Goal: Task Accomplishment & Management: Use online tool/utility

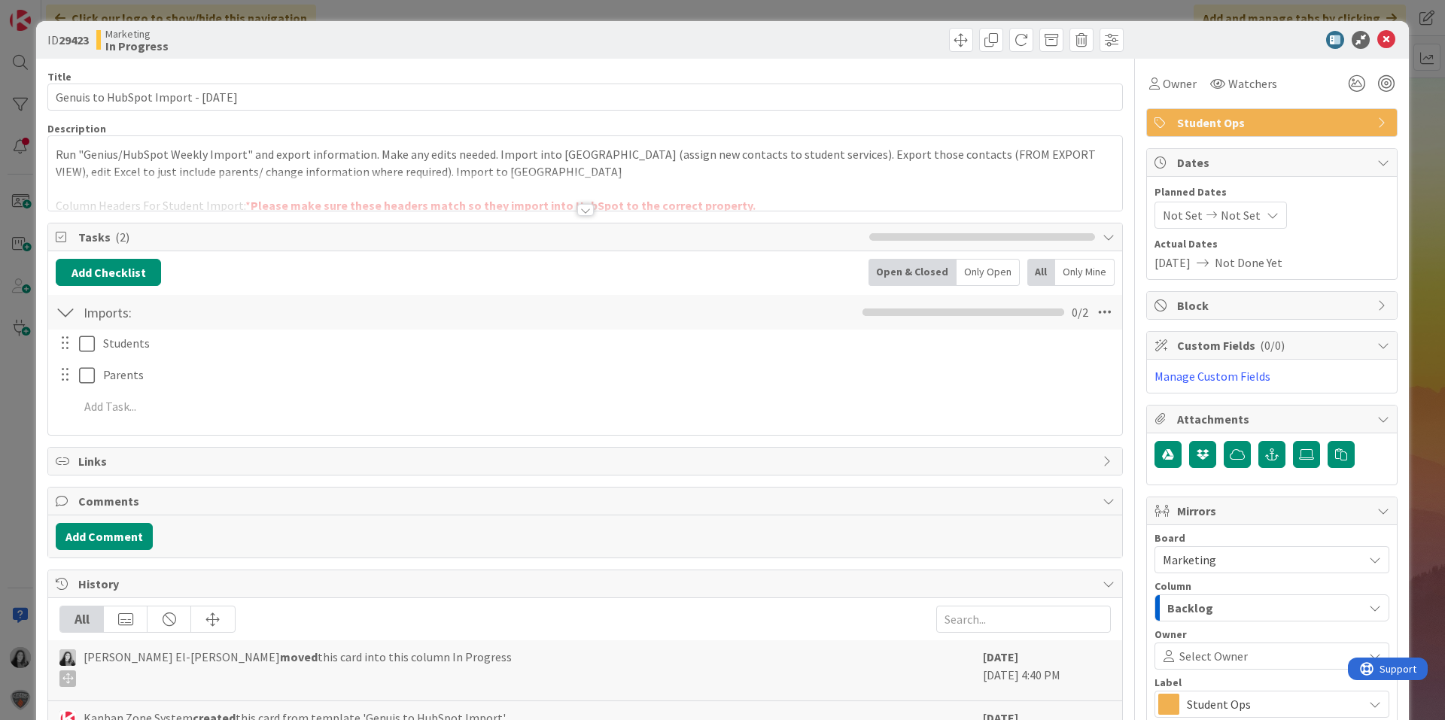
click at [78, 347] on div at bounding box center [76, 343] width 42 height 26
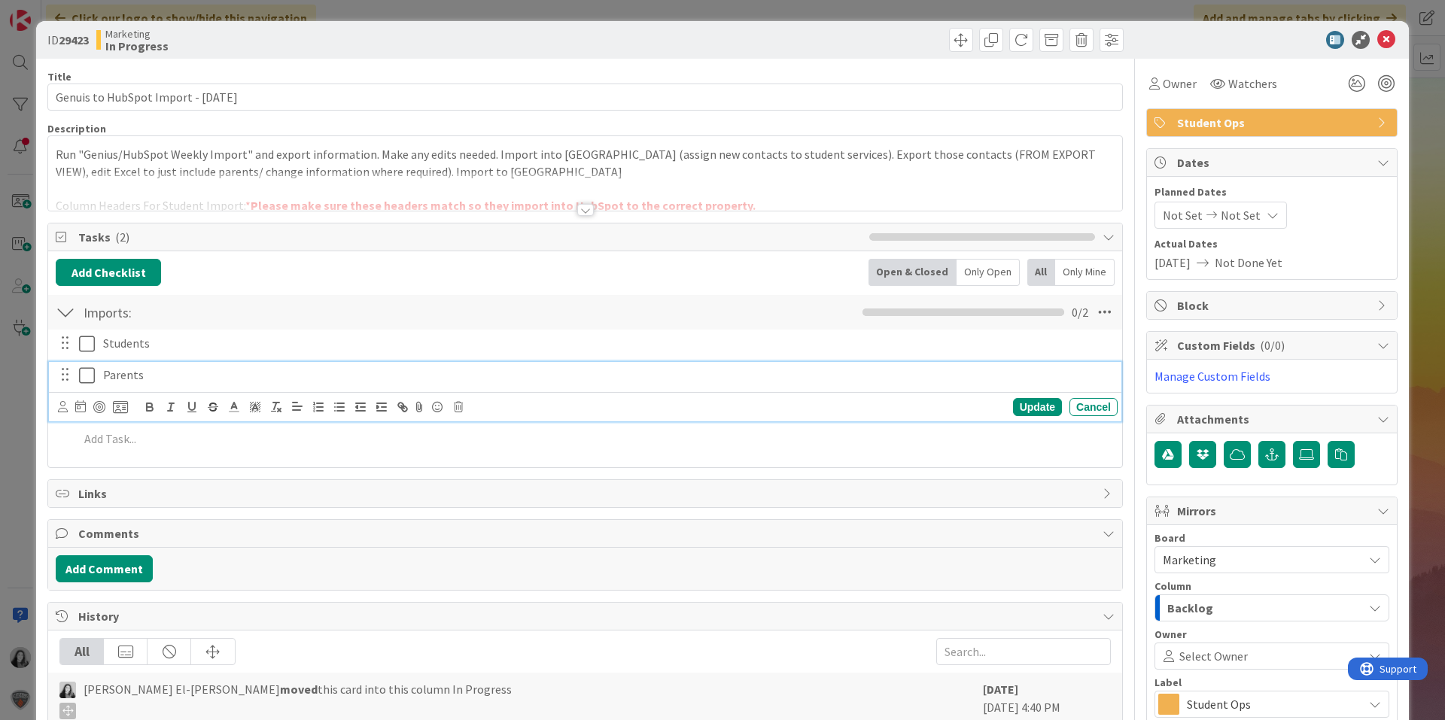
click at [86, 378] on icon at bounding box center [87, 376] width 16 height 18
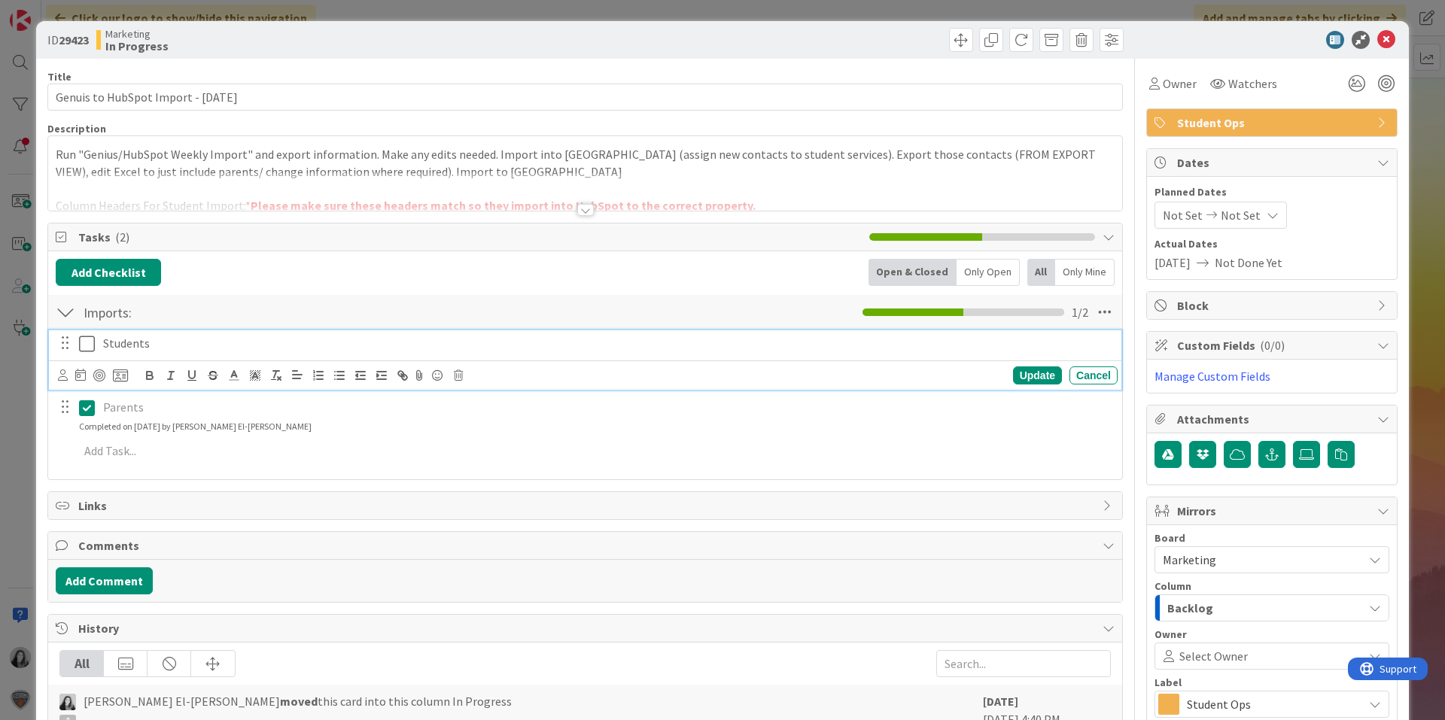
click at [89, 352] on icon at bounding box center [87, 344] width 16 height 18
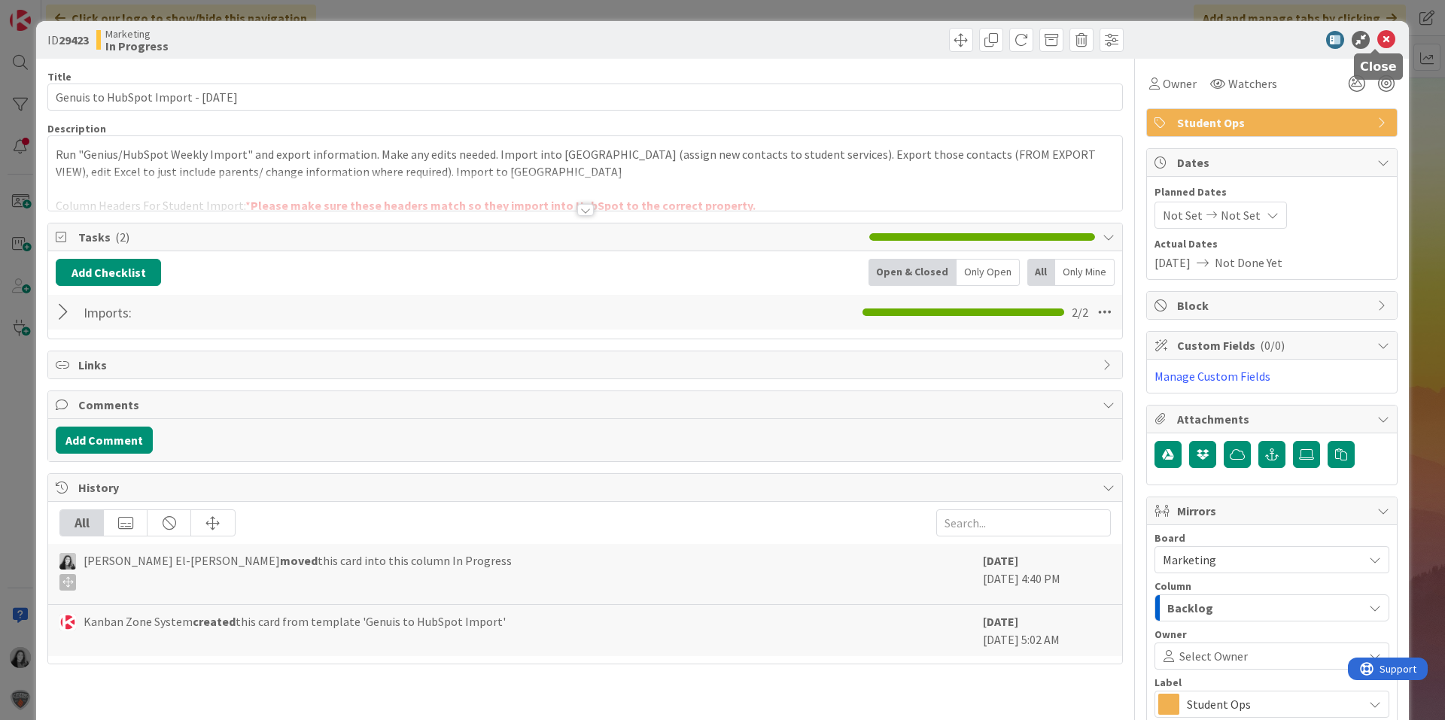
click at [1377, 36] on icon at bounding box center [1386, 40] width 18 height 18
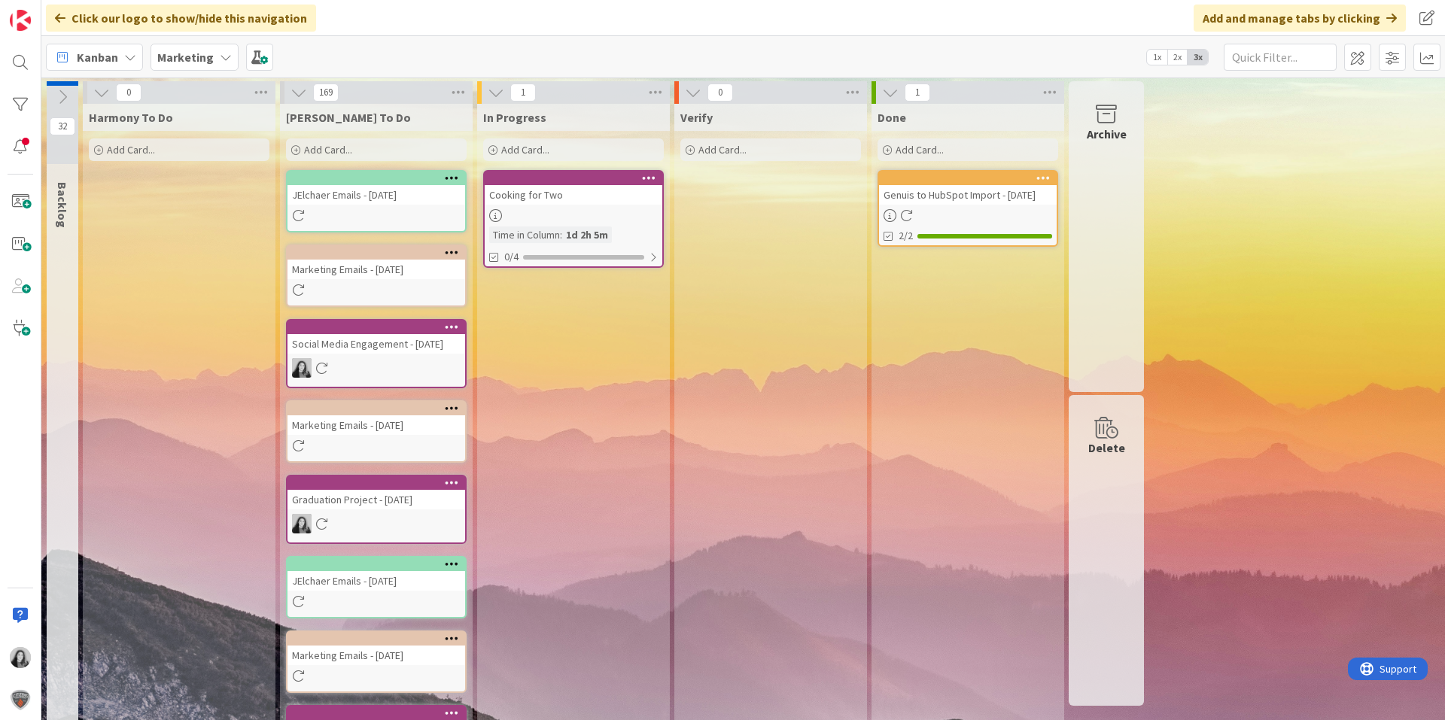
click at [633, 221] on div at bounding box center [574, 215] width 178 height 13
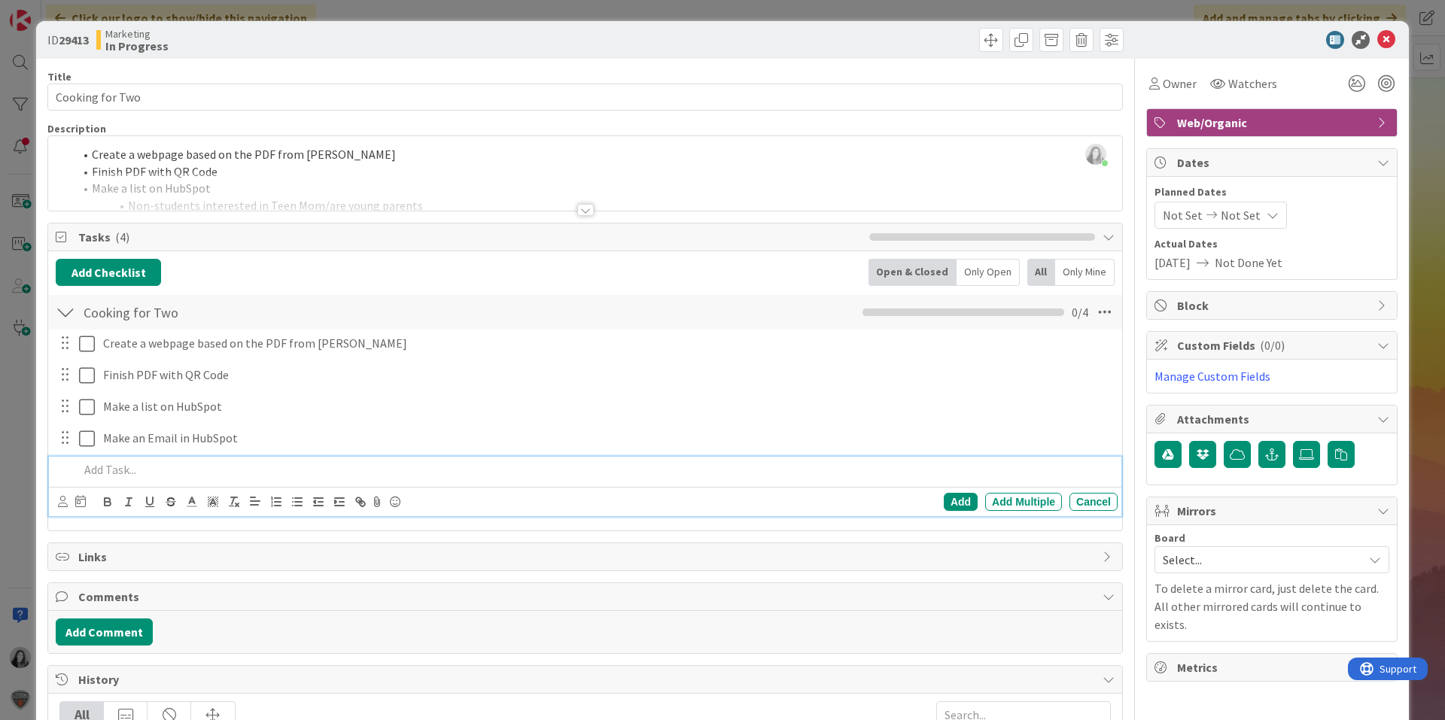
click at [157, 478] on p at bounding box center [595, 469] width 1033 height 17
click at [954, 495] on div "Add" at bounding box center [961, 502] width 34 height 18
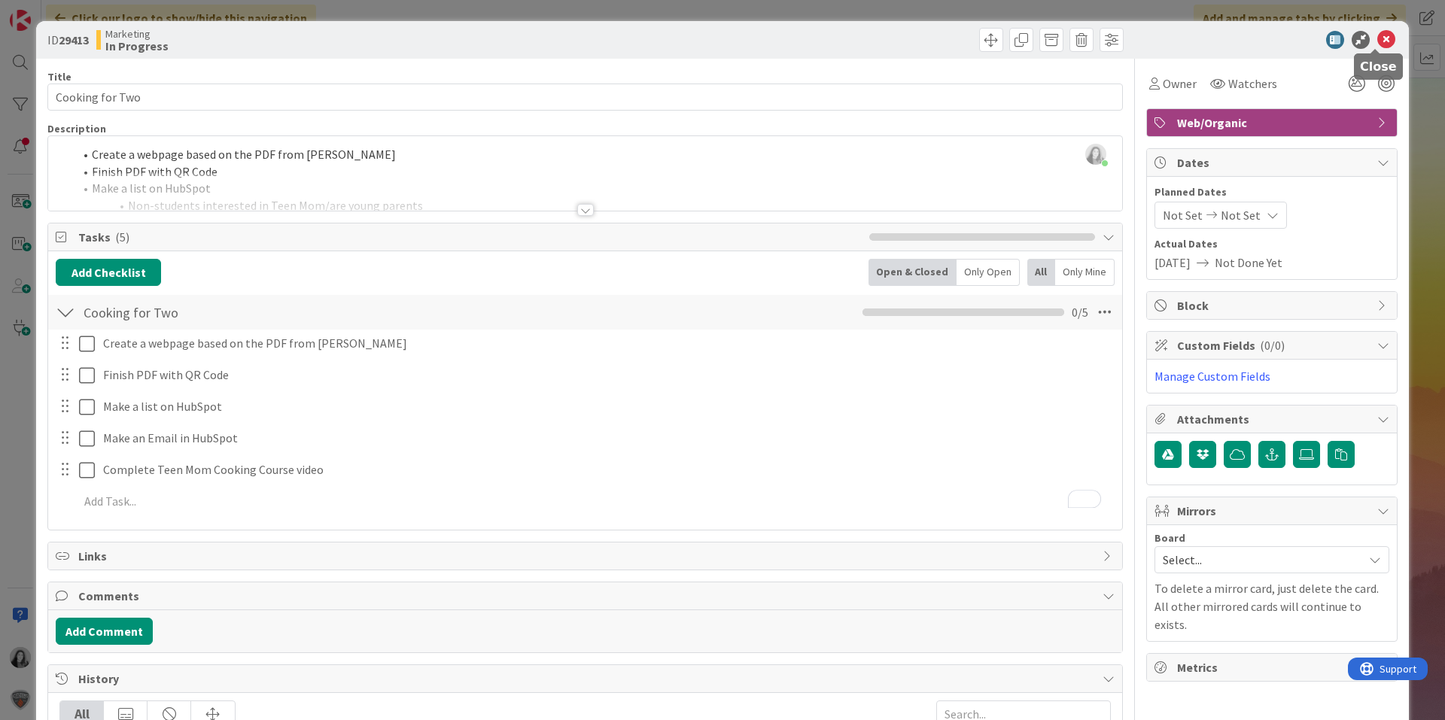
click at [1377, 32] on icon at bounding box center [1386, 40] width 18 height 18
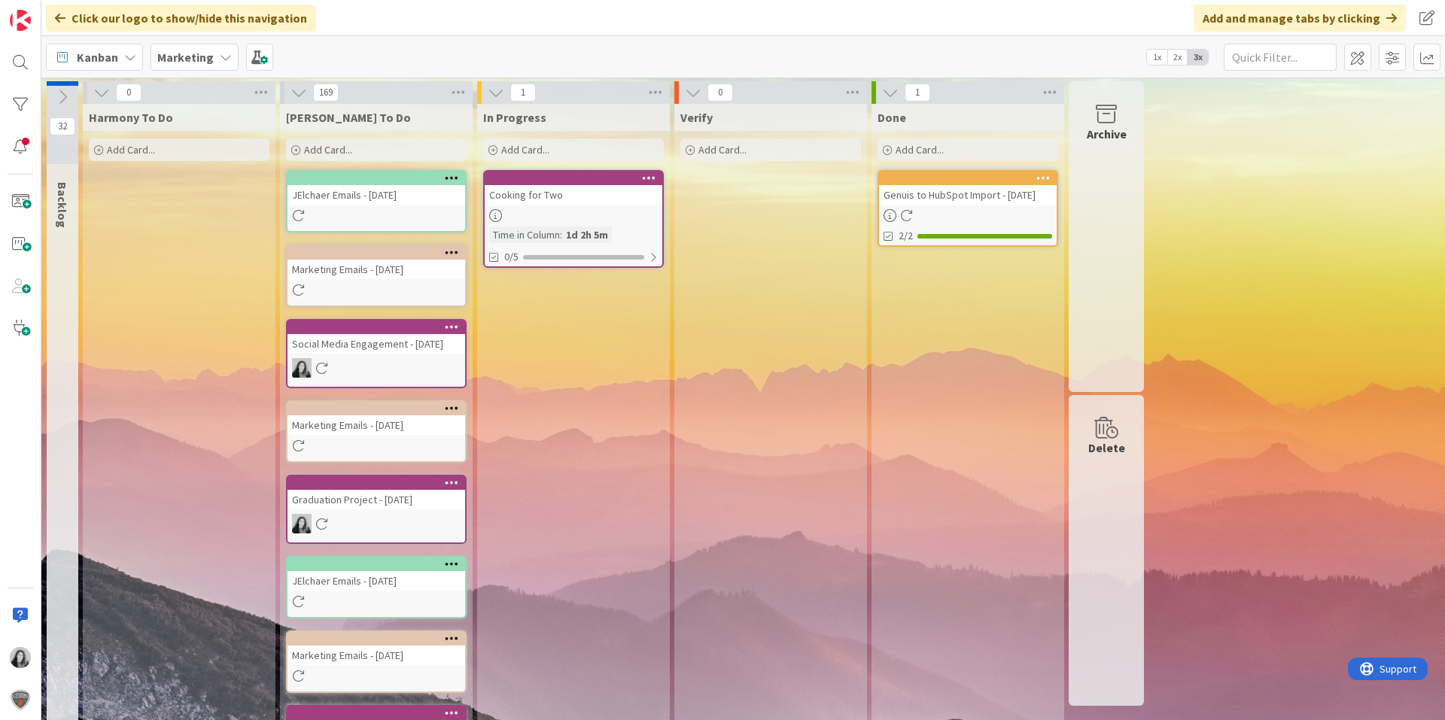
click at [619, 218] on div at bounding box center [574, 215] width 178 height 13
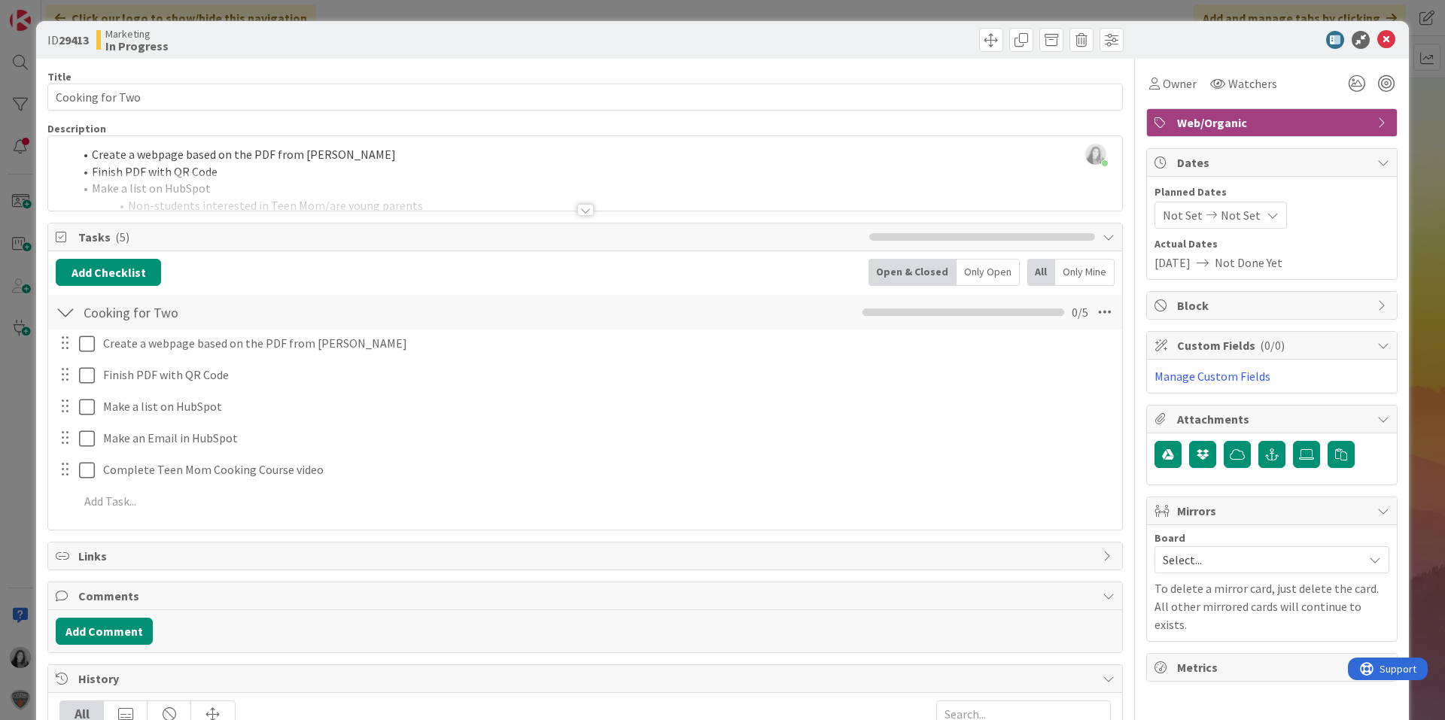
click at [580, 214] on div at bounding box center [585, 210] width 17 height 12
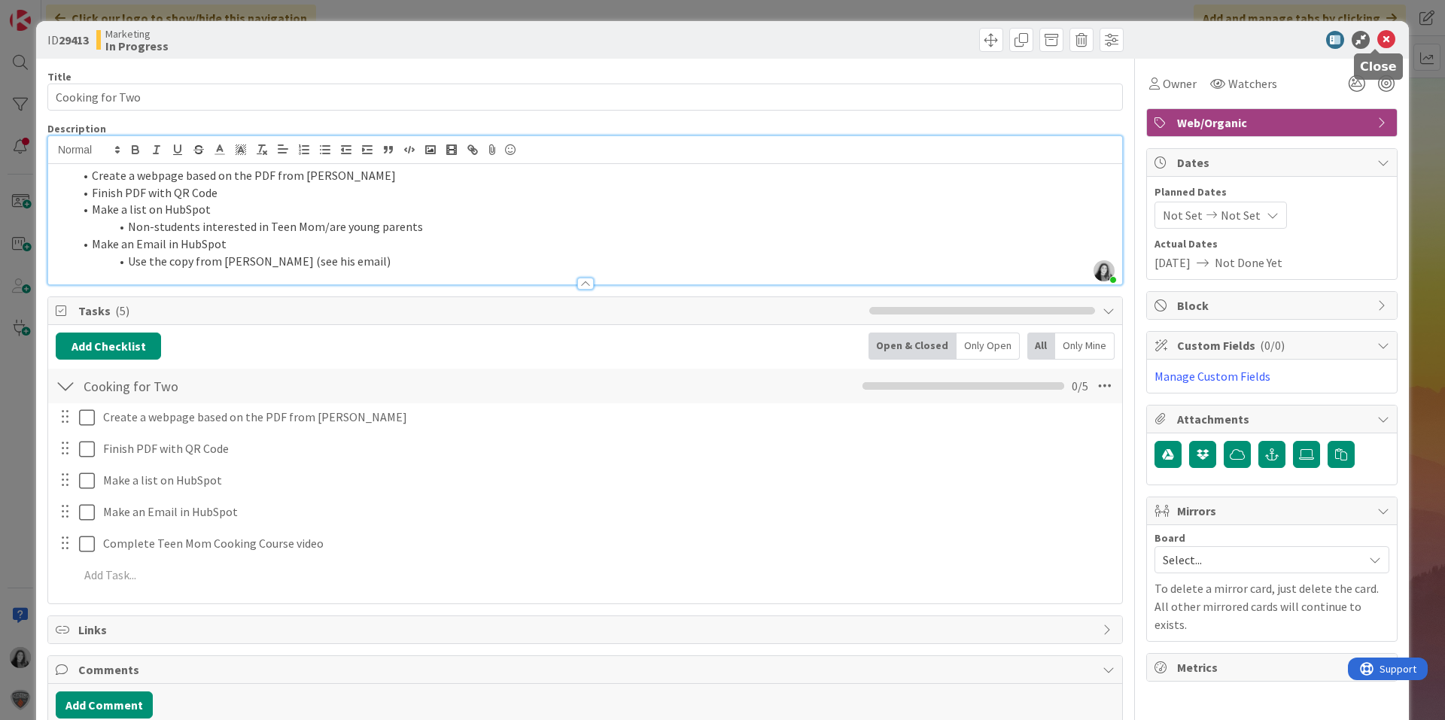
click at [1377, 40] on icon at bounding box center [1386, 40] width 18 height 18
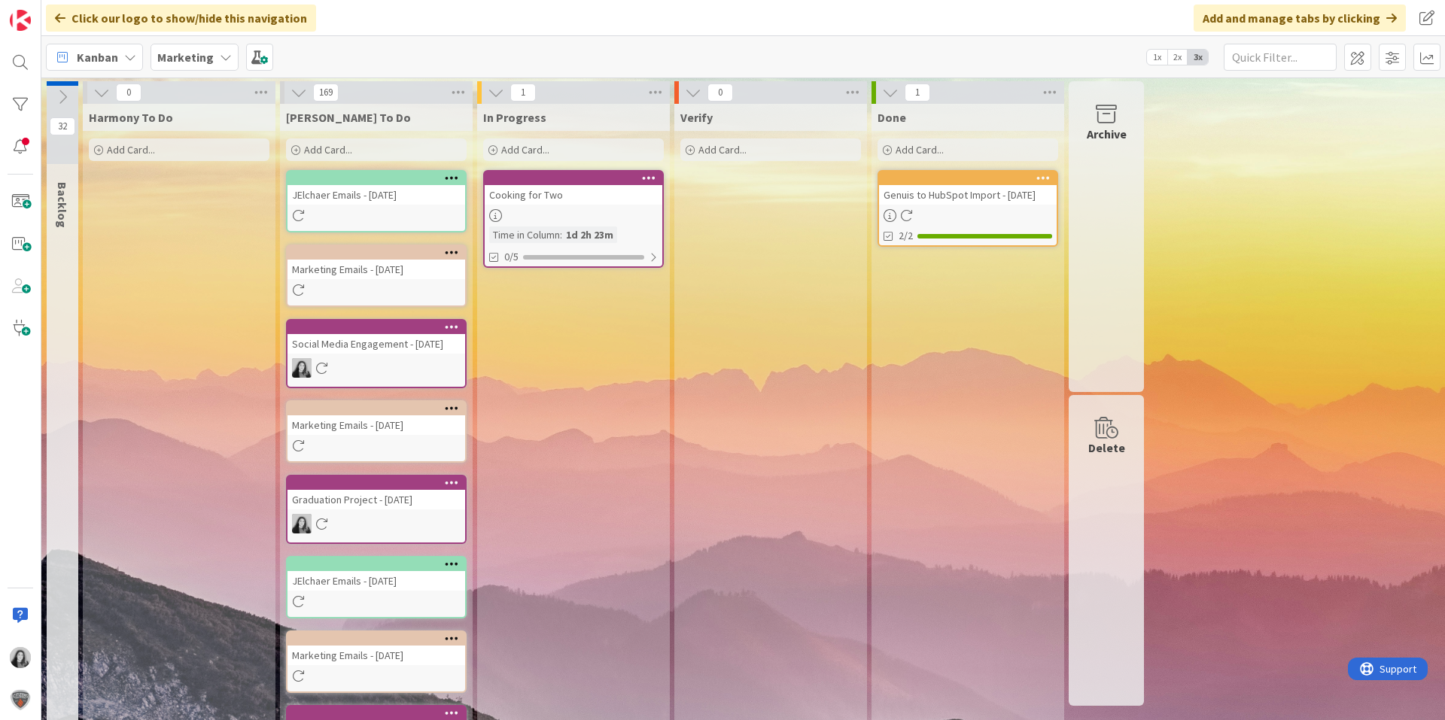
click at [446, 175] on icon at bounding box center [452, 177] width 14 height 11
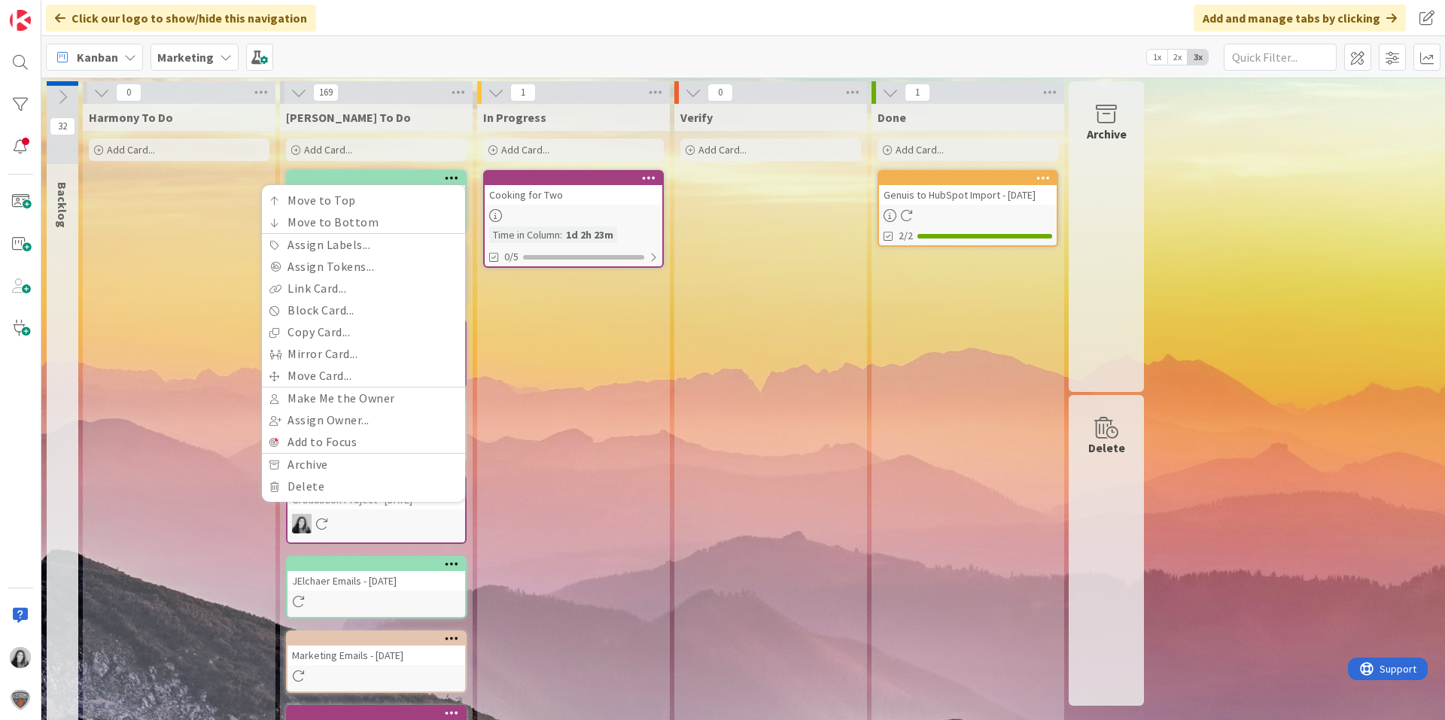
drag, startPoint x: 589, startPoint y: 341, endPoint x: 534, endPoint y: 312, distance: 63.0
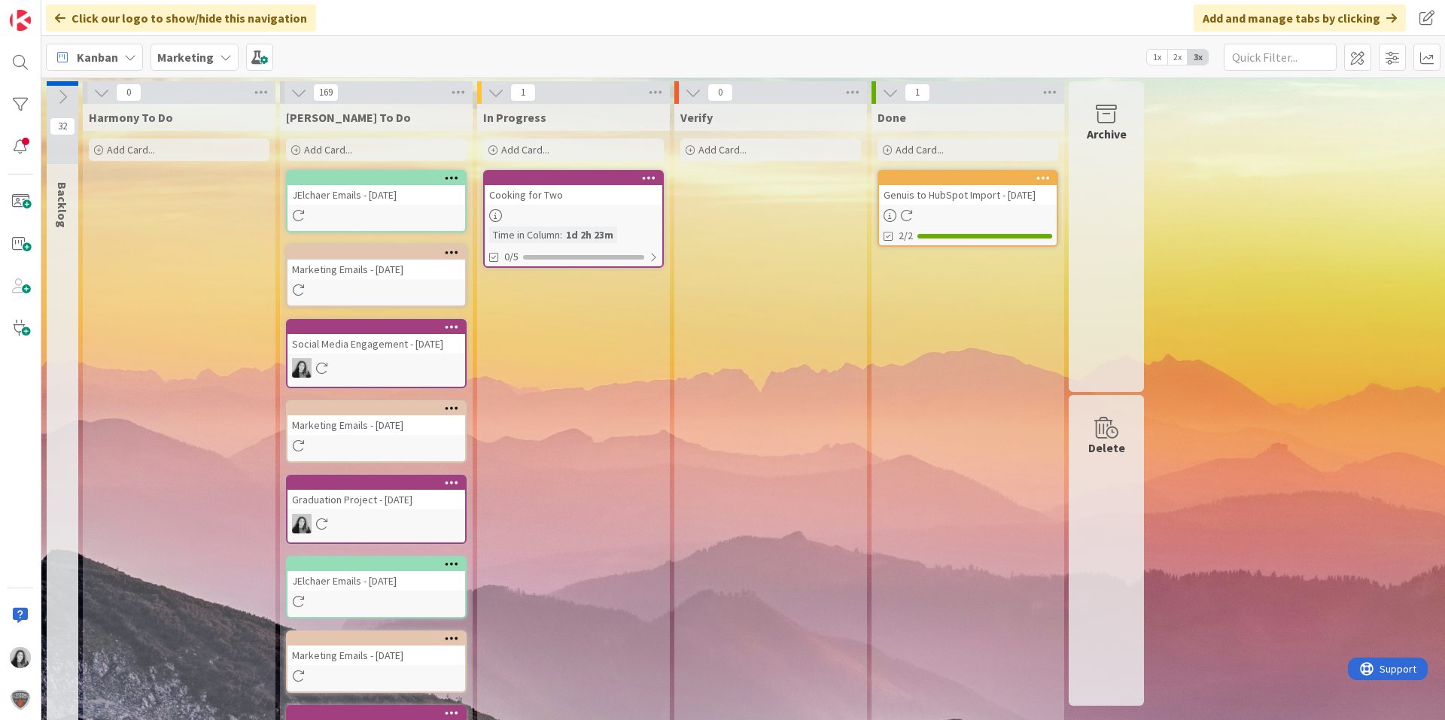
click at [366, 194] on div "JElchaer Emails - [DATE]" at bounding box center [377, 195] width 178 height 20
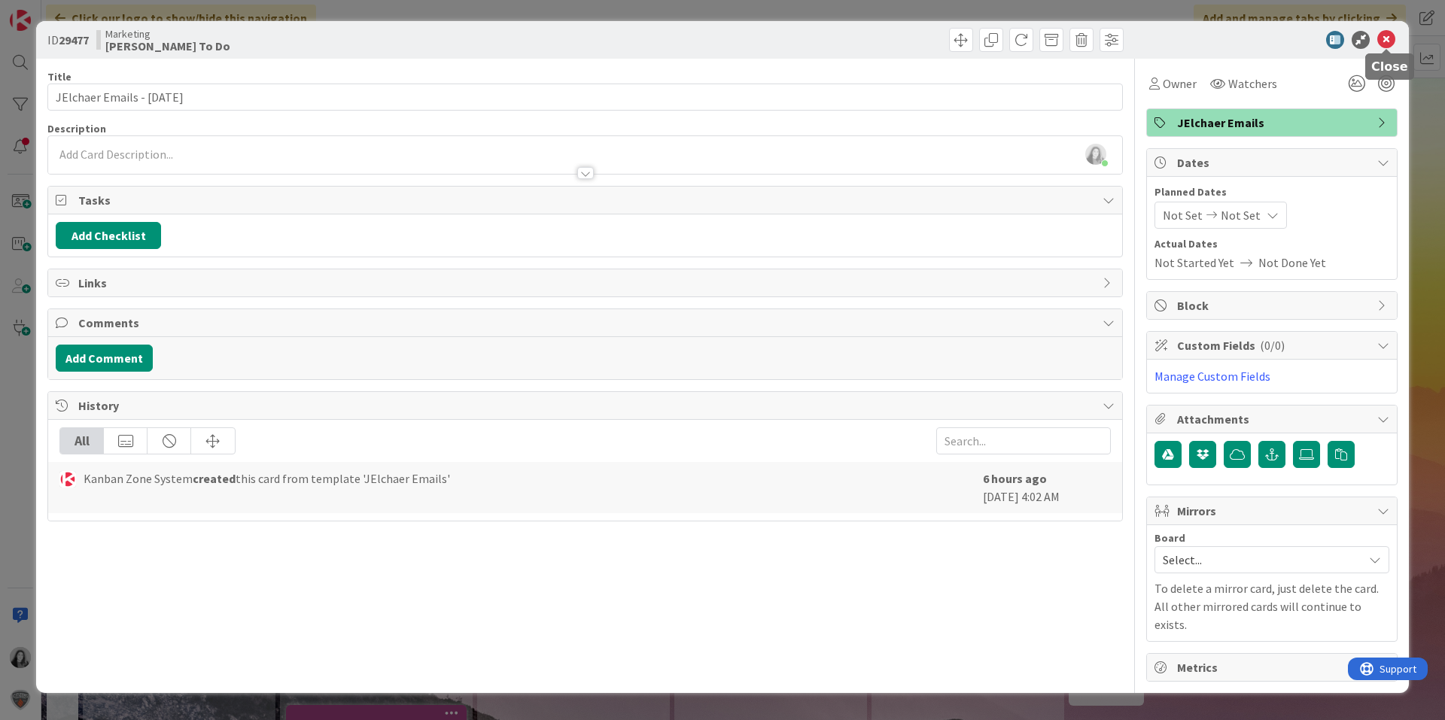
click at [1386, 44] on icon at bounding box center [1386, 40] width 18 height 18
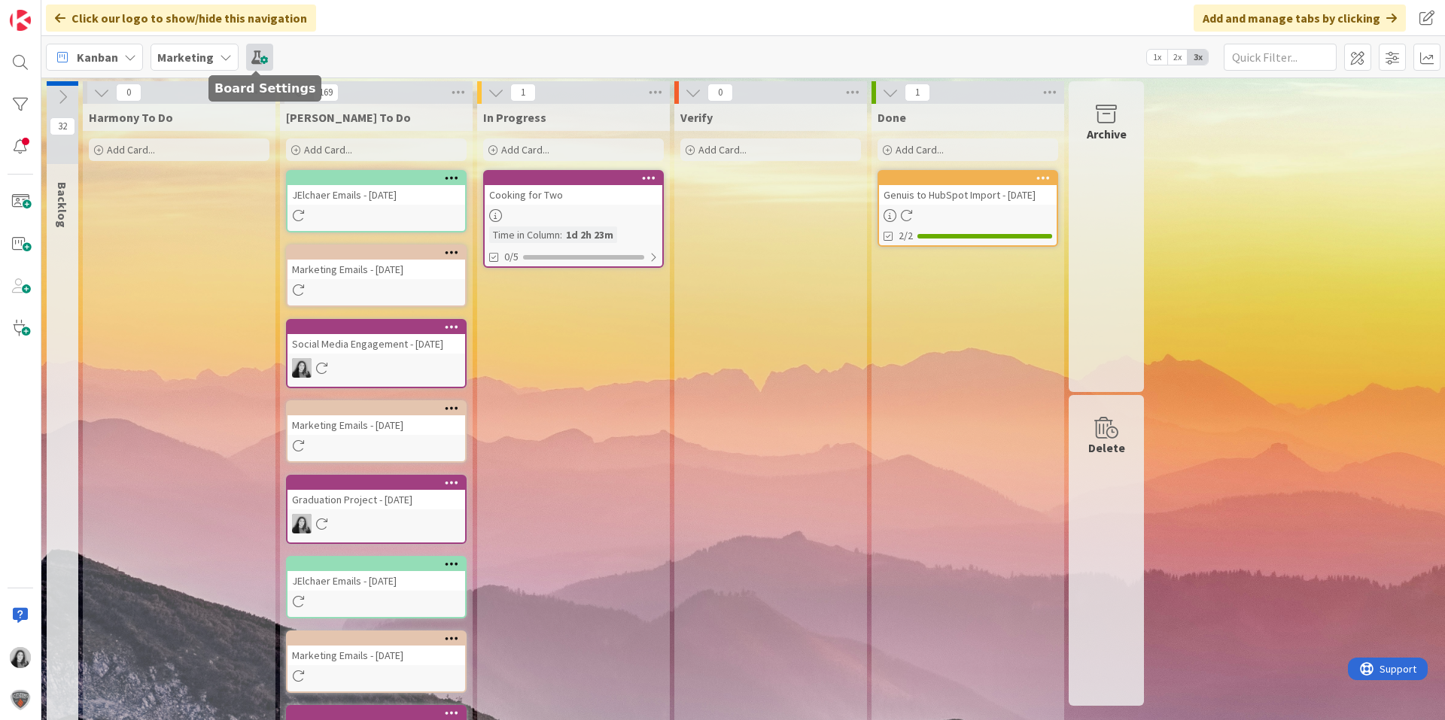
click at [251, 53] on span at bounding box center [259, 57] width 27 height 27
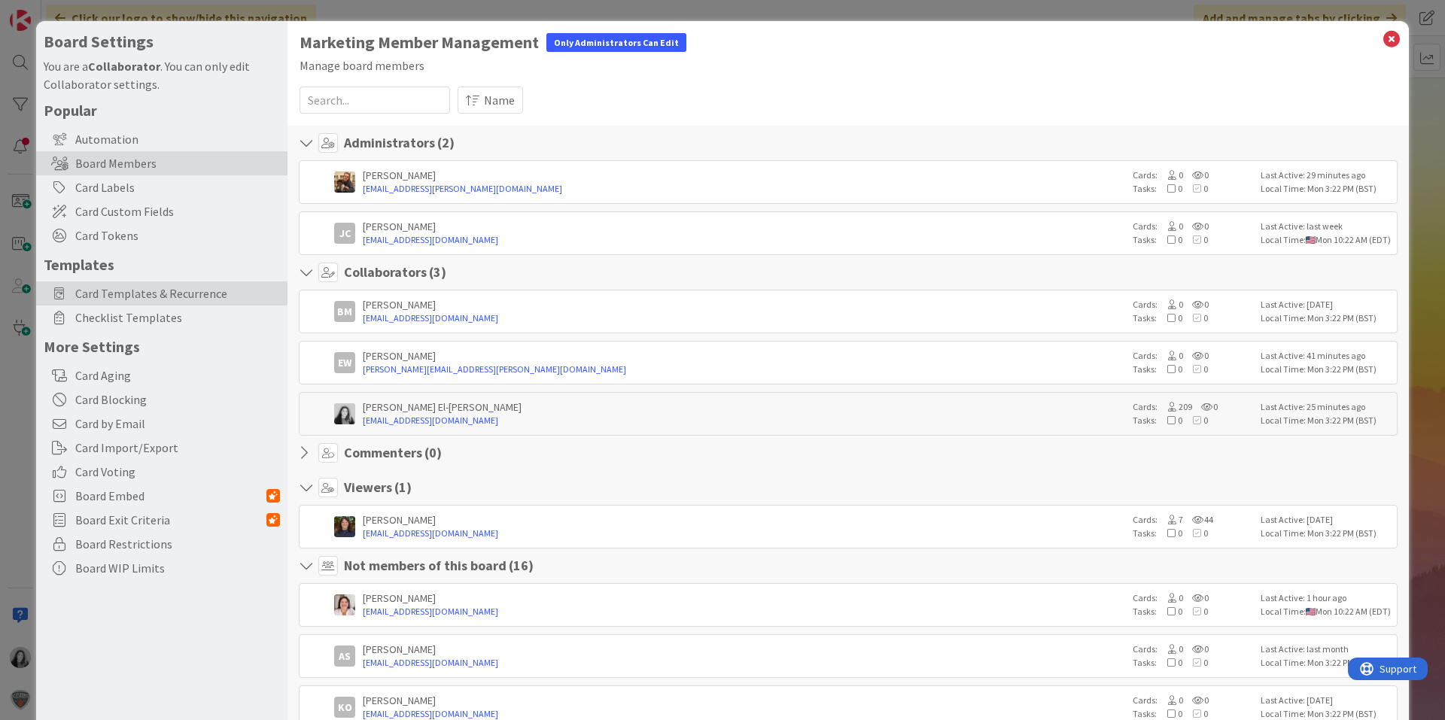
click at [227, 288] on span "Card Templates & Recurrence" at bounding box center [177, 294] width 205 height 18
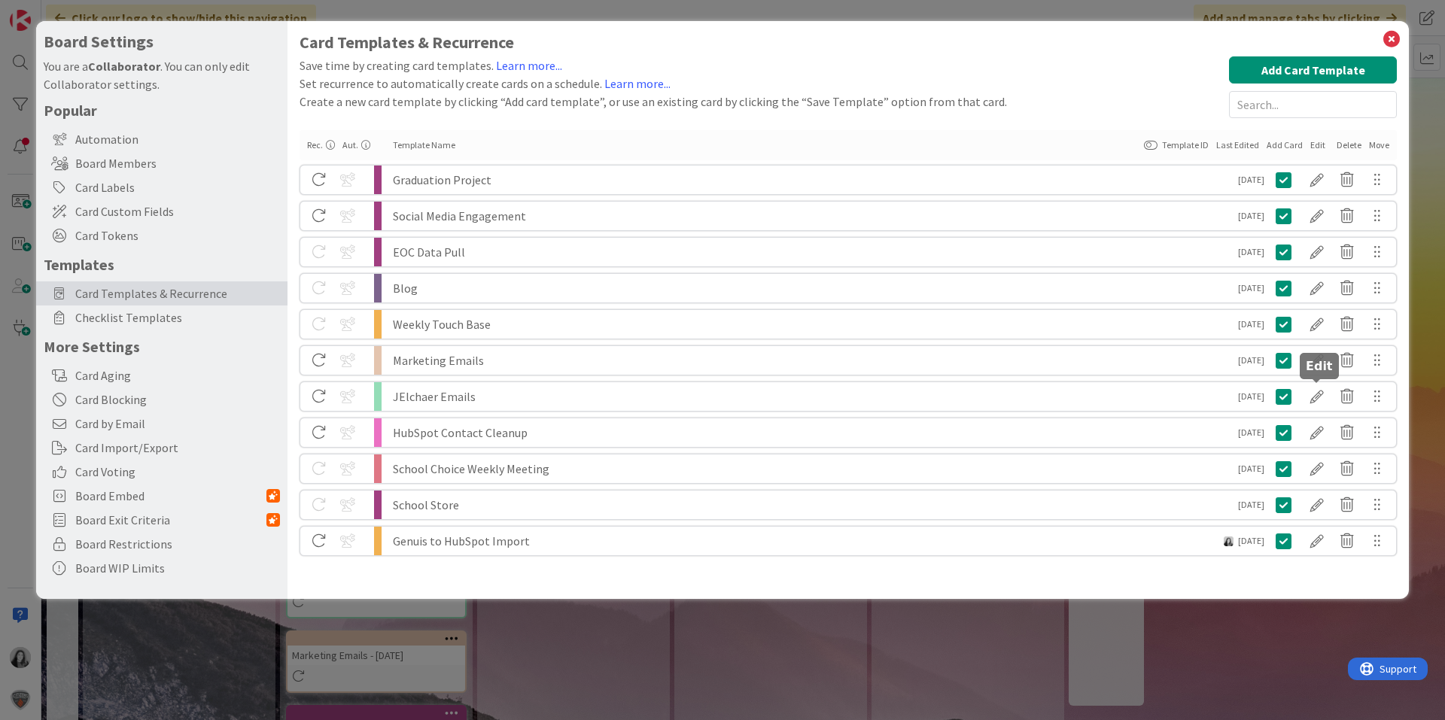
click at [1312, 394] on div at bounding box center [1317, 397] width 30 height 26
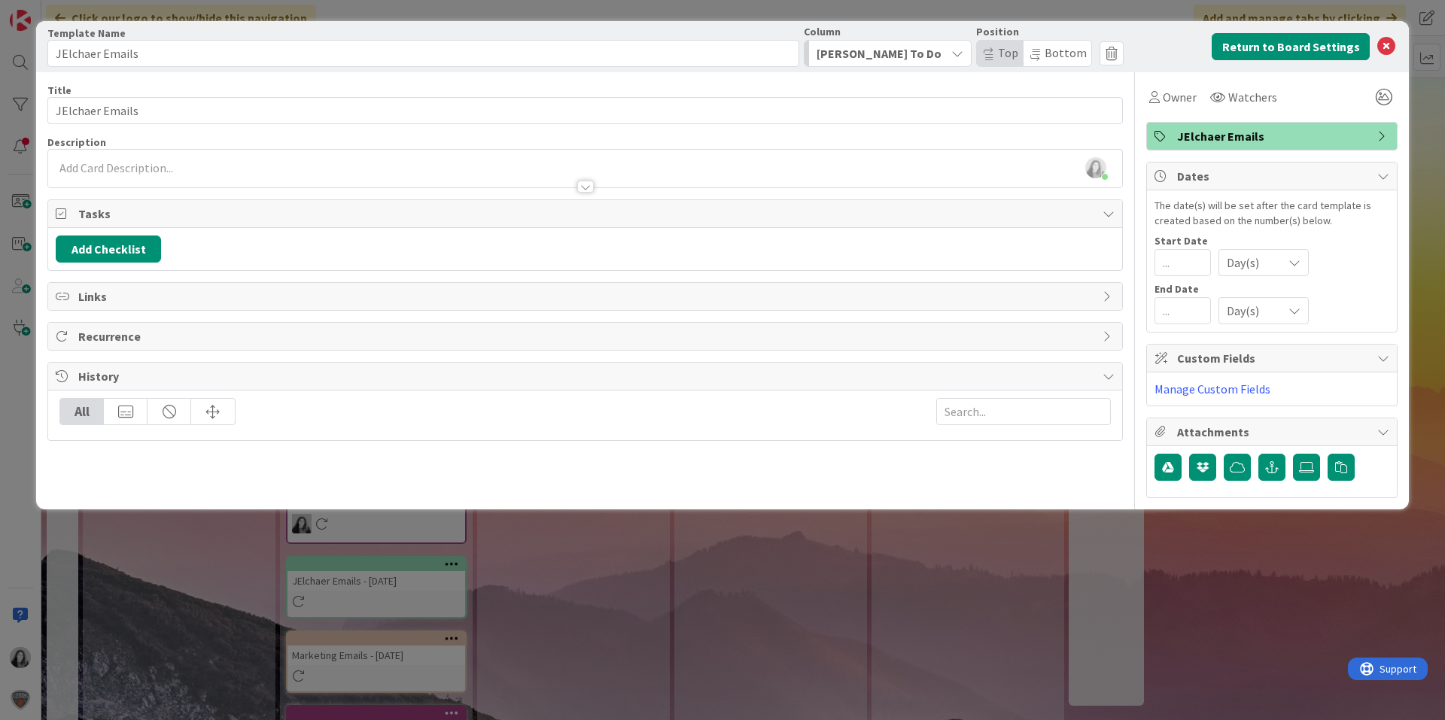
click at [138, 332] on span "Recurrence" at bounding box center [586, 336] width 1017 height 18
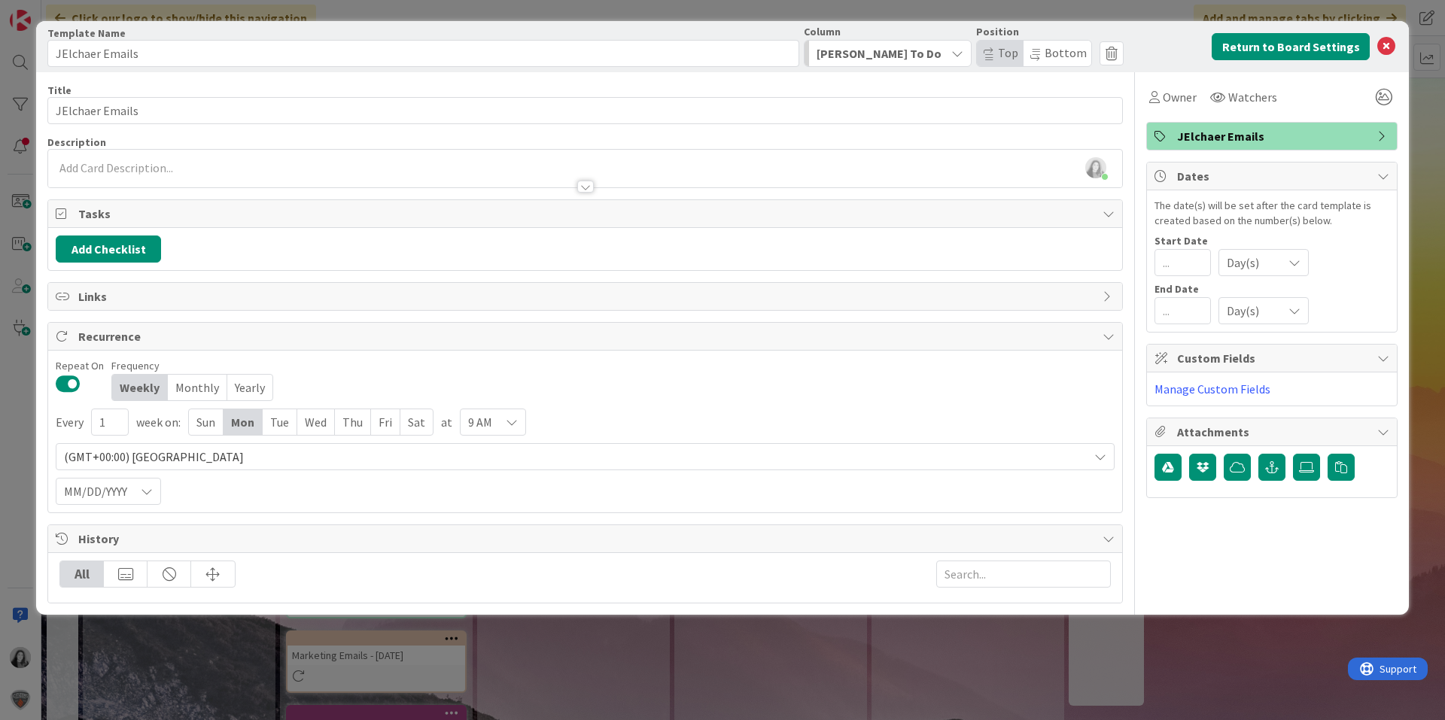
click at [200, 391] on div "Monthly" at bounding box center [197, 388] width 59 height 26
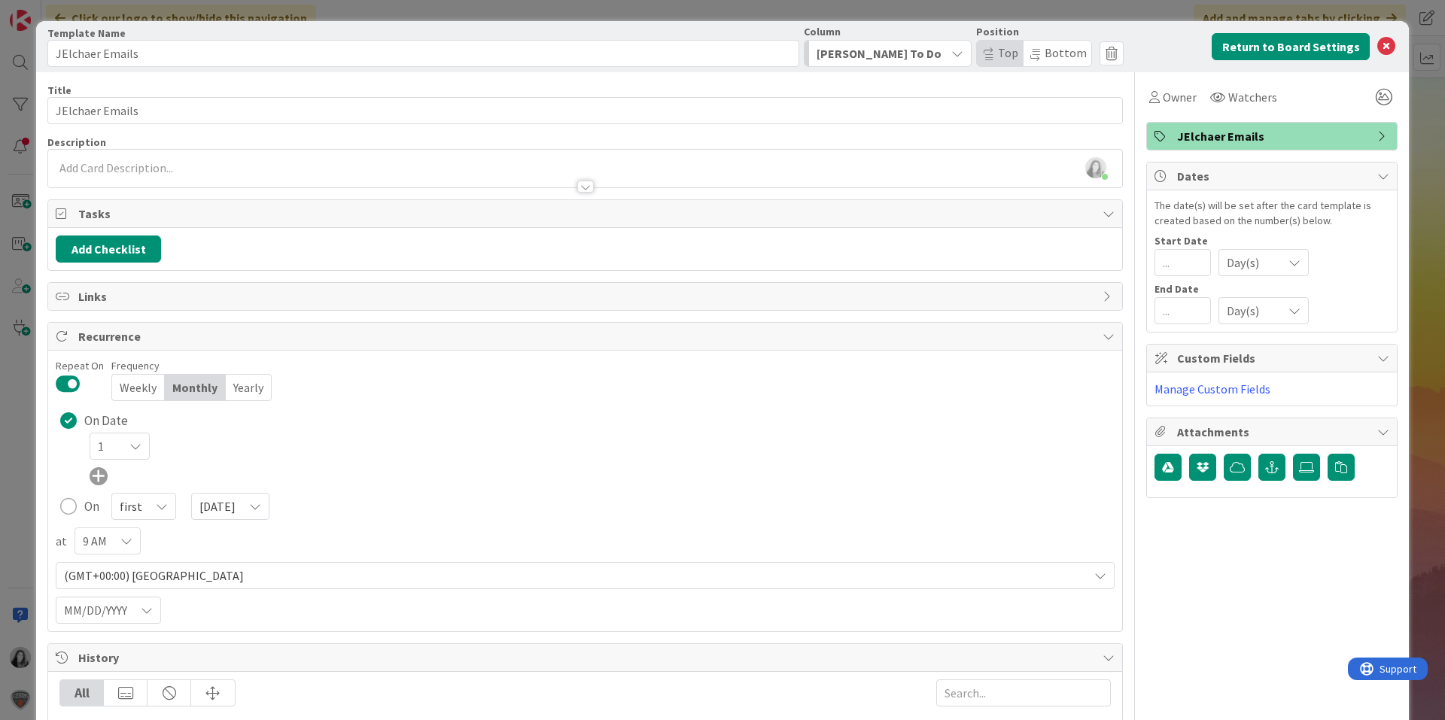
click at [137, 394] on div "Weekly" at bounding box center [138, 388] width 53 height 26
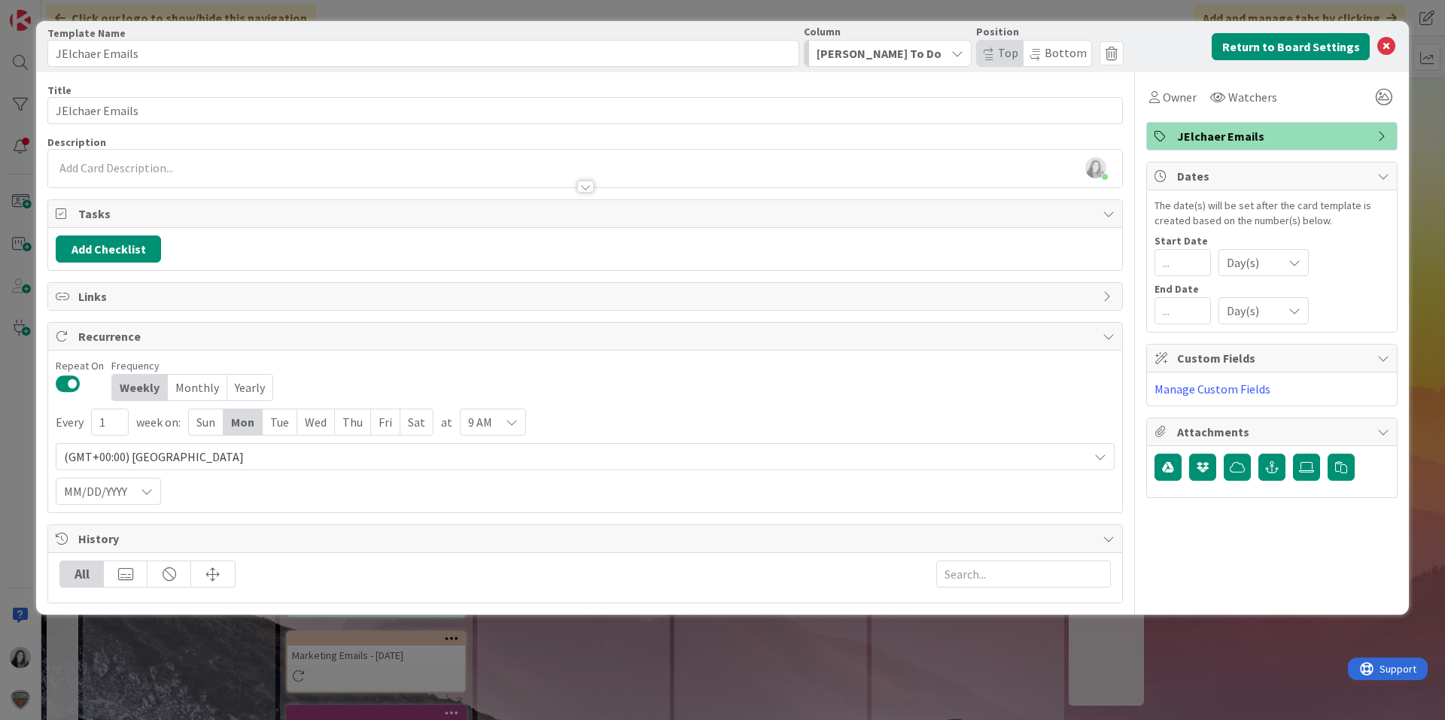
click at [1389, 39] on icon at bounding box center [1386, 47] width 18 height 18
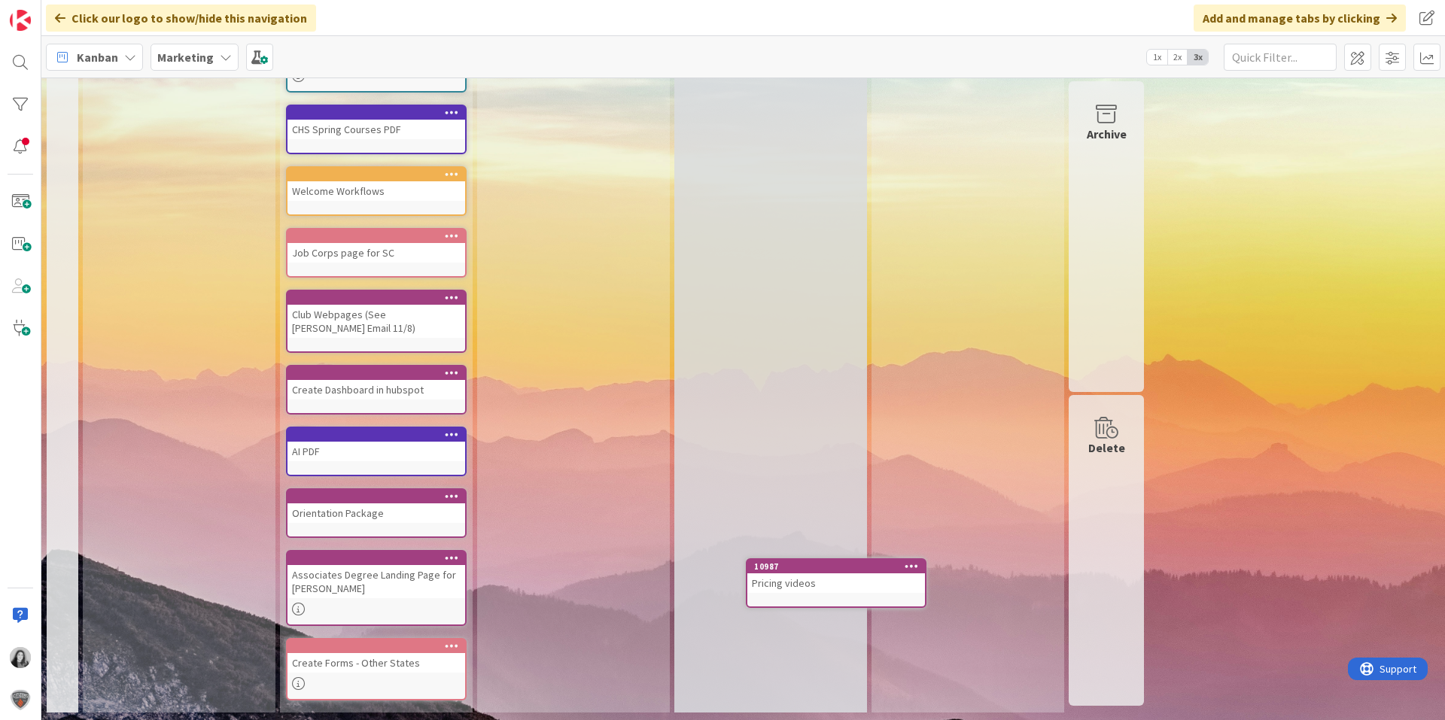
scroll to position [13411, 0]
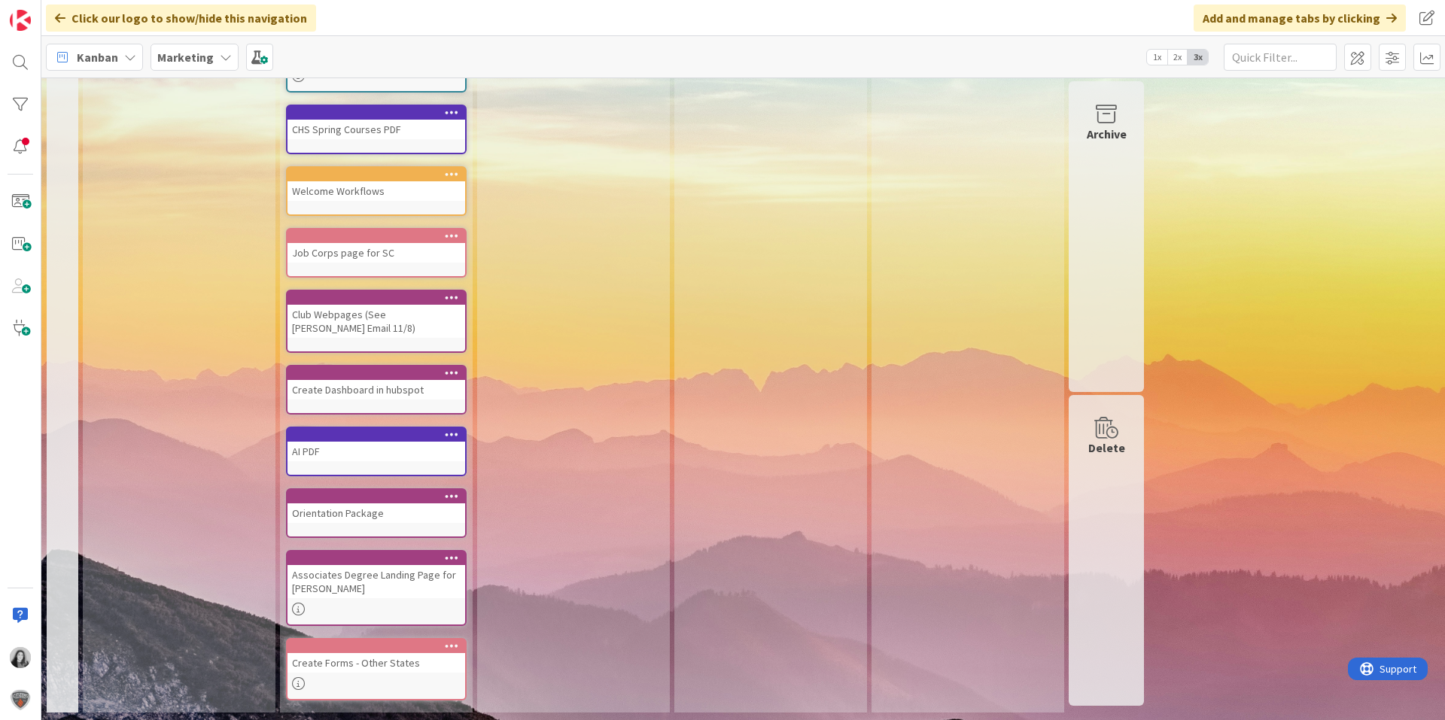
click at [301, 610] on icon at bounding box center [298, 609] width 13 height 13
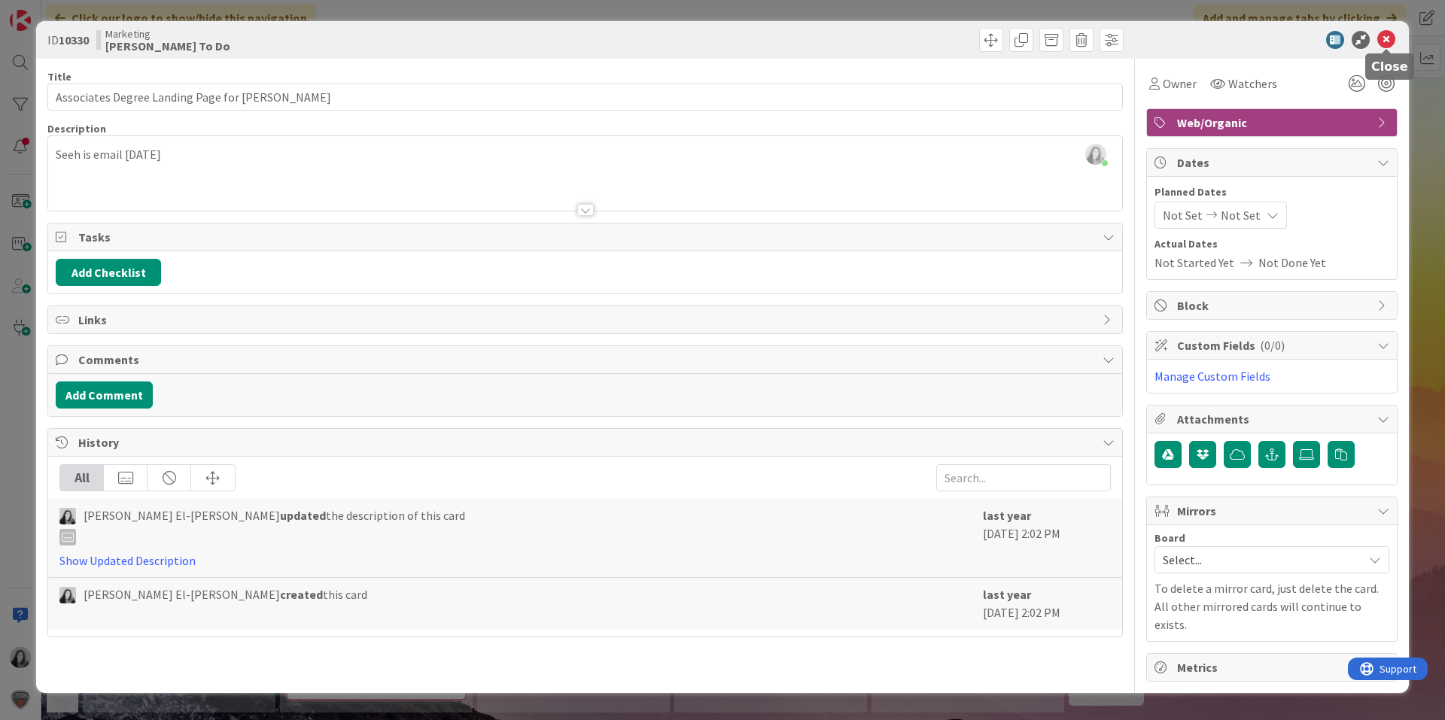
click at [1384, 45] on icon at bounding box center [1386, 40] width 18 height 18
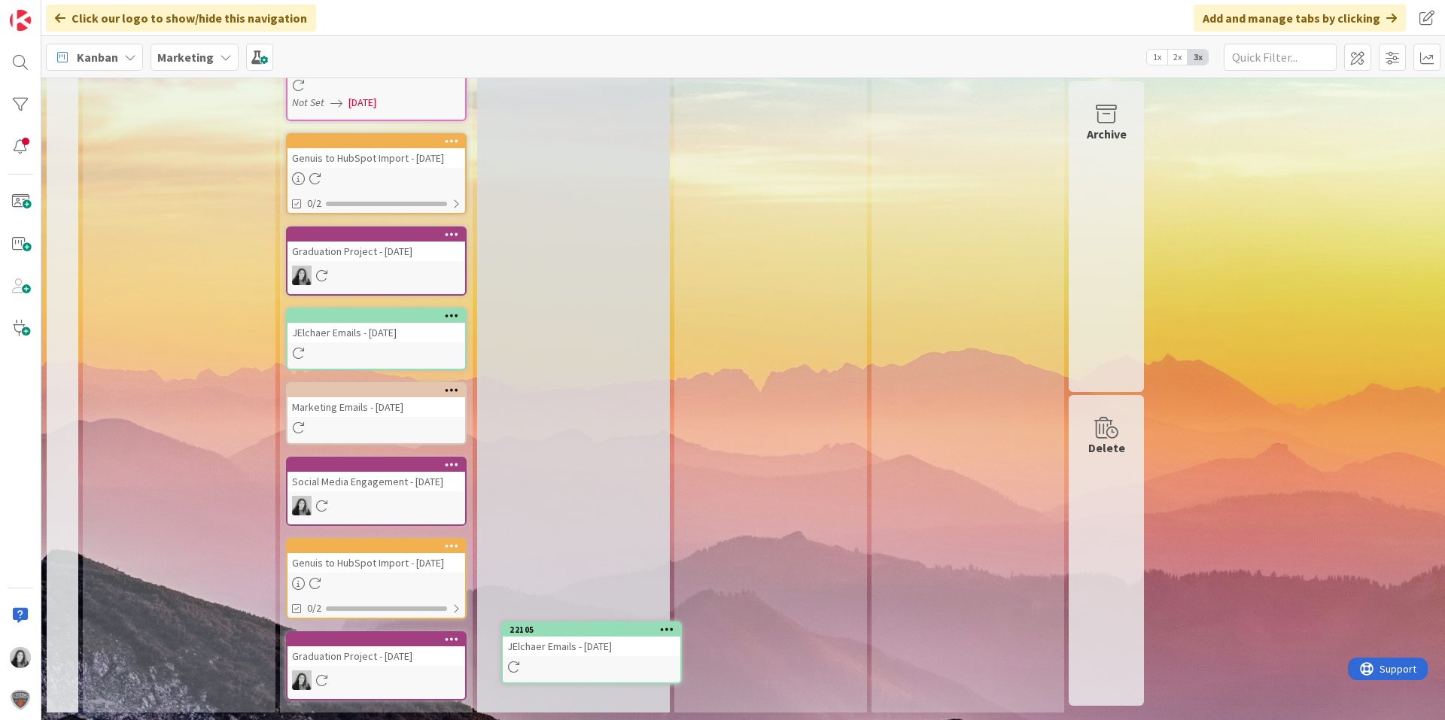
scroll to position [8707, 0]
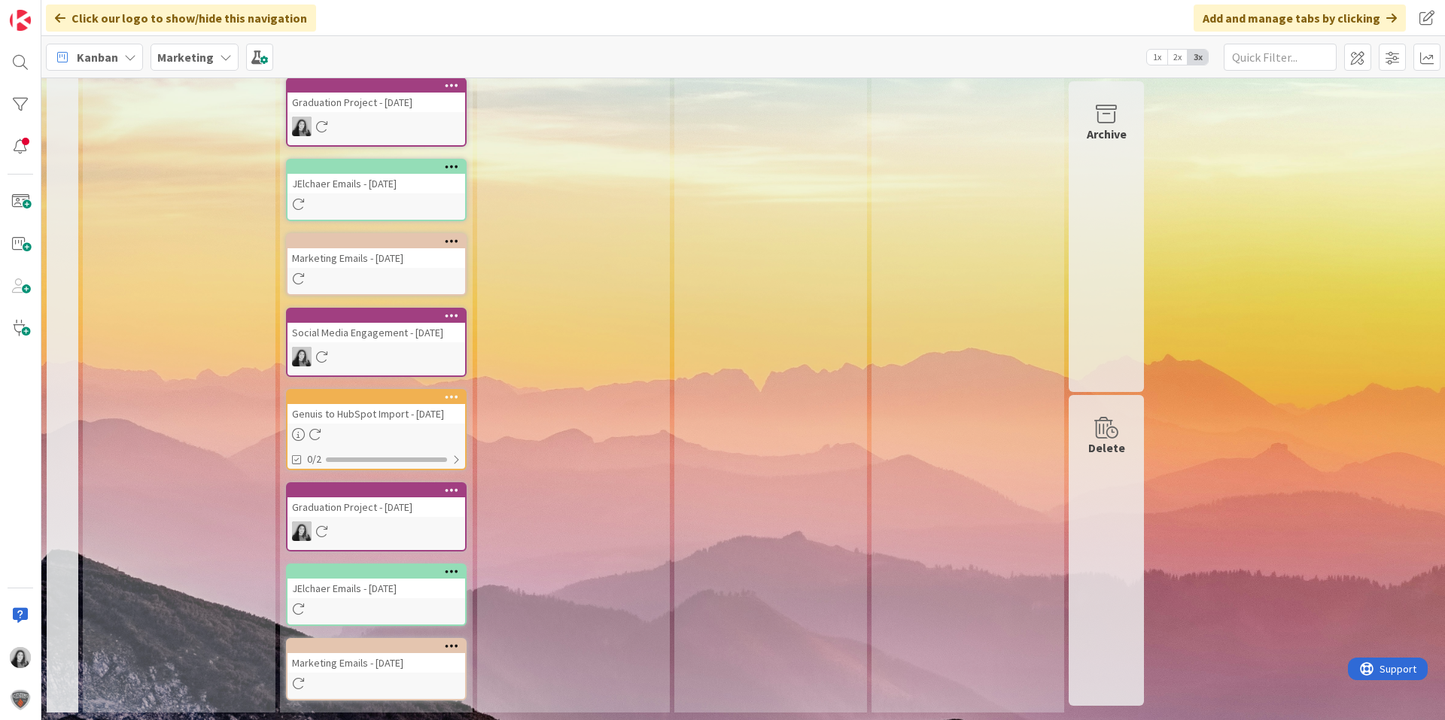
drag, startPoint x: 353, startPoint y: 628, endPoint x: 365, endPoint y: 604, distance: 26.9
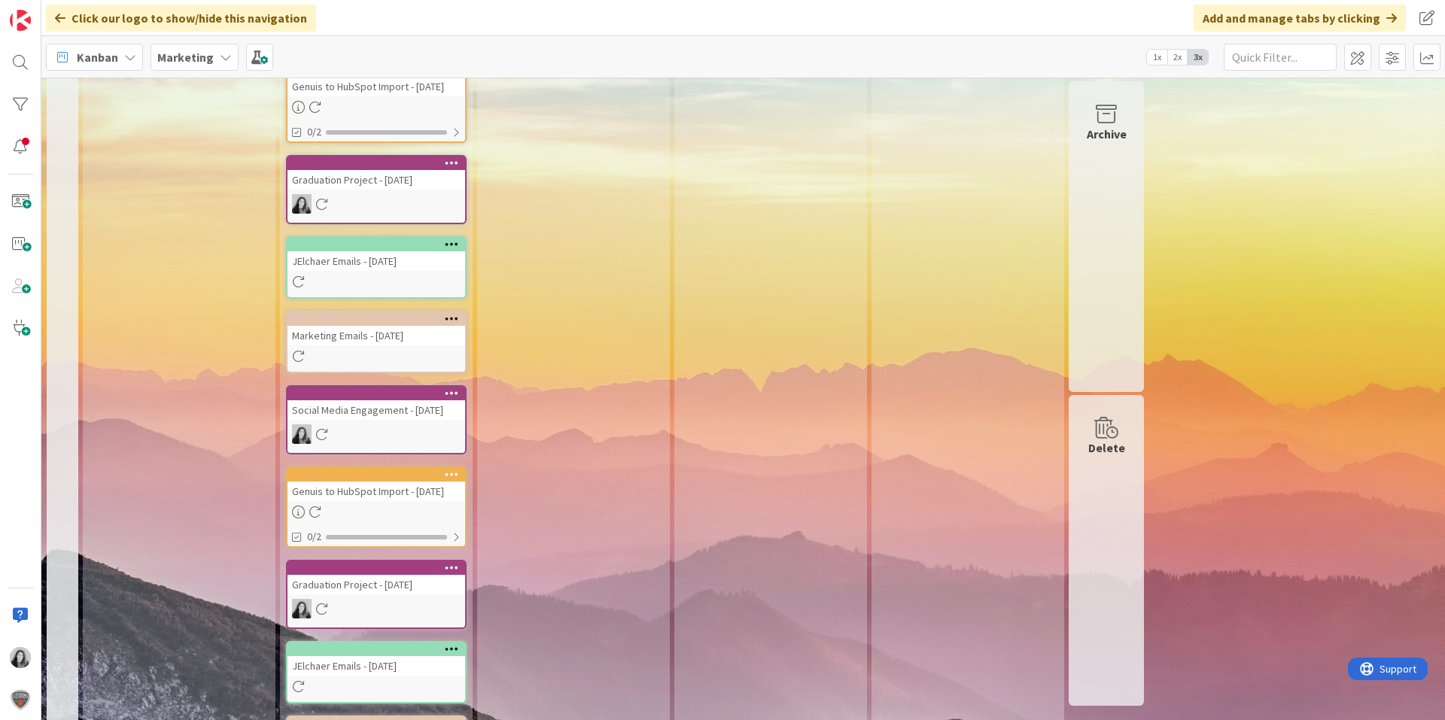
scroll to position [2173, 0]
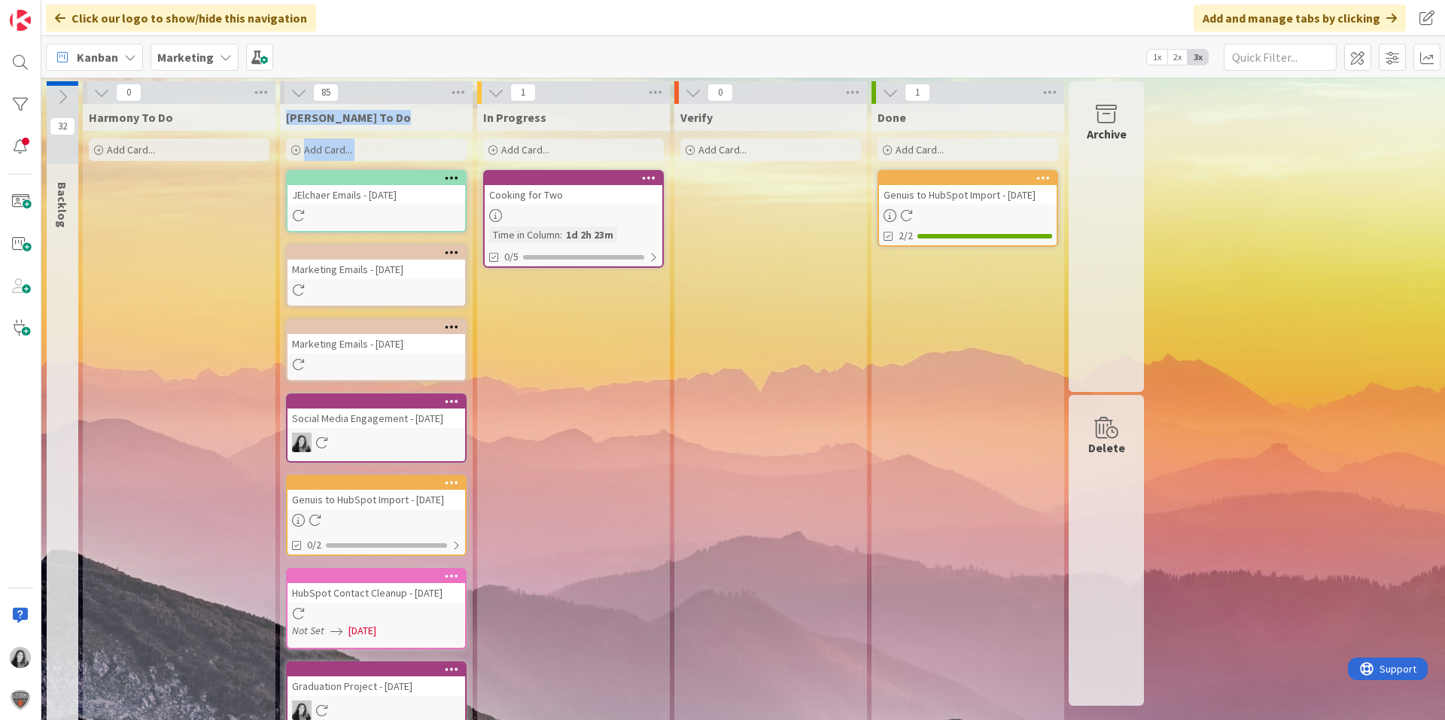
drag, startPoint x: 367, startPoint y: 90, endPoint x: 499, endPoint y: 96, distance: 132.6
click at [457, 92] on icon at bounding box center [459, 92] width 20 height 23
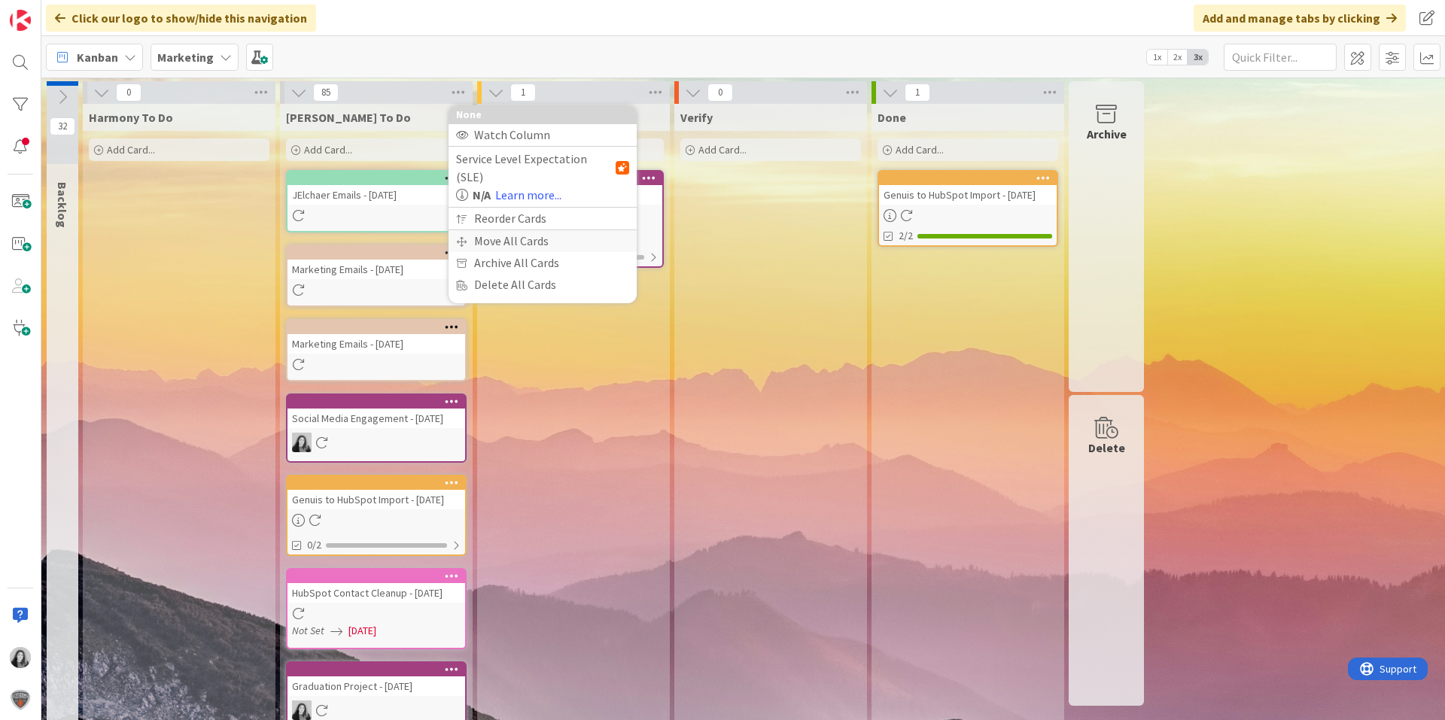
click at [523, 230] on div "Move All Cards" at bounding box center [543, 241] width 188 height 22
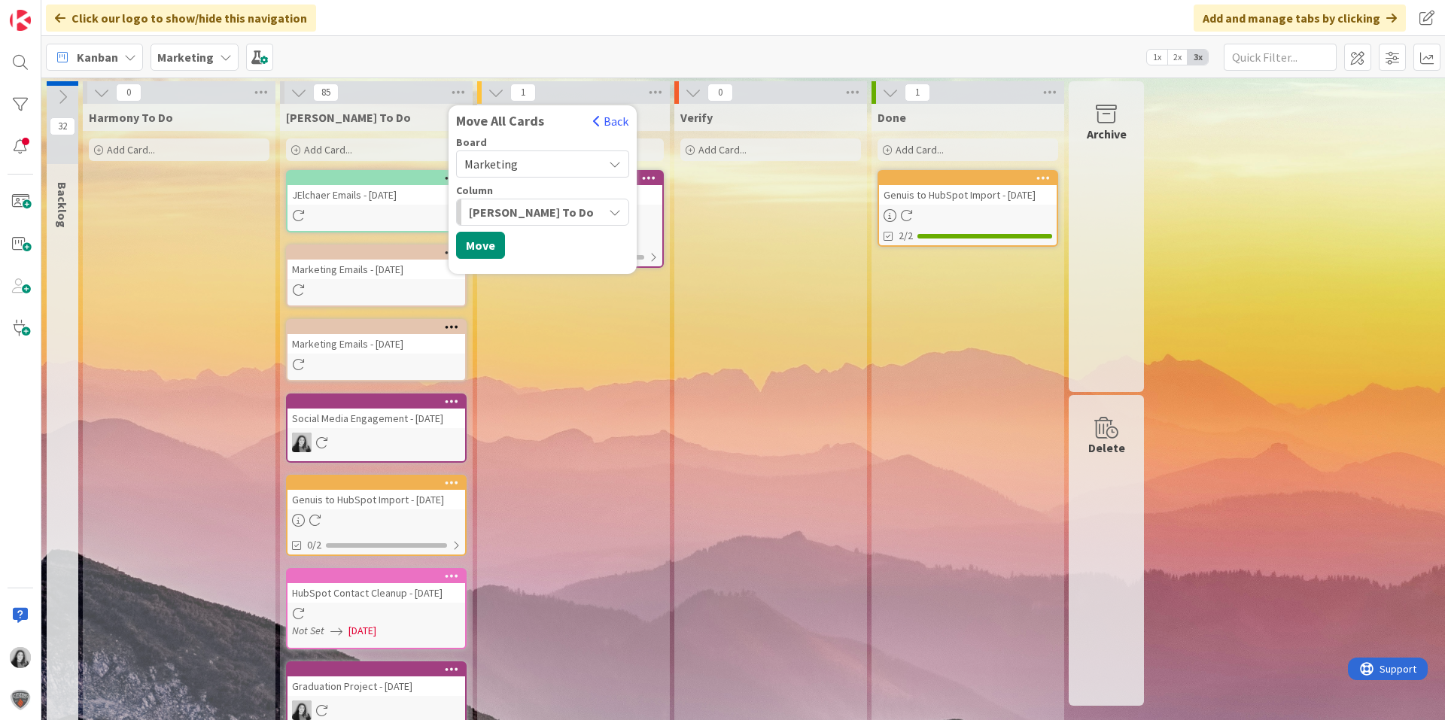
click at [580, 215] on div "[PERSON_NAME] To Do" at bounding box center [534, 212] width 138 height 24
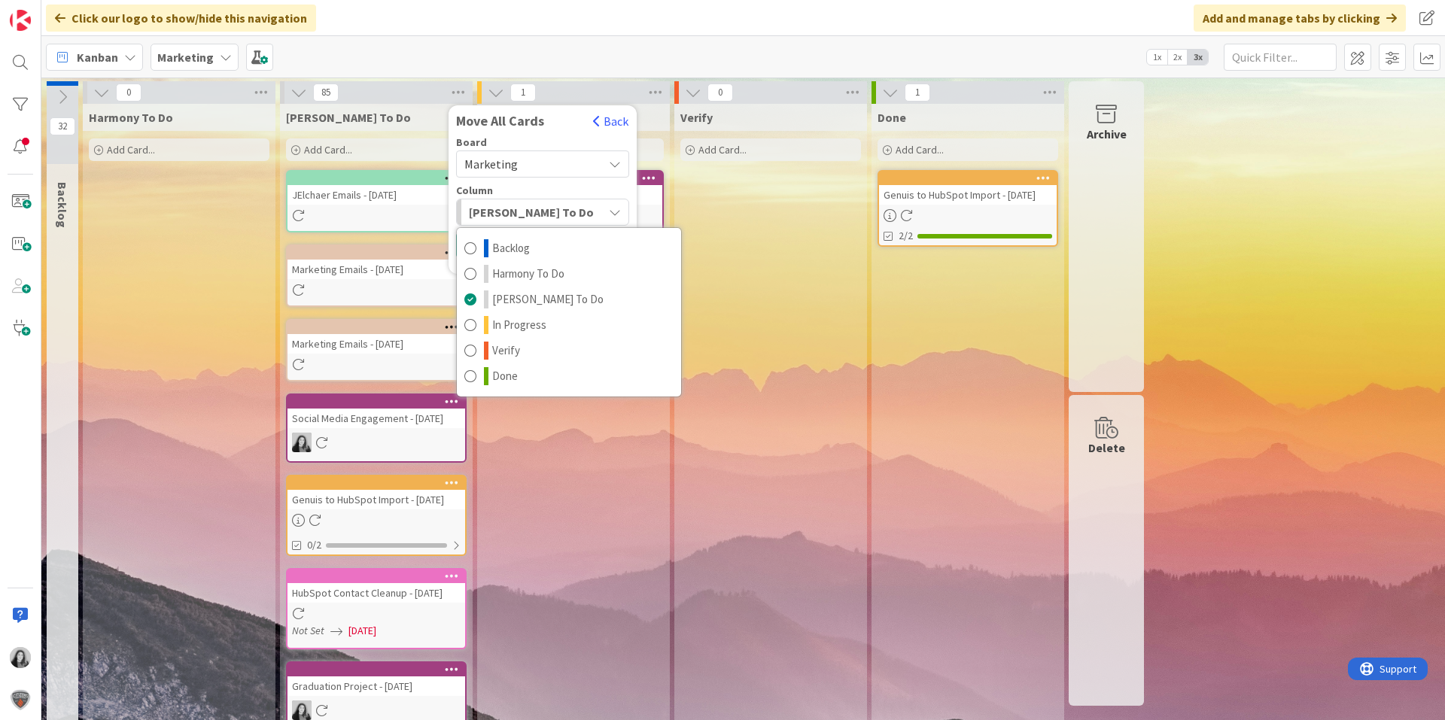
click at [580, 215] on div "[PERSON_NAME] To Do" at bounding box center [534, 212] width 138 height 24
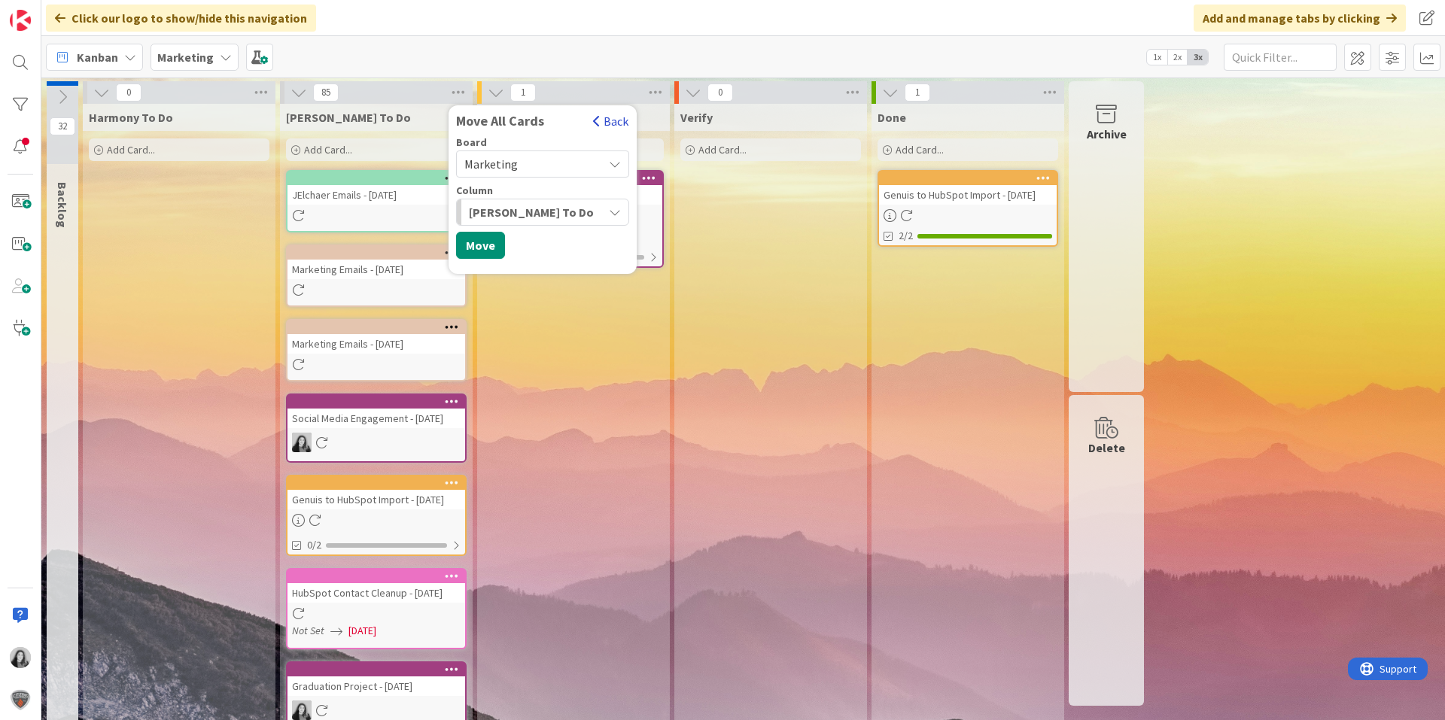
click at [598, 119] on span "button" at bounding box center [597, 121] width 8 height 12
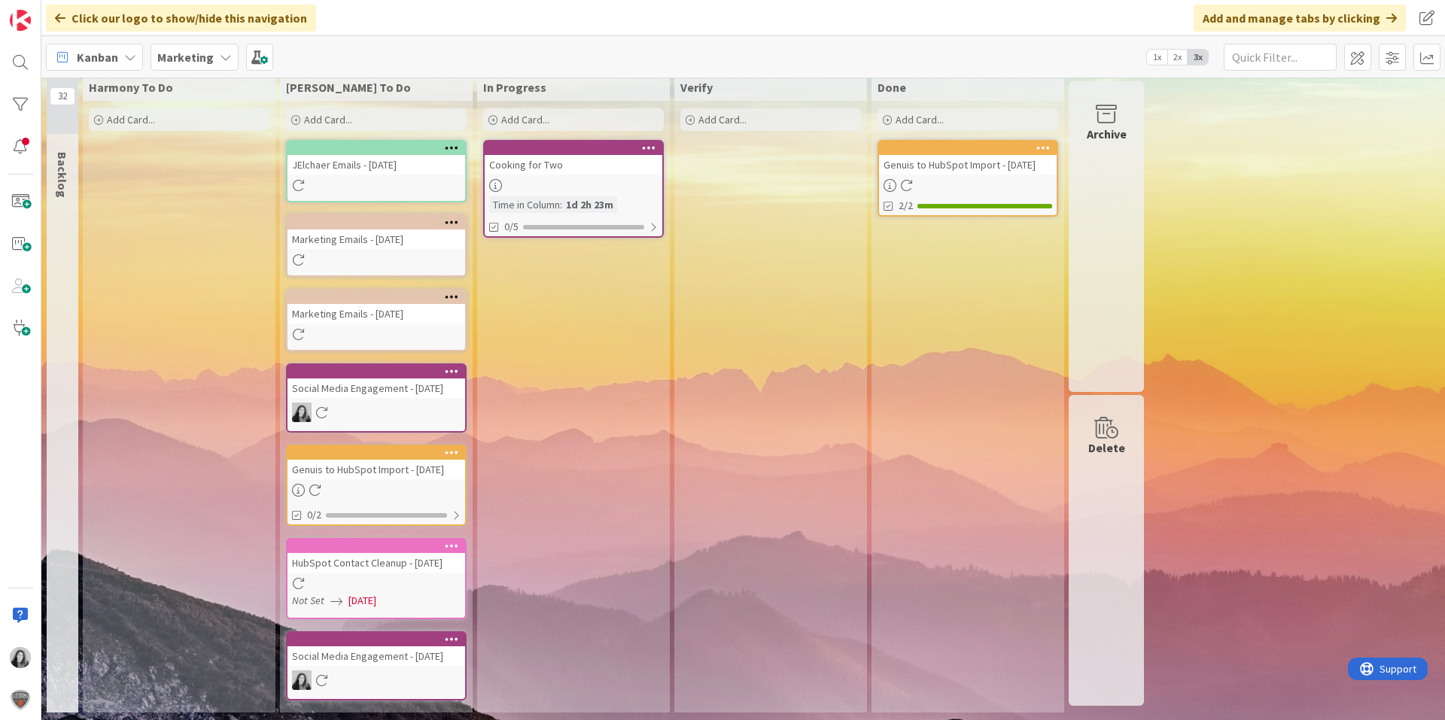
scroll to position [0, 0]
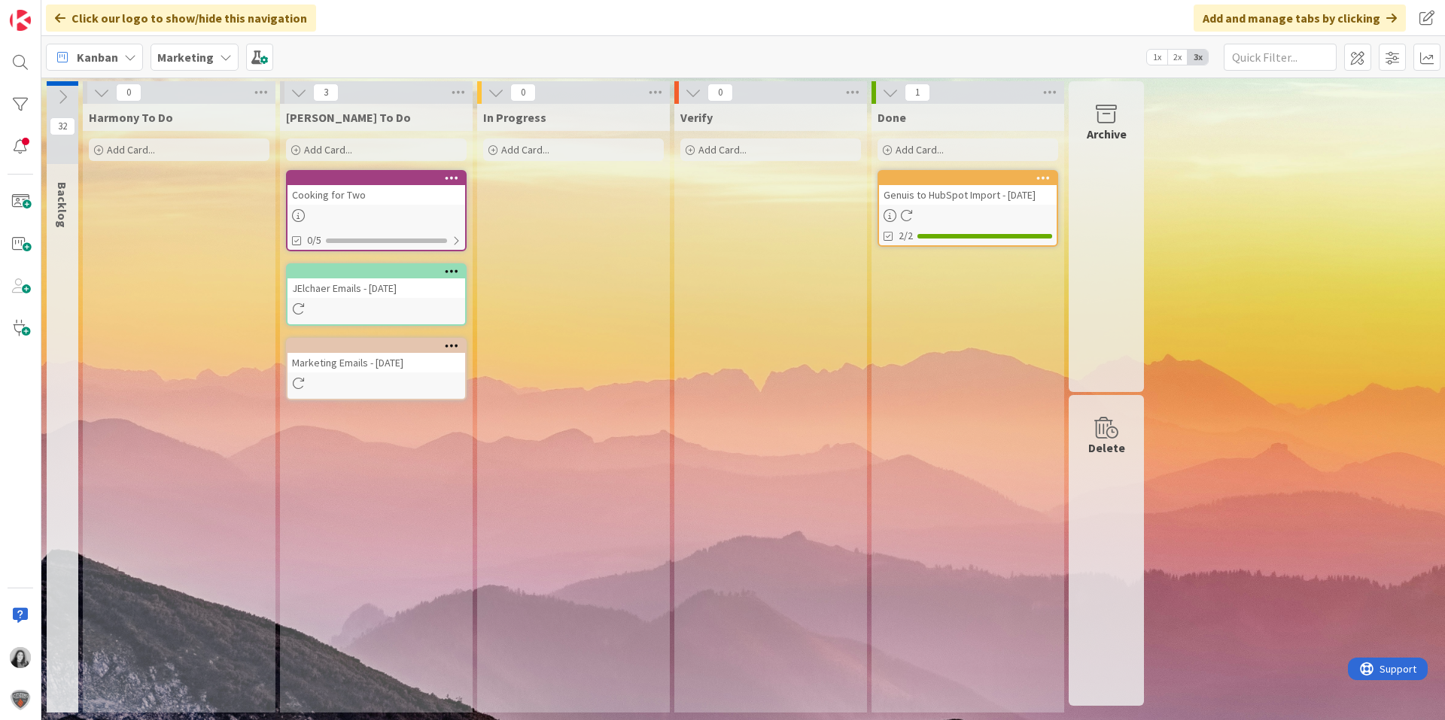
click at [534, 155] on span "Add Card..." at bounding box center [525, 150] width 48 height 14
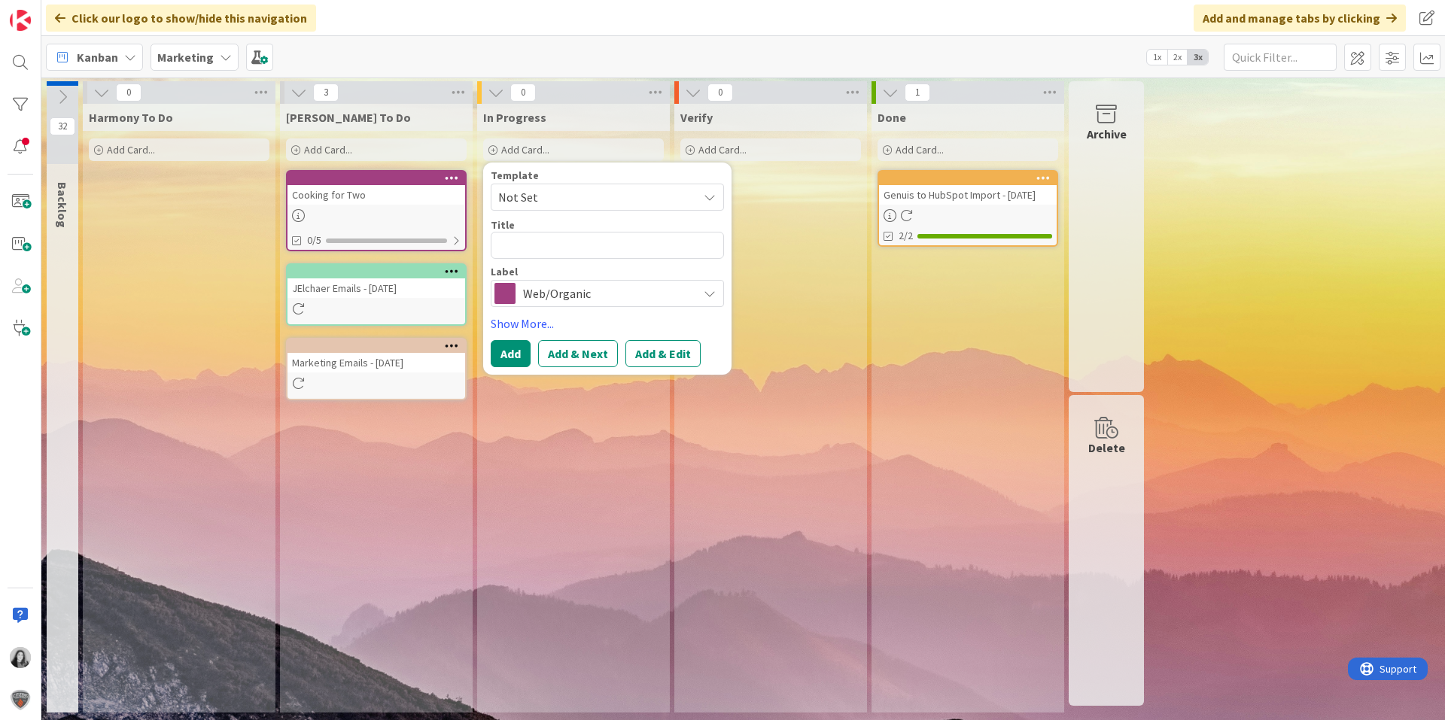
type textarea "x"
type textarea "C"
type textarea "x"
type textarea "Ca"
type textarea "x"
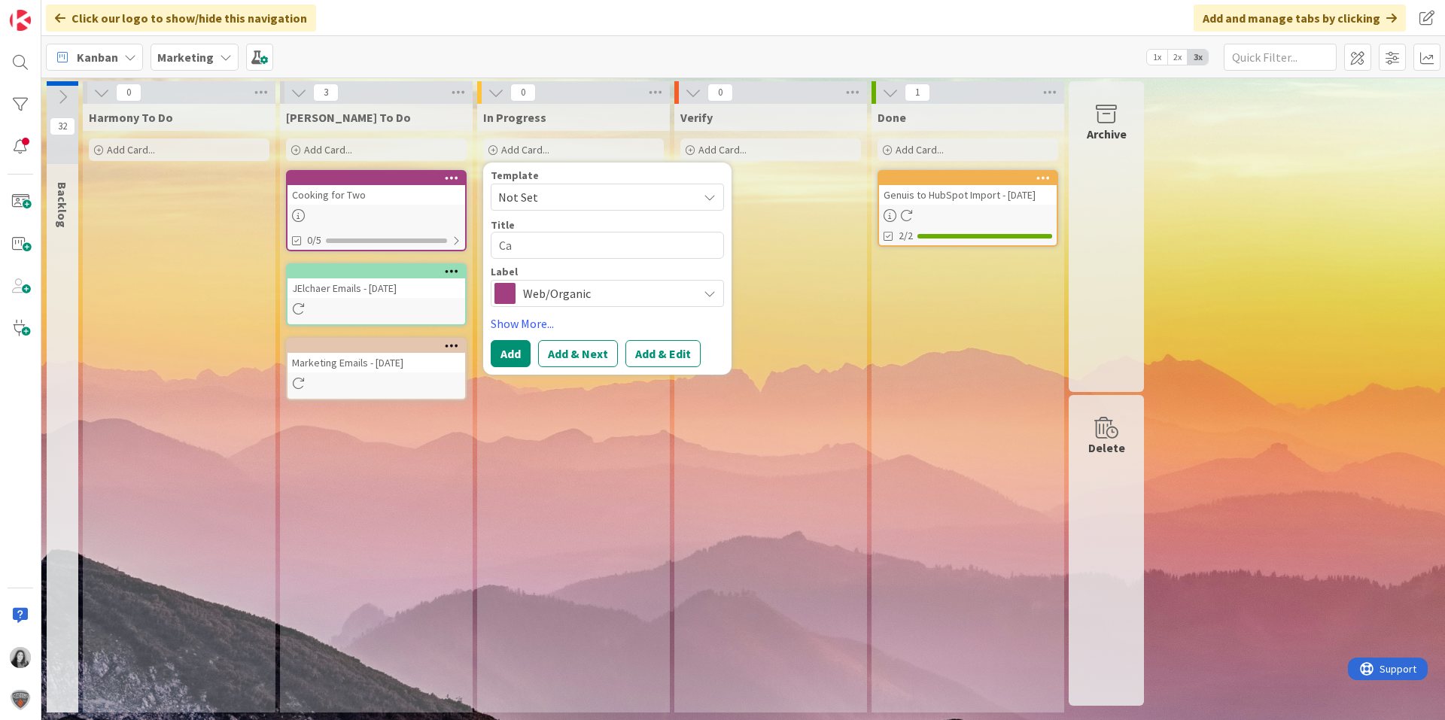
type textarea "Cal"
type textarea "x"
type textarea "Call"
type textarea "x"
type textarea "Call"
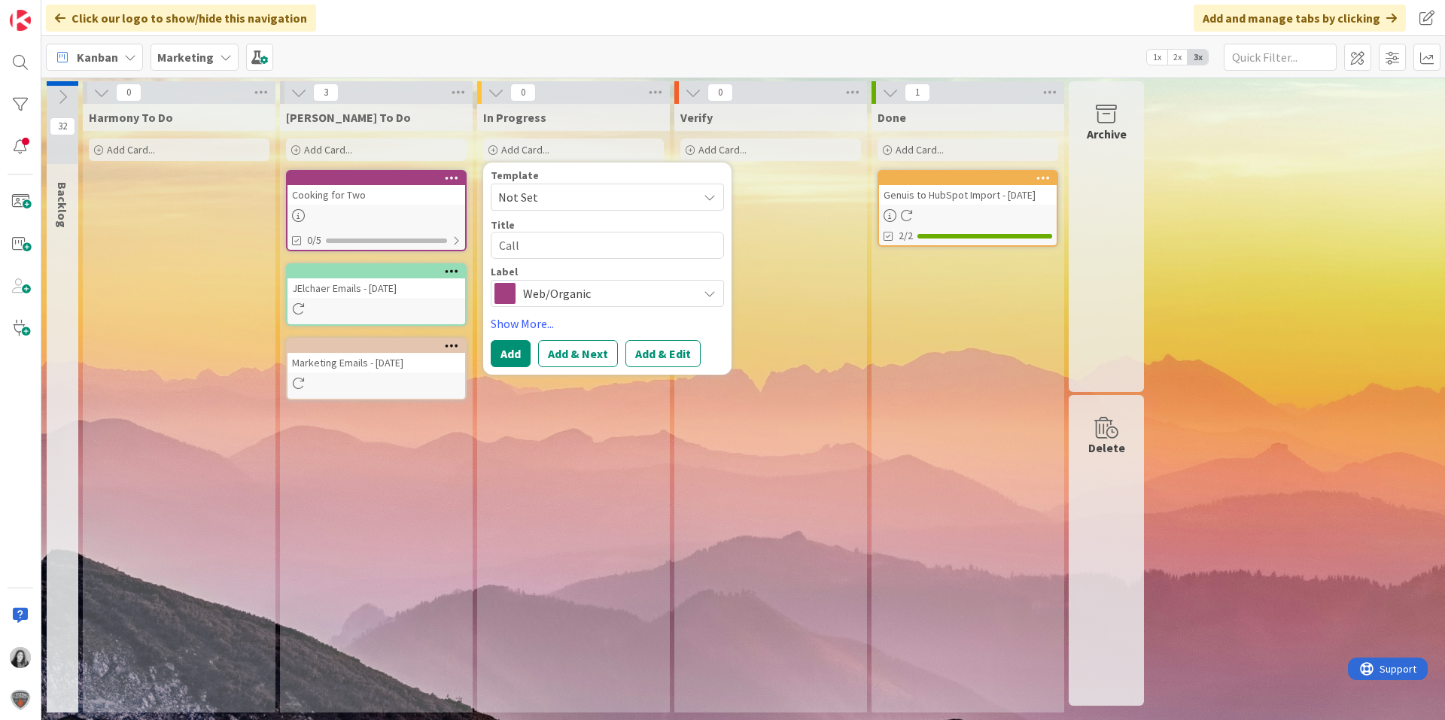
type textarea "x"
type textarea "Call w"
type textarea "x"
type textarea "Call wit"
type textarea "x"
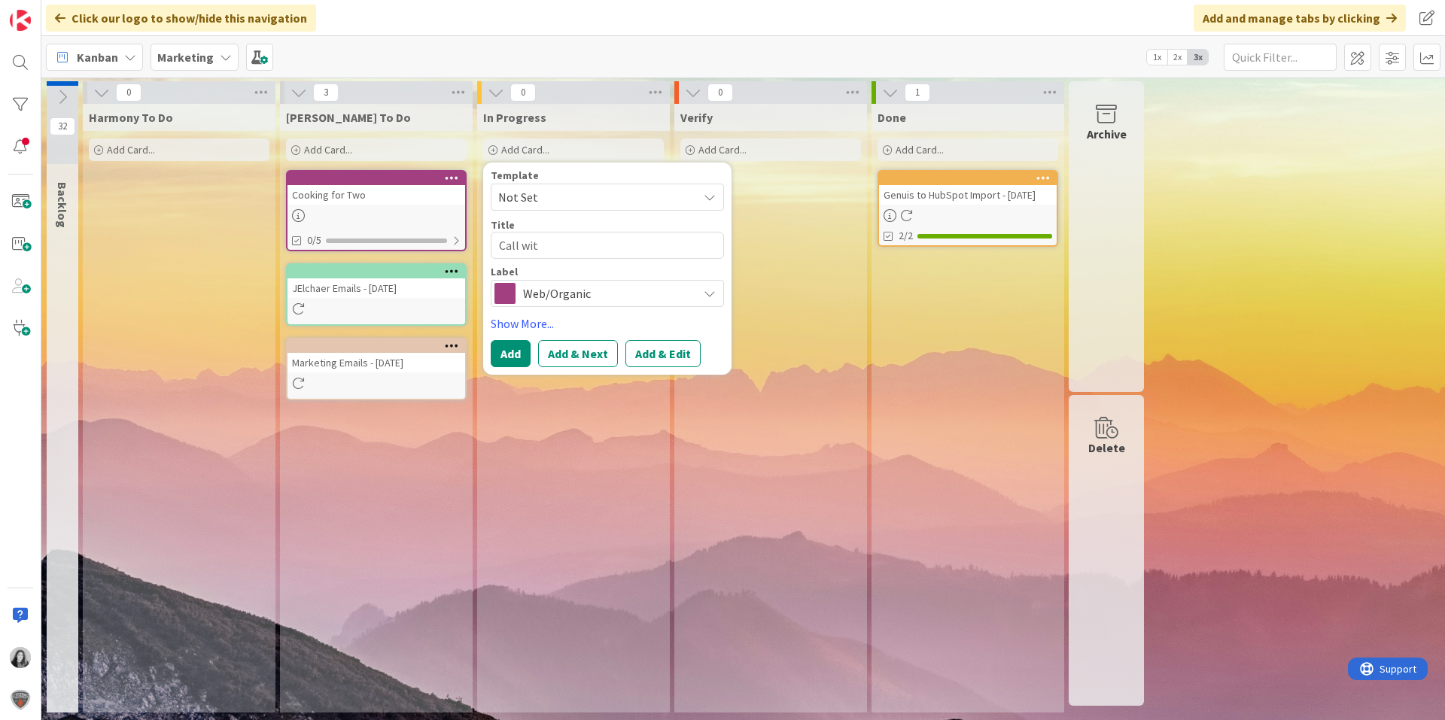
type textarea "Call with"
type textarea "x"
type textarea "Call with"
type textarea "x"
type textarea "Call with"
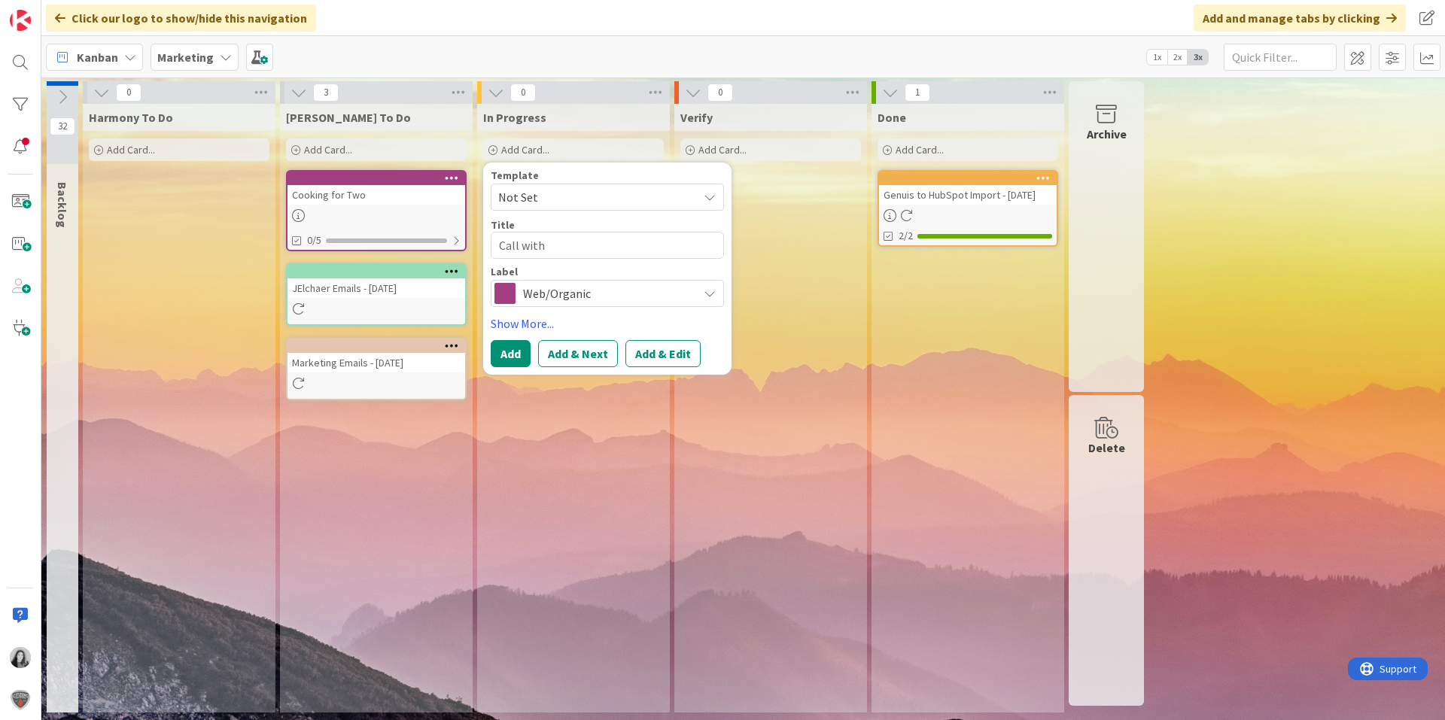
type textarea "x"
type textarea "Call wit"
type textarea "x"
type textarea "Call wi"
type textarea "x"
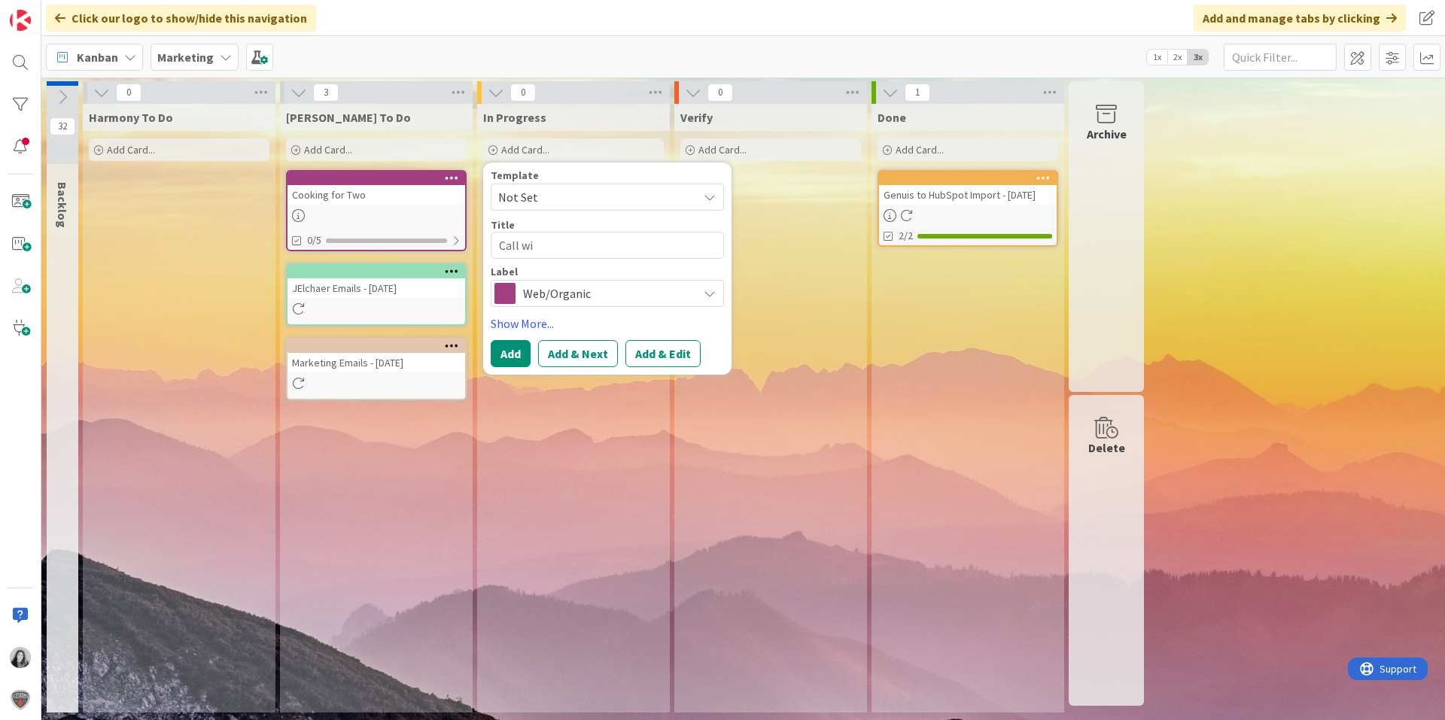
type textarea "Call w"
type textarea "x"
type textarea "Call"
type textarea "x"
type textarea "Call"
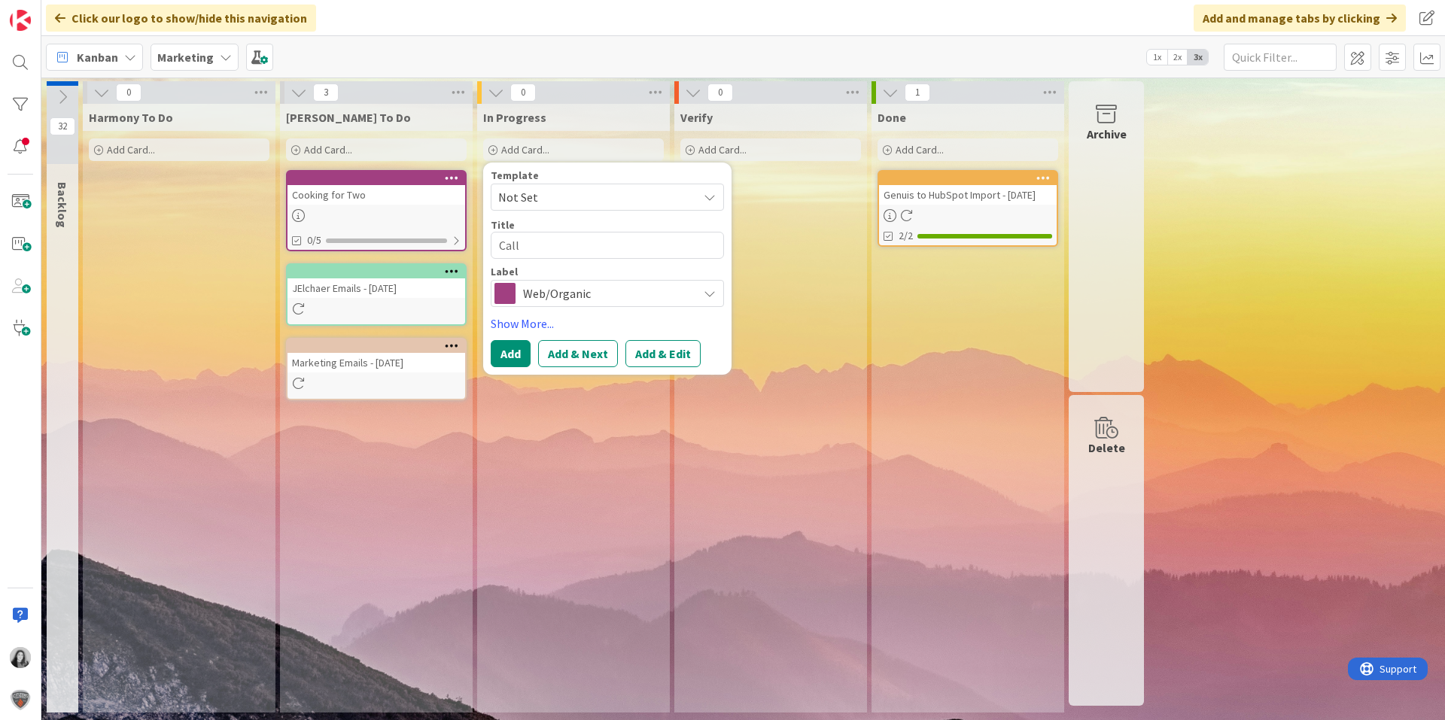
type textarea "x"
type textarea "Cal"
type textarea "x"
type textarea "Ca"
type textarea "x"
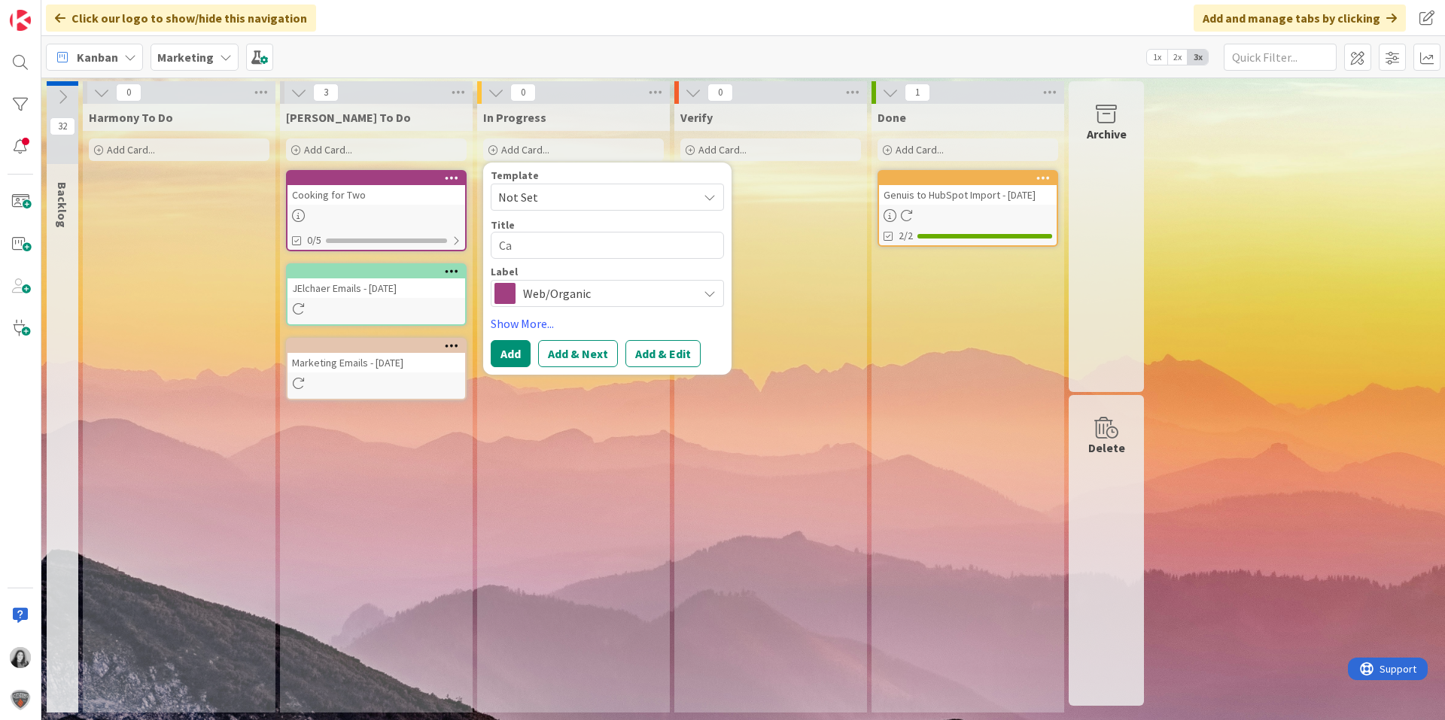
type textarea "C"
type textarea "x"
type textarea "M"
type textarea "x"
type textarea "Ma"
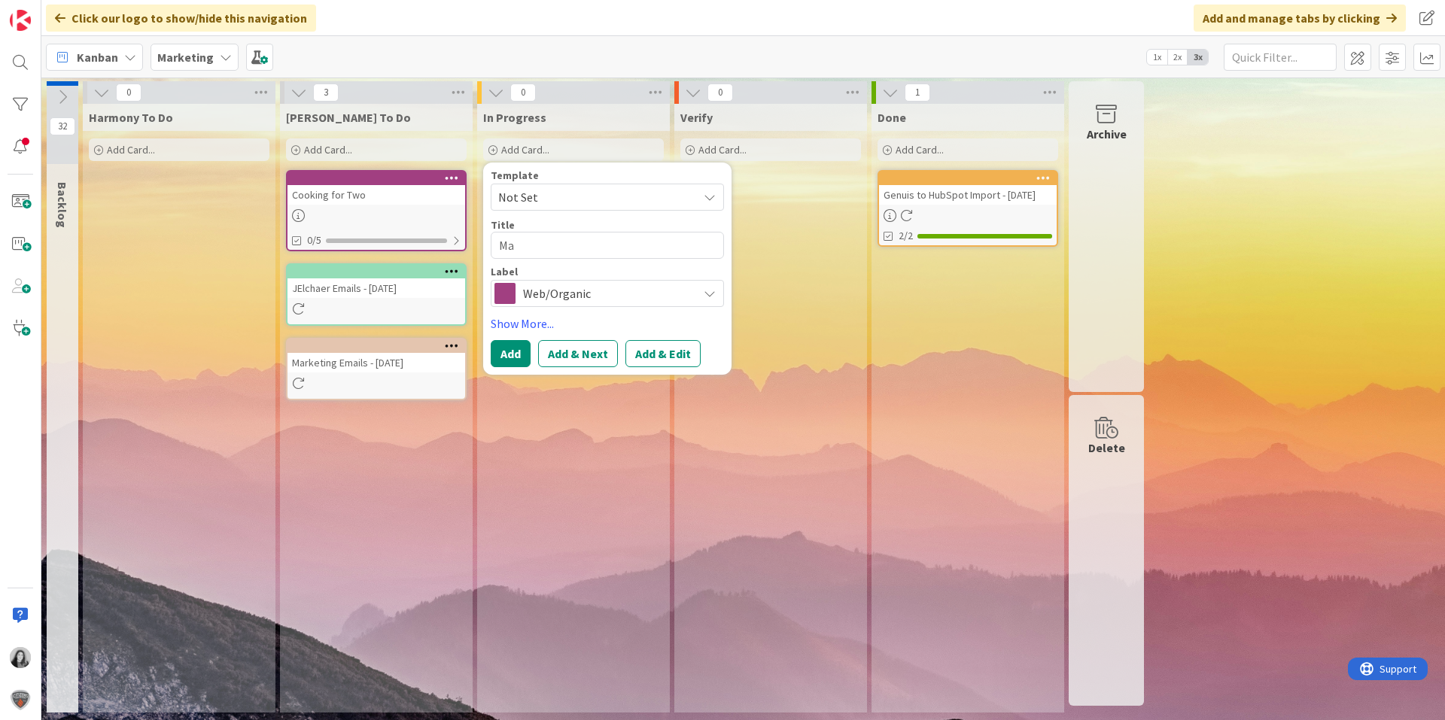
type textarea "x"
type textarea "Mar"
type textarea "x"
type textarea "Mark"
type textarea "x"
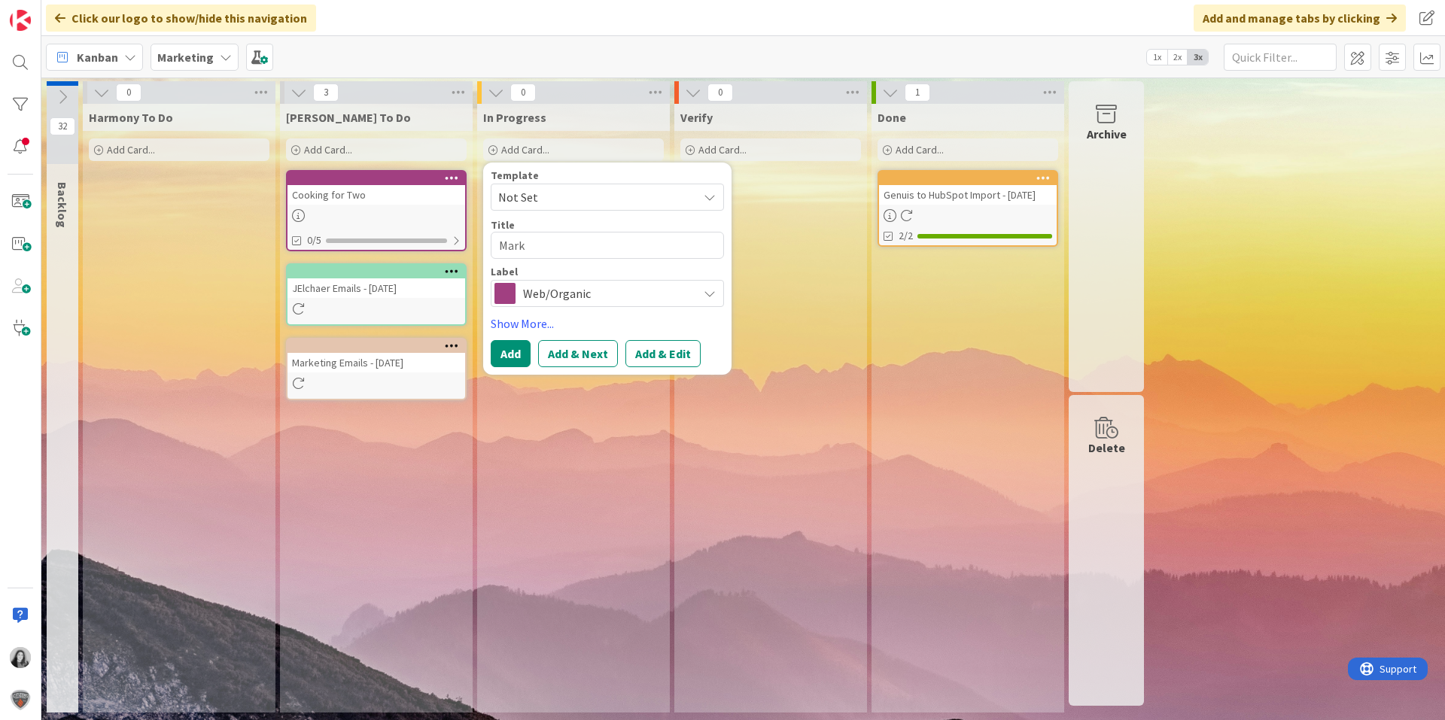
type textarea "Marke"
type textarea "x"
type textarea "Market"
type textarea "x"
type textarea "Marketi"
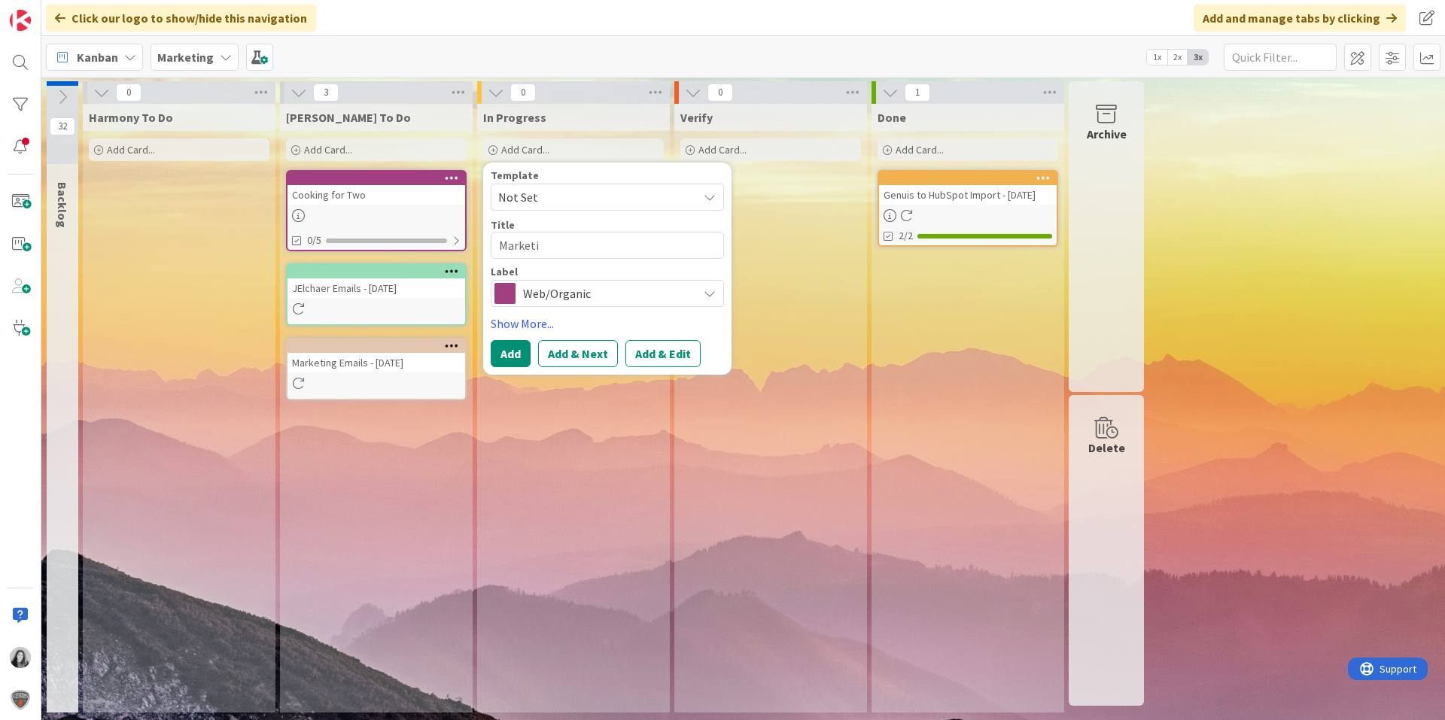
type textarea "x"
type textarea "Marketin"
type textarea "x"
type textarea "Marketing"
type textarea "x"
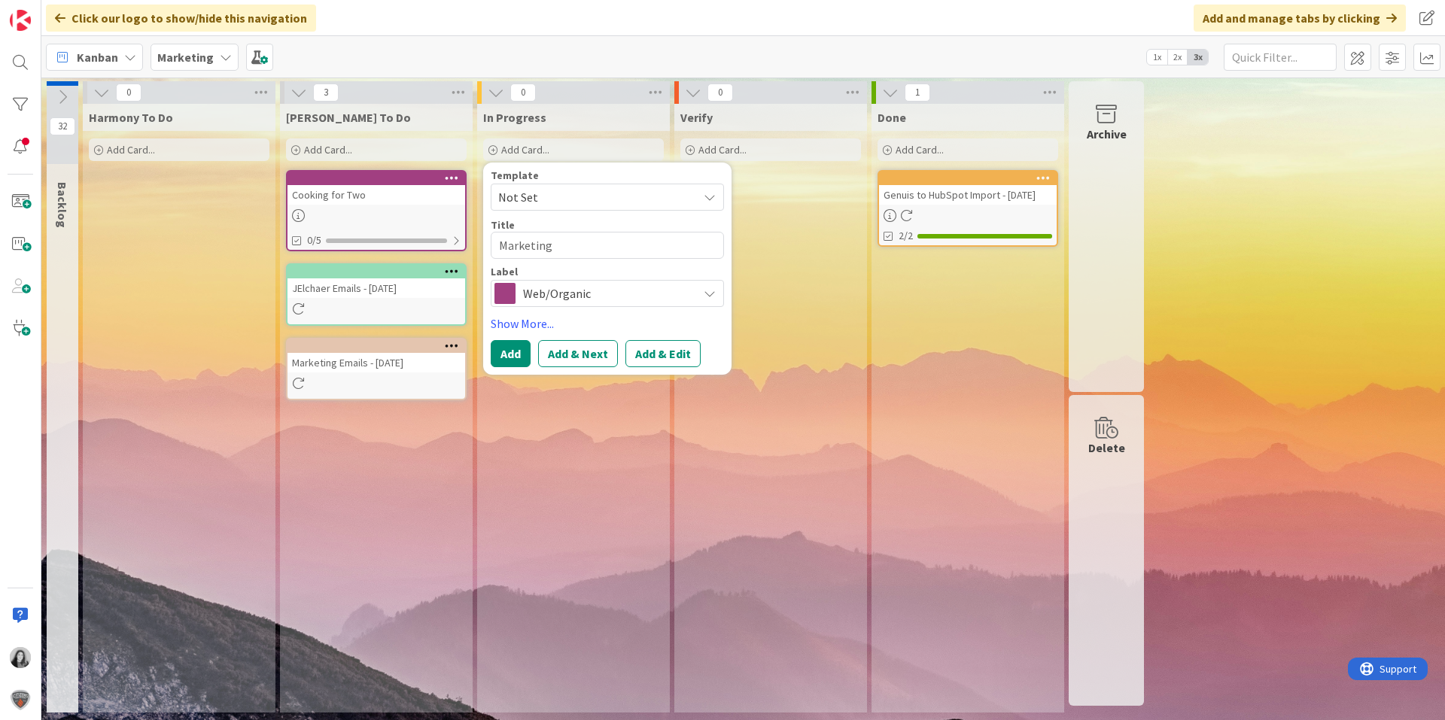
type textarea "Marketing M"
type textarea "x"
type textarea "Marketing Me"
type textarea "x"
type textarea "Marketing Mee"
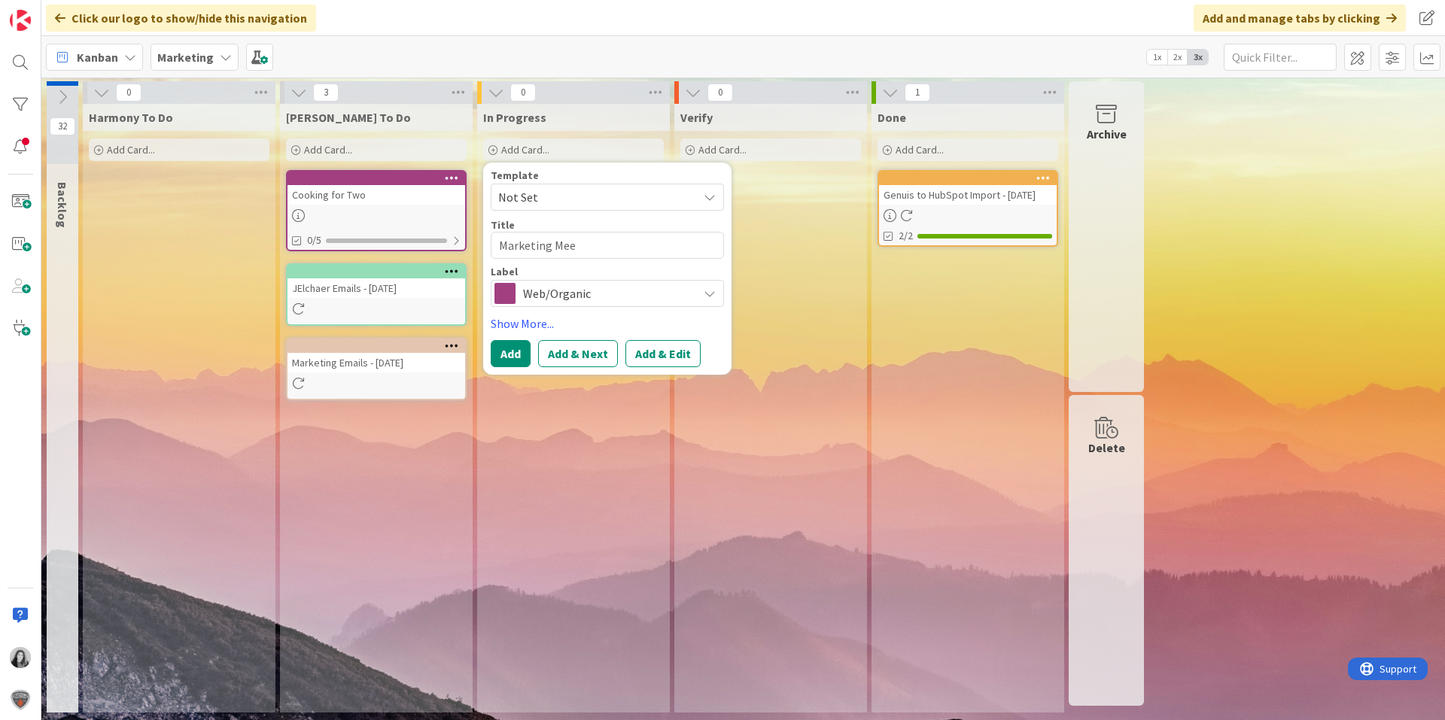
type textarea "x"
type textarea "Marketing Meeti"
type textarea "x"
type textarea "Marketing Meetin"
type textarea "x"
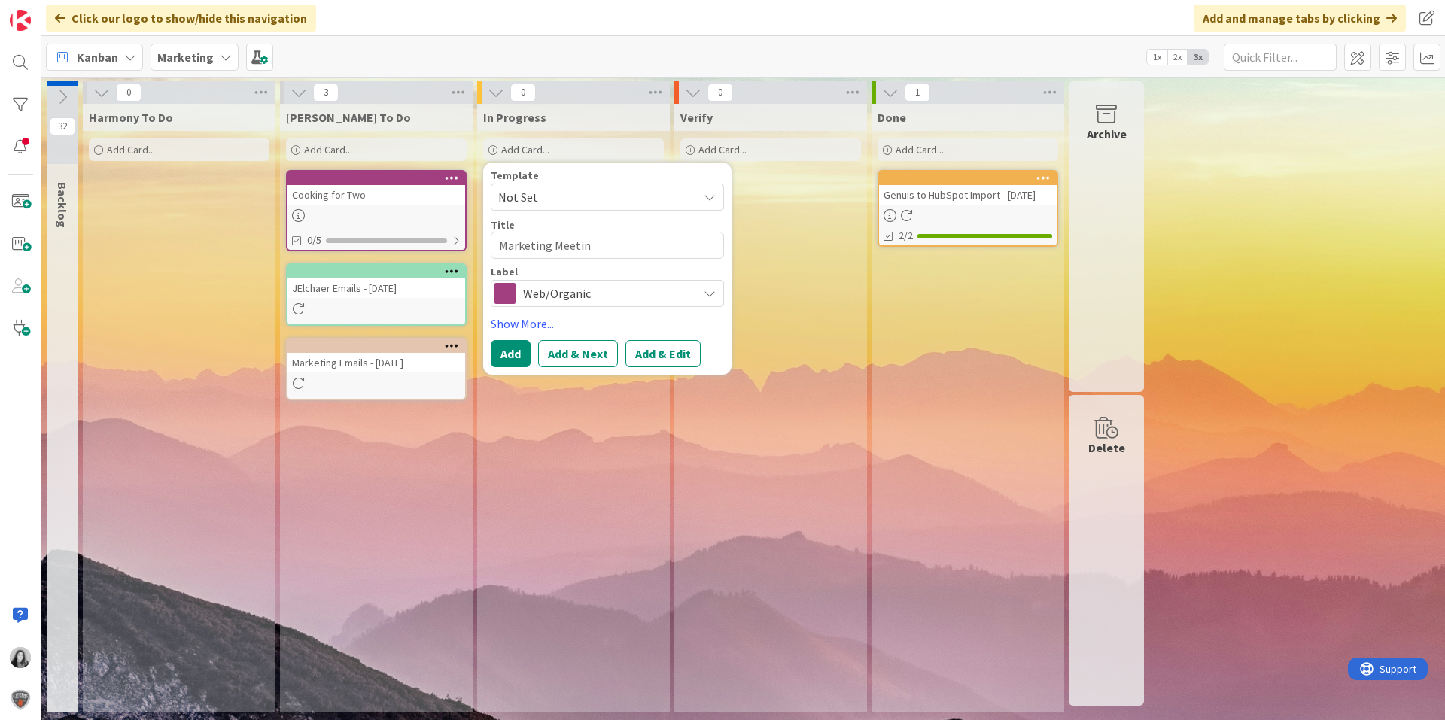
type textarea "Marketing Meeting"
type textarea "x"
type textarea "Marketing Meeting"
type textarea "x"
type textarea "Marketing Meeting c"
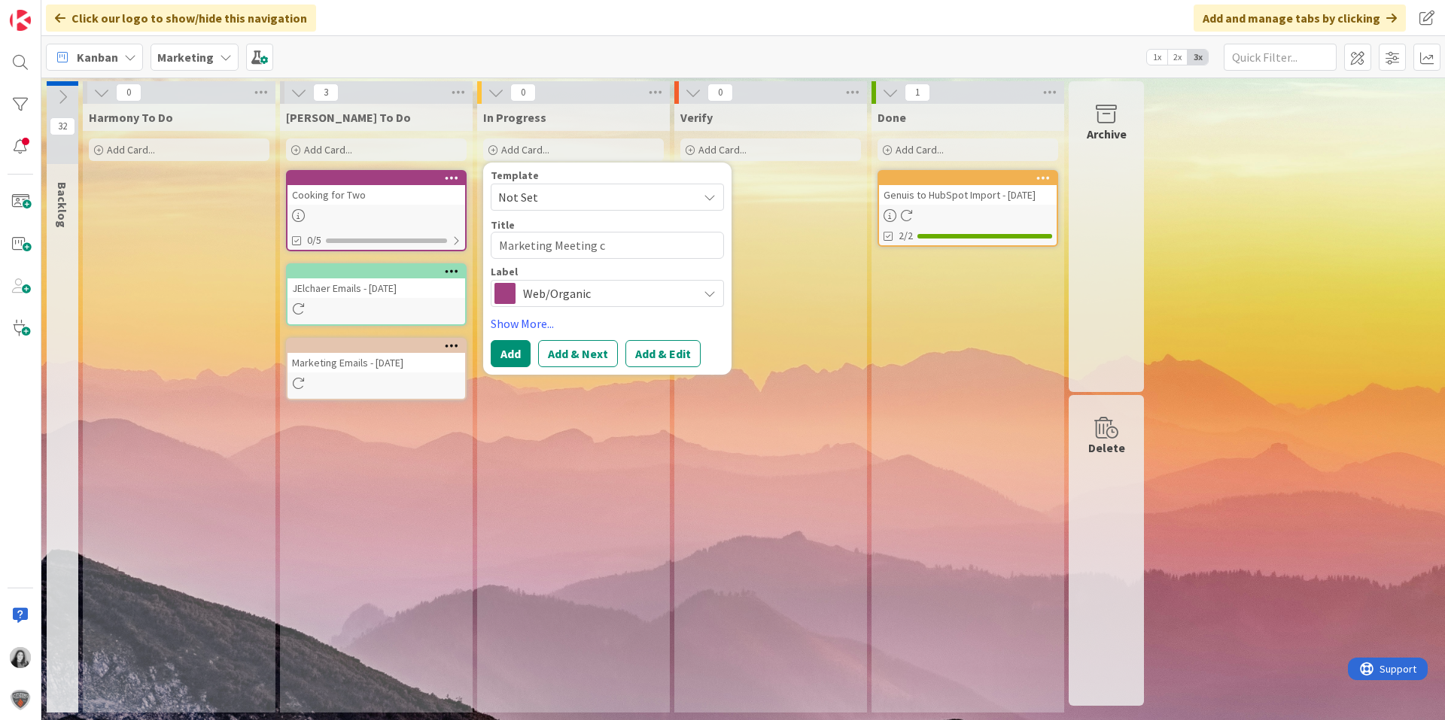
type textarea "x"
type textarea "Marketing Meeting ca"
type textarea "x"
type textarea "Marketing Meeting cal"
type textarea "x"
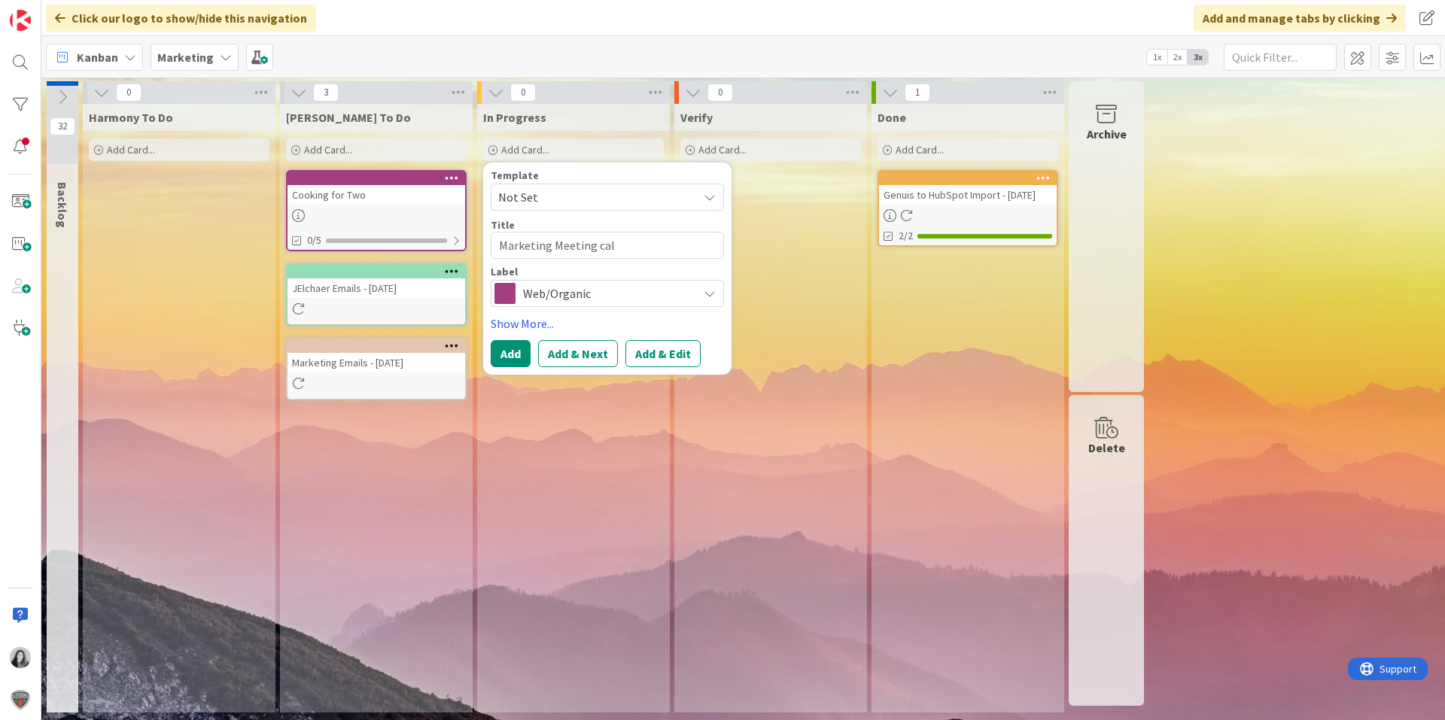
type textarea "Marketing Meeting call"
type textarea "x"
type textarea "Marketing Meeting call"
type textarea "x"
type textarea "Marketing Meeting call w"
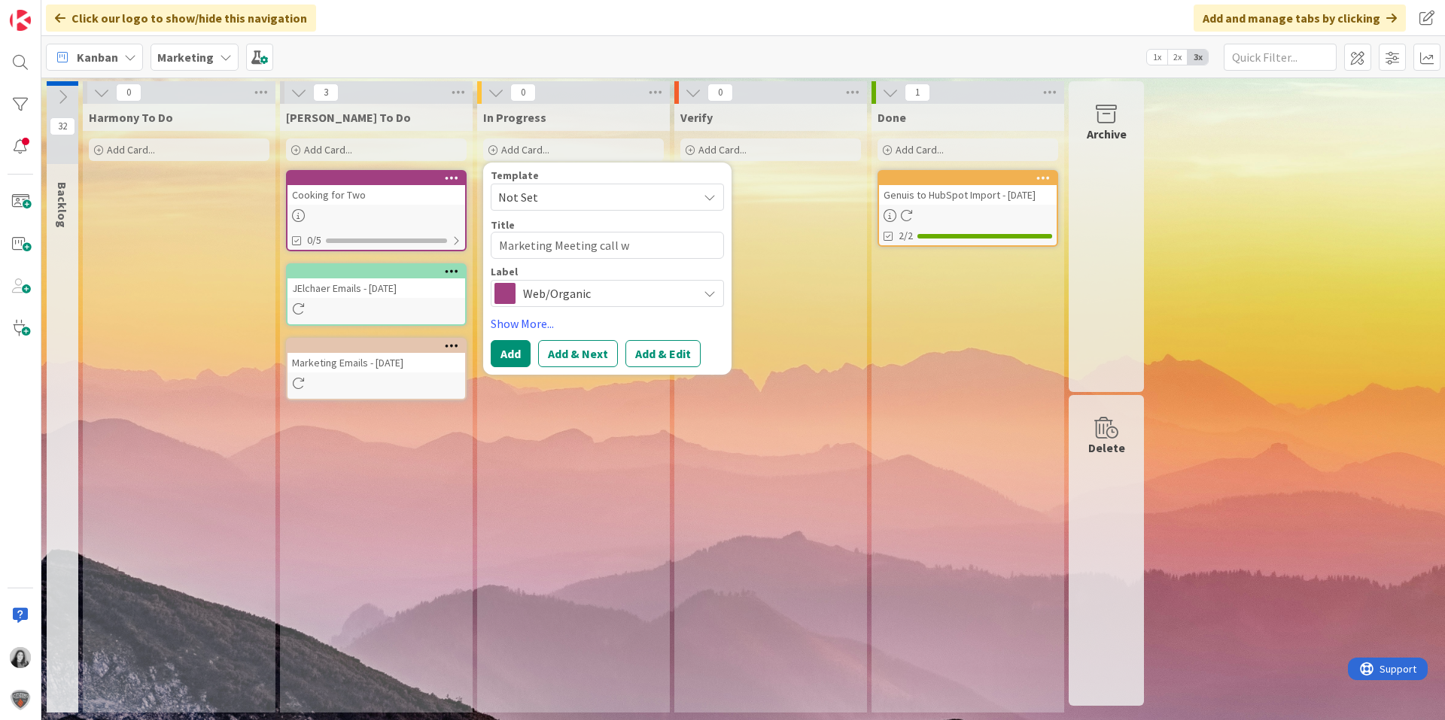
type textarea "x"
type textarea "Marketing Meeting call wi"
type textarea "x"
type textarea "Marketing Meeting call wit"
type textarea "x"
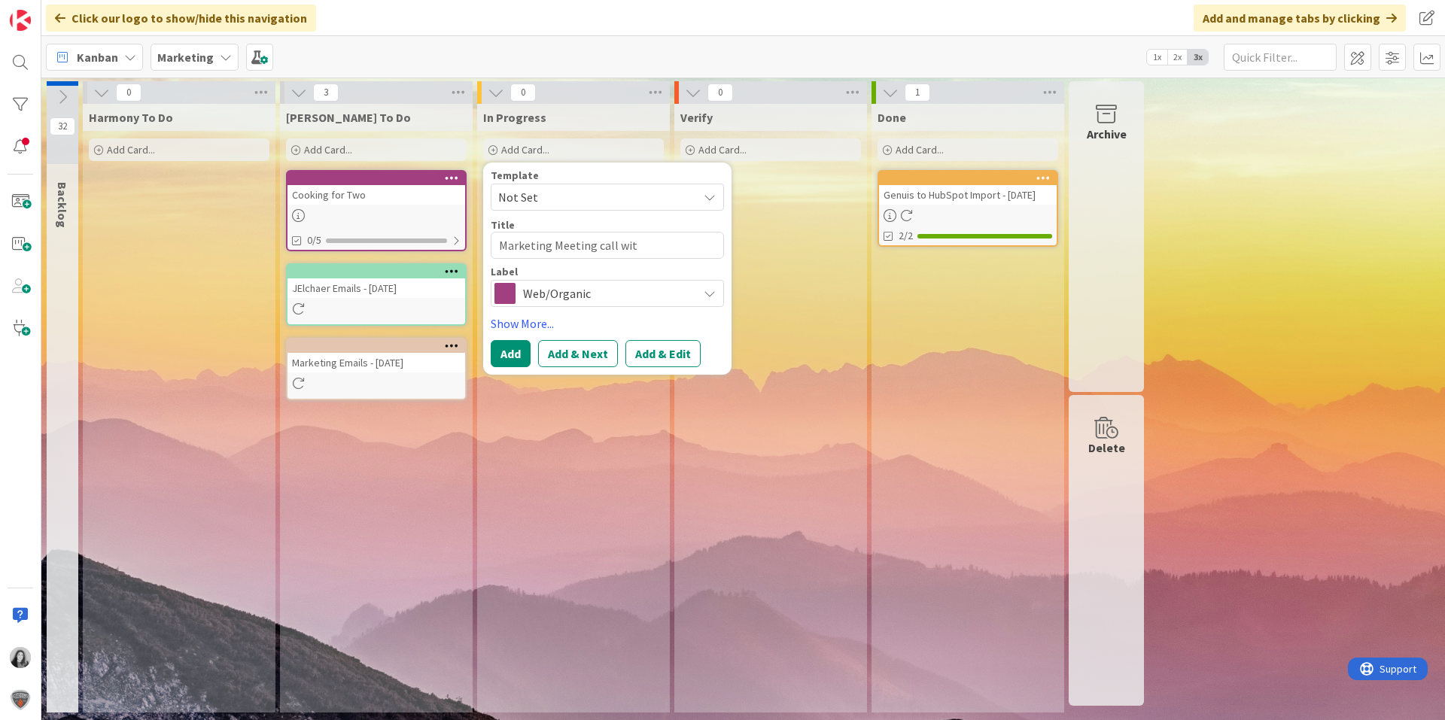
type textarea "Marketing Meeting call with"
type textarea "x"
type textarea "Marketing Meeting call with"
type textarea "x"
type textarea "Marketing Meeting call with E"
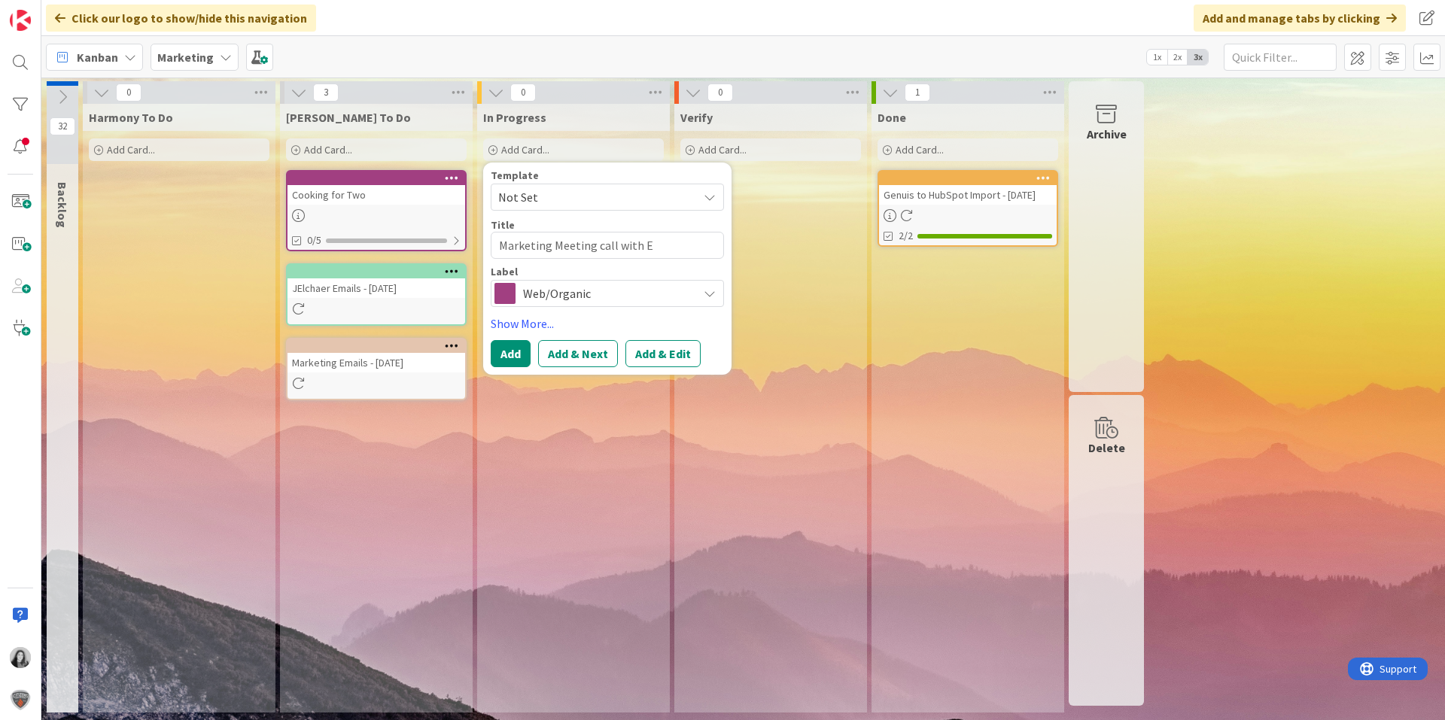
type textarea "x"
type textarea "Marketing Meeting call with Ed"
click at [661, 288] on span "Web/Organic" at bounding box center [606, 293] width 167 height 21
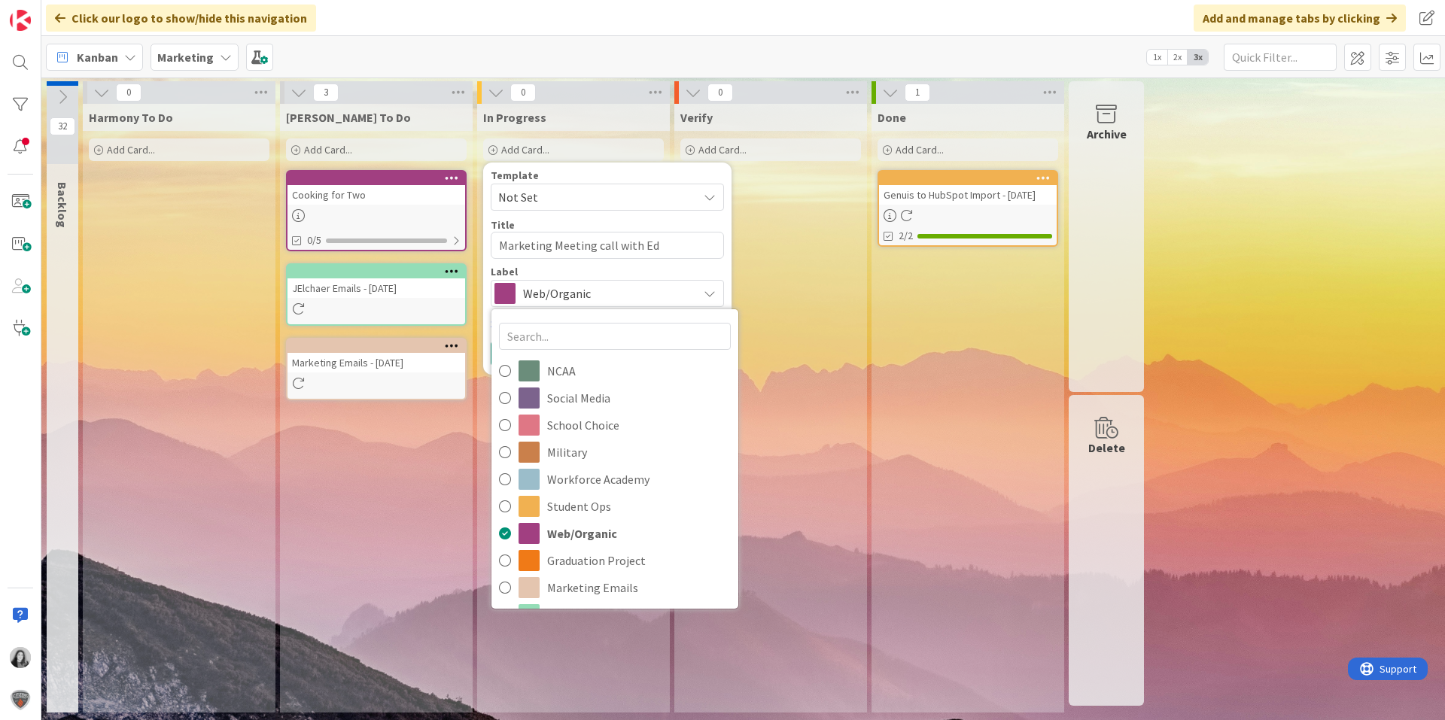
click at [717, 222] on div "Title 30 / 128" at bounding box center [607, 225] width 233 height 14
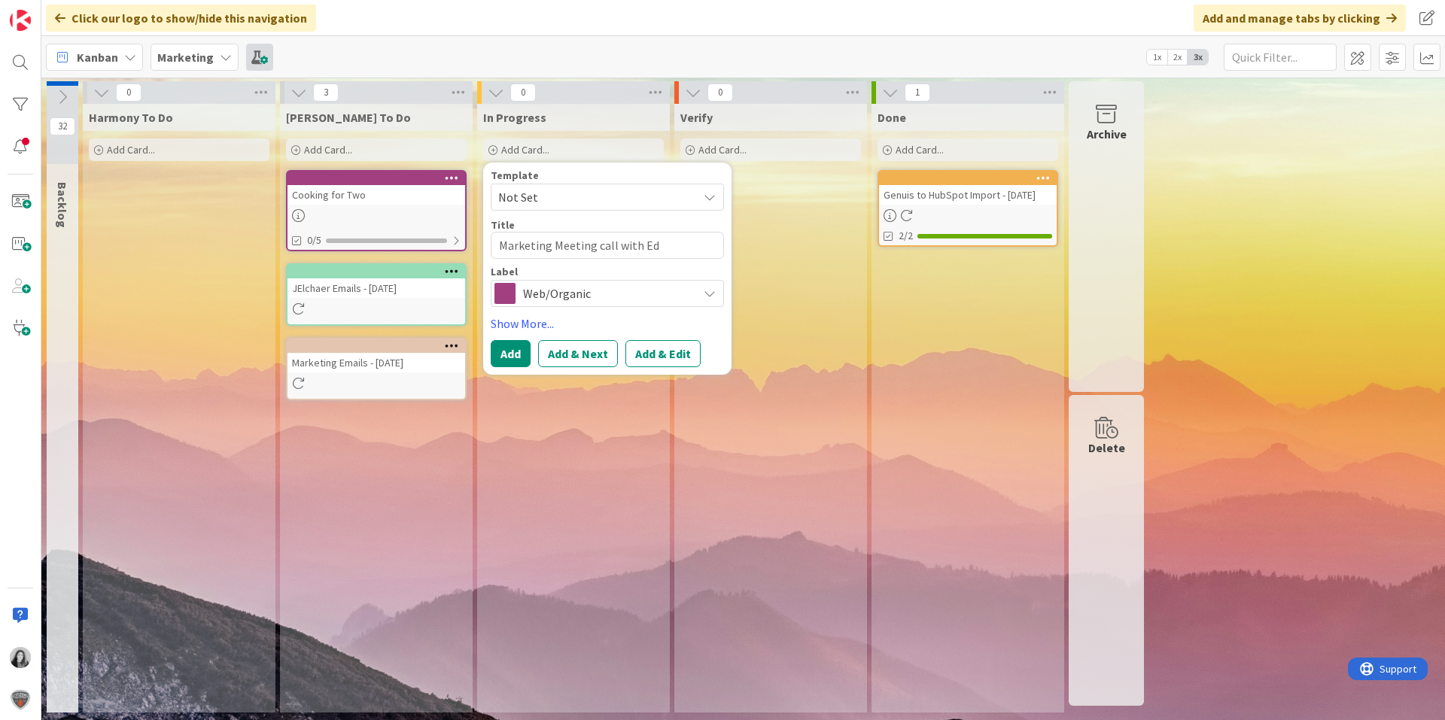
click at [260, 48] on span at bounding box center [259, 57] width 27 height 27
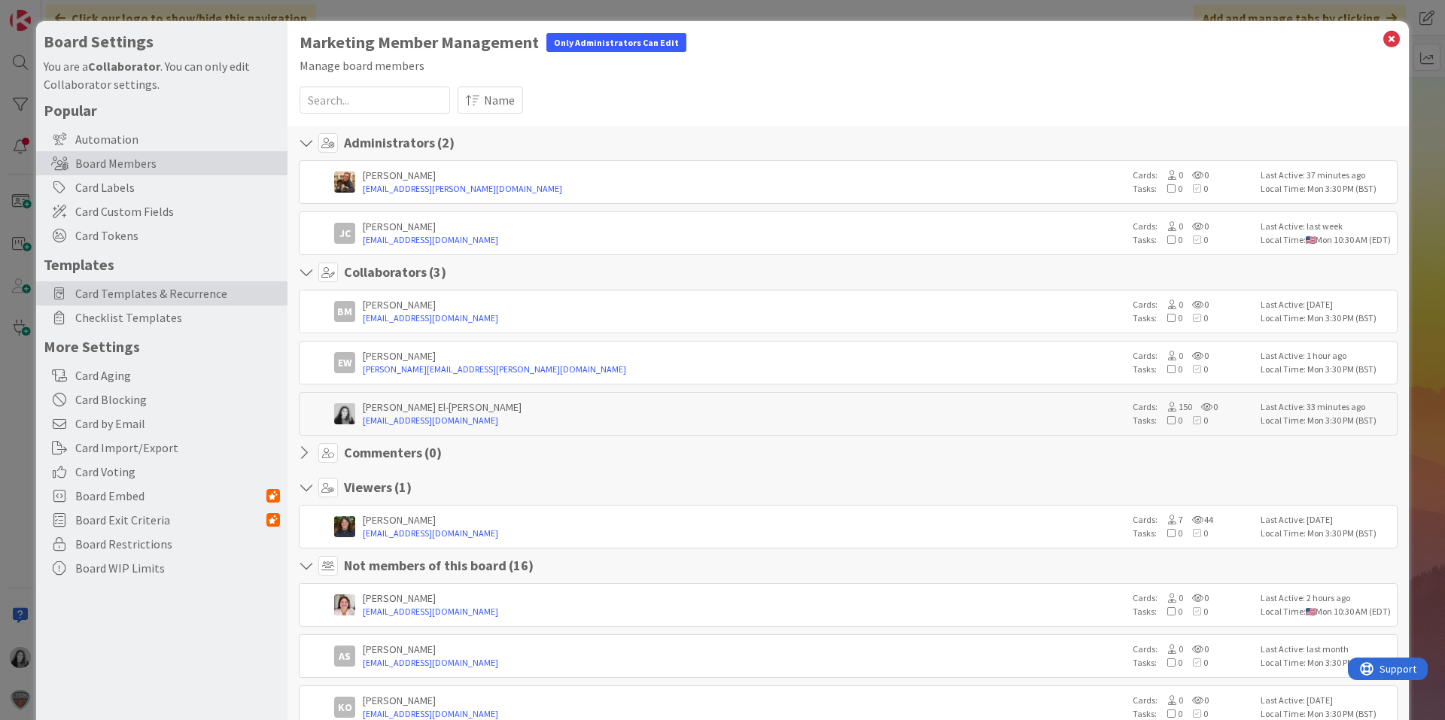
click at [180, 289] on span "Card Templates & Recurrence" at bounding box center [177, 294] width 205 height 18
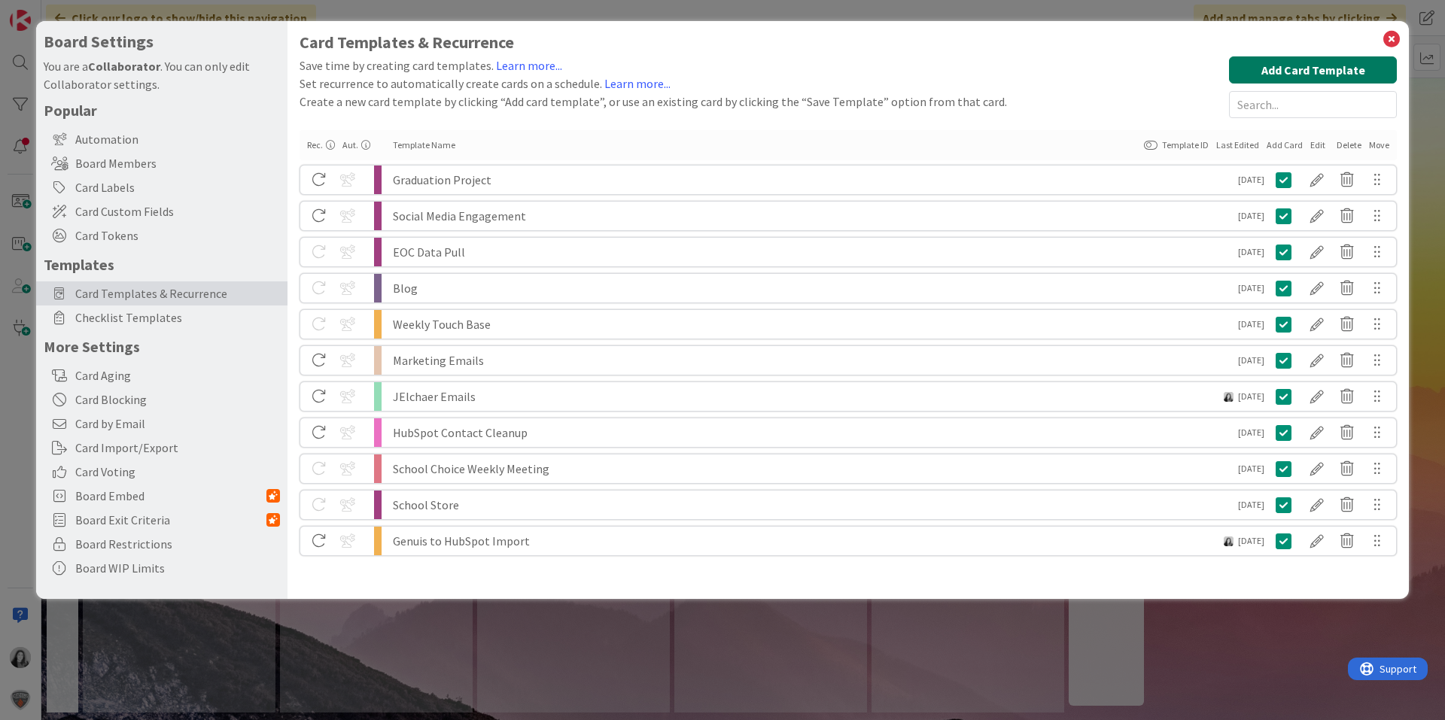
click at [1261, 77] on button "Add Card Template" at bounding box center [1313, 69] width 168 height 27
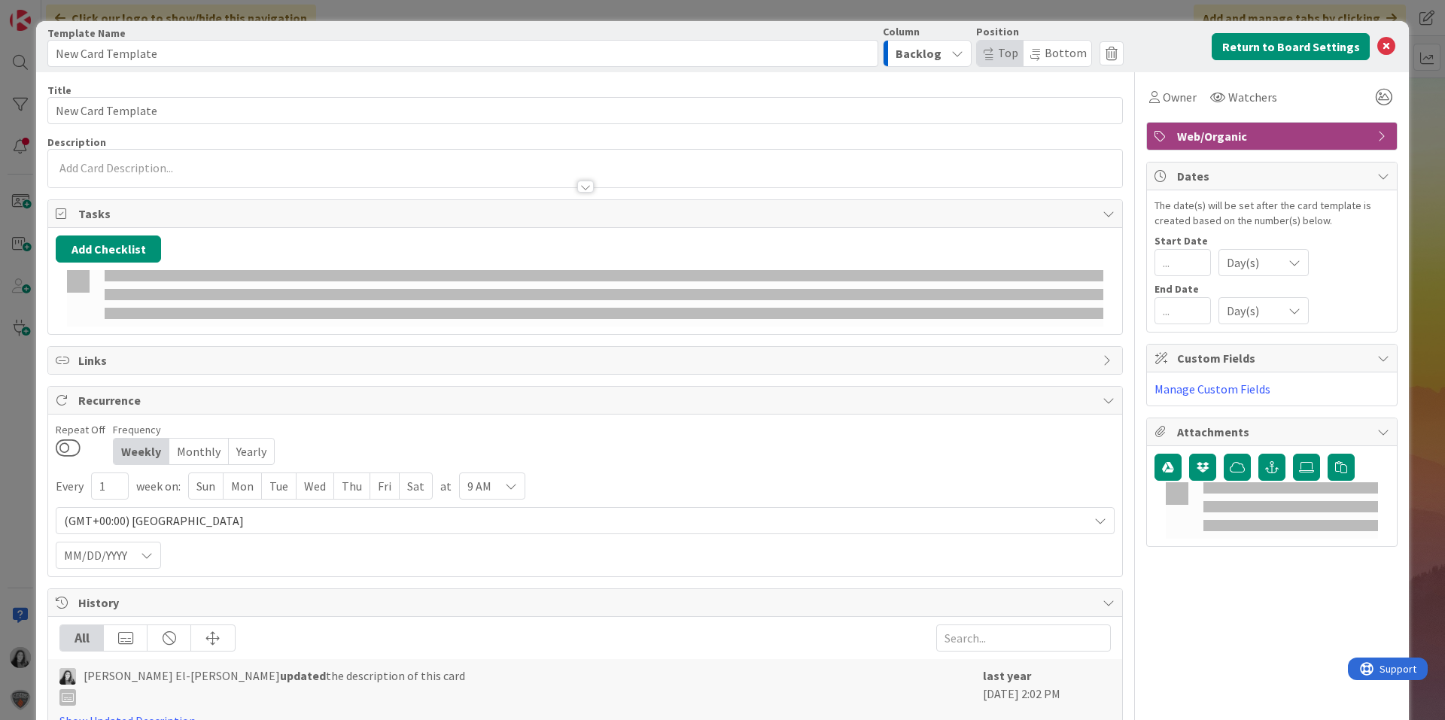
type textarea "x"
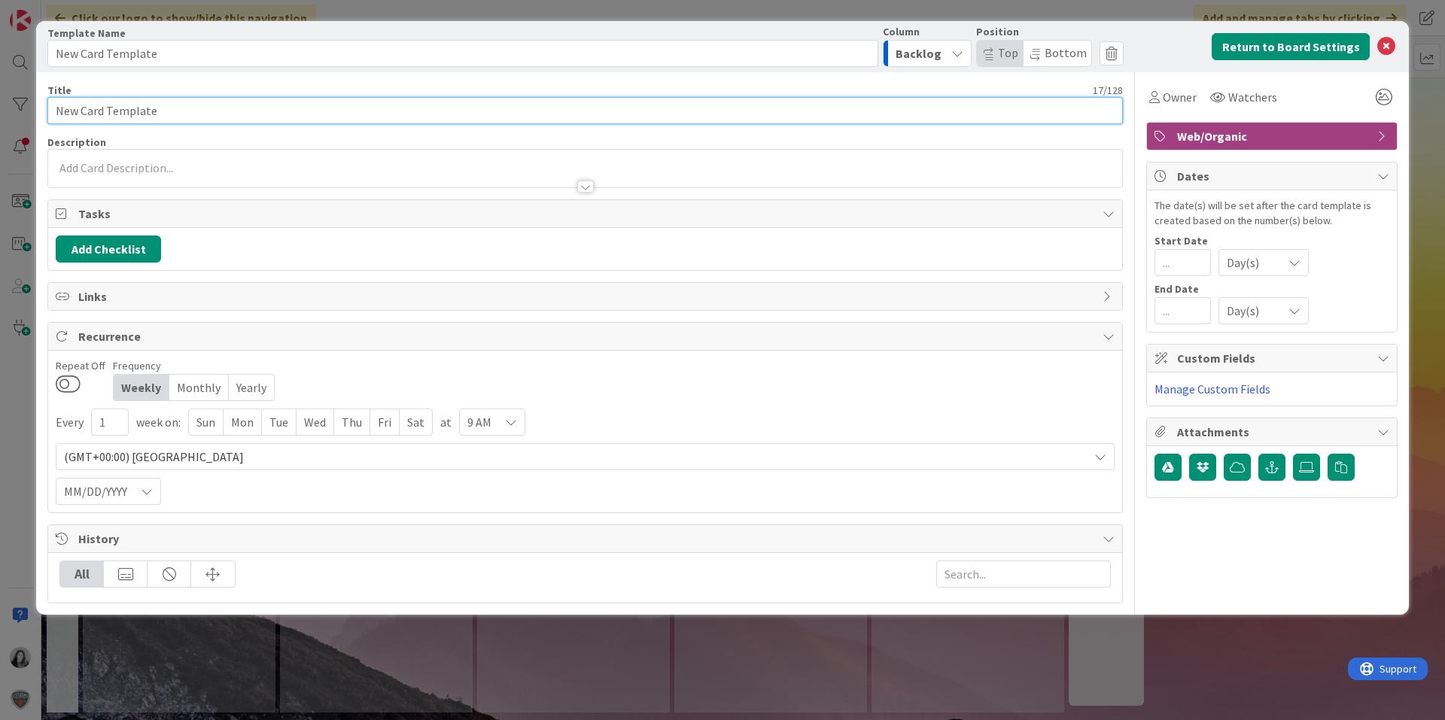
click at [224, 116] on input "New Card Template" at bounding box center [585, 110] width 1076 height 27
type input "Meeting"
type textarea "x"
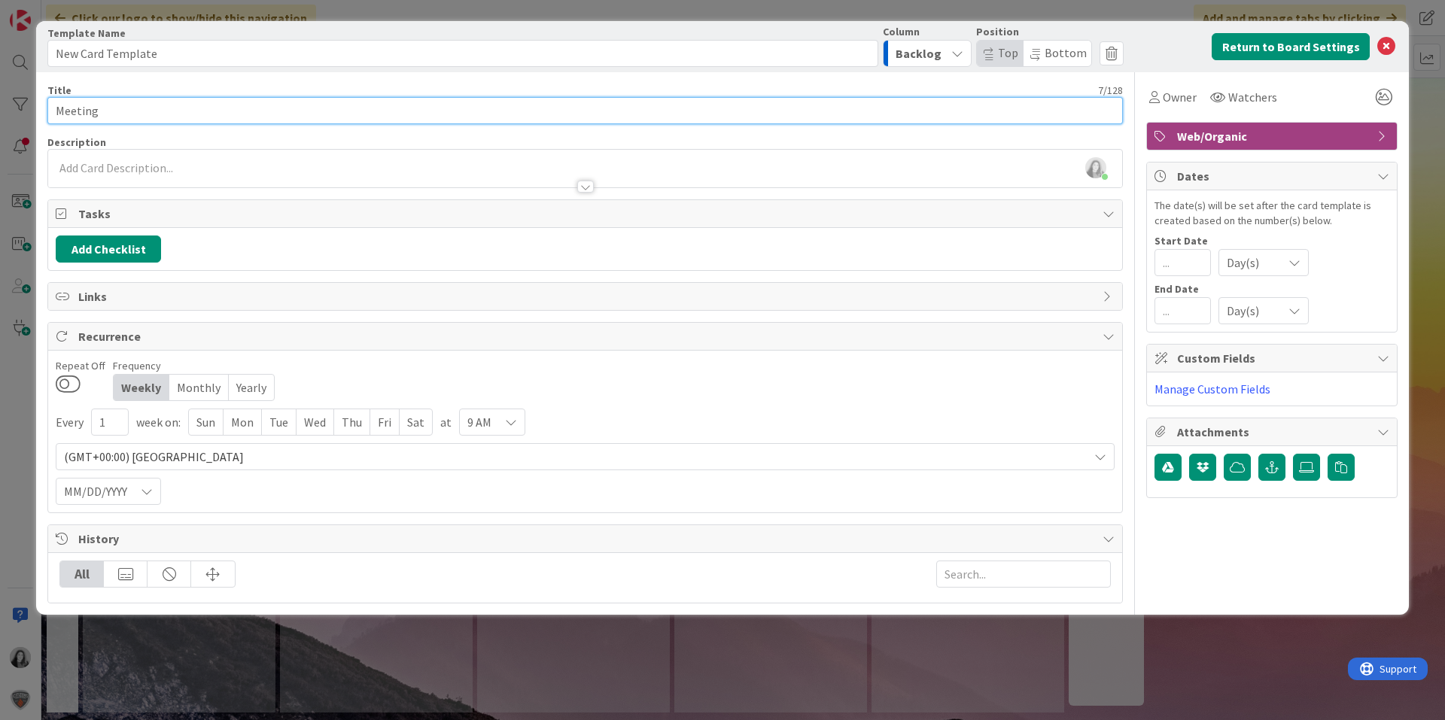
type input "Meetings"
type textarea "x"
type input "Meetings"
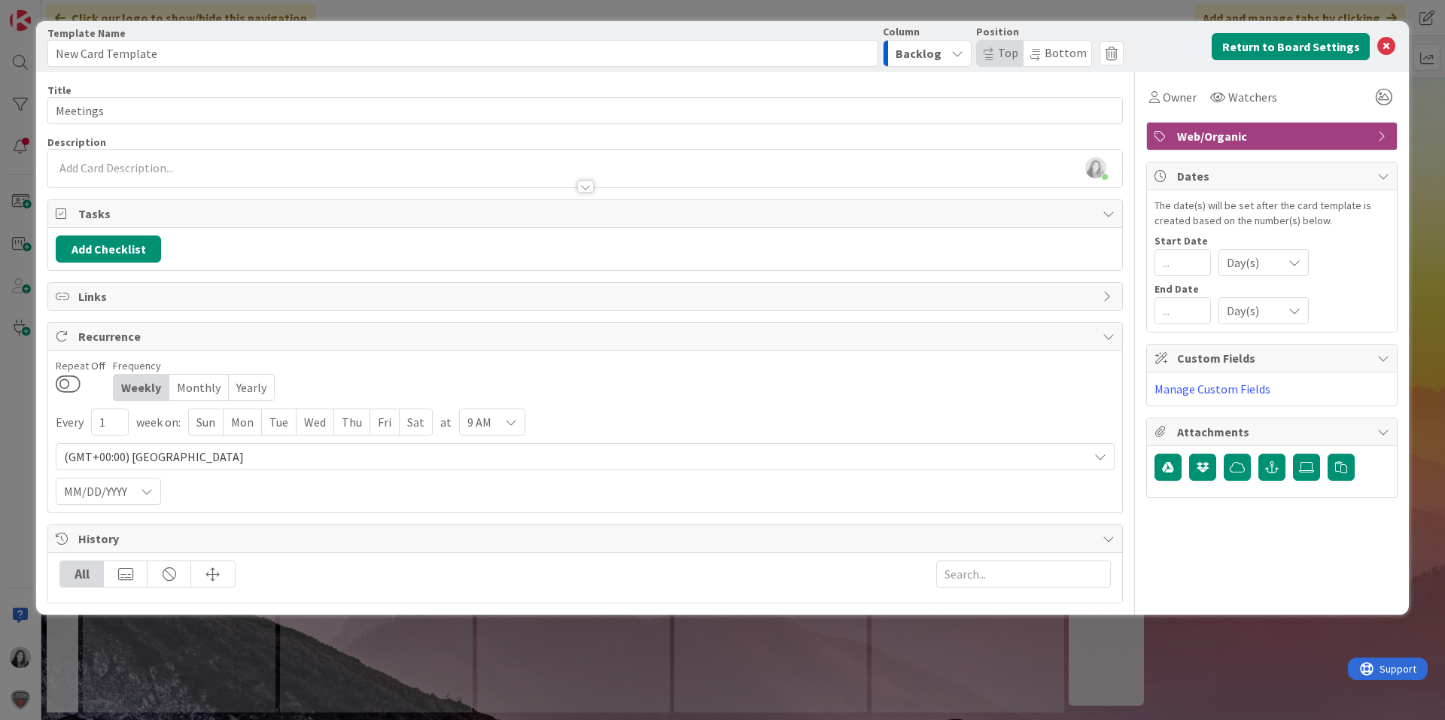
click at [1239, 137] on span "Web/Organic" at bounding box center [1273, 136] width 193 height 18
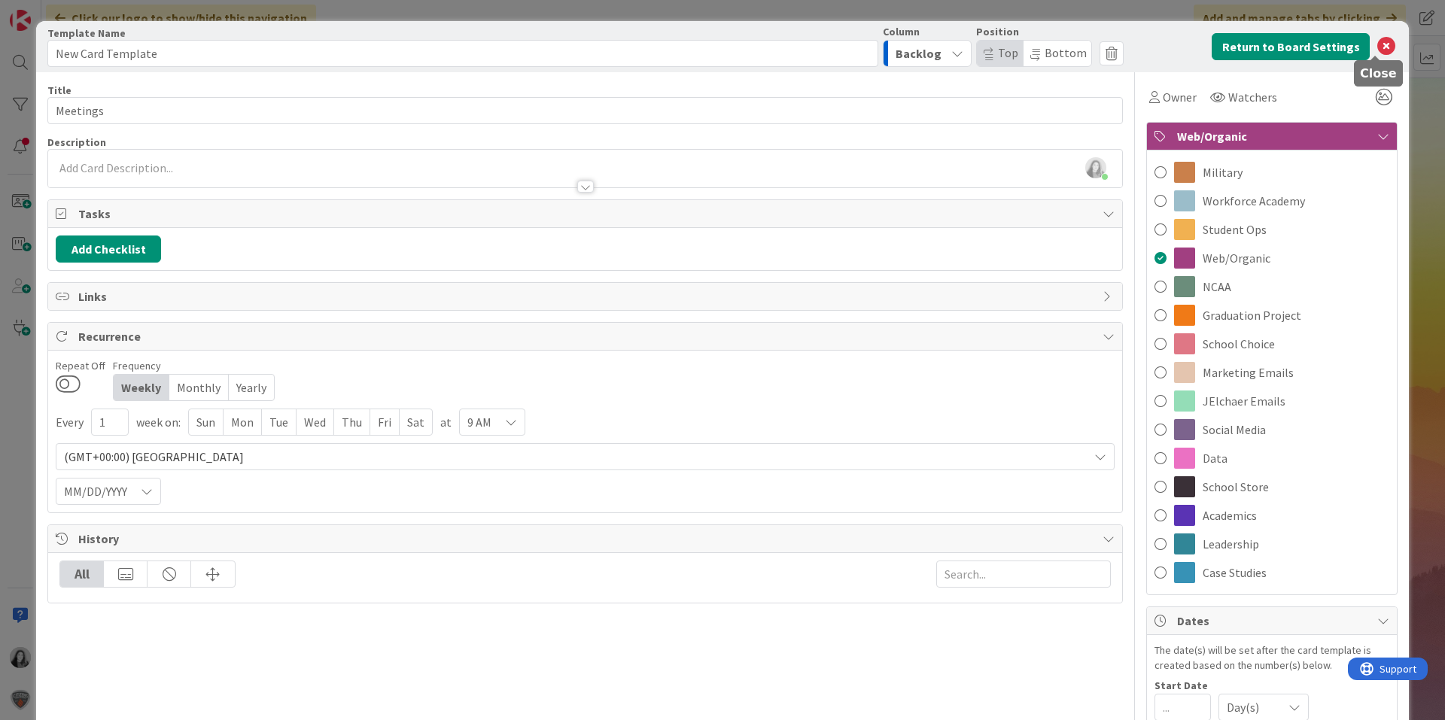
click at [1377, 47] on icon at bounding box center [1386, 47] width 18 height 18
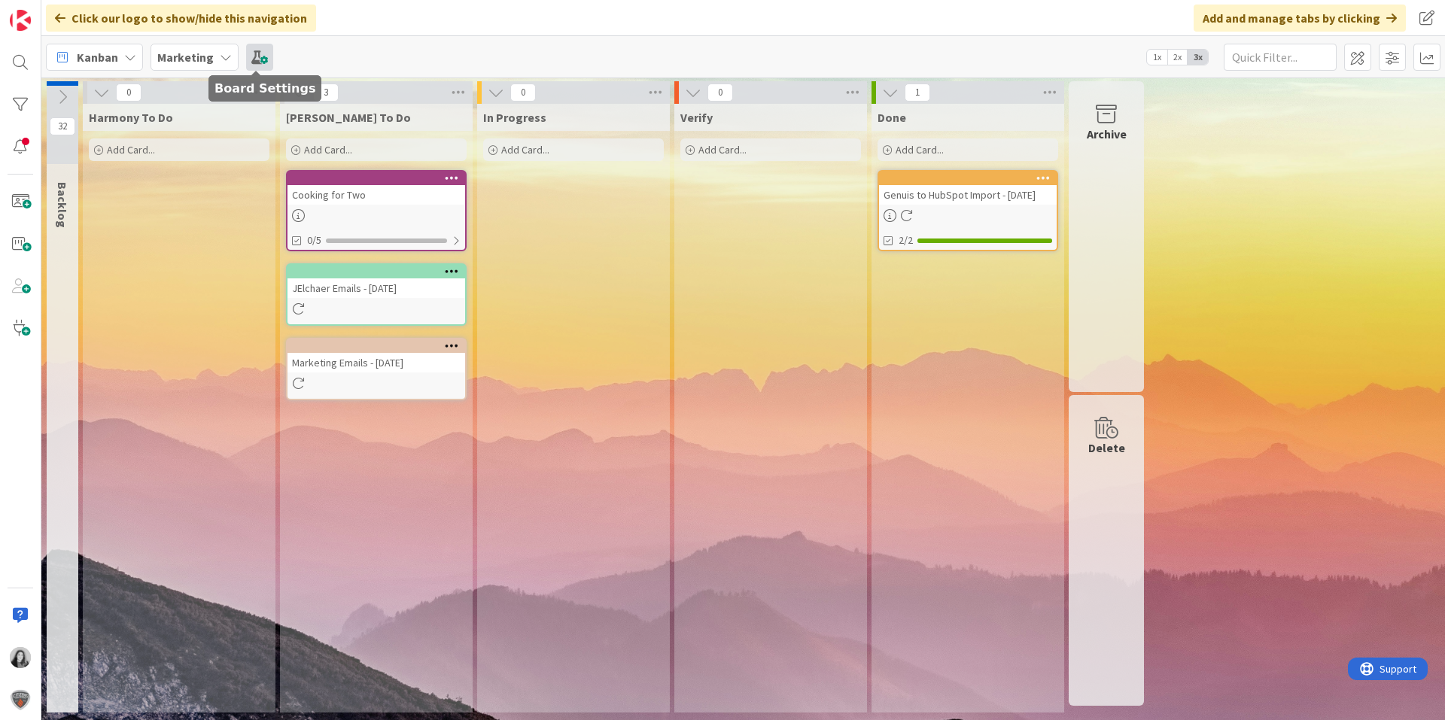
click at [265, 60] on span at bounding box center [259, 57] width 27 height 27
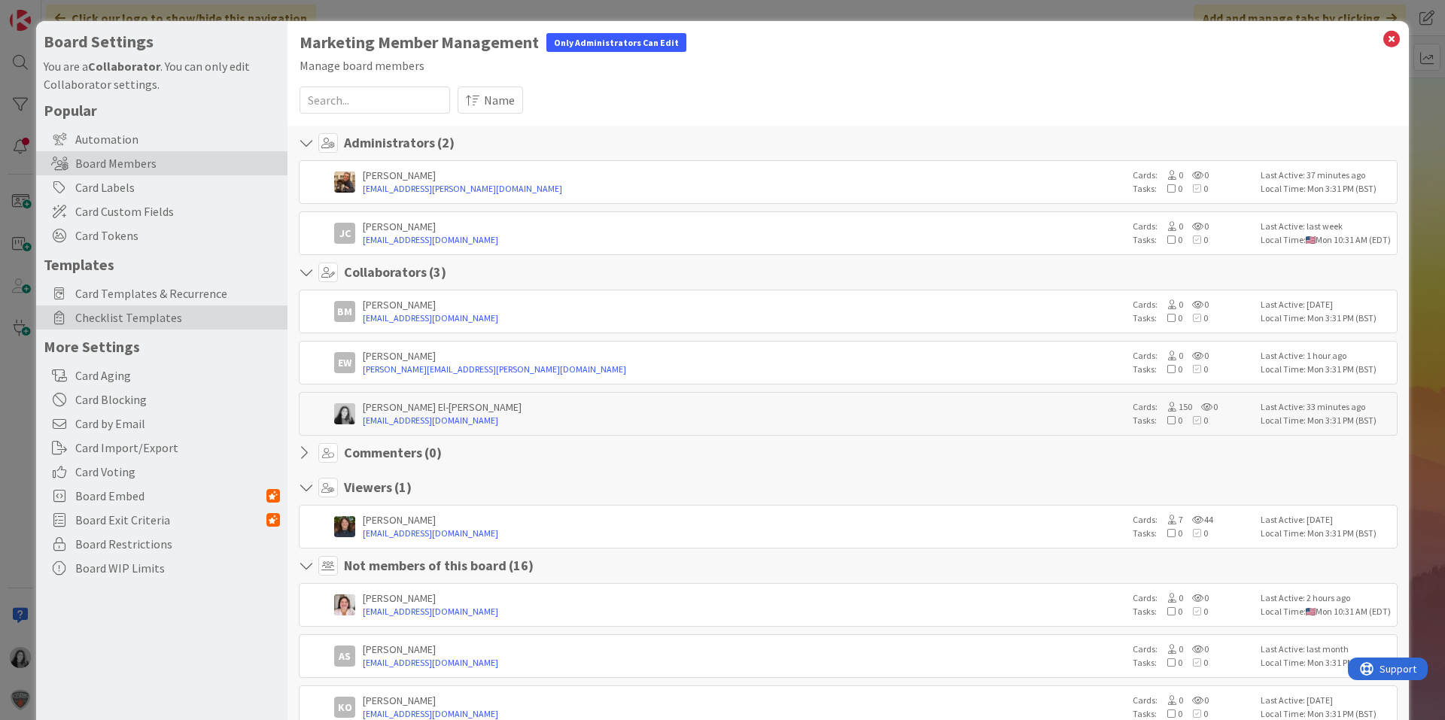
click at [108, 315] on span "Checklist Templates" at bounding box center [177, 318] width 205 height 18
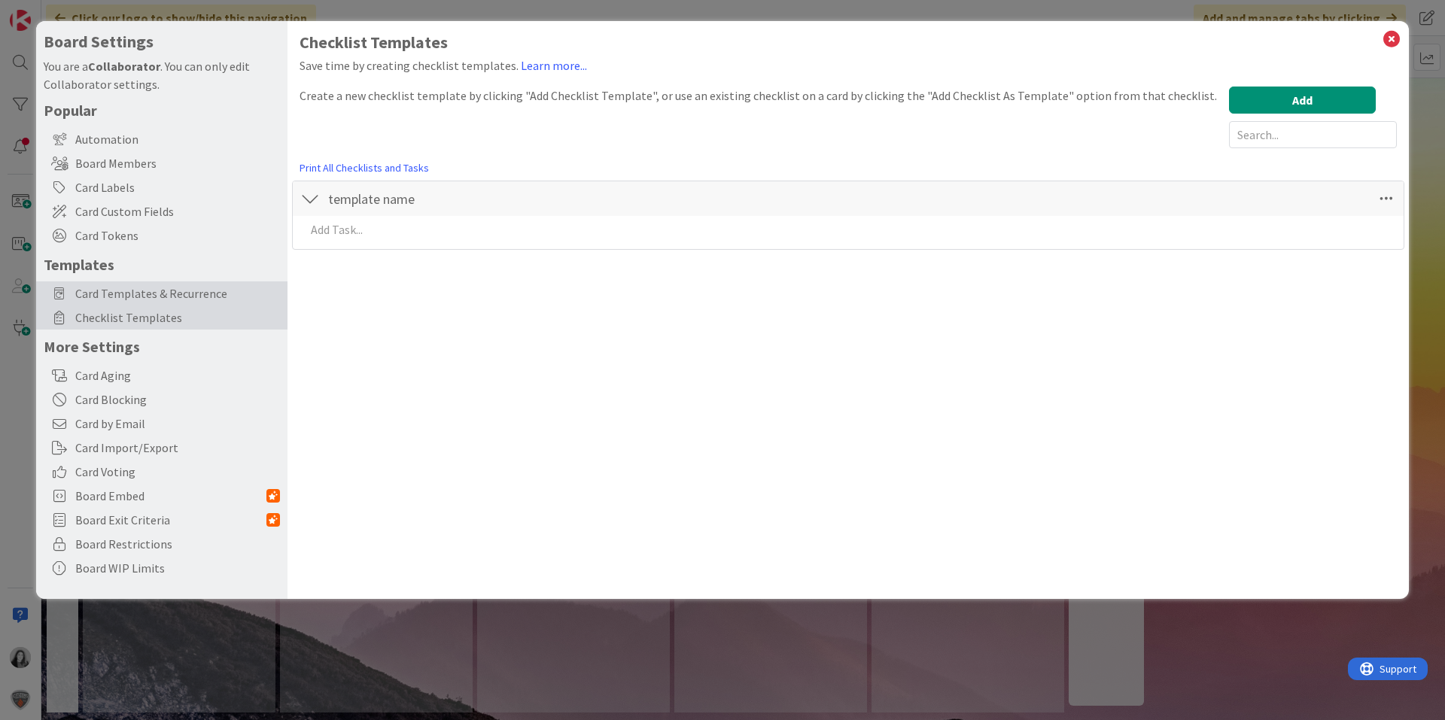
click at [117, 296] on span "Card Templates & Recurrence" at bounding box center [177, 294] width 205 height 18
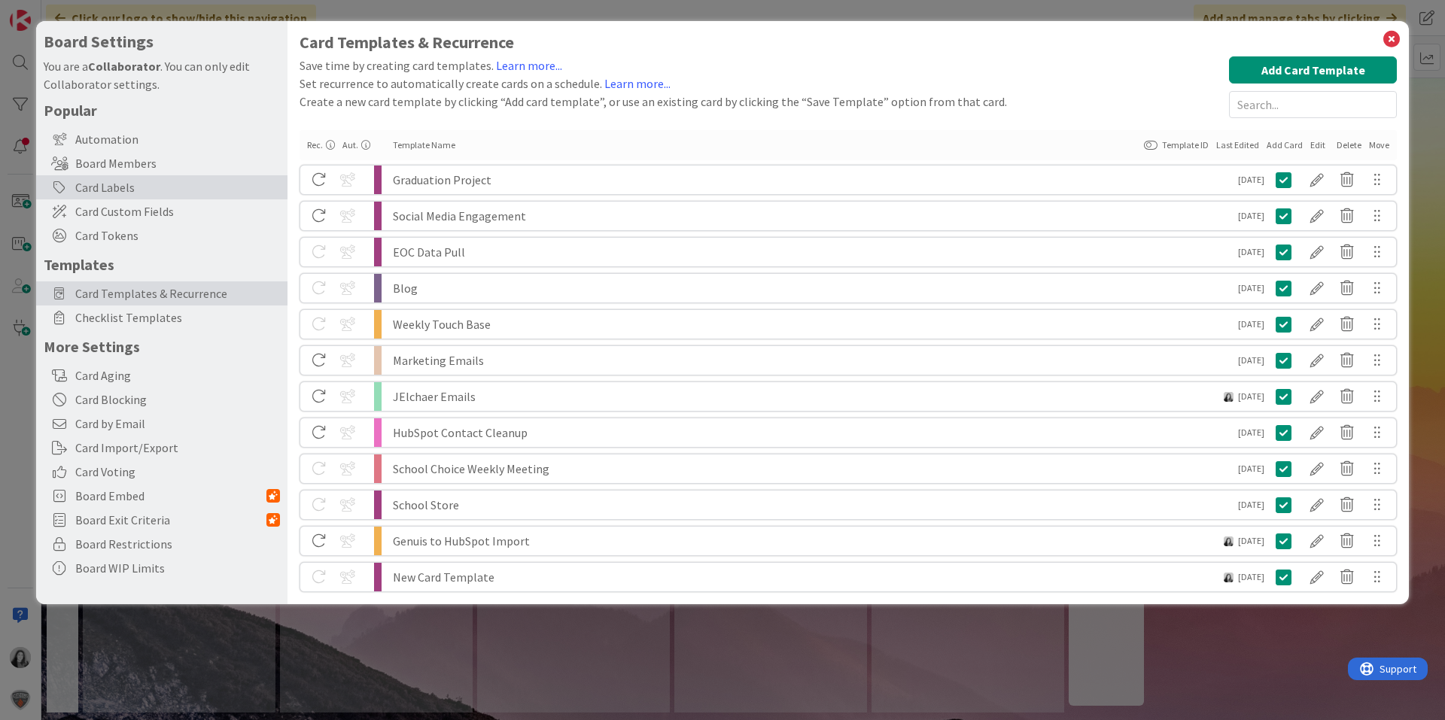
click at [124, 190] on div "Card Labels" at bounding box center [161, 187] width 251 height 24
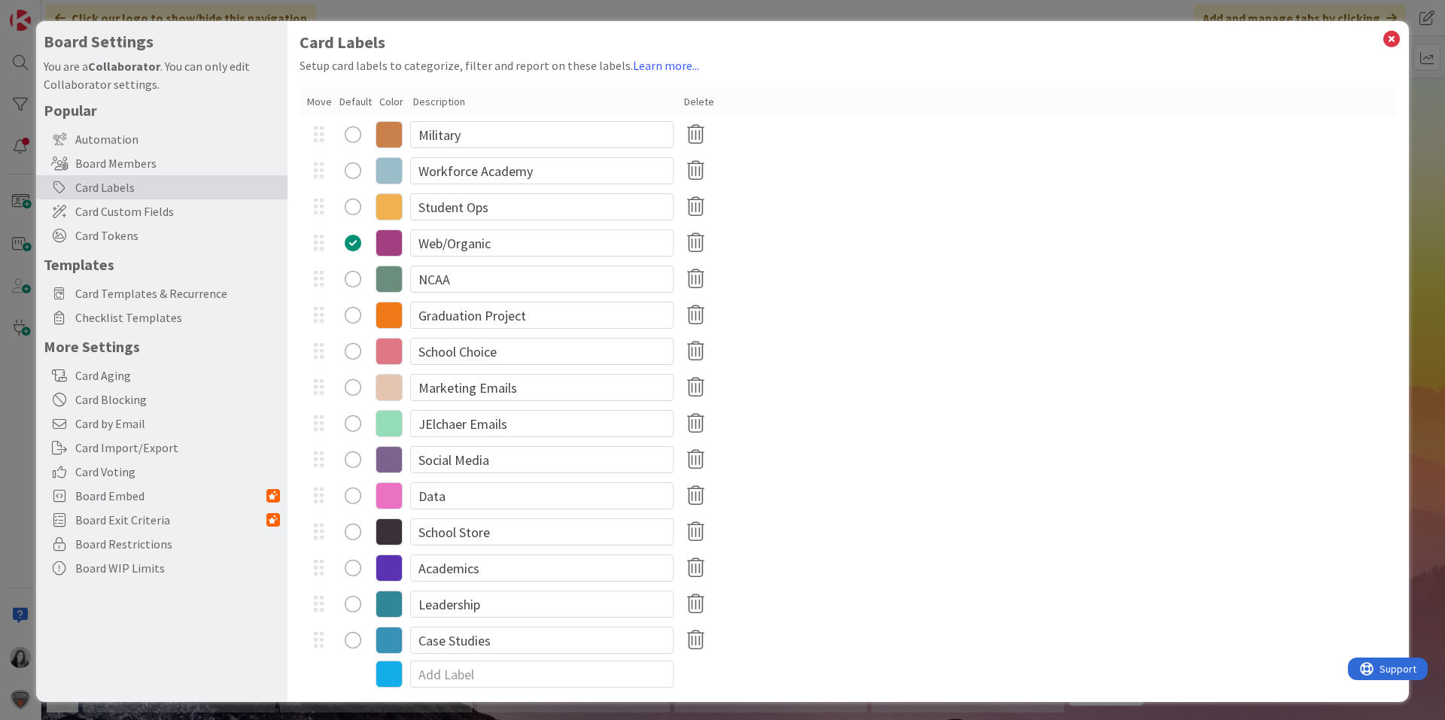
type textarea "x"
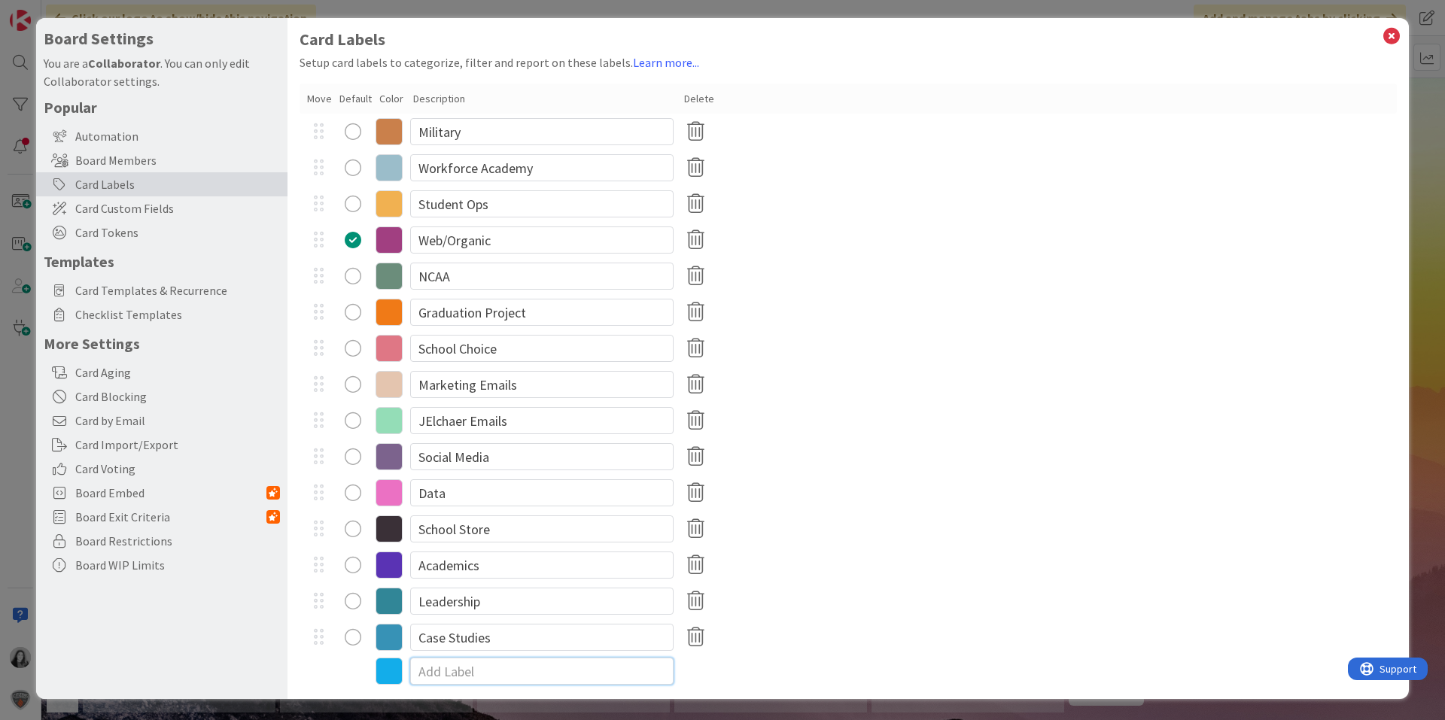
click at [465, 675] on input at bounding box center [541, 671] width 263 height 27
type input "Meetings"
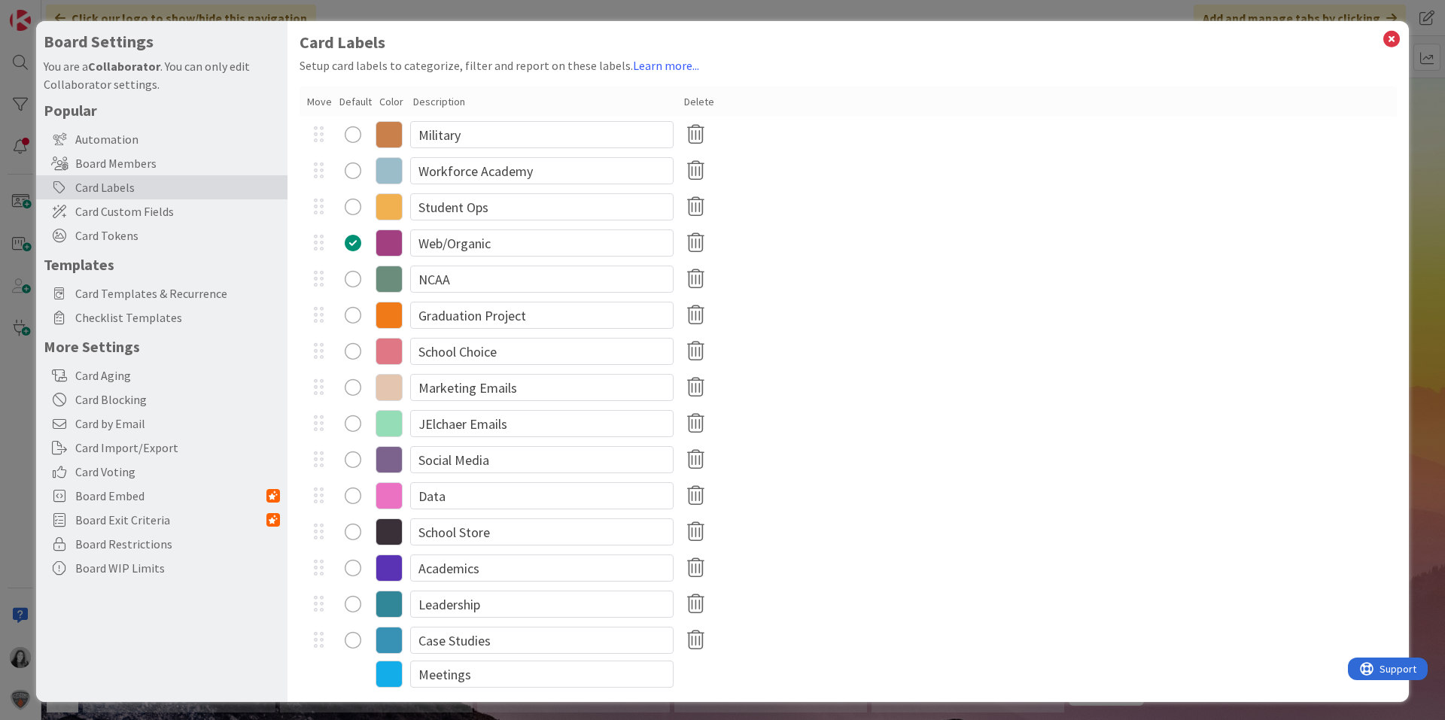
type textarea "x"
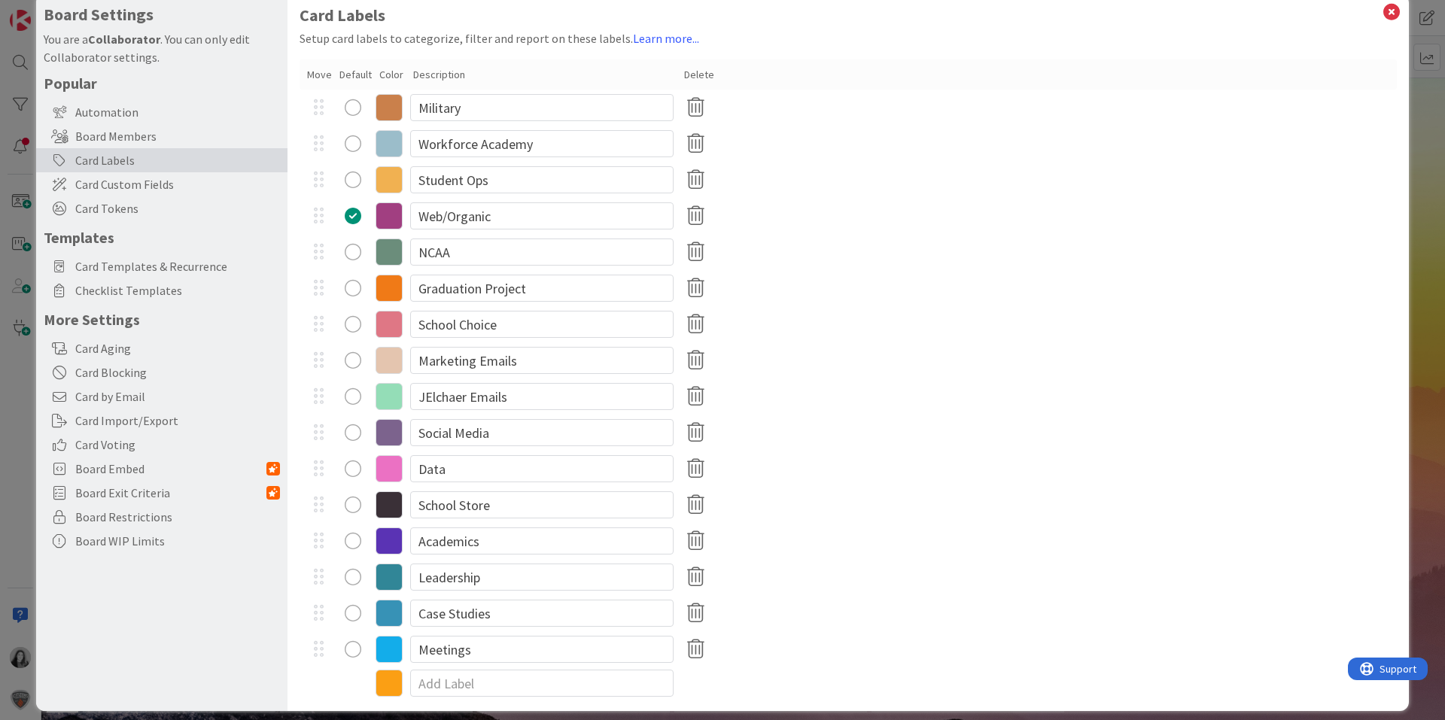
scroll to position [39, 0]
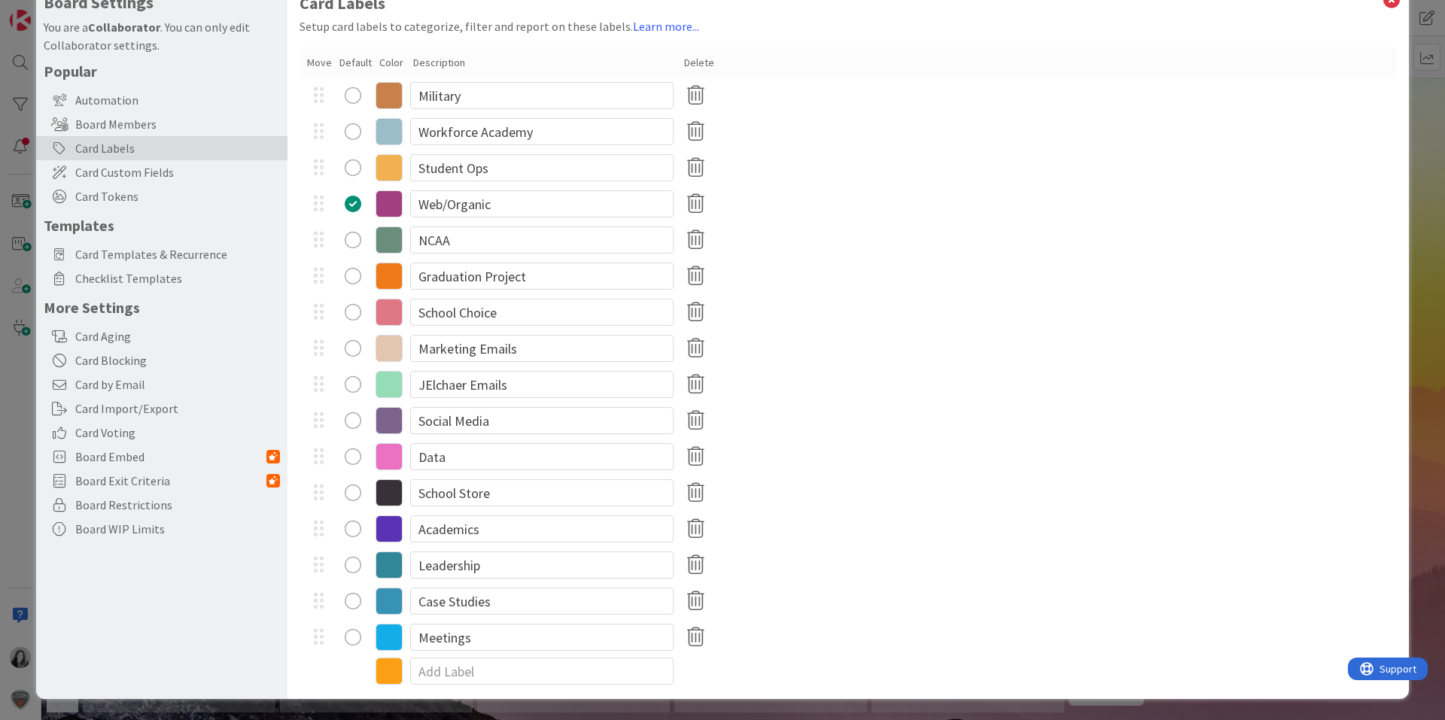
click at [393, 638] on icon at bounding box center [389, 637] width 27 height 27
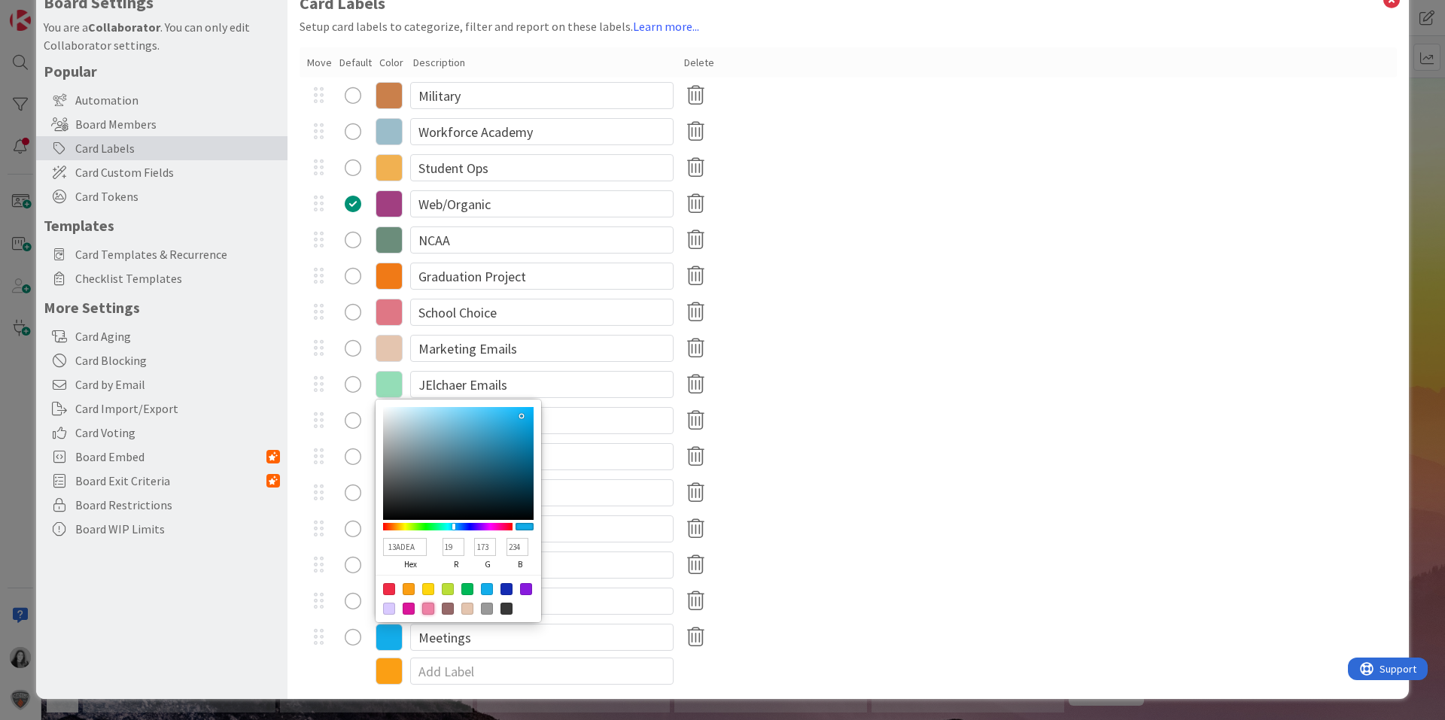
click at [426, 607] on div at bounding box center [428, 609] width 12 height 12
type input "EF81A6"
type input "239"
type input "129"
type input "166"
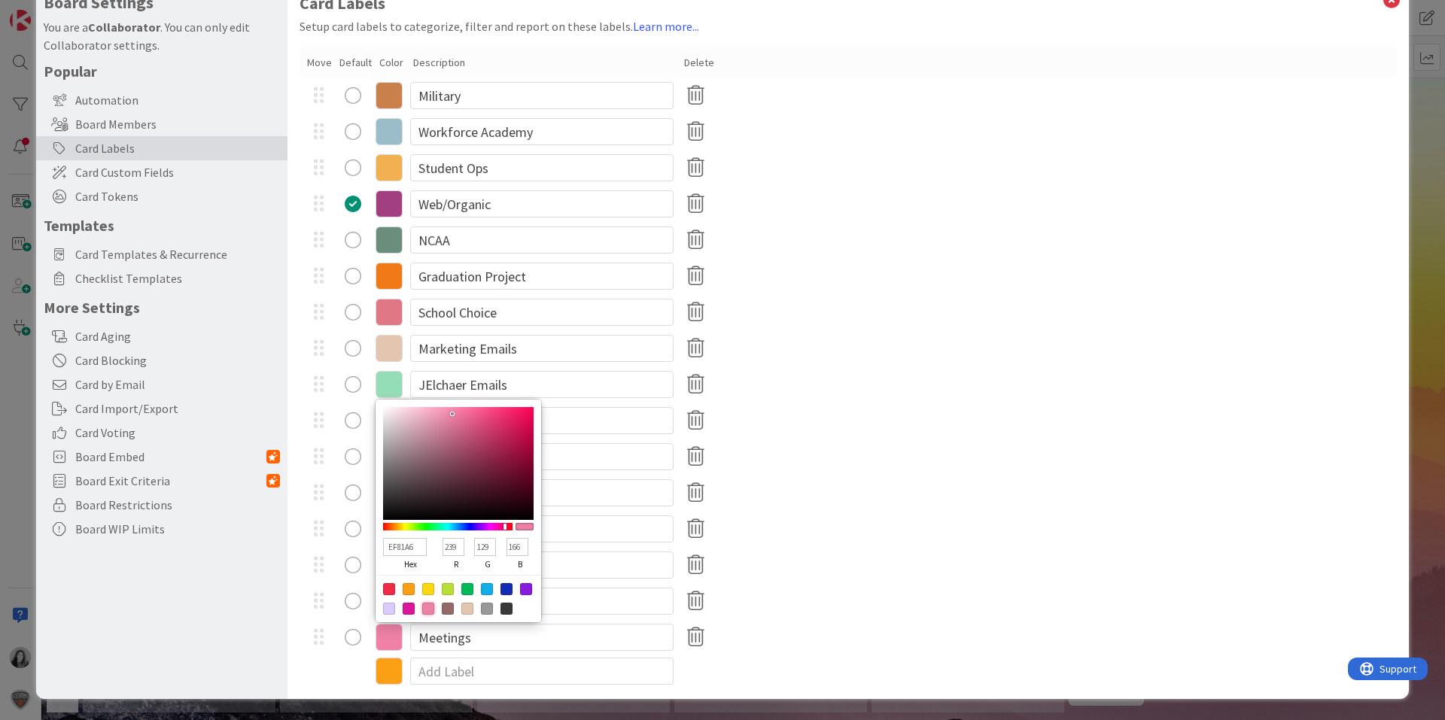
type textarea "x"
click at [410, 610] on div at bounding box center [409, 609] width 12 height 12
type input "DB169A"
type input "219"
type input "22"
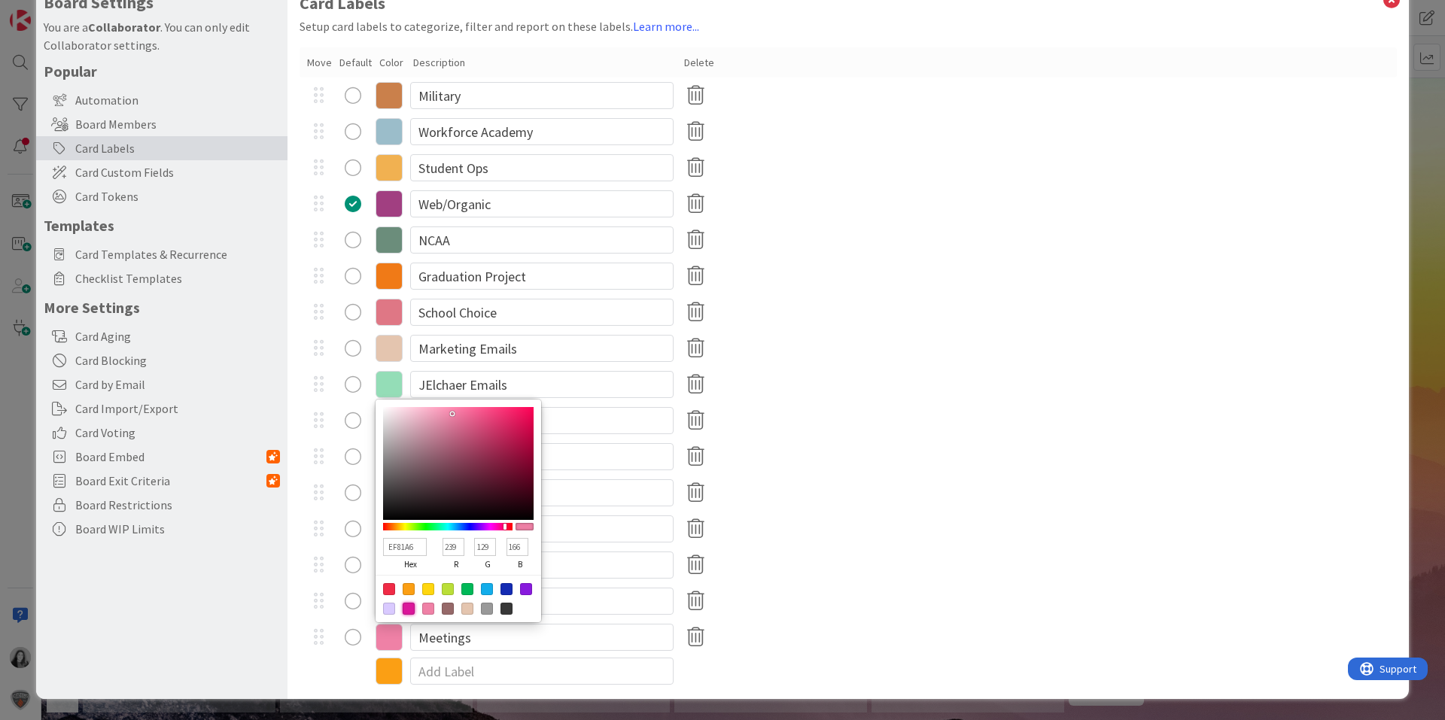
type input "154"
type textarea "x"
click at [424, 612] on div at bounding box center [428, 609] width 12 height 12
type input "EF81A6"
type input "239"
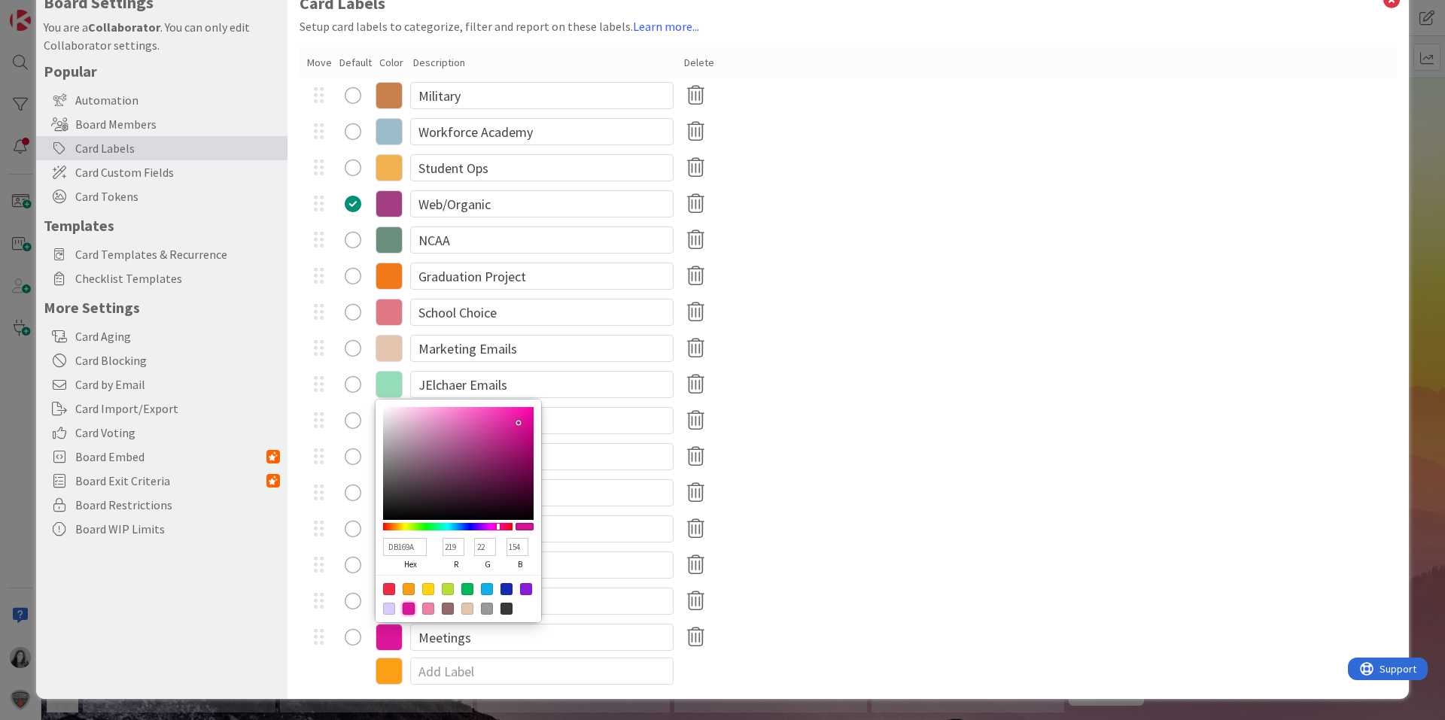
type input "129"
type input "166"
type textarea "x"
click at [388, 611] on div at bounding box center [389, 609] width 12 height 12
type input "D9CAFF"
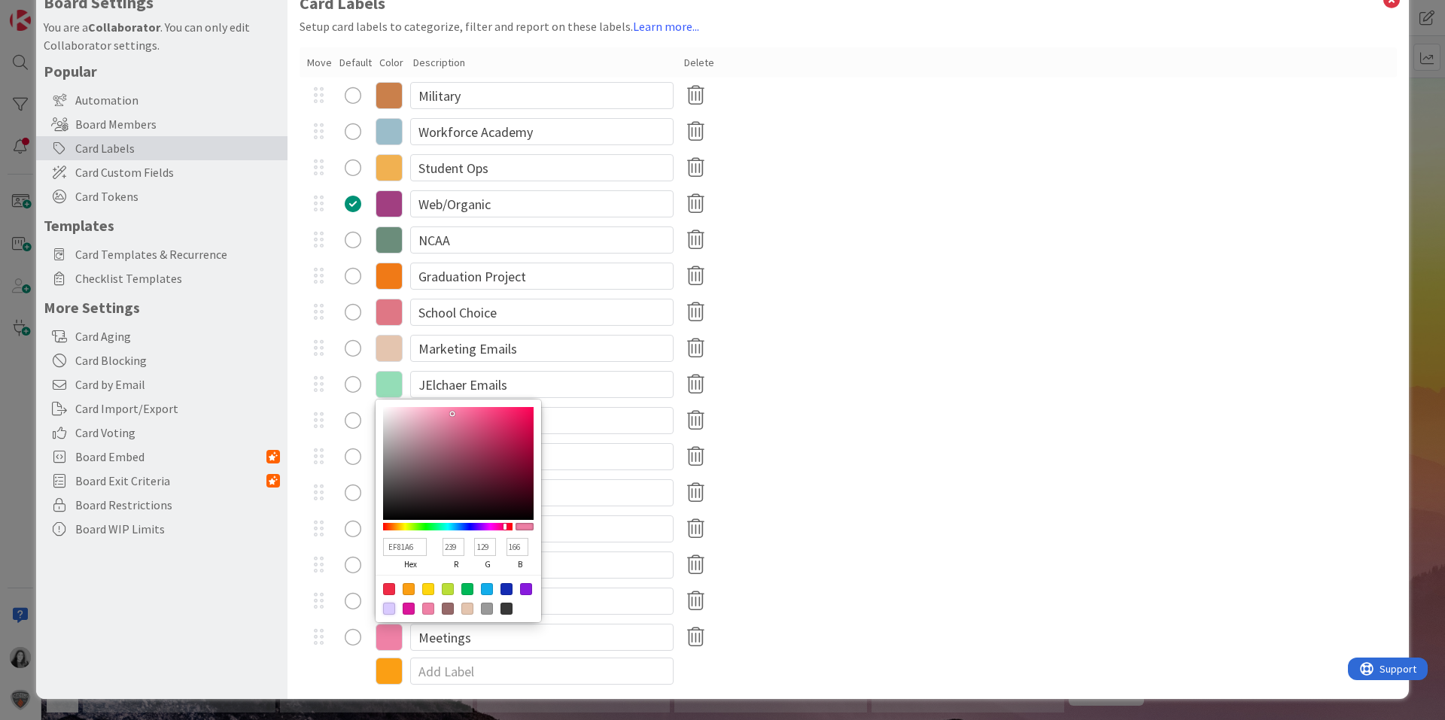
type input "217"
type input "202"
type input "255"
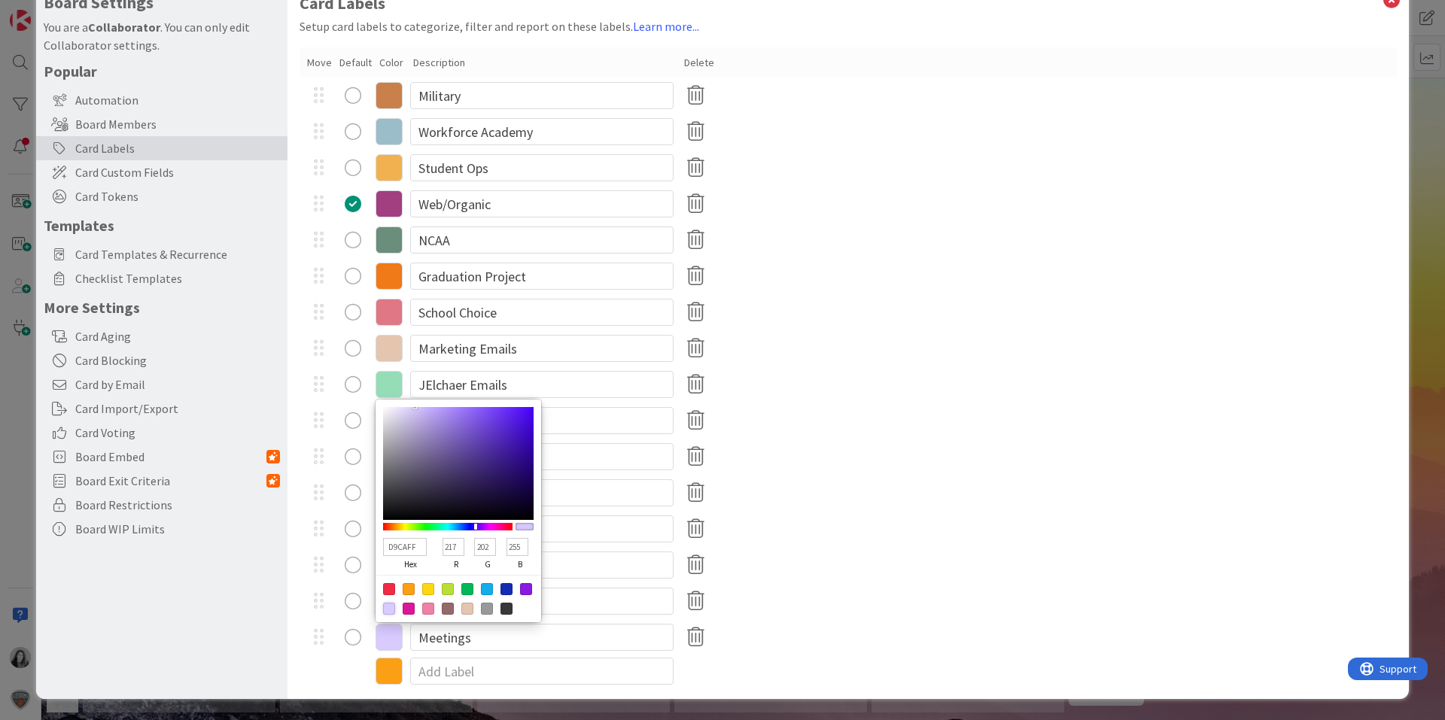
click at [885, 589] on div "Case Studies" at bounding box center [848, 601] width 1097 height 36
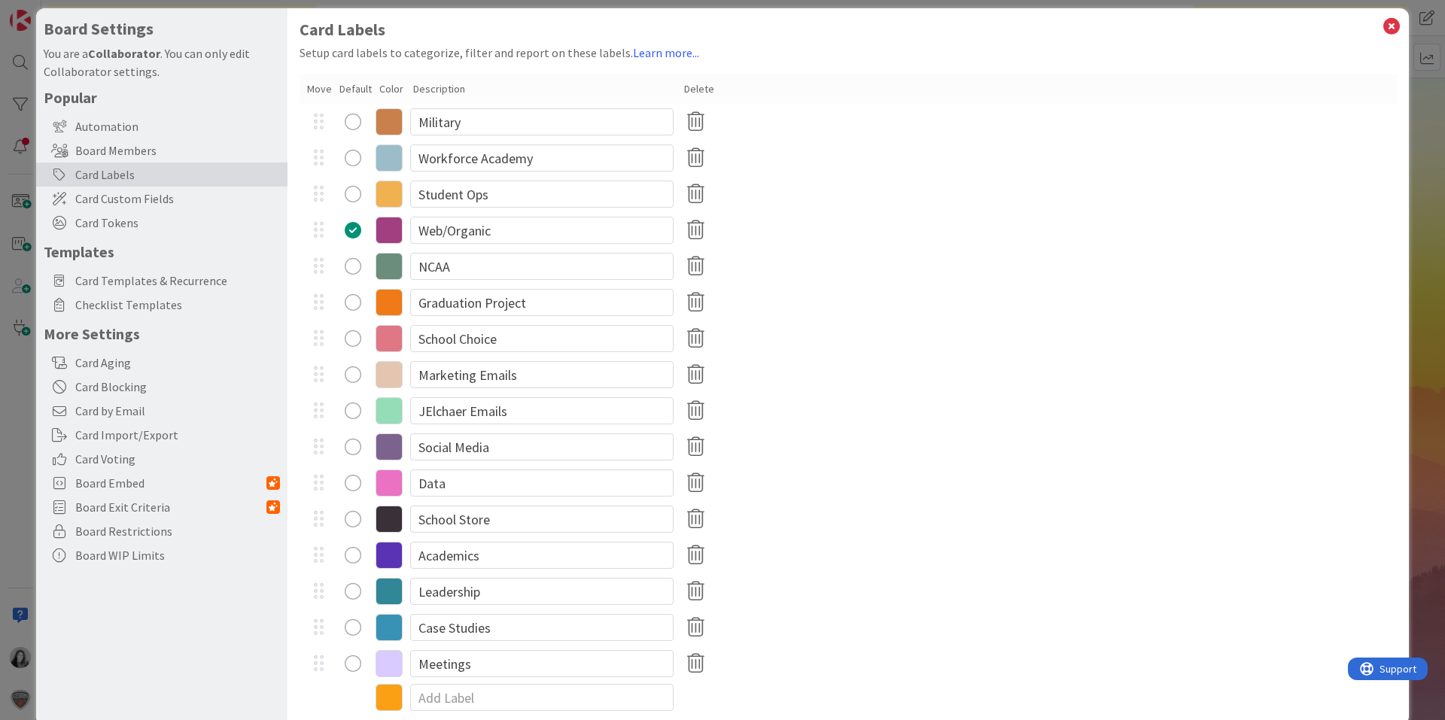
scroll to position [0, 0]
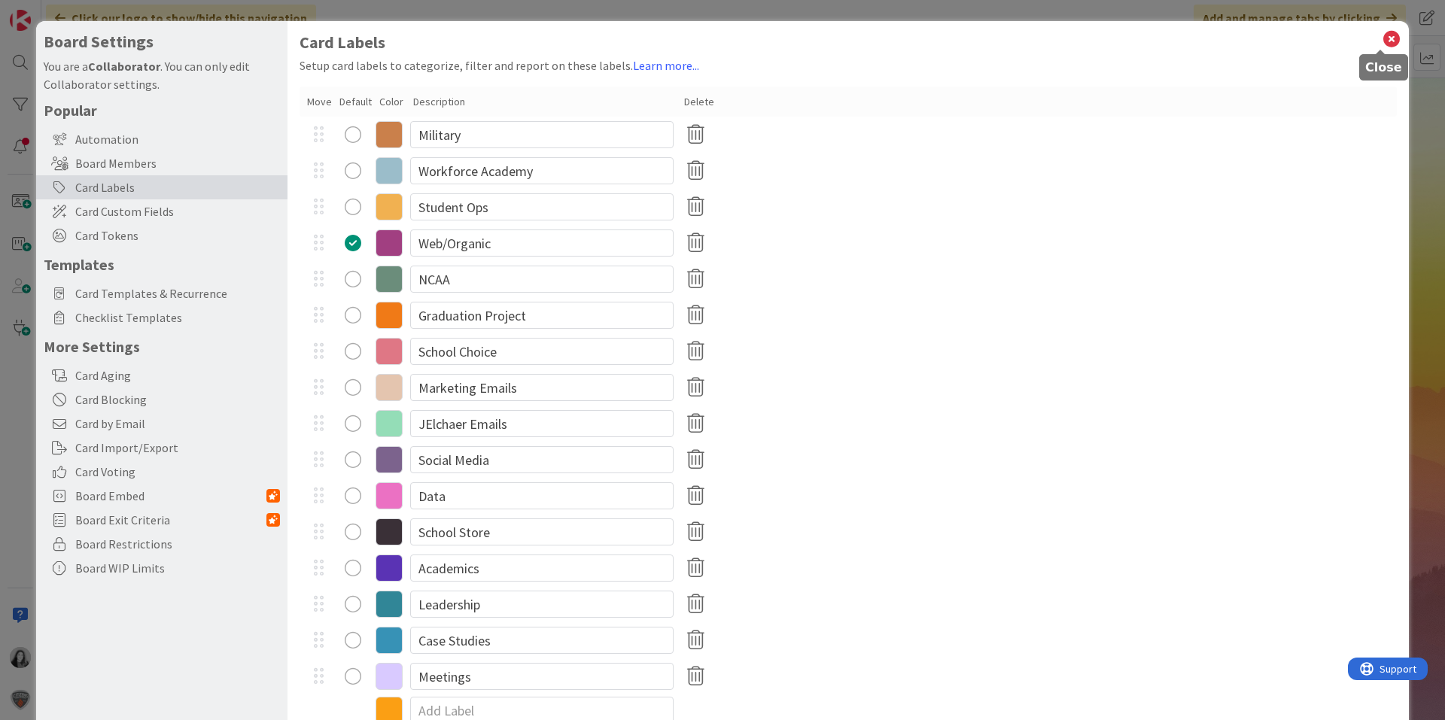
drag, startPoint x: 1379, startPoint y: 36, endPoint x: 1289, endPoint y: 44, distance: 89.9
click at [1382, 37] on icon at bounding box center [1392, 39] width 20 height 21
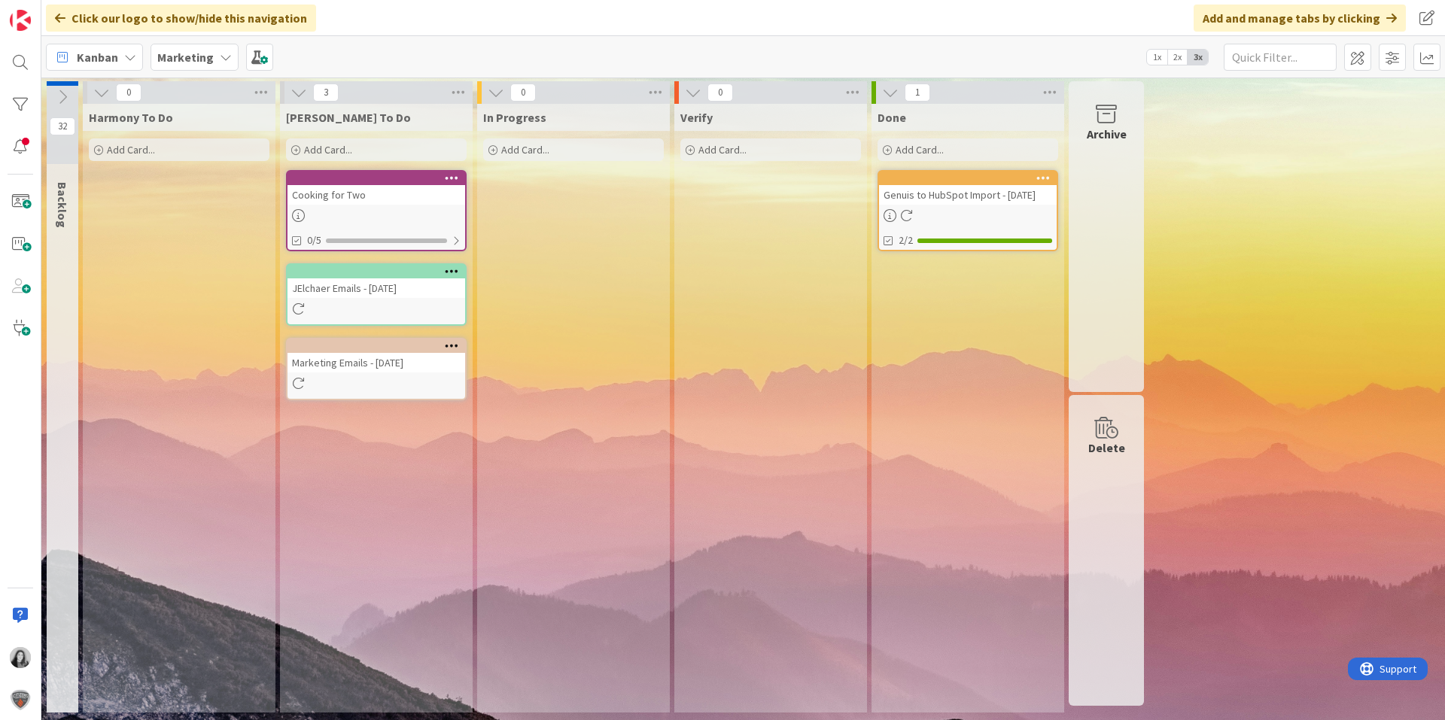
click at [543, 157] on div "Add Card..." at bounding box center [573, 149] width 181 height 23
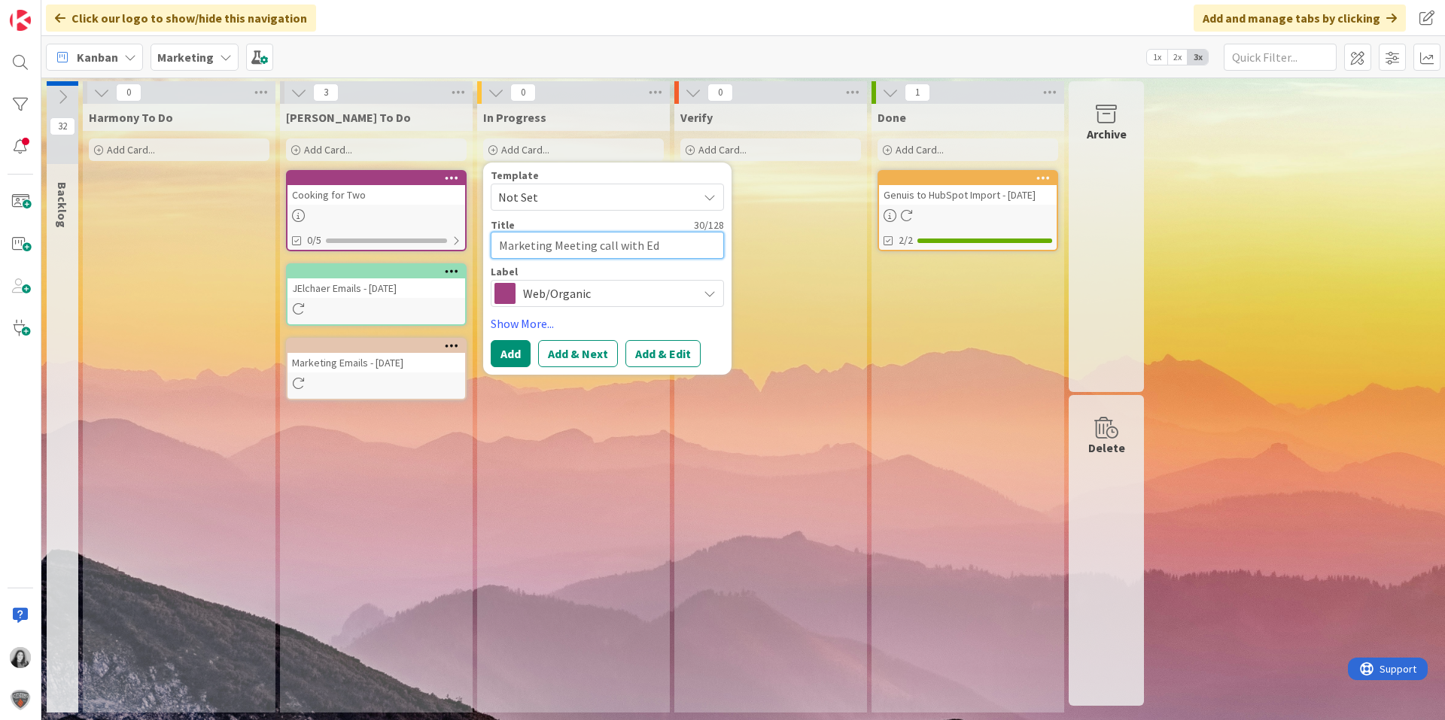
type textarea "x"
type textarea "Marketing Meeting call with EdM"
type textarea "x"
type textarea "Marketing Meeting call with EdMa"
type textarea "x"
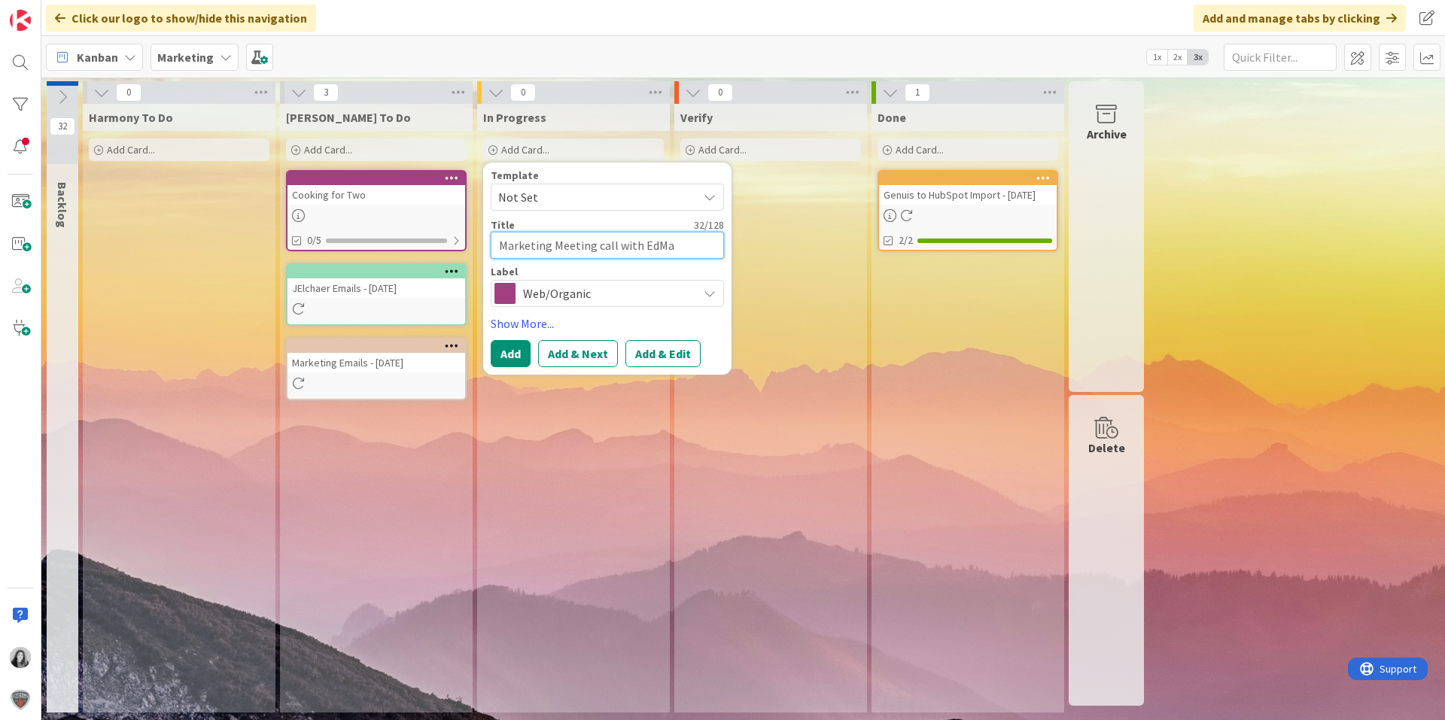
type textarea "Marketing Meeting call with EdMar"
type textarea "x"
type textarea "Marketing Meeting call with EdMark"
type textarea "x"
type textarea "Marketing Meeting call with EdMarke"
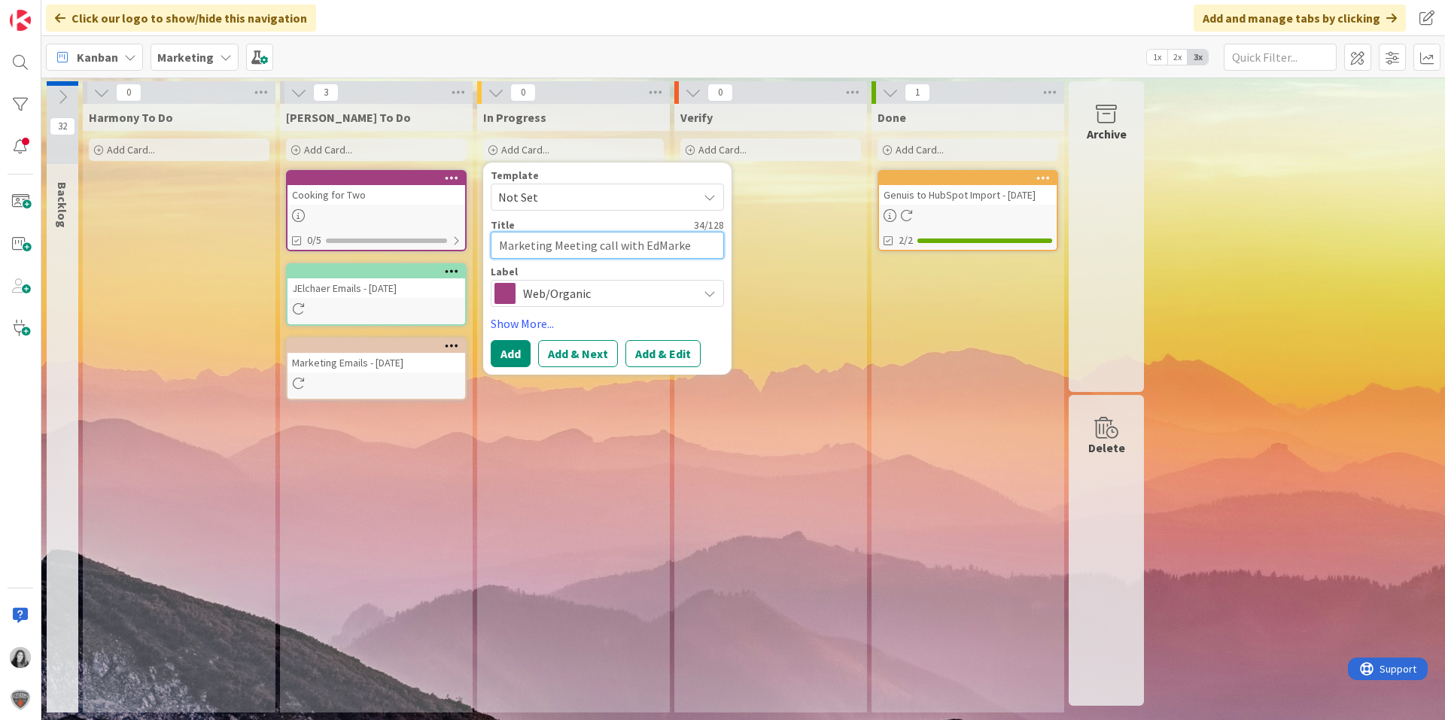
type textarea "x"
type textarea "Marketing Meeting call with EdMarket"
type textarea "x"
type textarea "Marketing Meeting call with EdMarket"
type textarea "x"
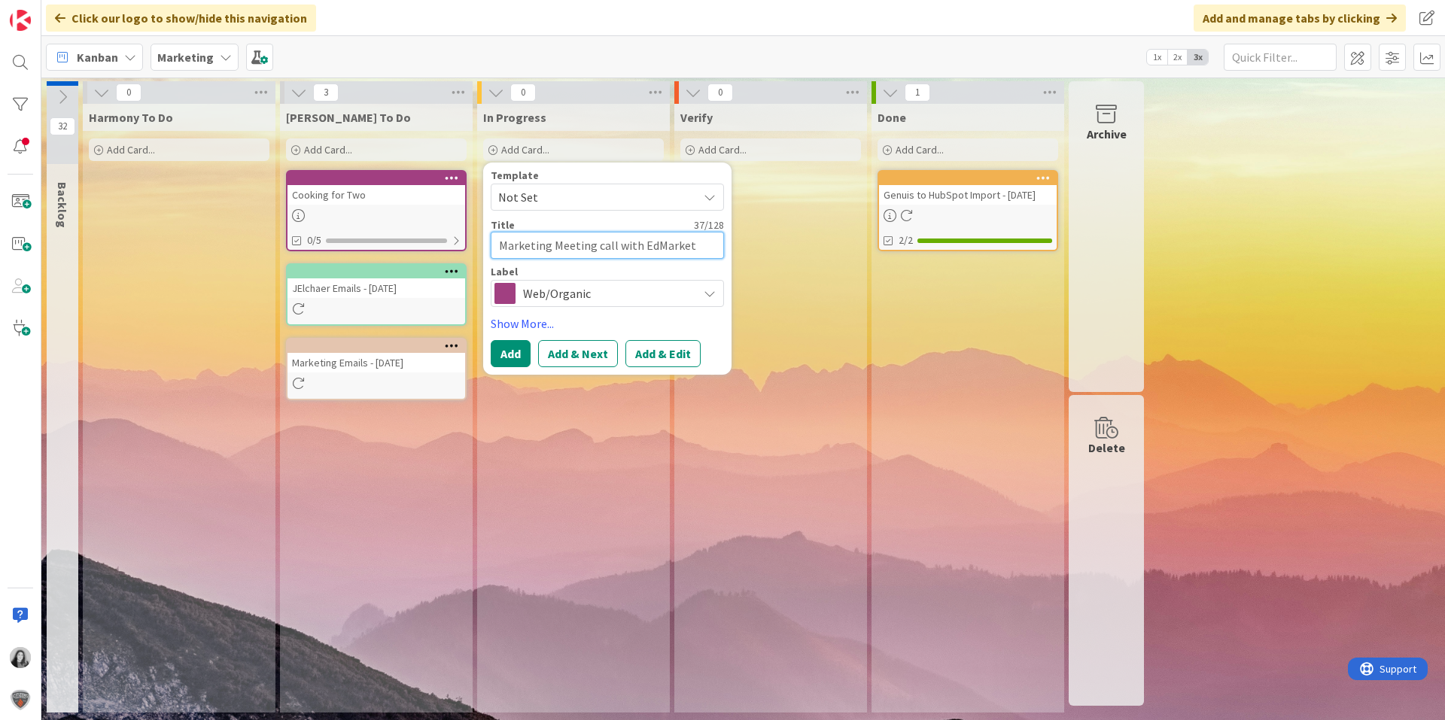
type textarea "Marketing Meeting call with EdMarke"
type textarea "x"
type textarea "Marketing Meeting call with EdMark"
type textarea "x"
type textarea "Marketing Meeting call with EdMar"
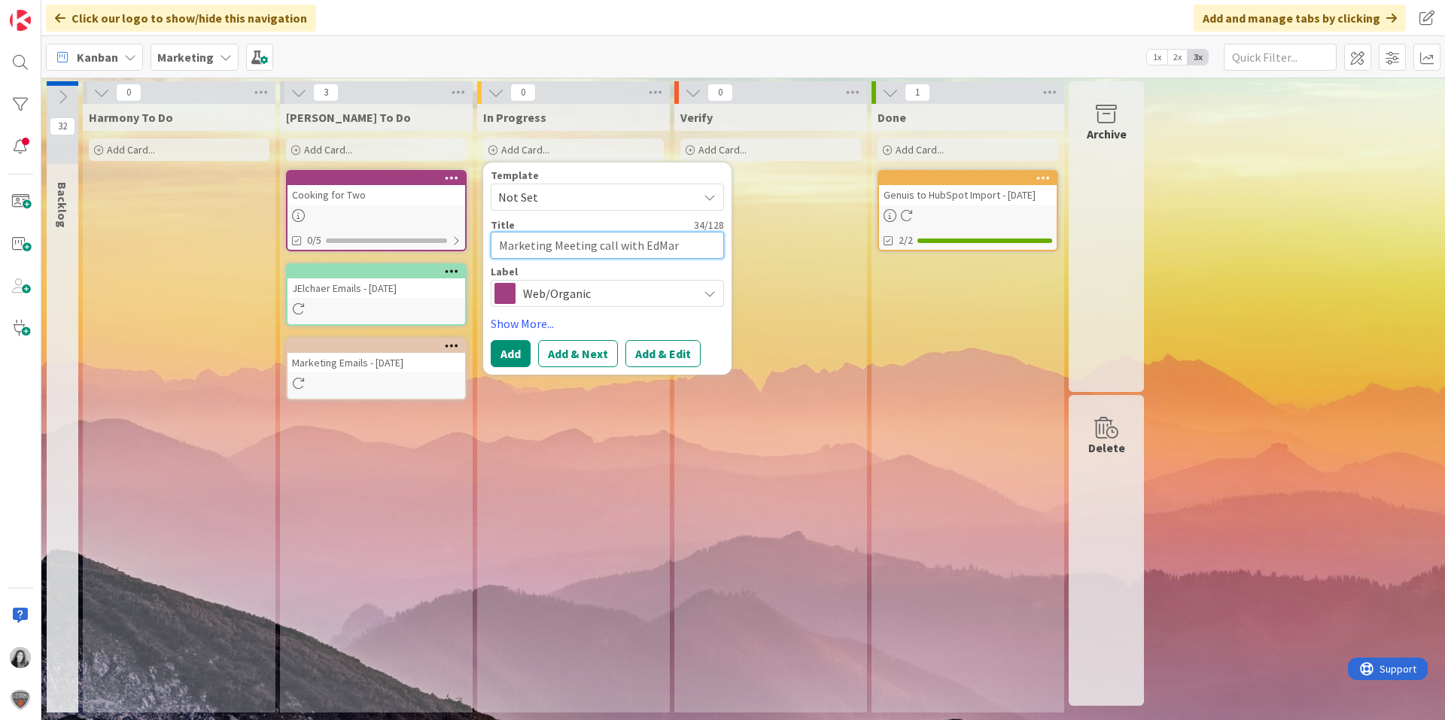
type textarea "x"
type textarea "Marketing Meeting call with EdMa"
type textarea "x"
type textarea "Marketing Meeting call with Ed"
click at [577, 303] on span "Web/Organic" at bounding box center [606, 293] width 167 height 21
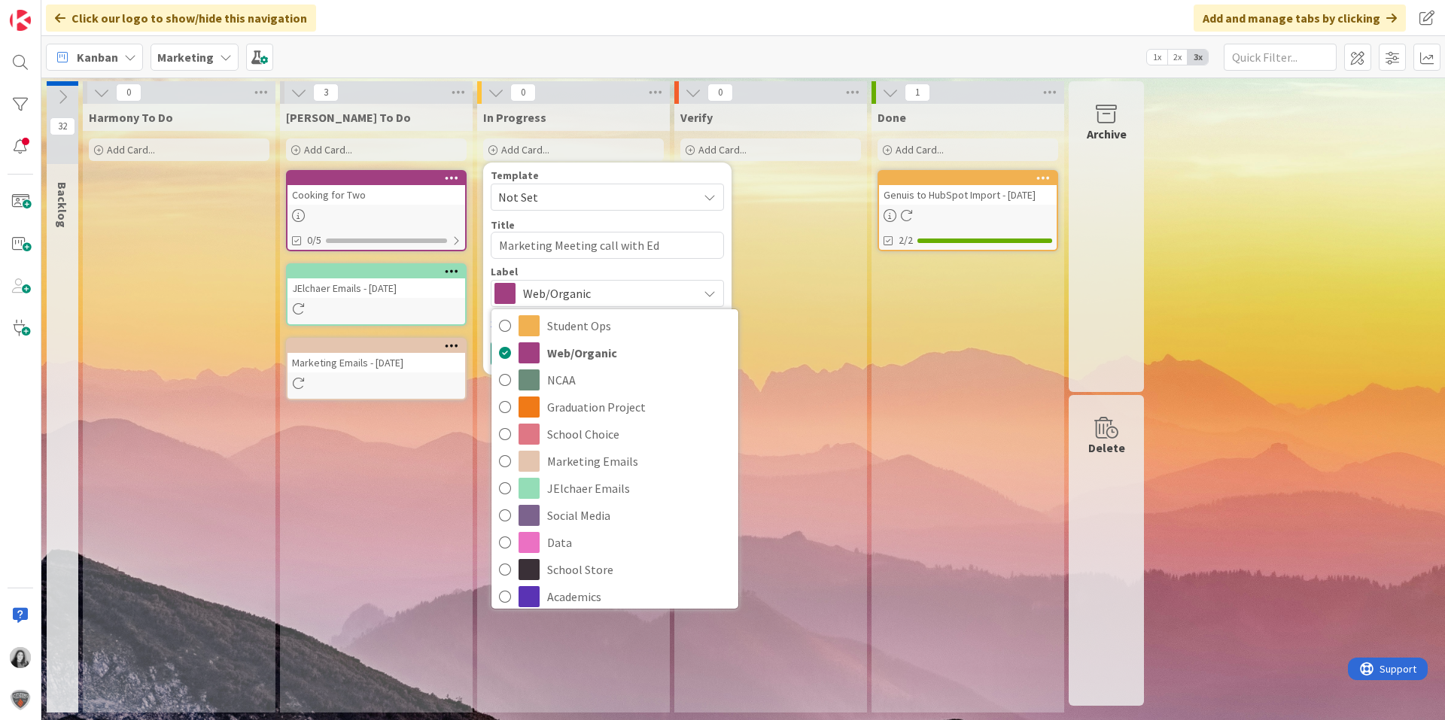
scroll to position [188, 0]
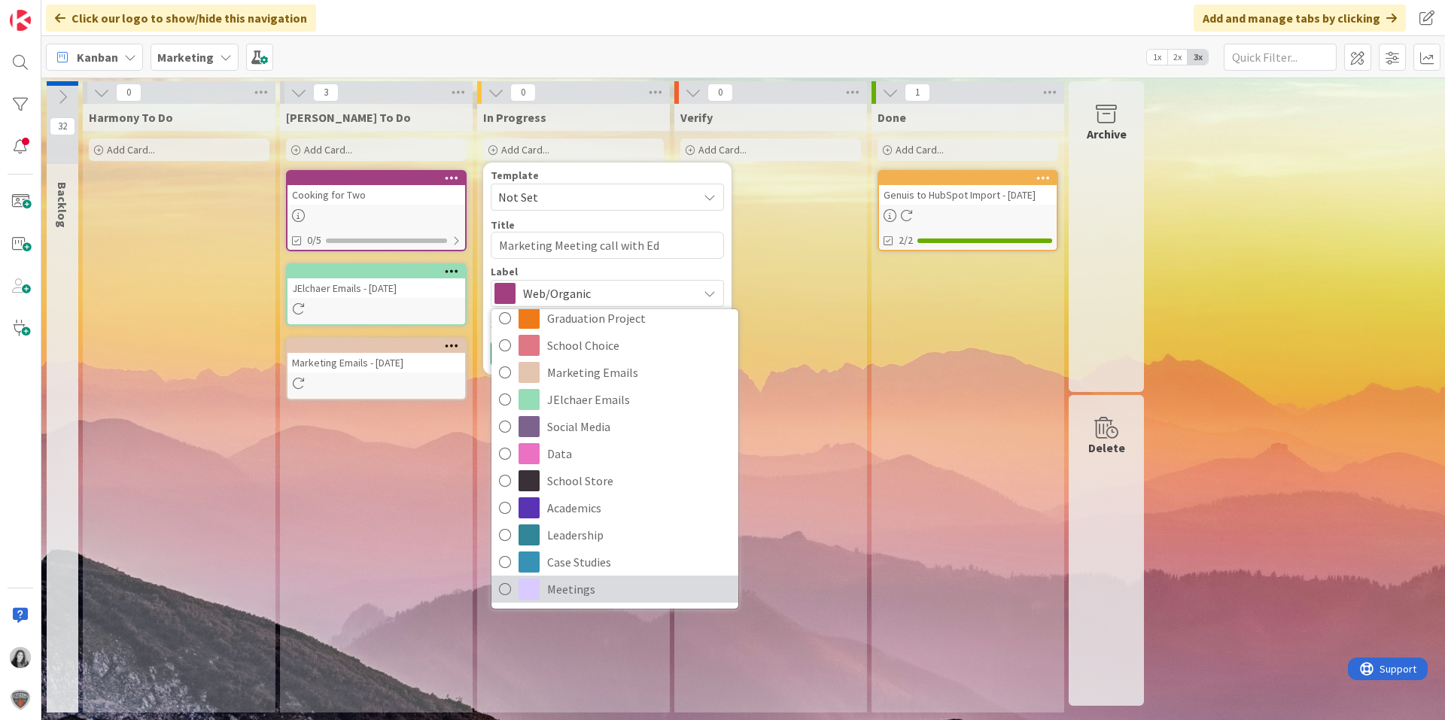
click at [582, 595] on span "Meetings" at bounding box center [639, 589] width 184 height 23
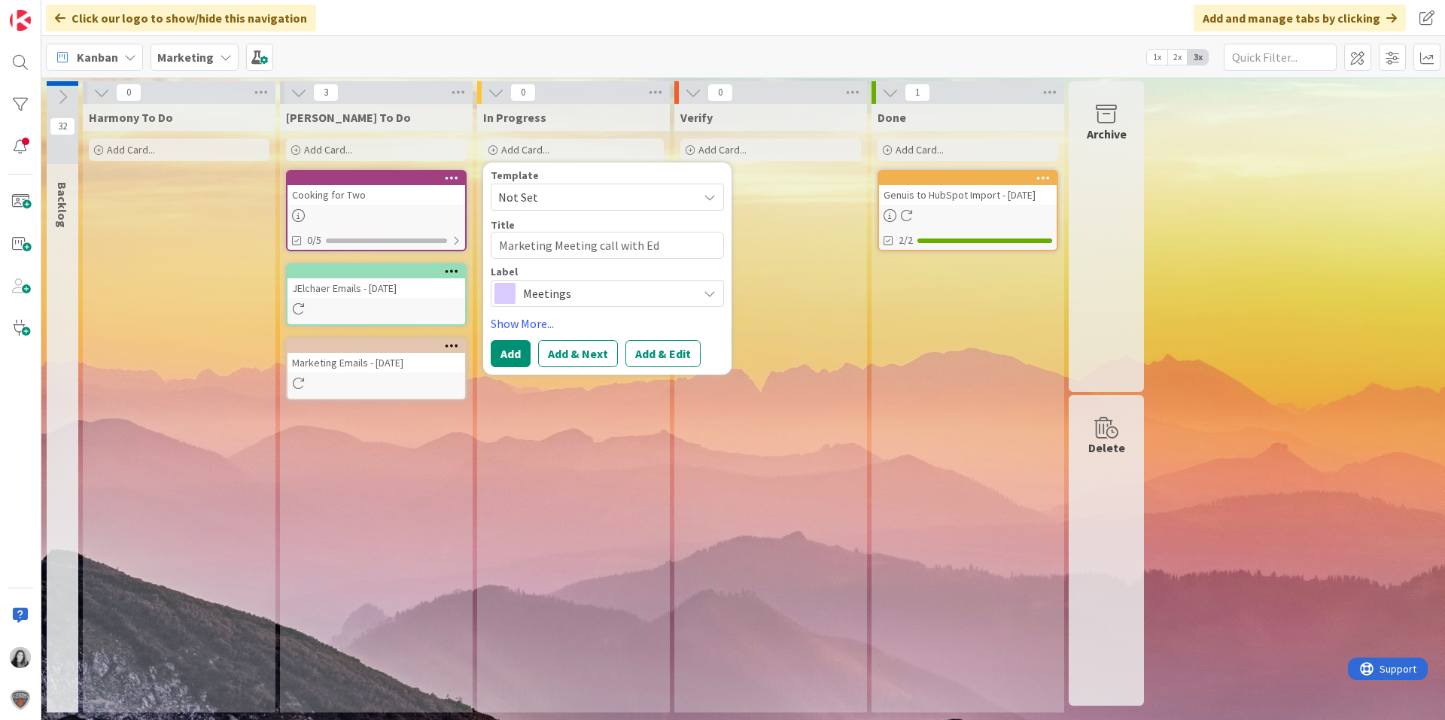
type textarea "x"
click at [512, 363] on button "Add" at bounding box center [511, 353] width 40 height 27
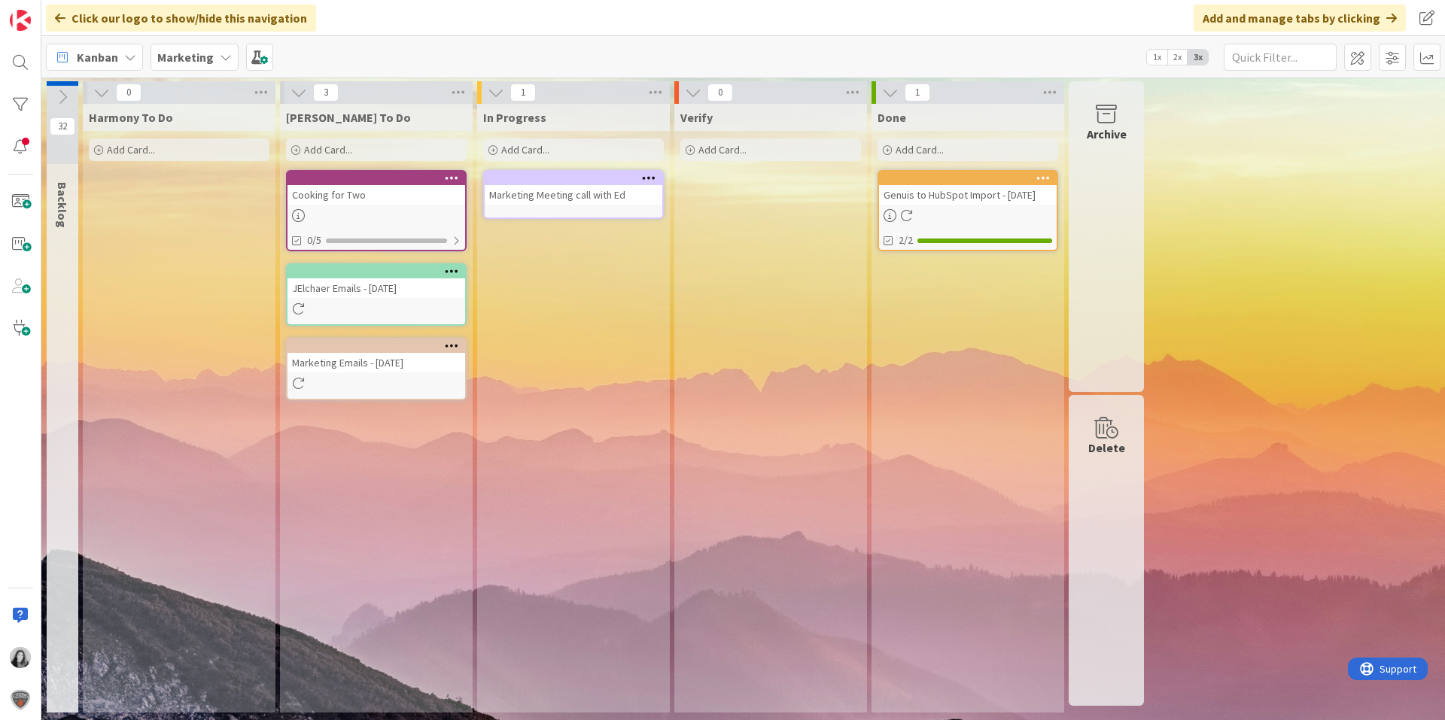
click at [272, 65] on div "Kanban Marketing 1x 2x 3x" at bounding box center [743, 56] width 1404 height 41
click at [266, 62] on span at bounding box center [259, 57] width 27 height 27
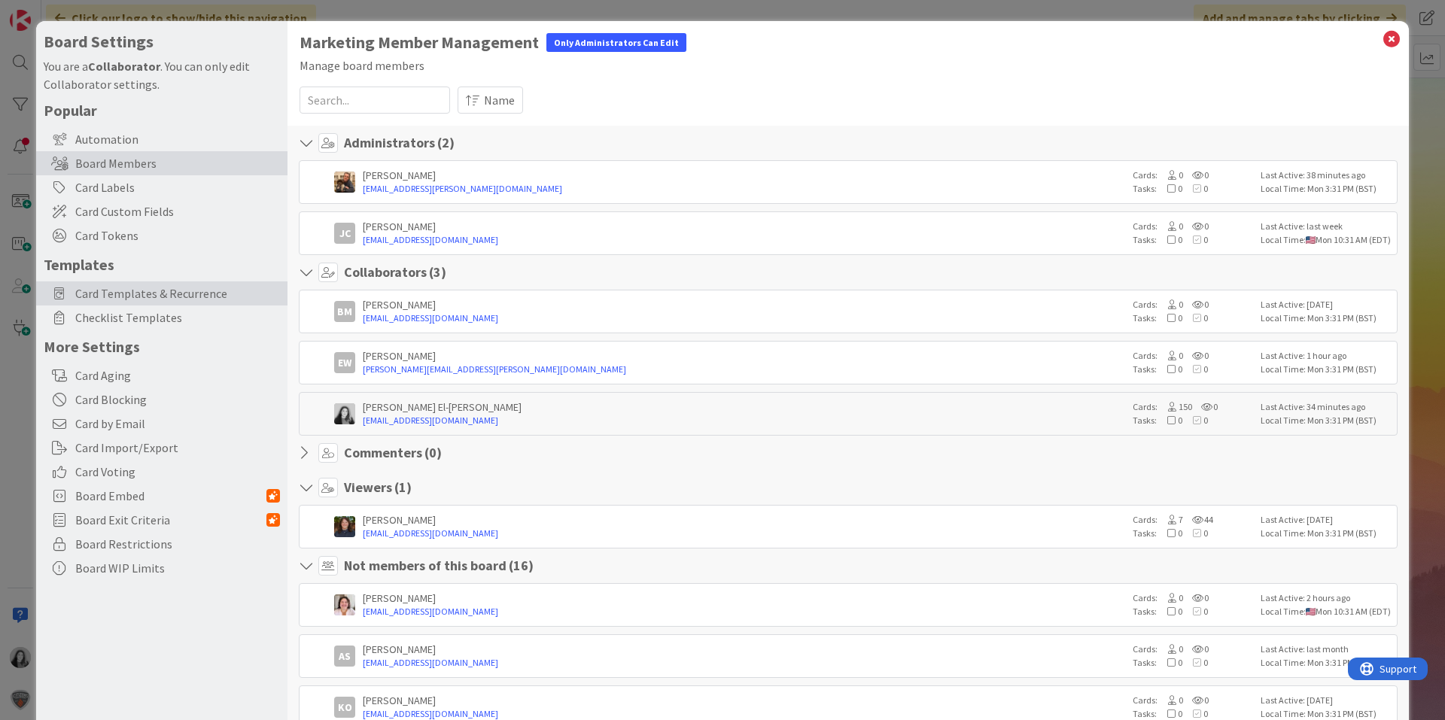
click at [146, 297] on span "Card Templates & Recurrence" at bounding box center [177, 294] width 205 height 18
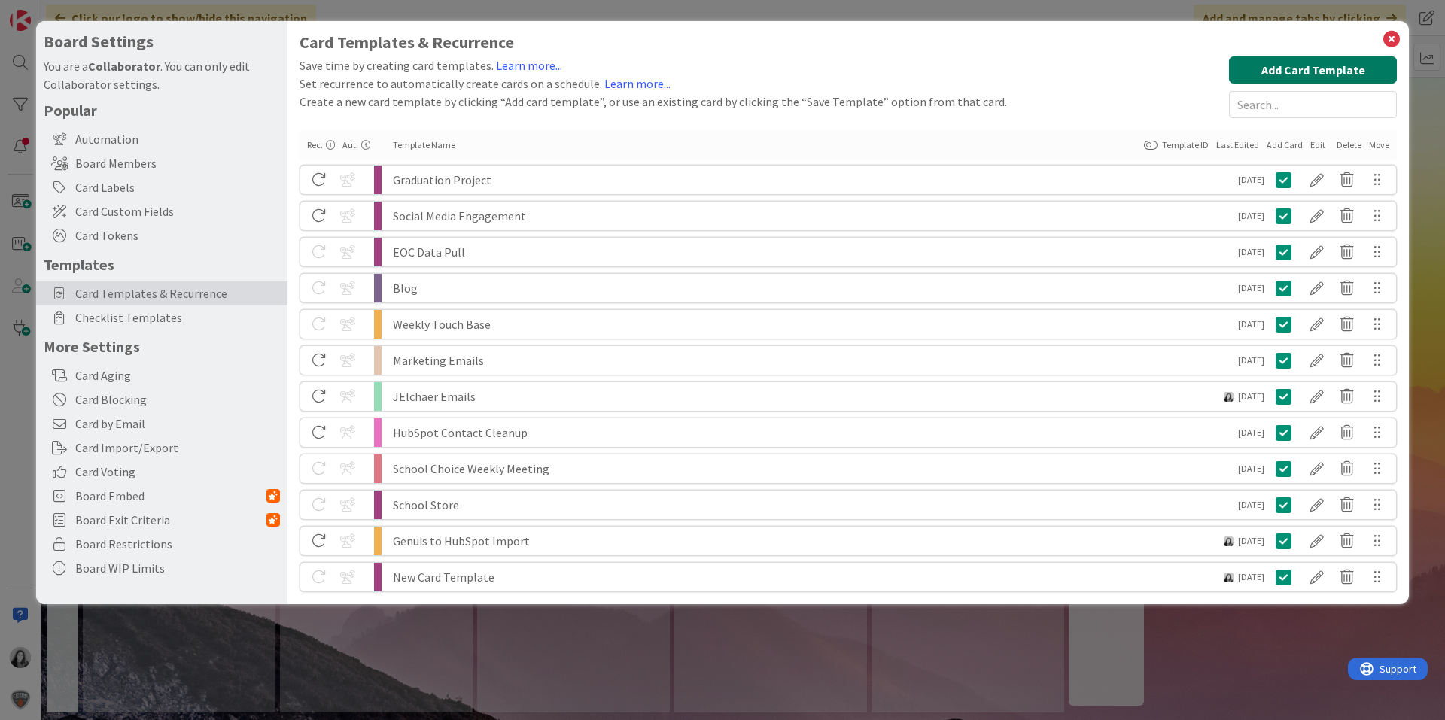
click at [1330, 68] on button "Add Card Template" at bounding box center [1313, 69] width 168 height 27
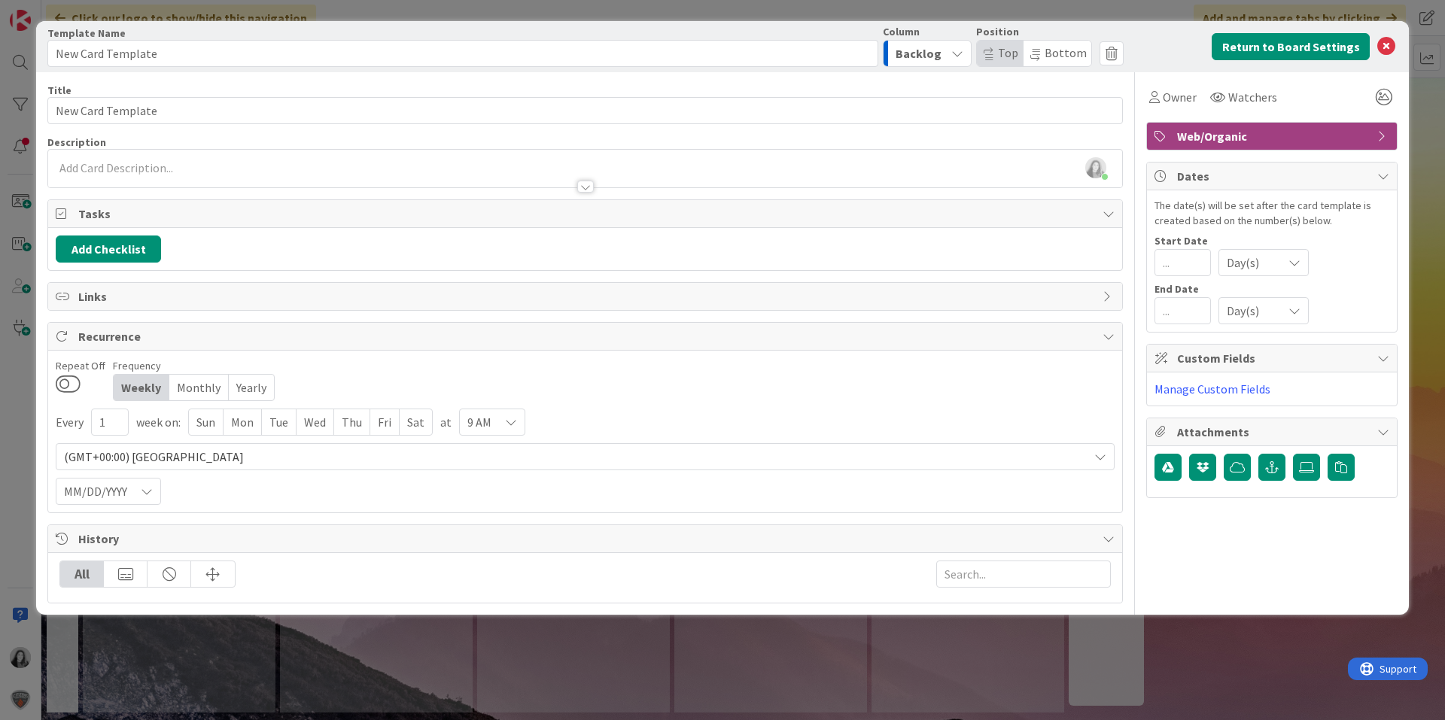
click at [234, 422] on div "Mon" at bounding box center [243, 422] width 38 height 26
click at [129, 485] on div "MM/DD/YYYY" at bounding box center [108, 491] width 105 height 27
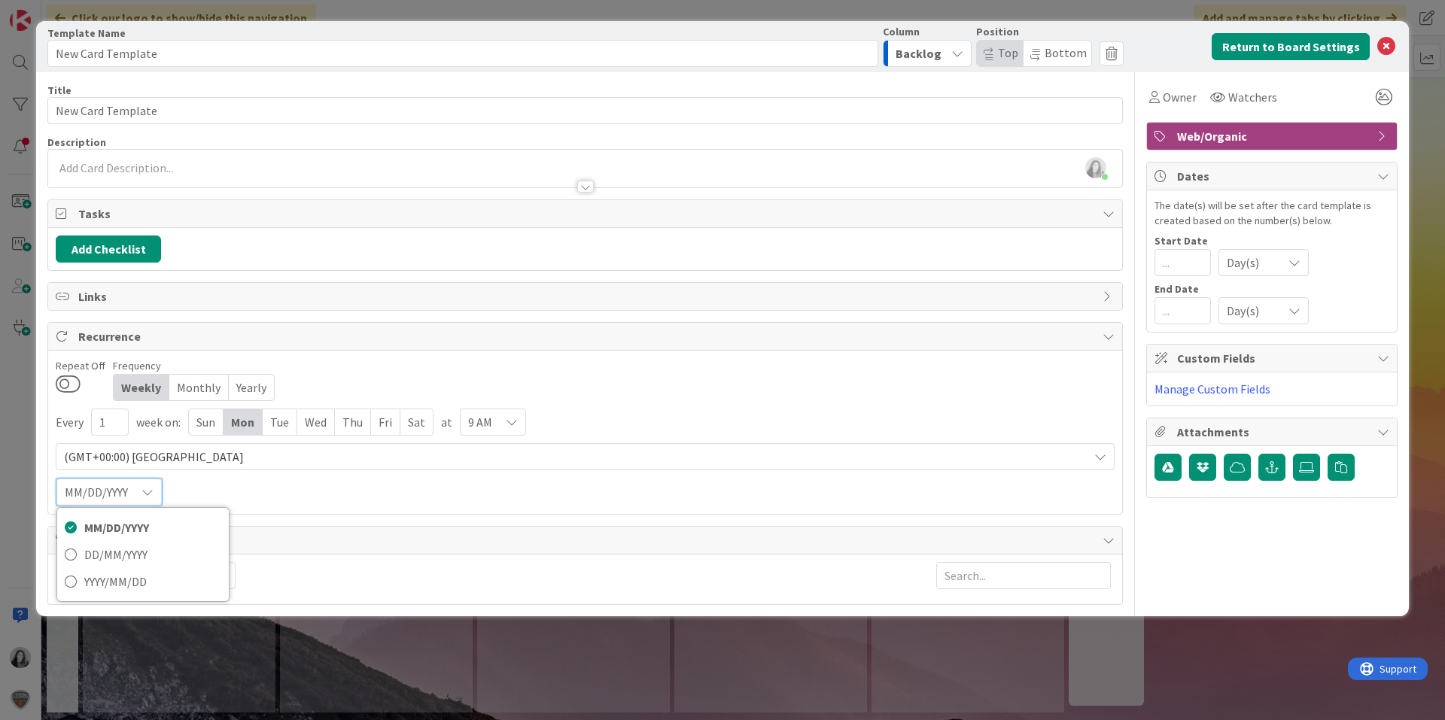
click at [285, 469] on div "(GMT+00:00) London" at bounding box center [585, 456] width 1059 height 27
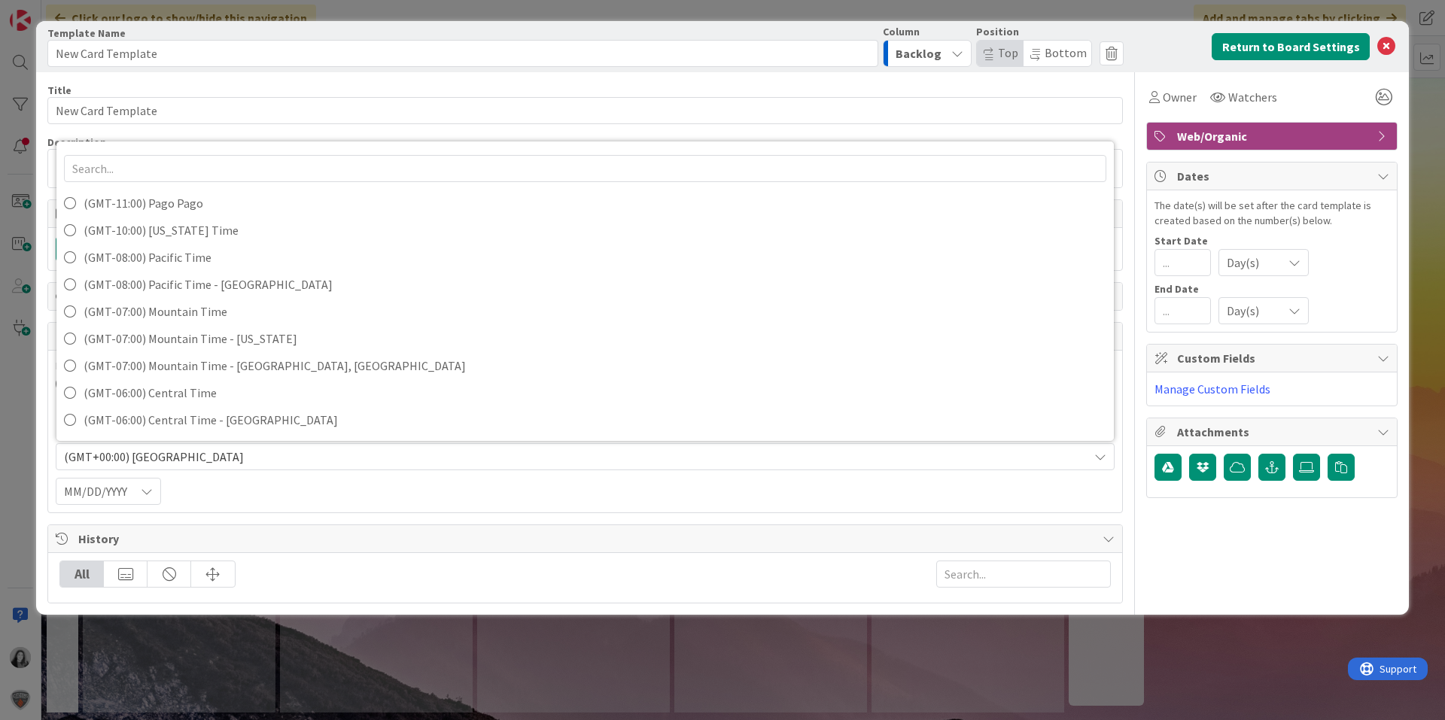
click at [269, 485] on div "Every 1 week on: Sun Mon Tue Wed Thu Fri Sat at 9 AM (GMT+00:00) London (GMT-11…" at bounding box center [585, 457] width 1059 height 96
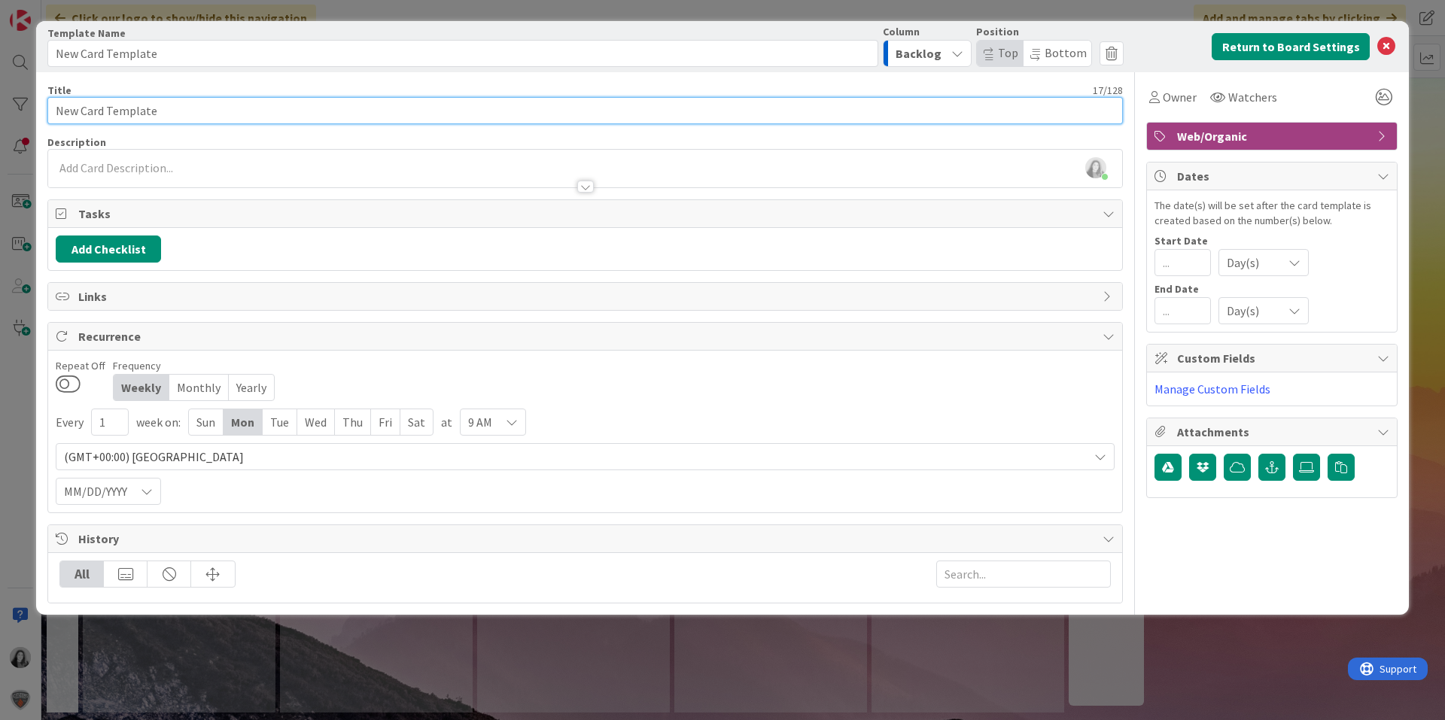
click at [172, 105] on input "New Card Template" at bounding box center [585, 110] width 1076 height 27
type input "Marketing Meeting with Ed"
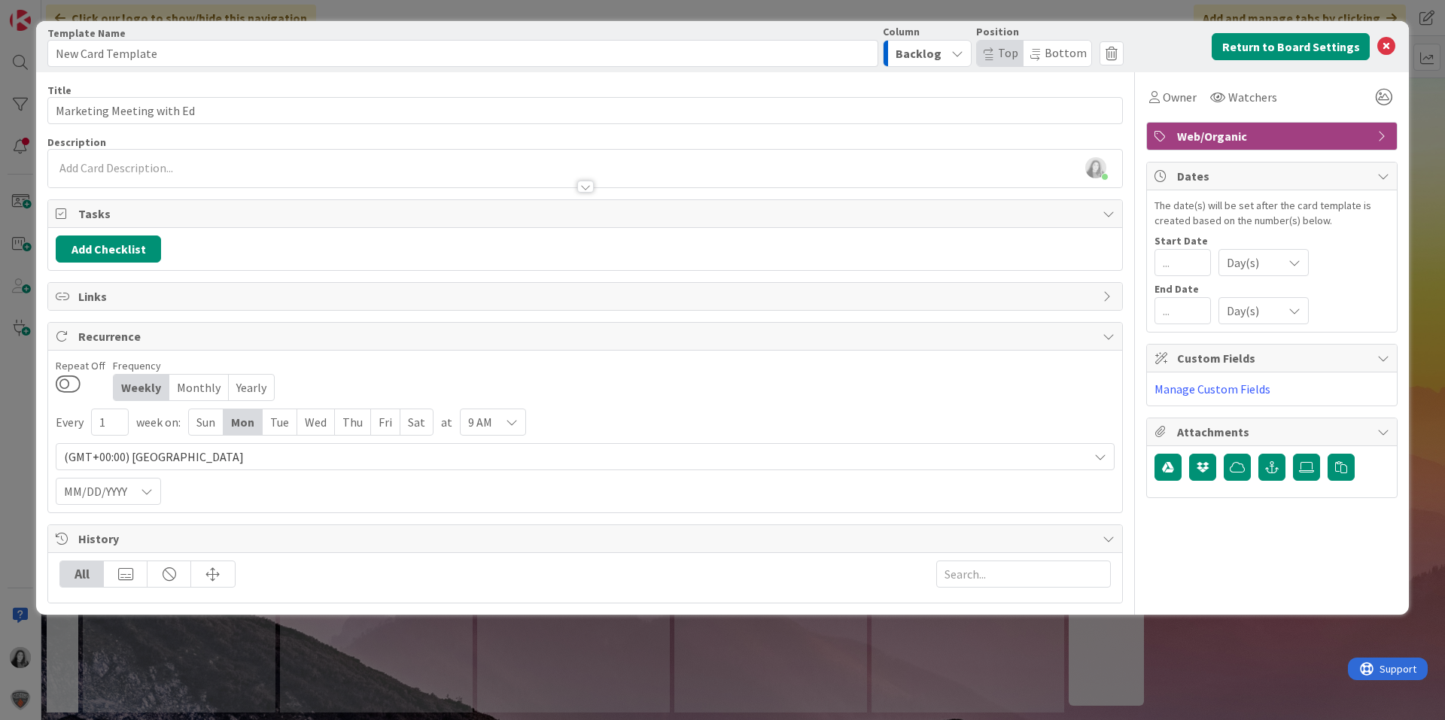
click at [484, 432] on span "9 AM" at bounding box center [480, 422] width 24 height 21
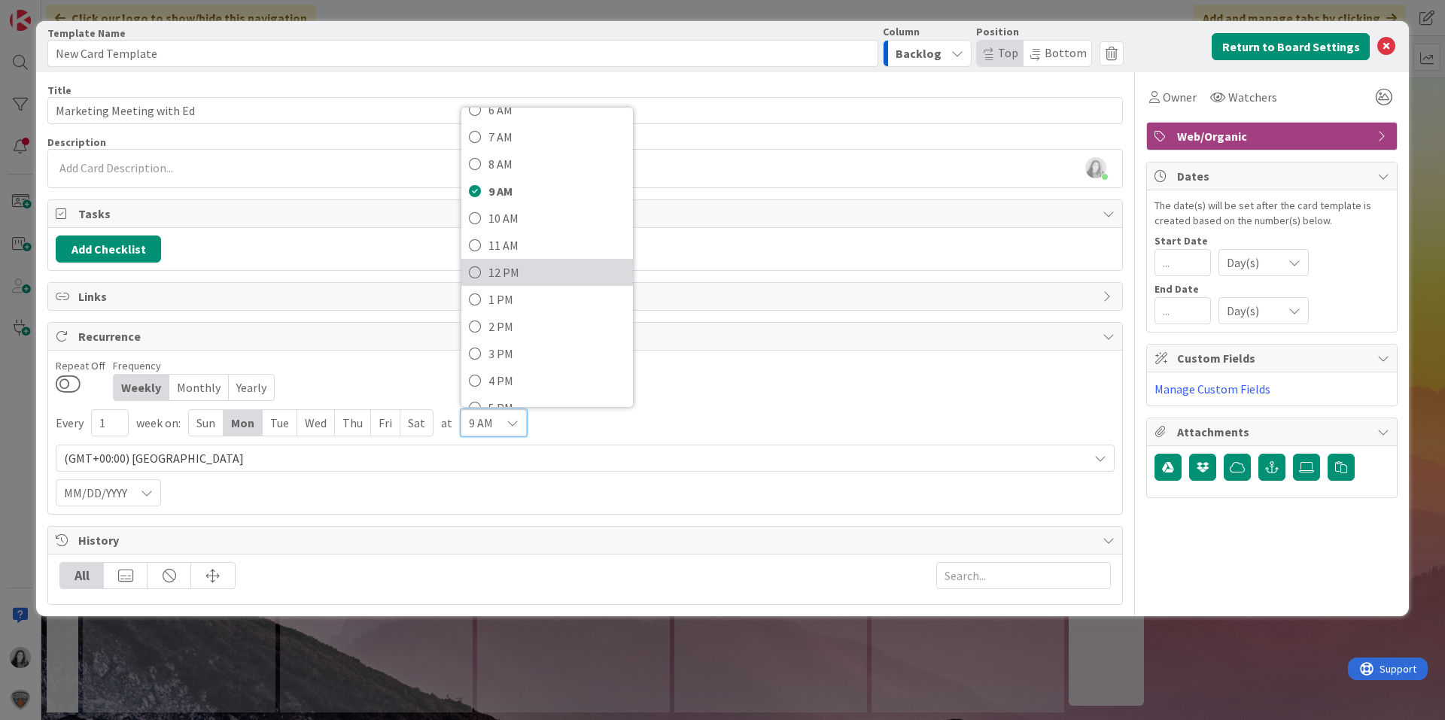
scroll to position [226, 0]
click at [504, 222] on span "10 AM" at bounding box center [557, 214] width 137 height 23
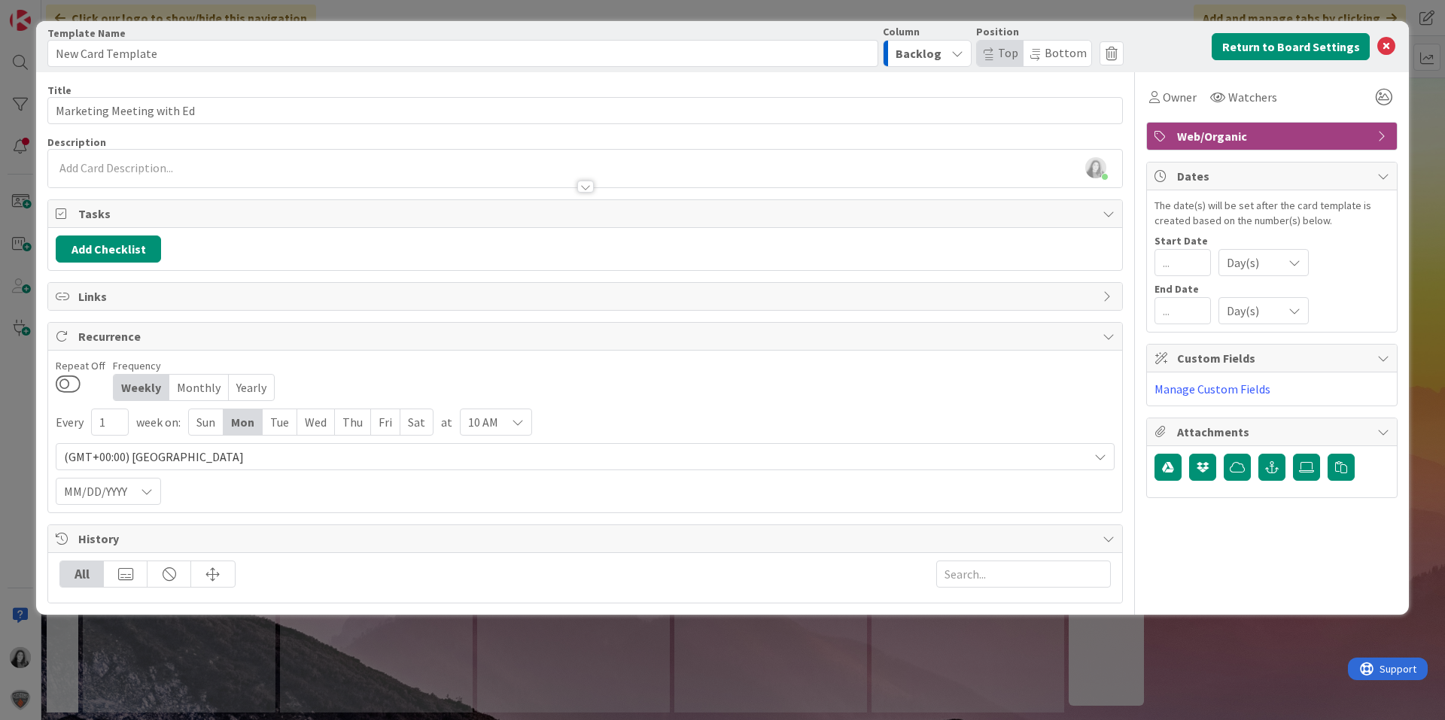
drag, startPoint x: 495, startPoint y: 423, endPoint x: 490, endPoint y: 403, distance: 20.1
click at [494, 423] on span "10 AM" at bounding box center [483, 422] width 30 height 21
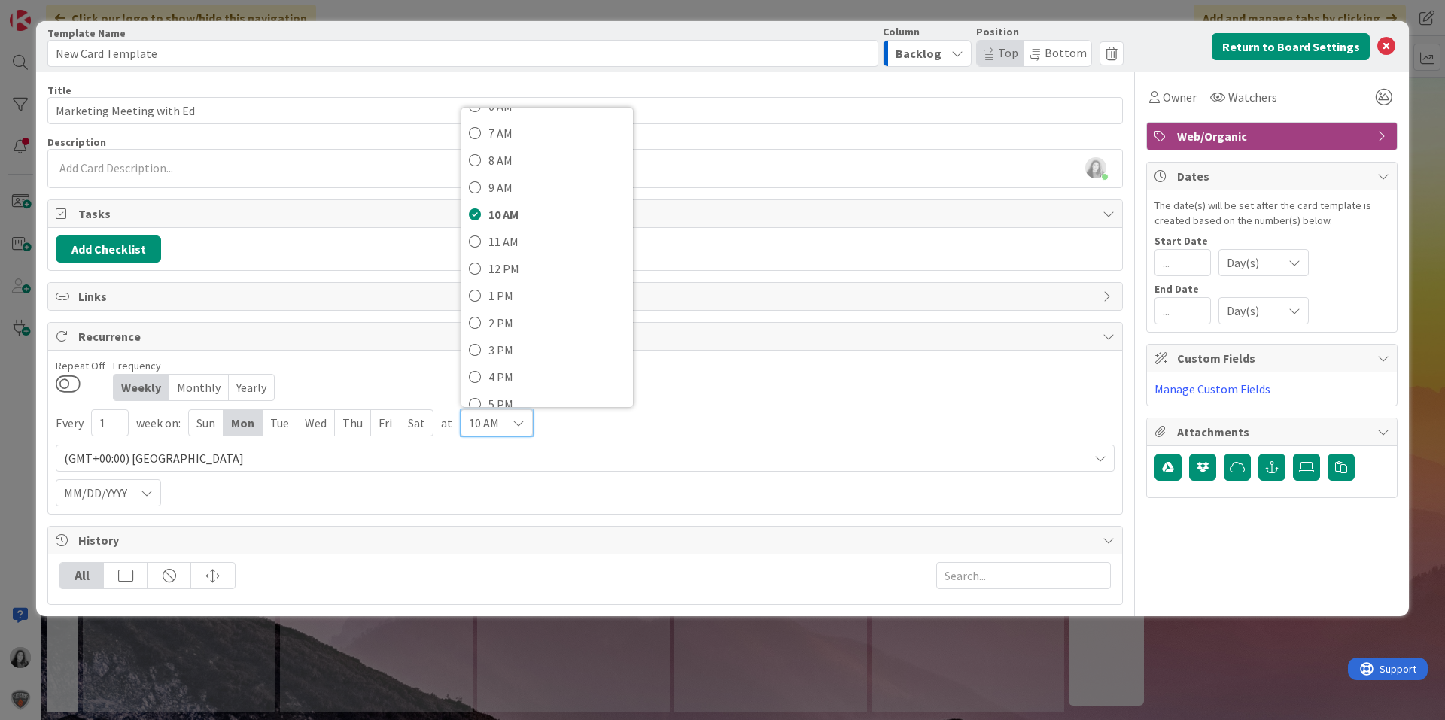
click at [677, 445] on div "(GMT+00:00) London" at bounding box center [585, 458] width 1059 height 27
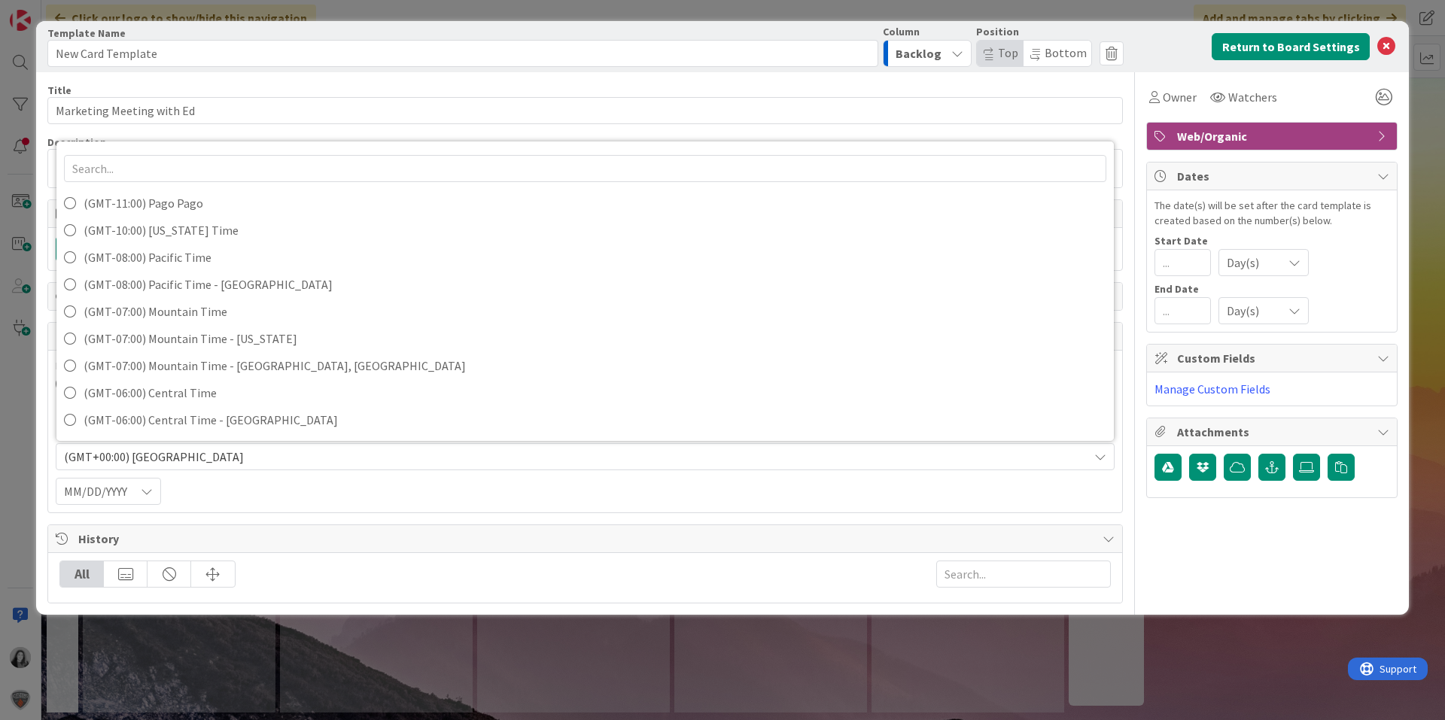
click at [564, 456] on span "(GMT+00:00) London" at bounding box center [572, 456] width 1017 height 21
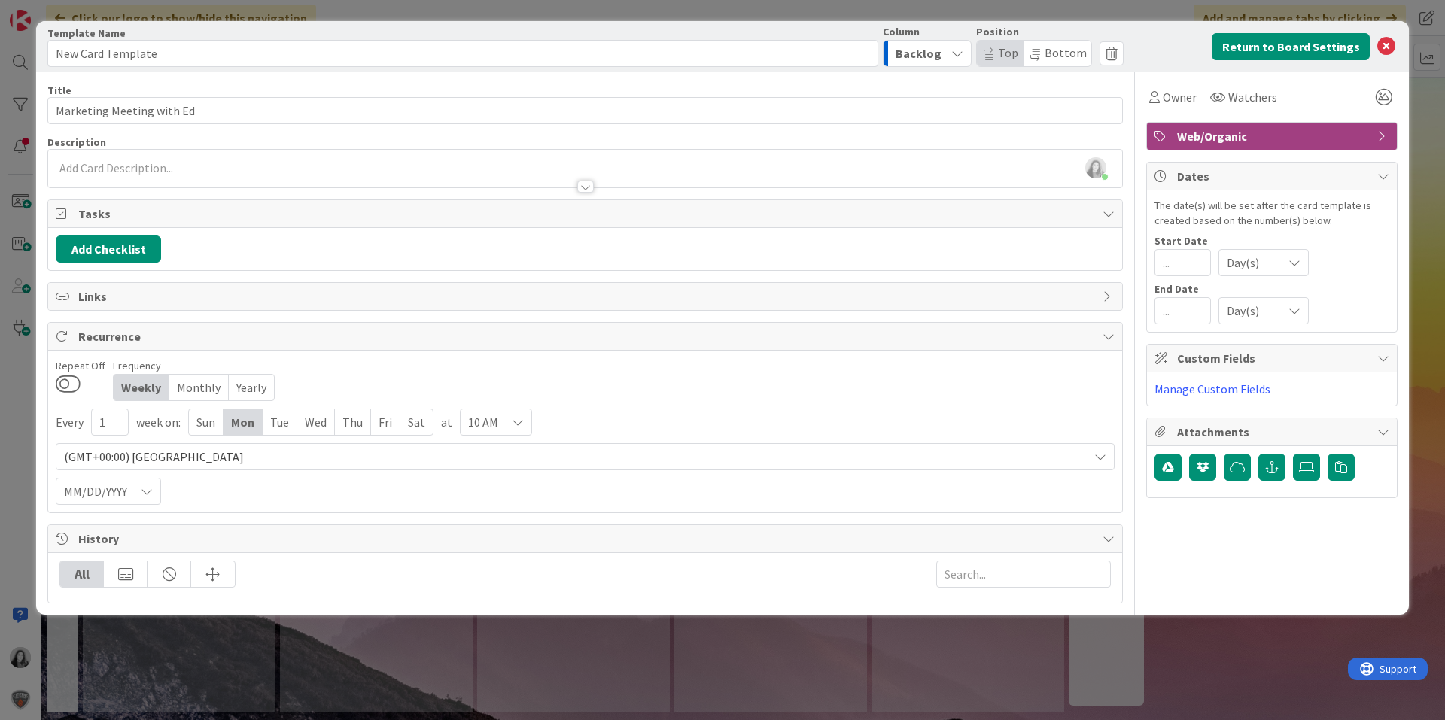
click at [485, 415] on span "10 AM" at bounding box center [483, 422] width 30 height 21
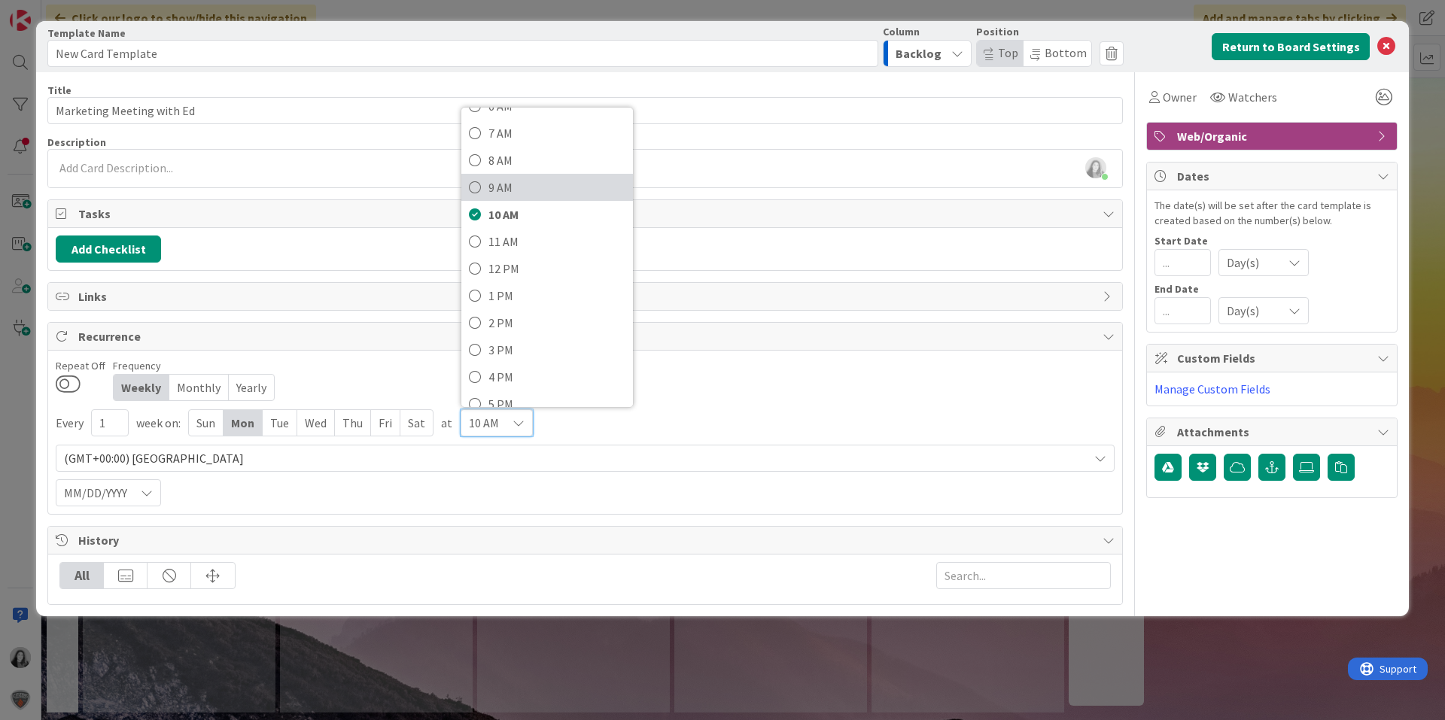
click at [519, 187] on span "9 AM" at bounding box center [557, 187] width 137 height 23
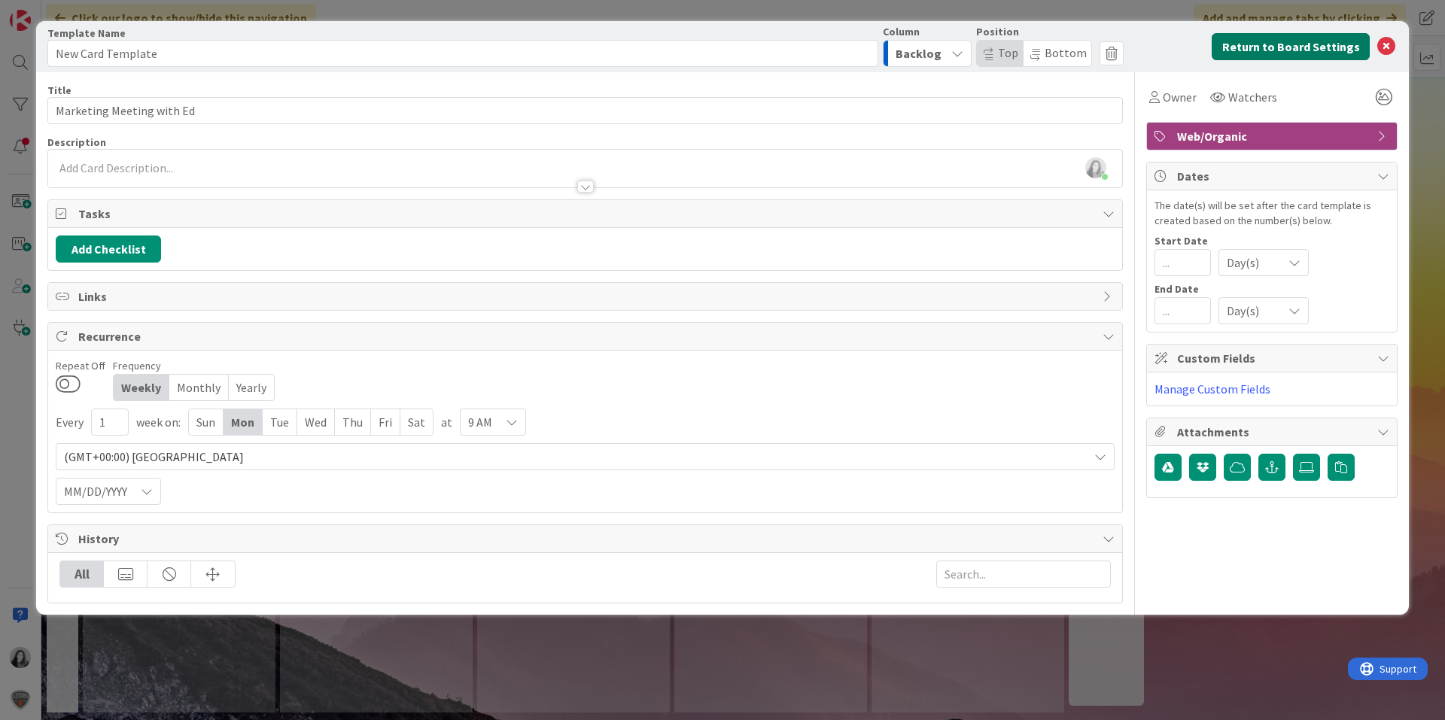
click at [1248, 41] on button "Return to Board Settings" at bounding box center [1291, 46] width 158 height 27
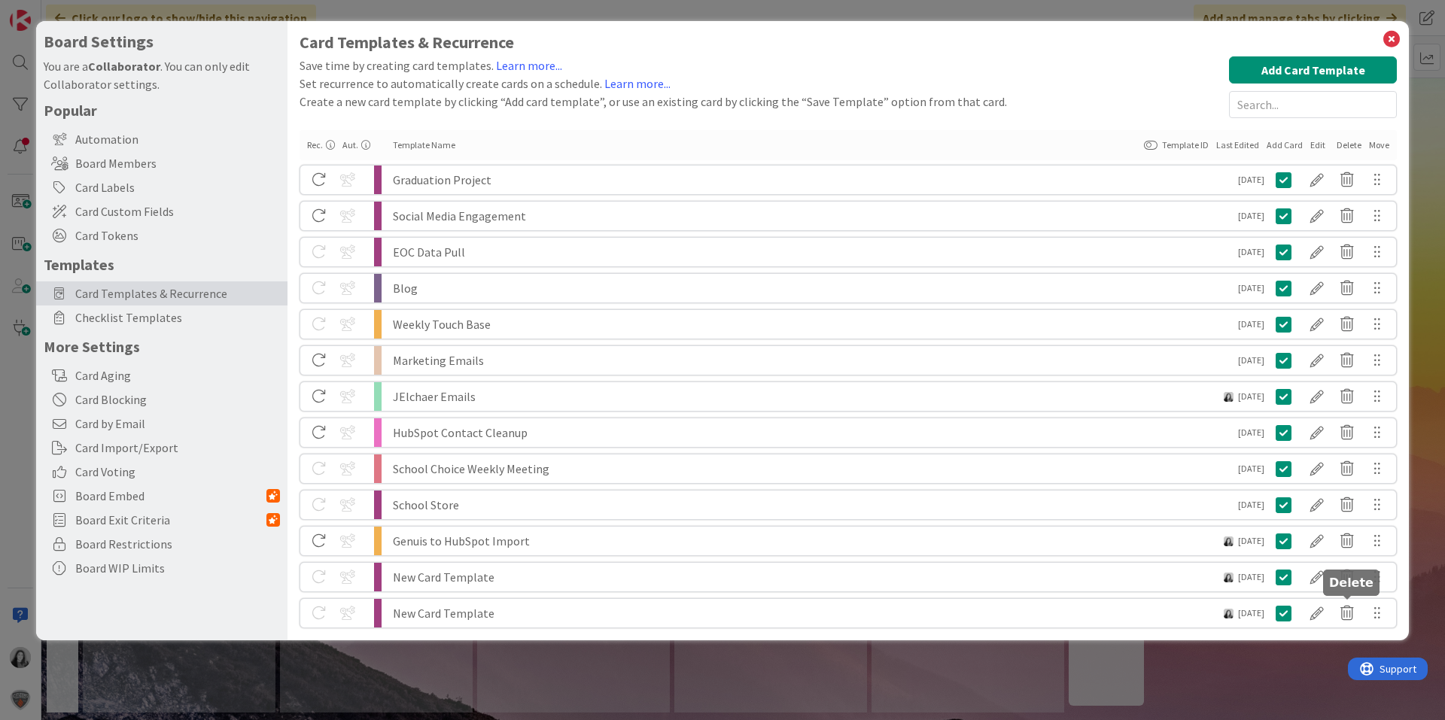
click at [1343, 615] on icon at bounding box center [1347, 614] width 30 height 26
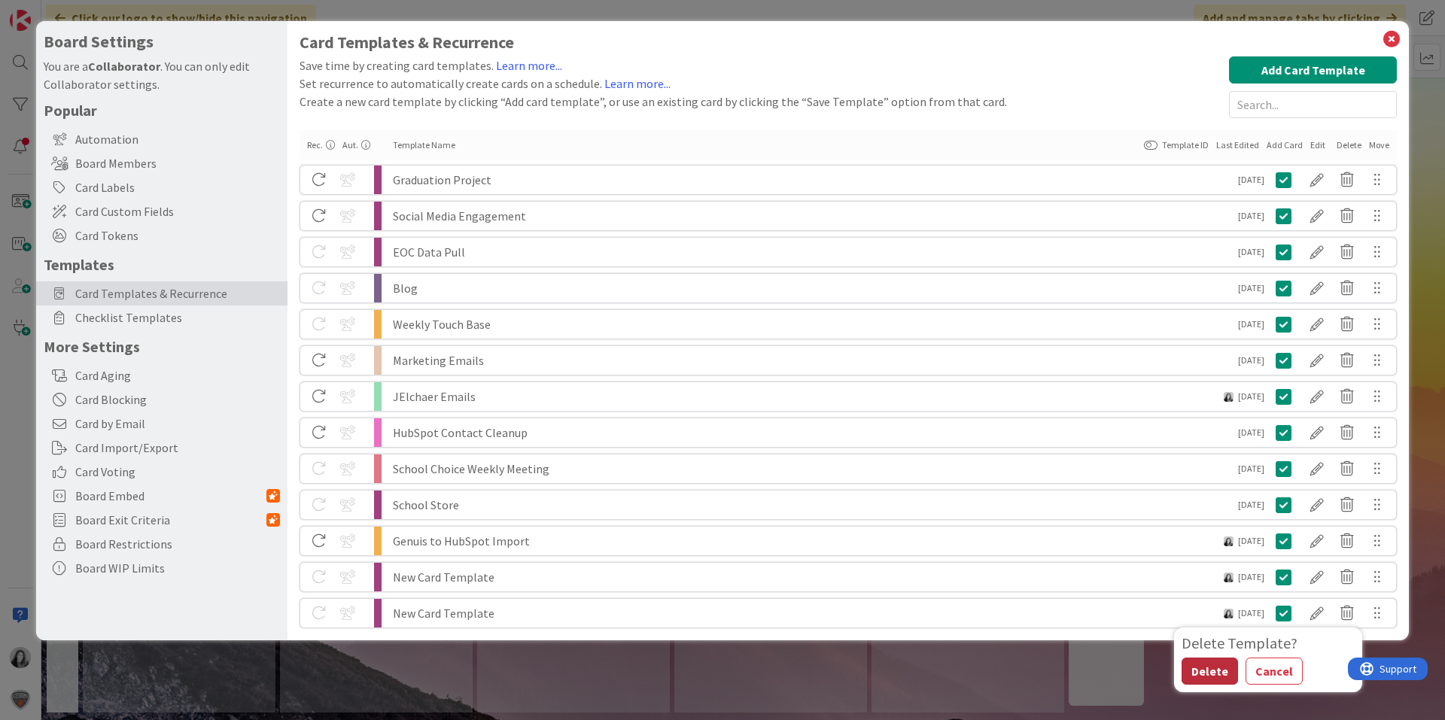
click at [1204, 665] on button "Delete" at bounding box center [1210, 671] width 56 height 27
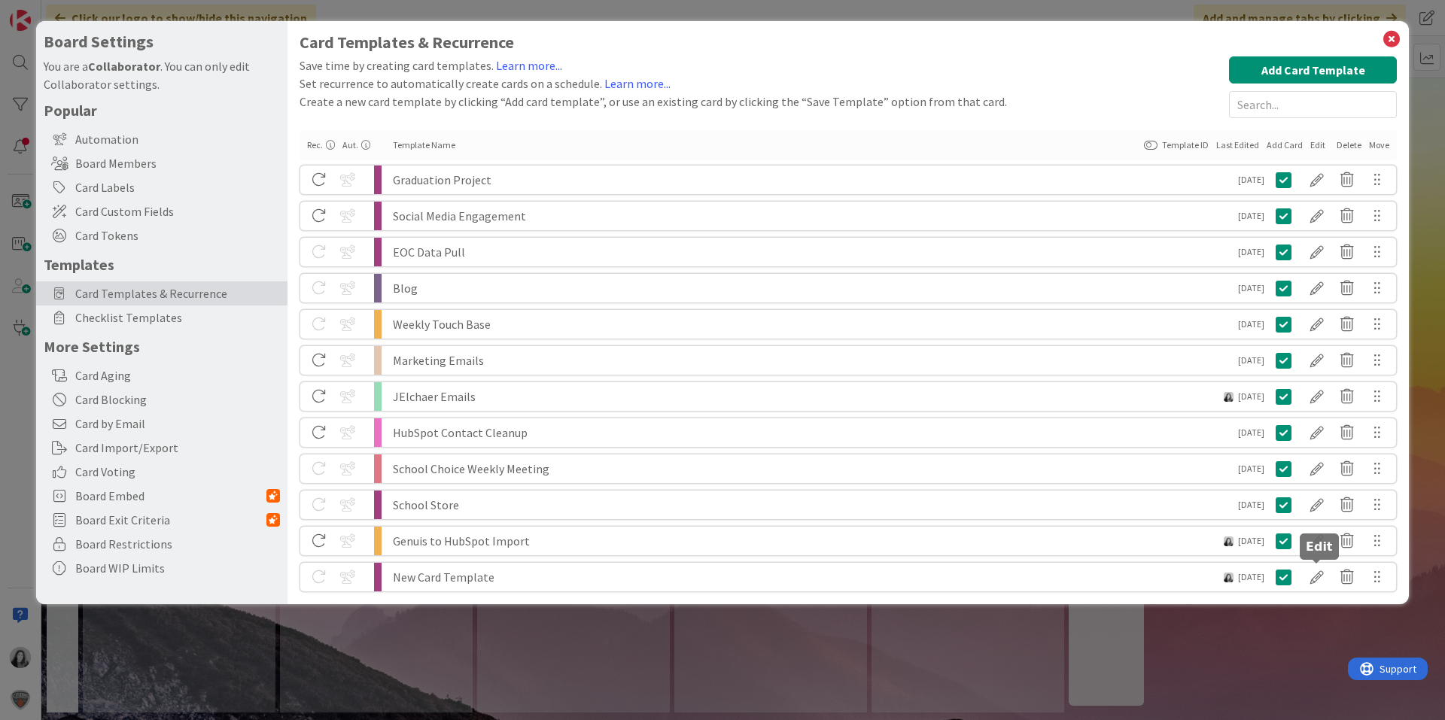
click at [1315, 585] on div at bounding box center [1317, 578] width 30 height 26
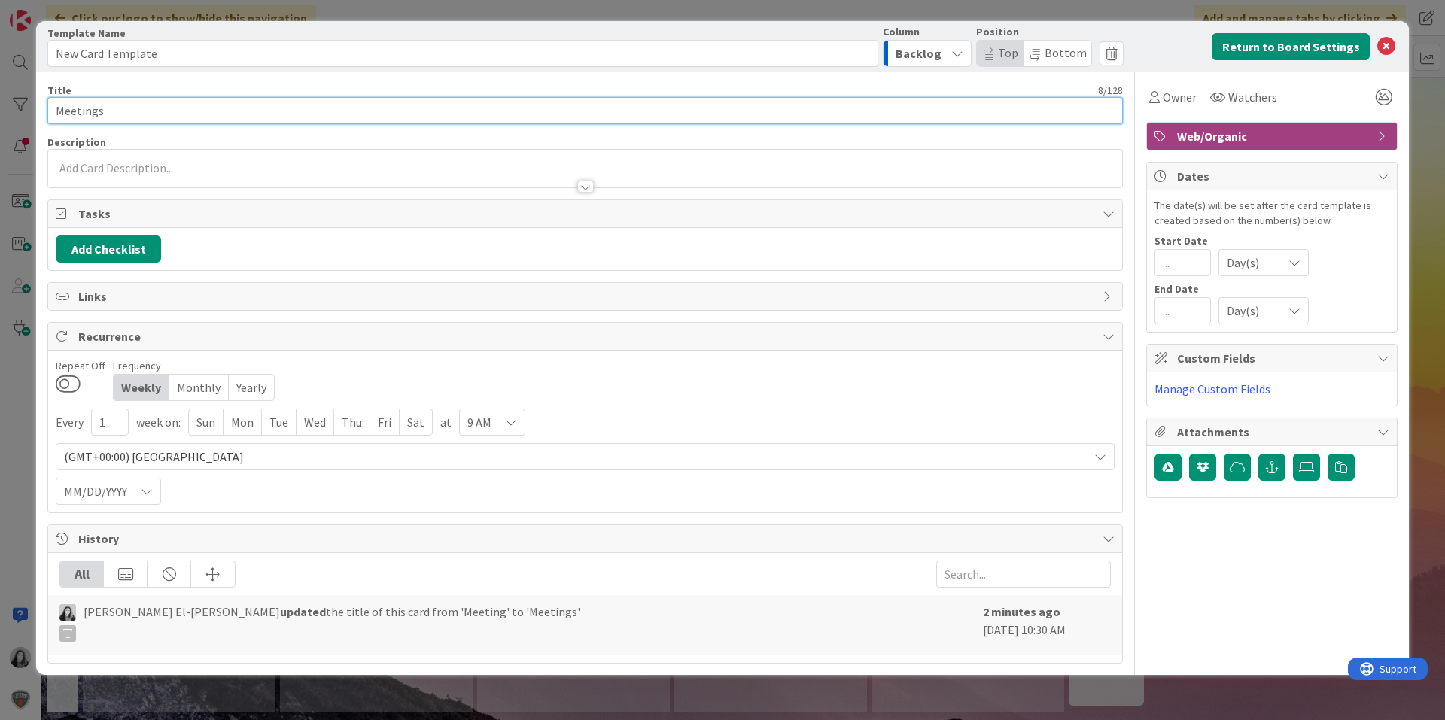
click at [142, 114] on input "Meetings" at bounding box center [585, 110] width 1076 height 27
type input "Marketing Meetings"
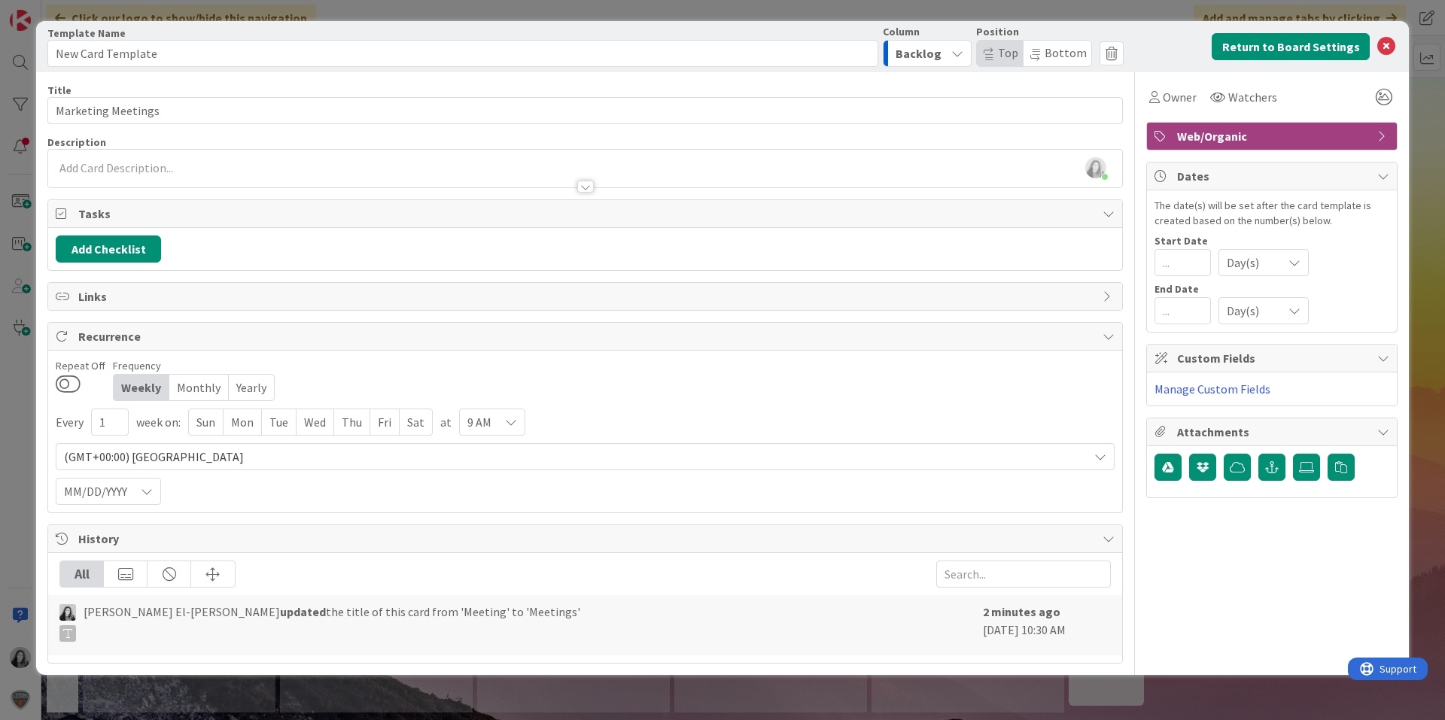
click at [612, 441] on div "Every 1 week on: Sun Mon Tue Wed Thu Fri Sat at 9 AM (GMT+00:00) London MM/DD/Y…" at bounding box center [585, 457] width 1059 height 96
click at [1249, 131] on span "Web/Organic" at bounding box center [1273, 136] width 193 height 18
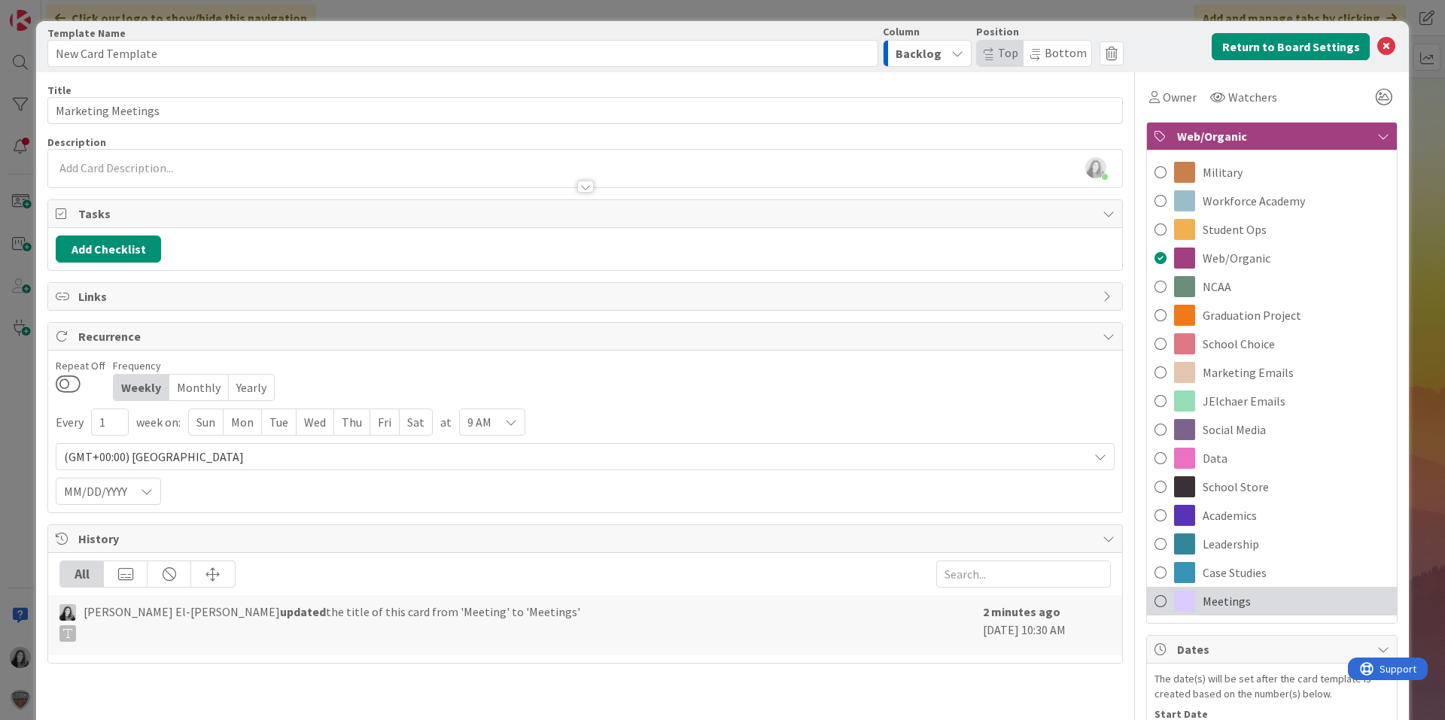
click at [1219, 601] on span "Meetings" at bounding box center [1227, 601] width 48 height 18
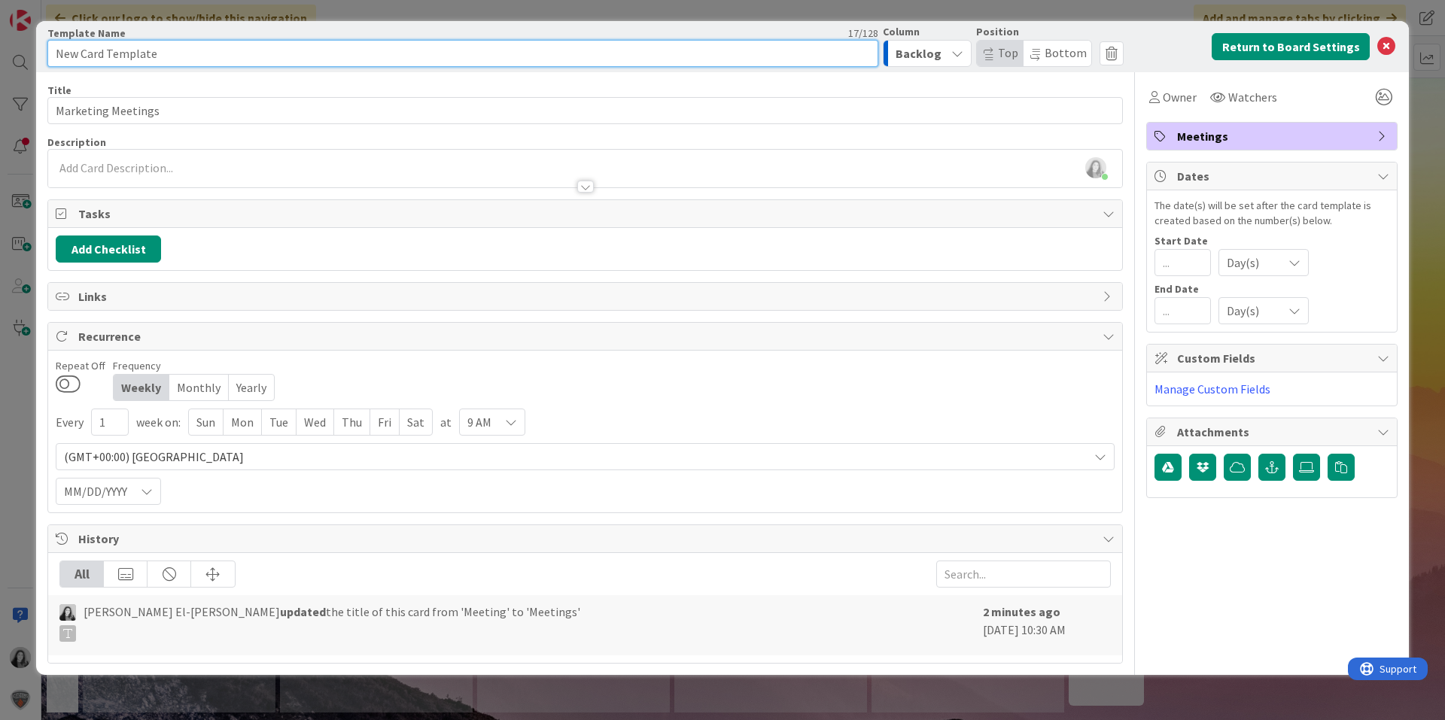
click at [223, 48] on input "New Card Template" at bounding box center [462, 53] width 831 height 27
type input "Weekly Marketing Meetings"
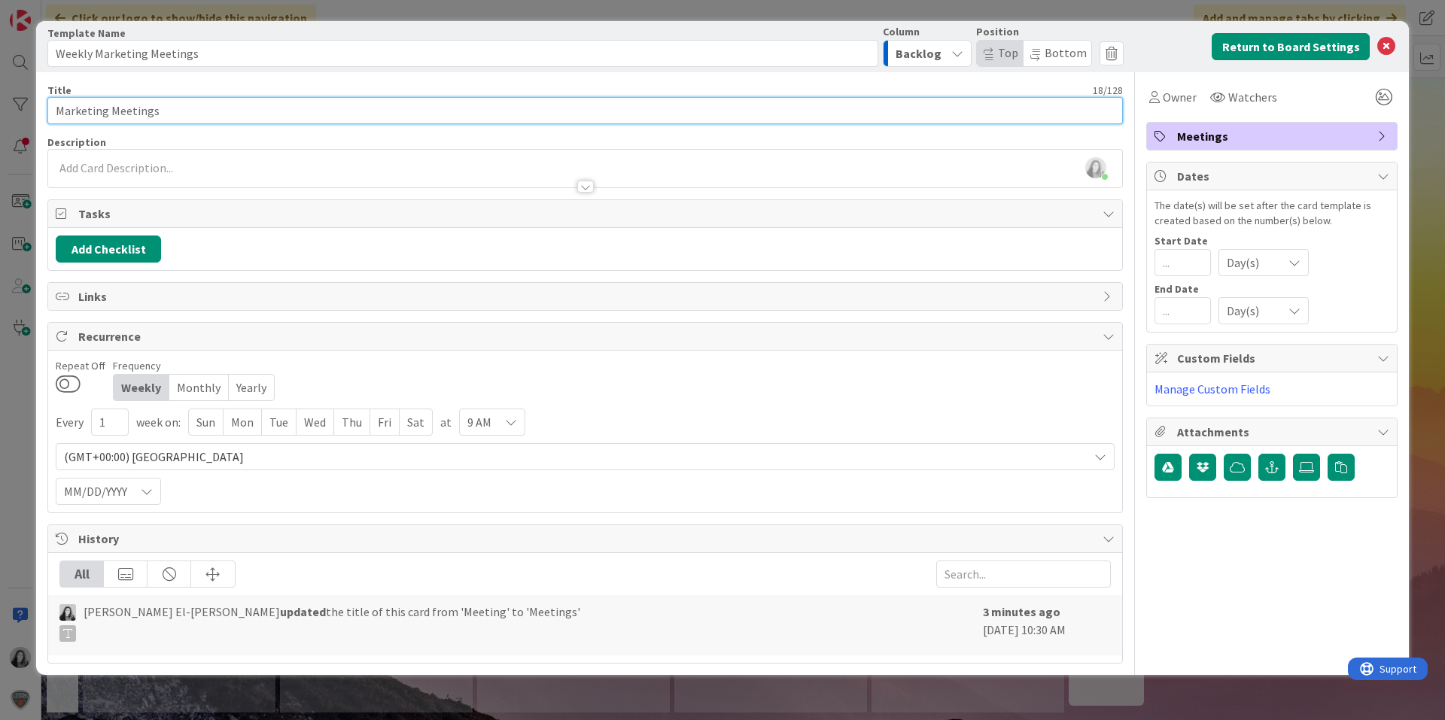
click at [190, 108] on input "Marketing Meetings" at bounding box center [585, 110] width 1076 height 27
type input "Marketing Meeting with Ed"
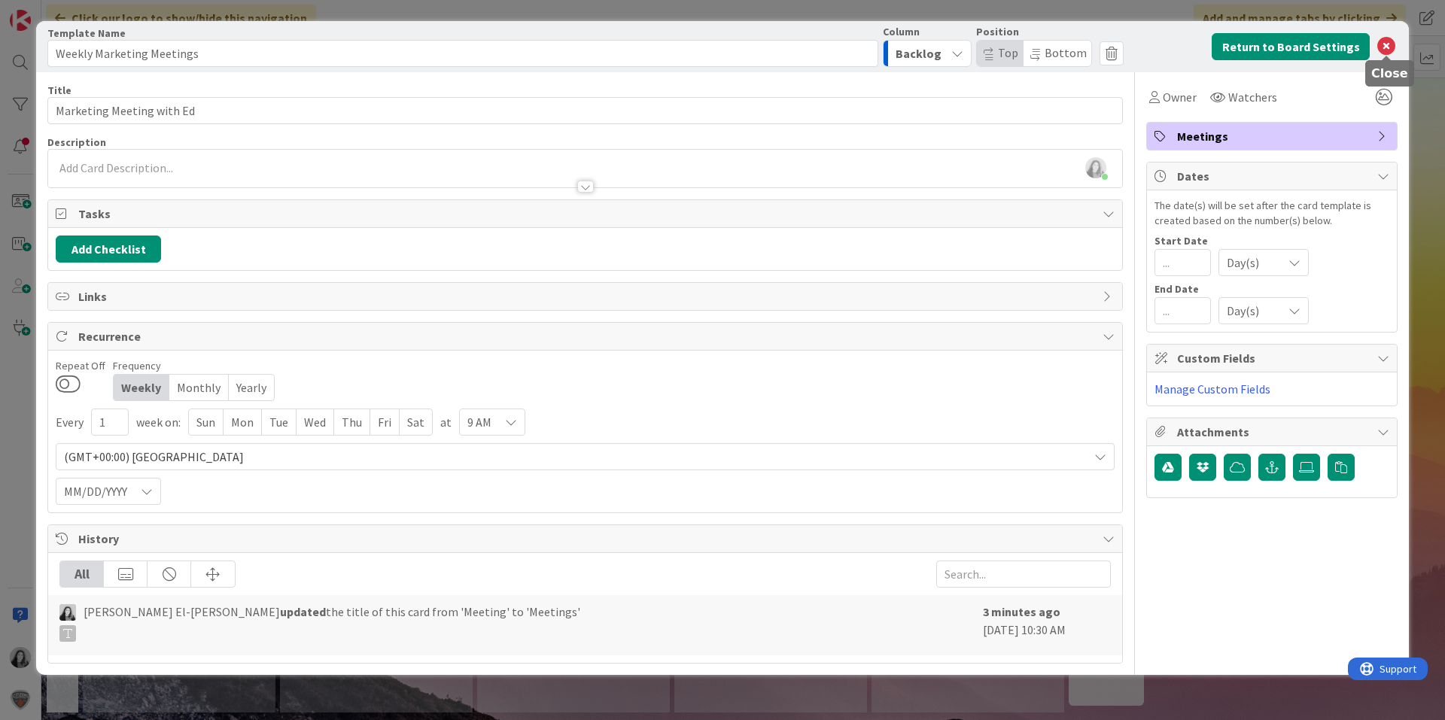
click at [1384, 46] on icon at bounding box center [1386, 47] width 18 height 18
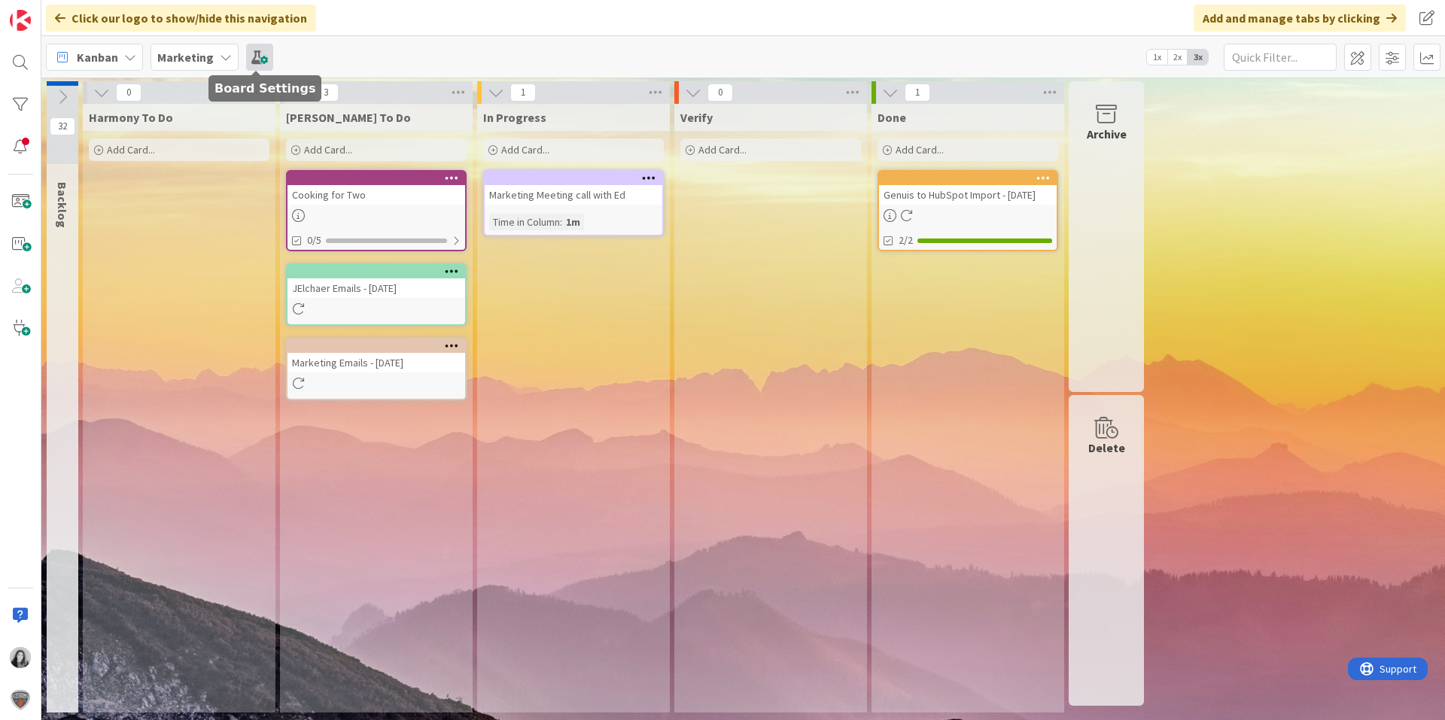
click at [263, 57] on span at bounding box center [259, 57] width 27 height 27
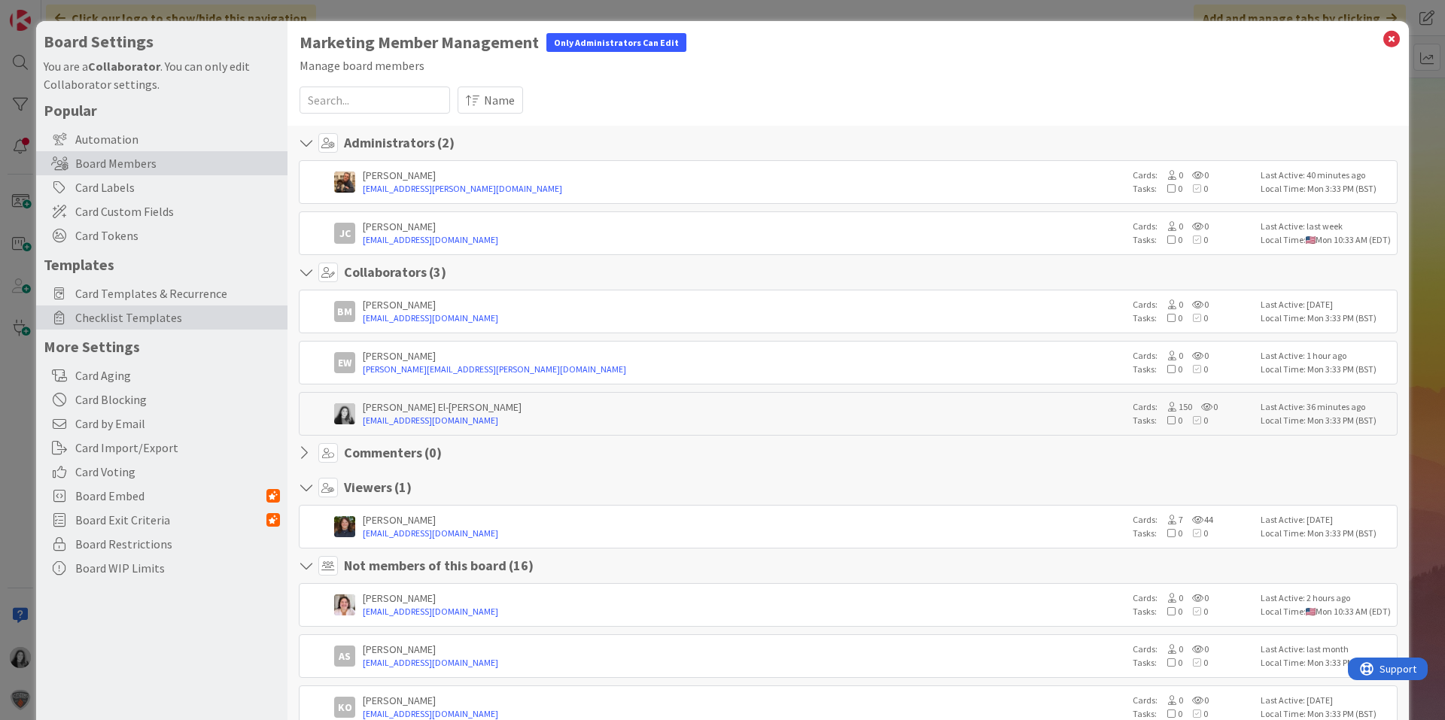
click at [123, 315] on span "Checklist Templates" at bounding box center [177, 318] width 205 height 18
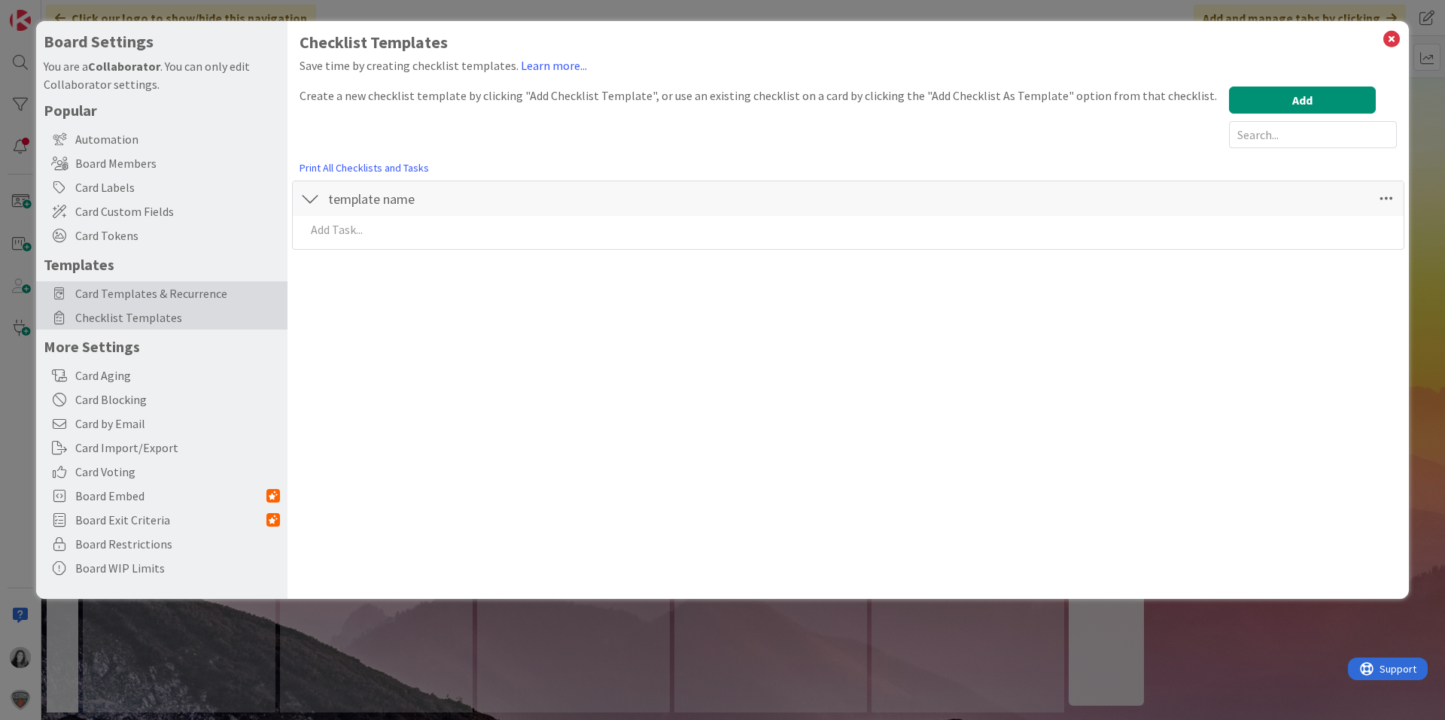
click at [166, 297] on span "Card Templates & Recurrence" at bounding box center [177, 294] width 205 height 18
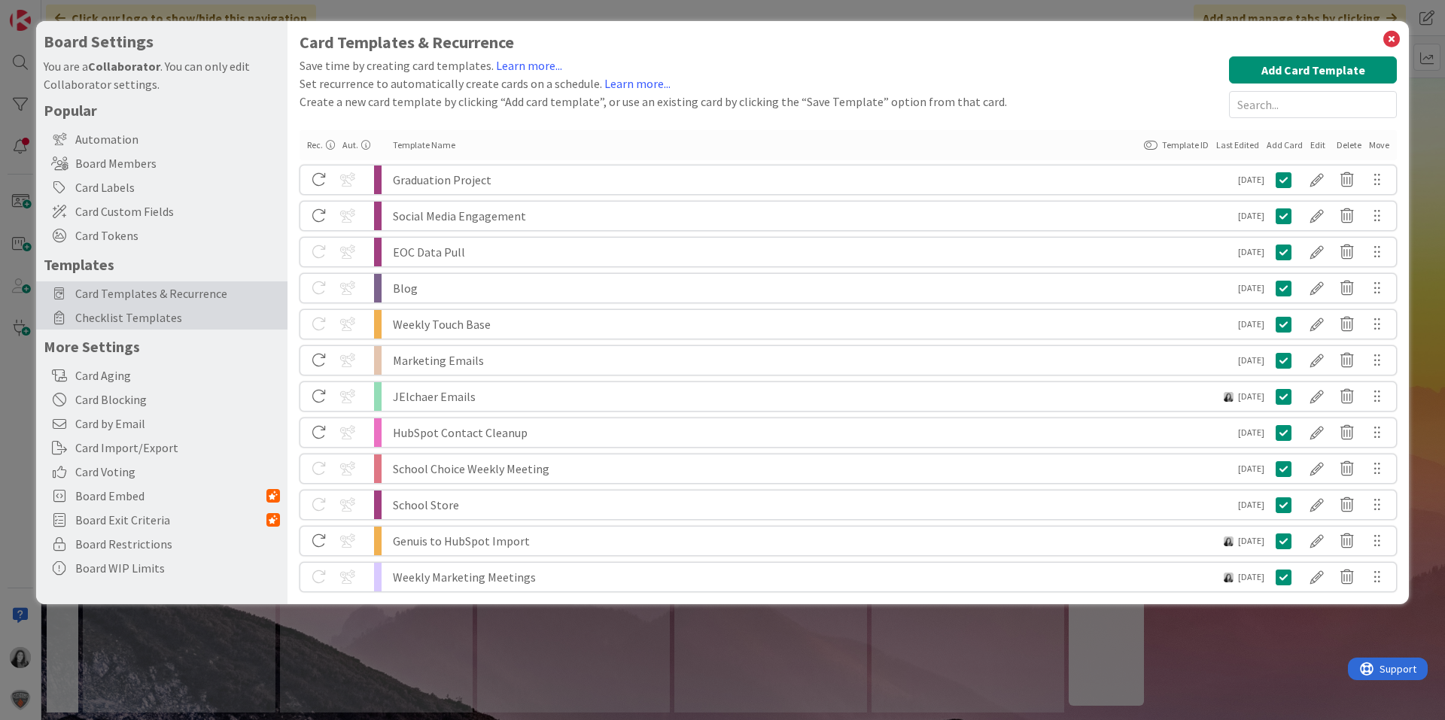
click at [169, 315] on span "Checklist Templates" at bounding box center [177, 318] width 205 height 18
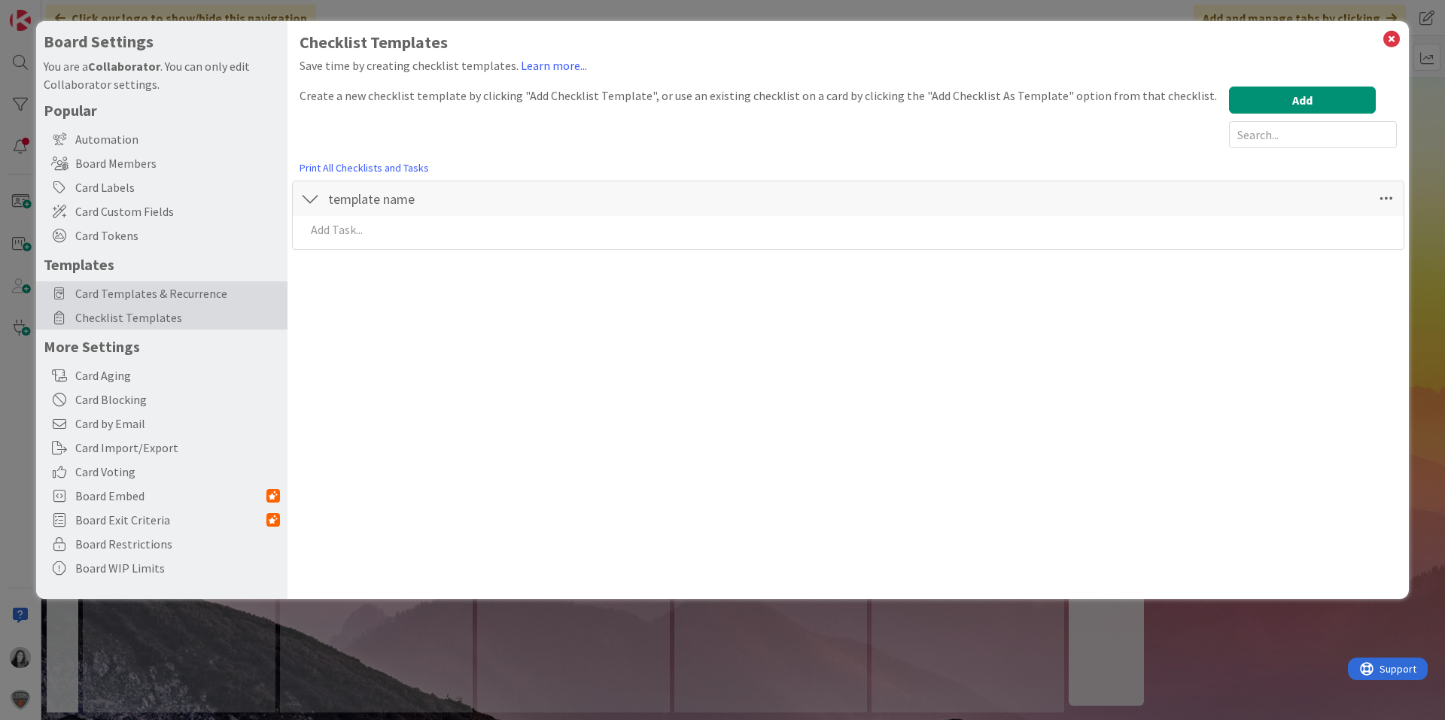
click at [170, 291] on span "Card Templates & Recurrence" at bounding box center [177, 294] width 205 height 18
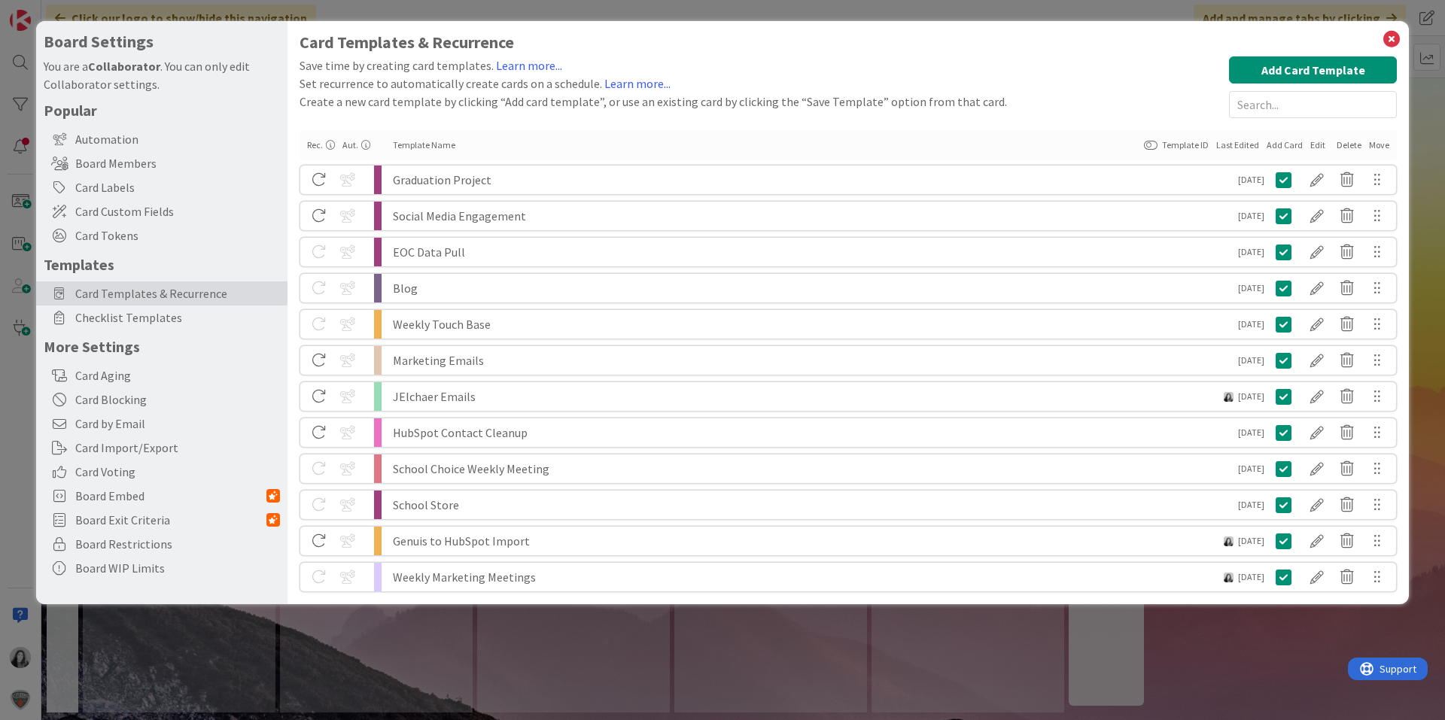
click at [319, 179] on div at bounding box center [319, 180] width 38 height 26
click at [319, 205] on div at bounding box center [319, 216] width 38 height 26
click at [327, 178] on div at bounding box center [319, 180] width 38 height 26
click at [323, 175] on div at bounding box center [319, 180] width 38 height 26
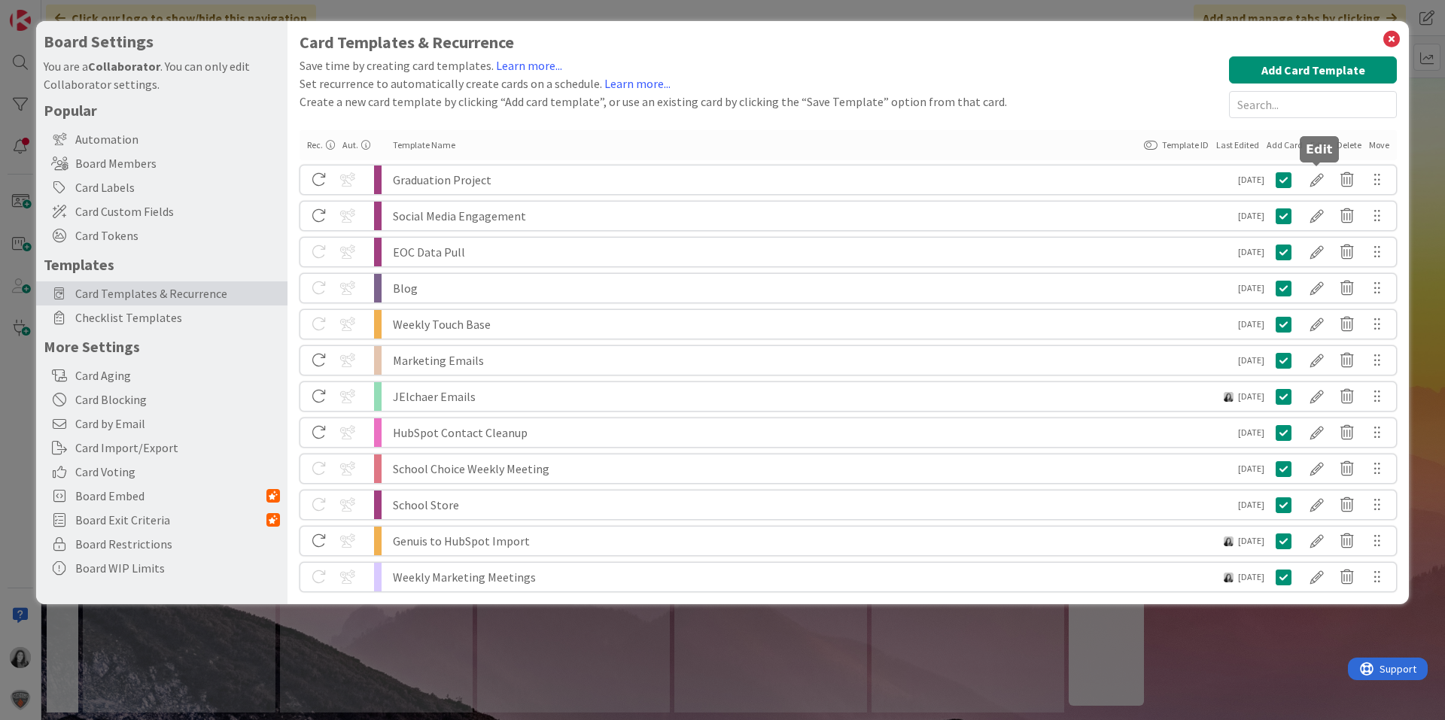
click at [1309, 183] on div at bounding box center [1317, 180] width 30 height 26
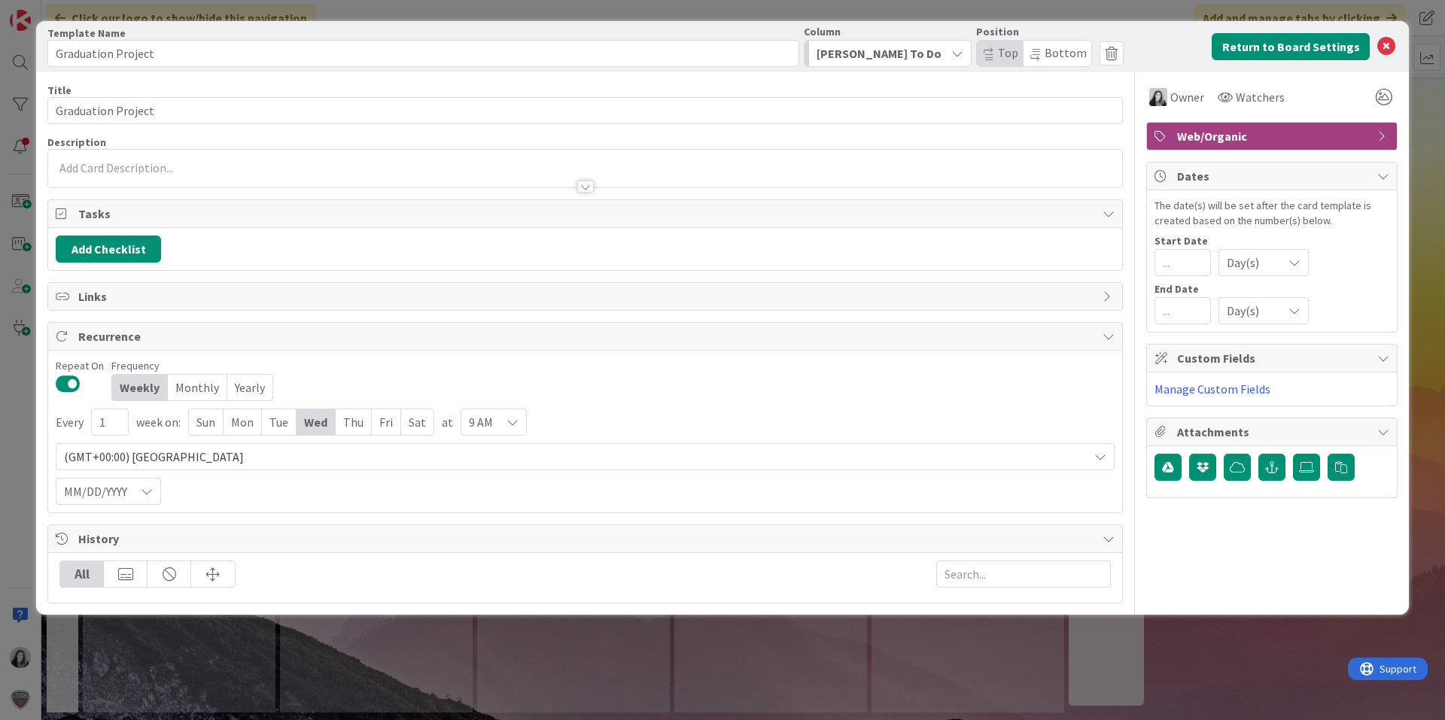
click at [72, 383] on button at bounding box center [68, 384] width 25 height 20
click at [1394, 38] on icon at bounding box center [1386, 47] width 18 height 18
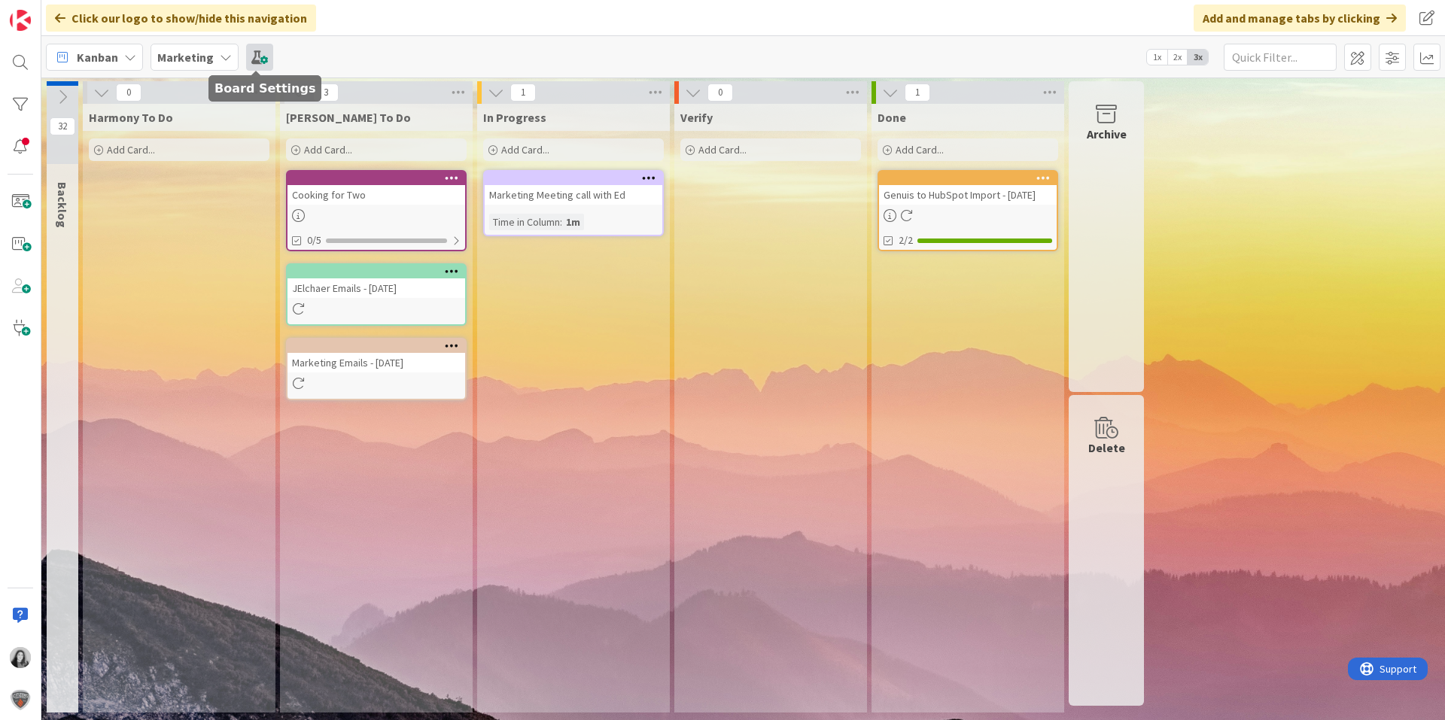
click at [261, 56] on span at bounding box center [259, 57] width 27 height 27
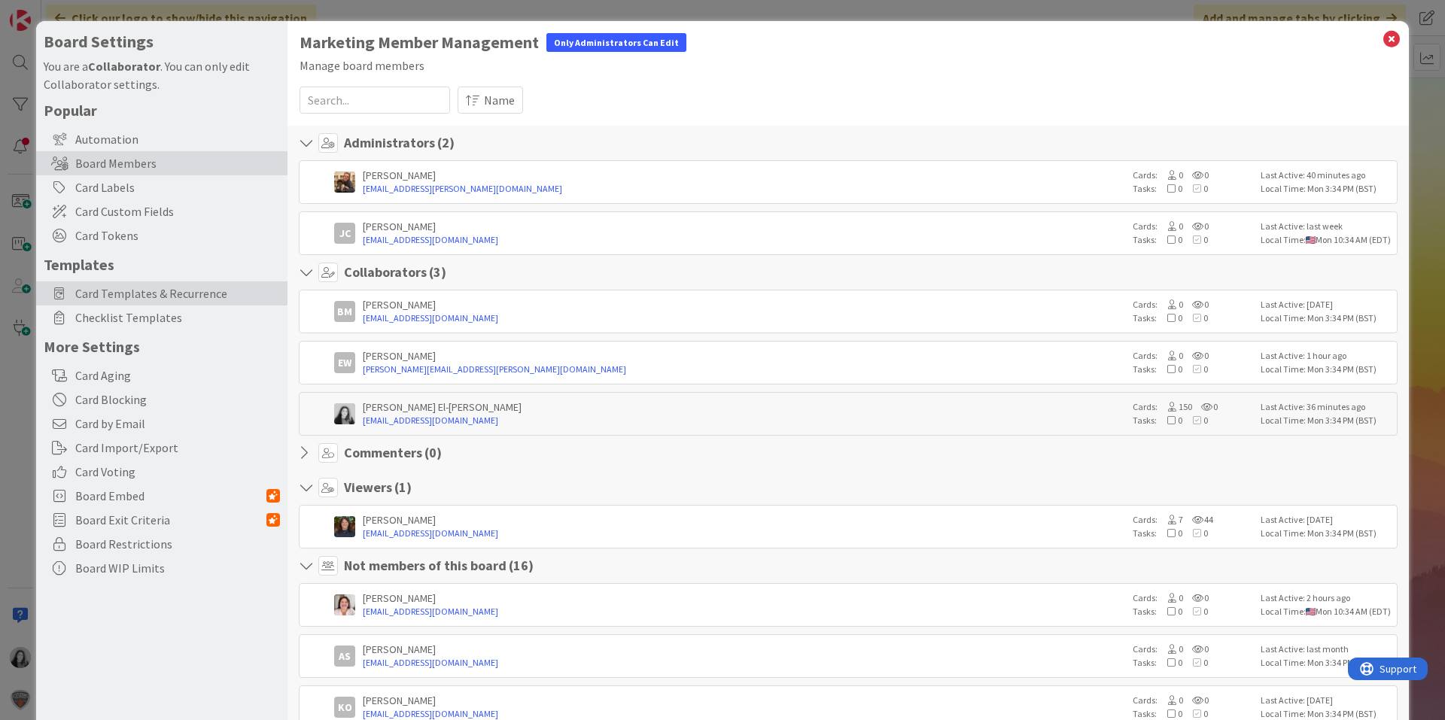
click at [194, 297] on span "Card Templates & Recurrence" at bounding box center [177, 294] width 205 height 18
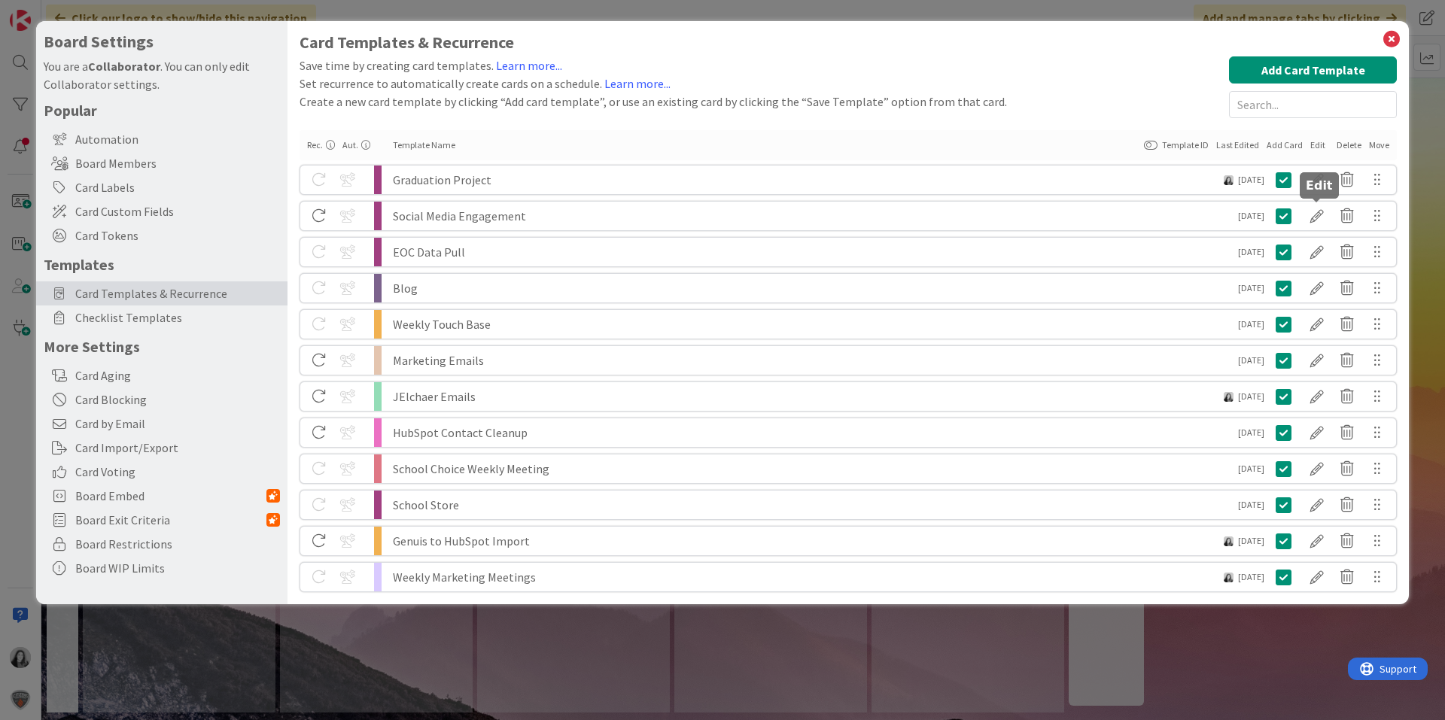
click at [1321, 218] on div at bounding box center [1317, 216] width 30 height 26
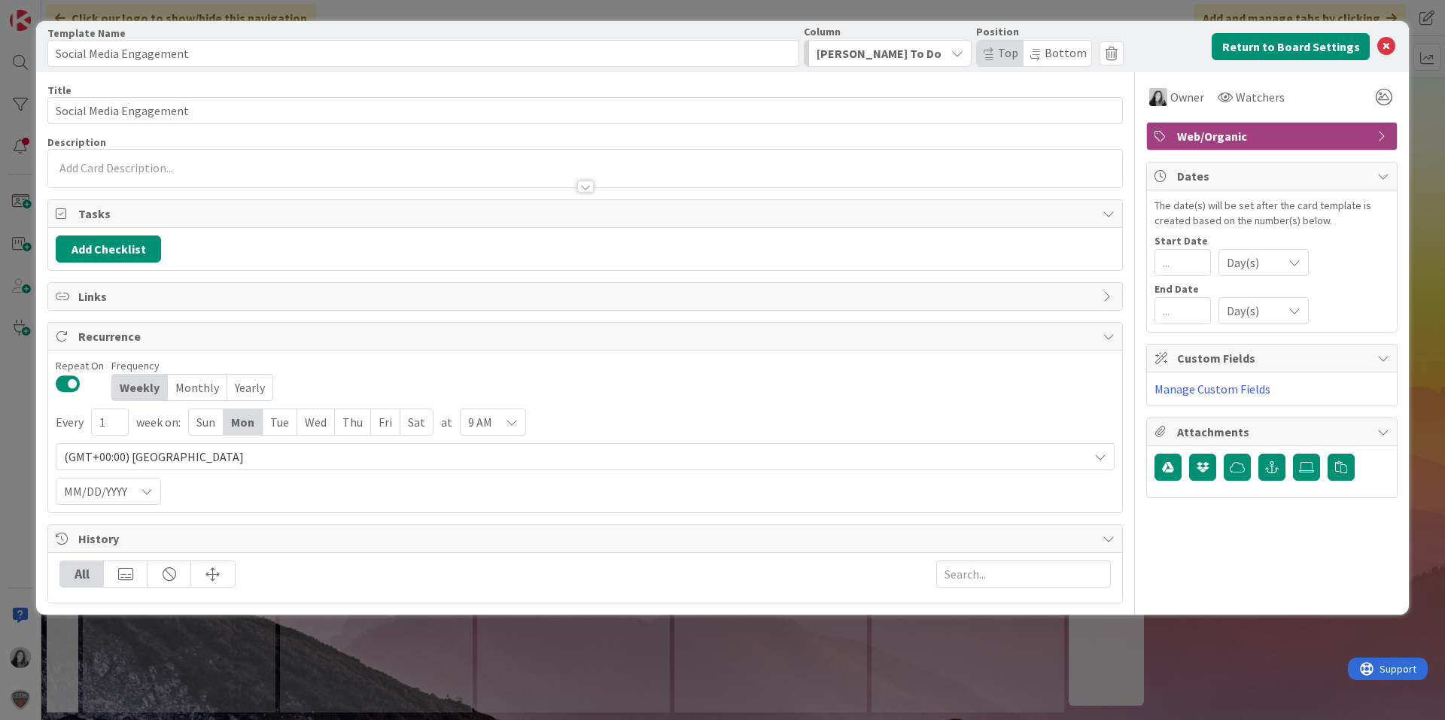
click at [79, 382] on button at bounding box center [68, 384] width 25 height 20
click at [1389, 45] on icon at bounding box center [1386, 47] width 18 height 18
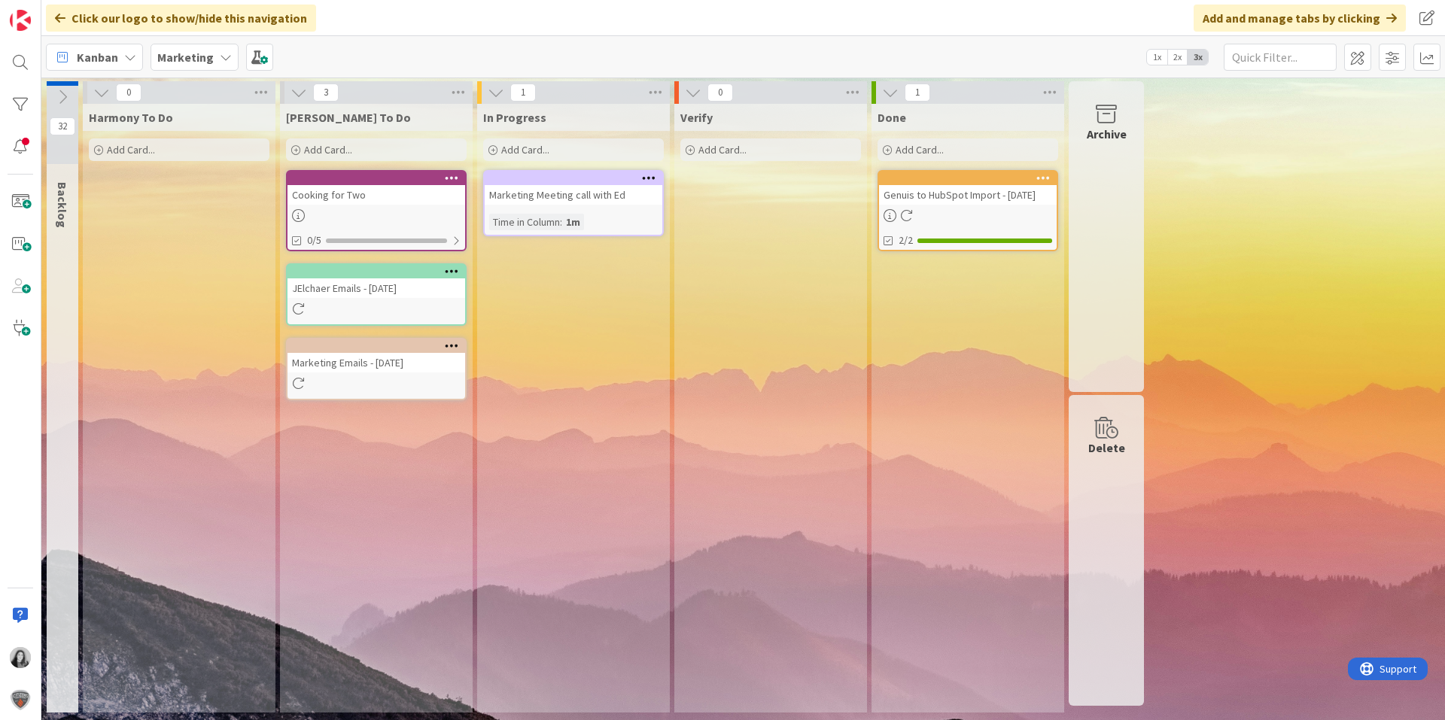
click at [1294, 310] on div "32 Backlog 0 Harmony To Do Add Card... 3 Julie To Do Add Card... Cooking for Tw…" at bounding box center [743, 400] width 1398 height 639
click at [355, 148] on div "Add Card..." at bounding box center [376, 149] width 181 height 23
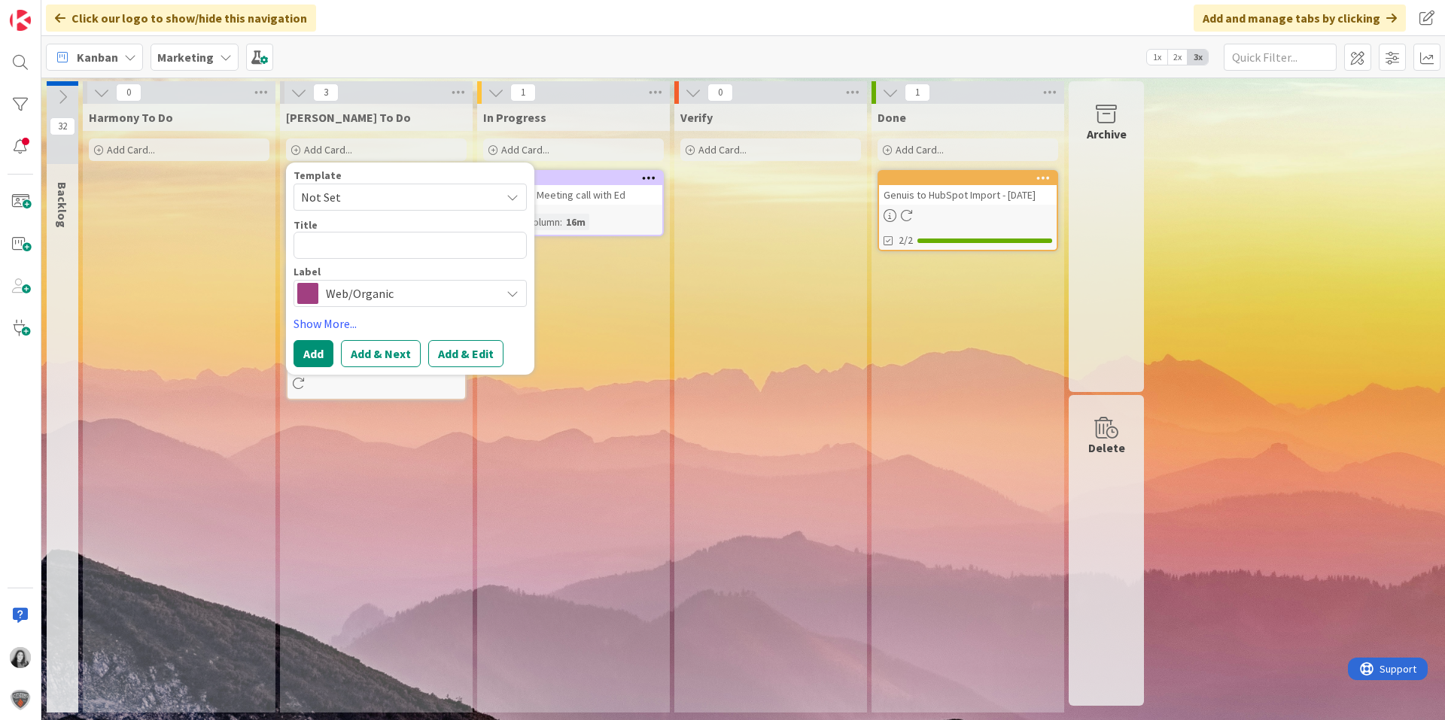
click at [358, 293] on span "Web/Organic" at bounding box center [409, 293] width 167 height 21
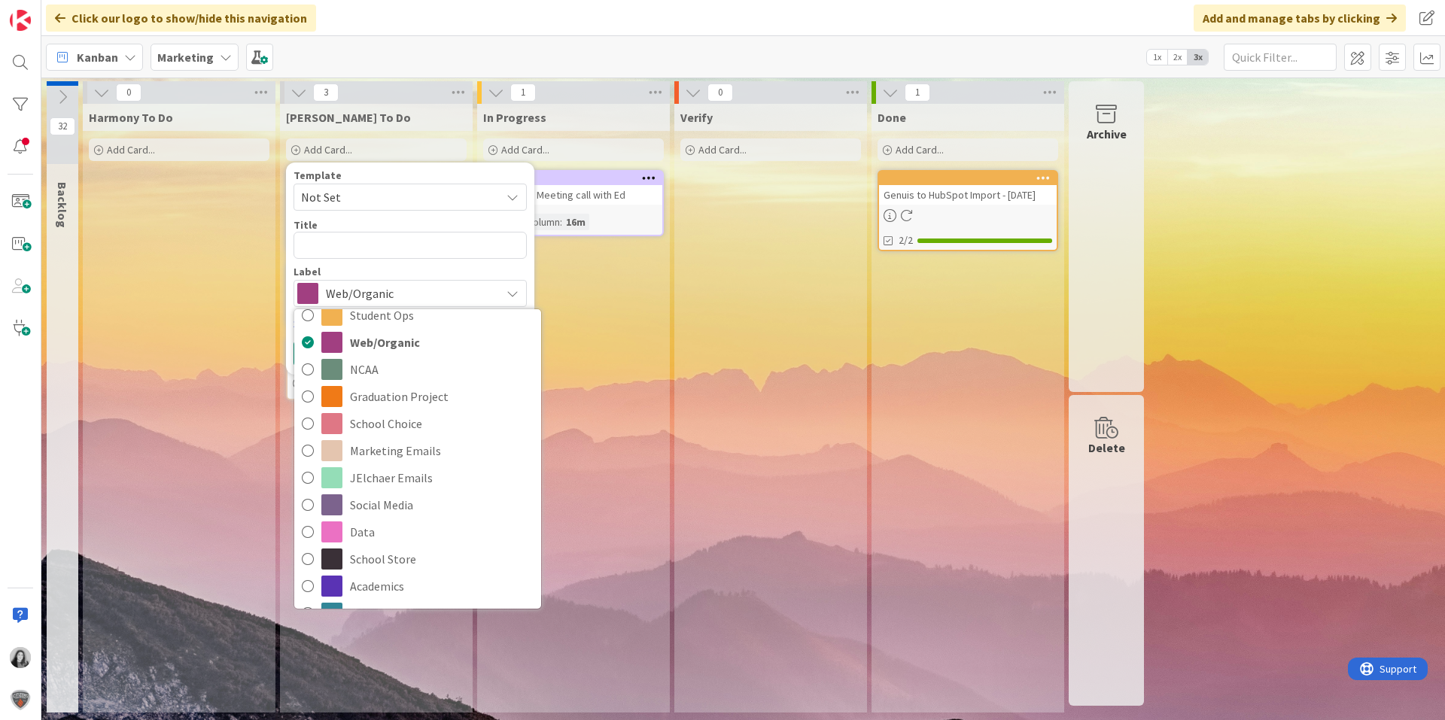
scroll to position [112, 0]
click at [382, 504] on span "Social Media" at bounding box center [442, 503] width 184 height 23
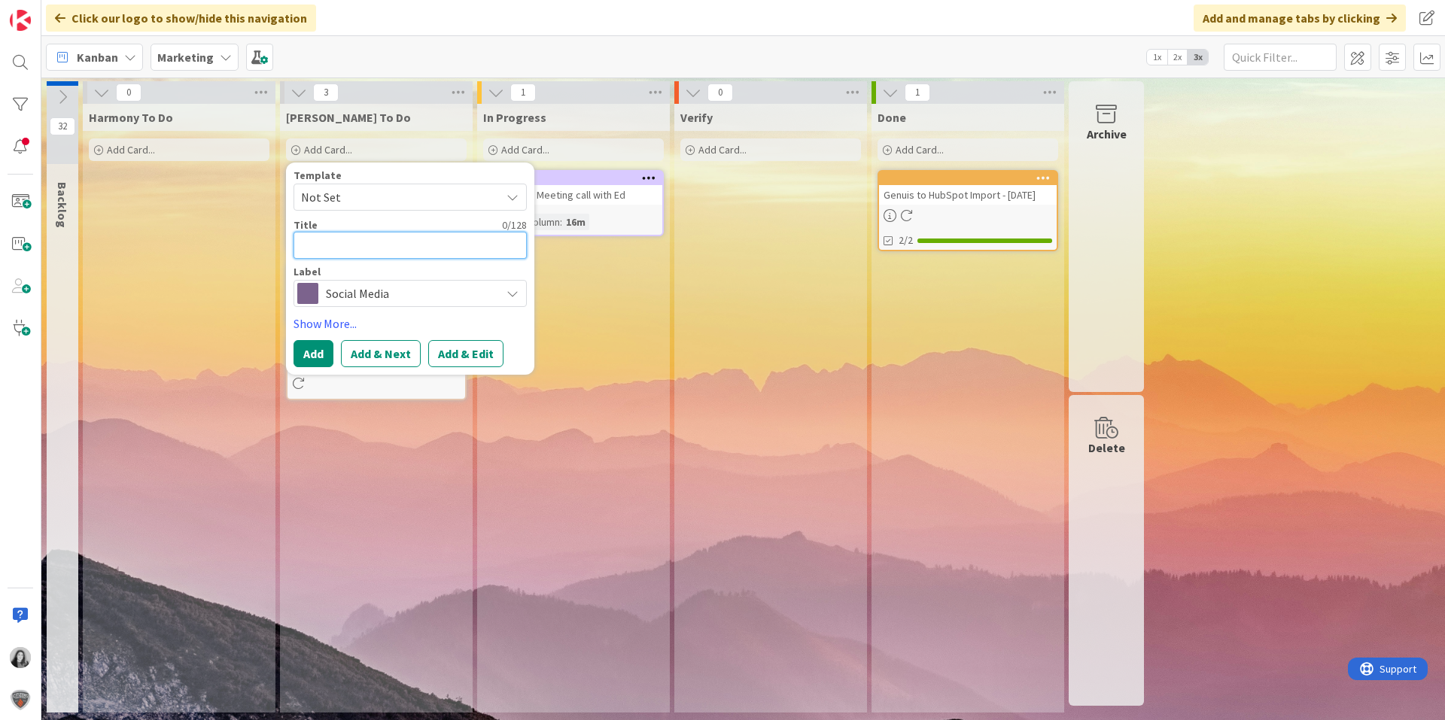
click at [361, 246] on textarea at bounding box center [410, 245] width 233 height 27
type textarea "x"
type textarea "S"
type textarea "x"
type textarea "Sh"
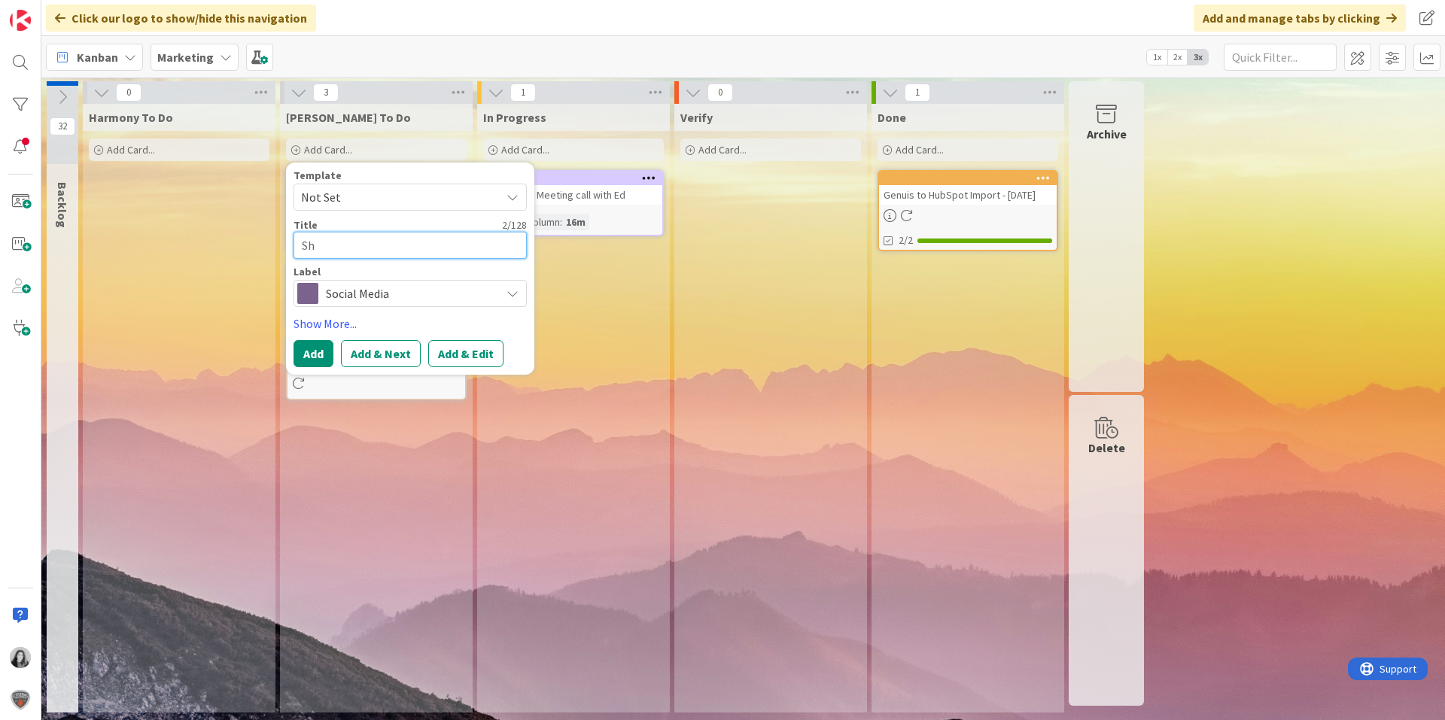
type textarea "x"
type textarea "Sha"
type textarea "x"
type textarea "Shar"
type textarea "x"
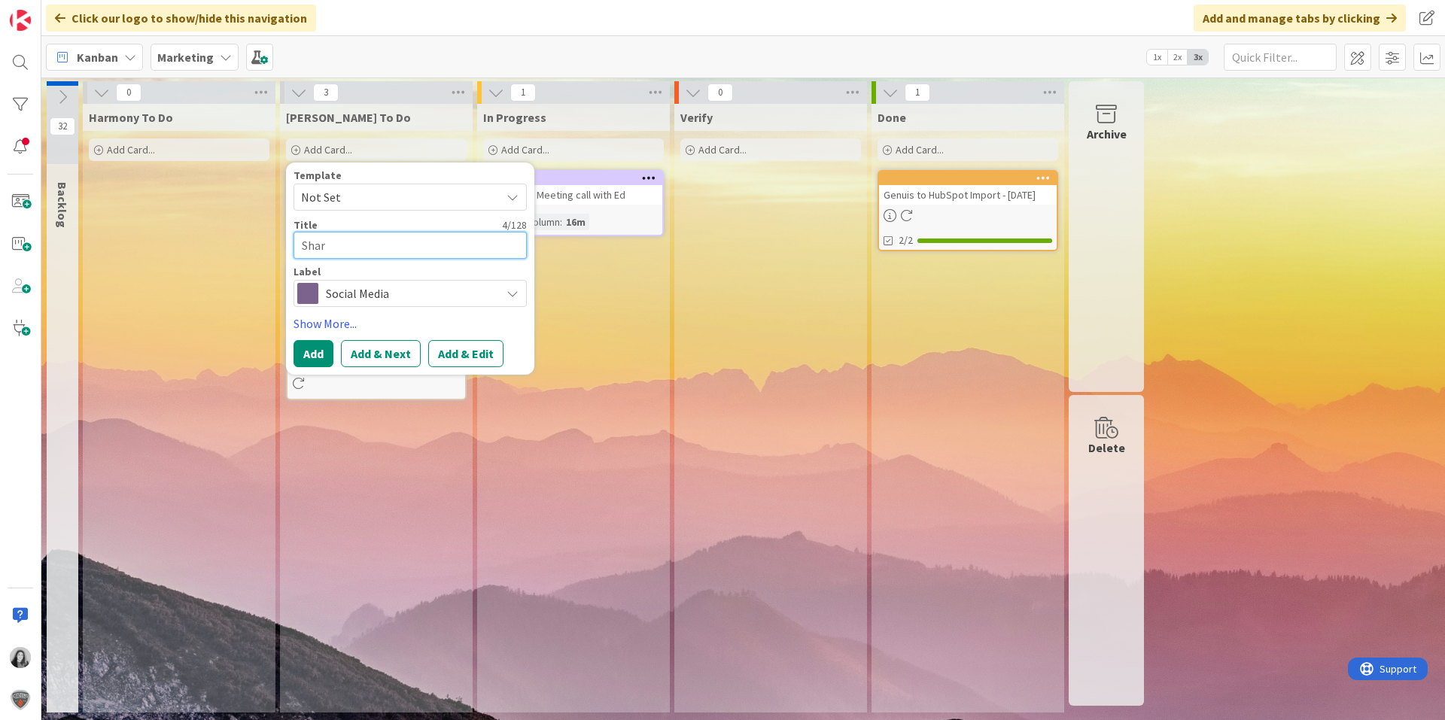
type textarea "Share"
type textarea "x"
type textarea "Share"
type textarea "x"
type textarea "Share o"
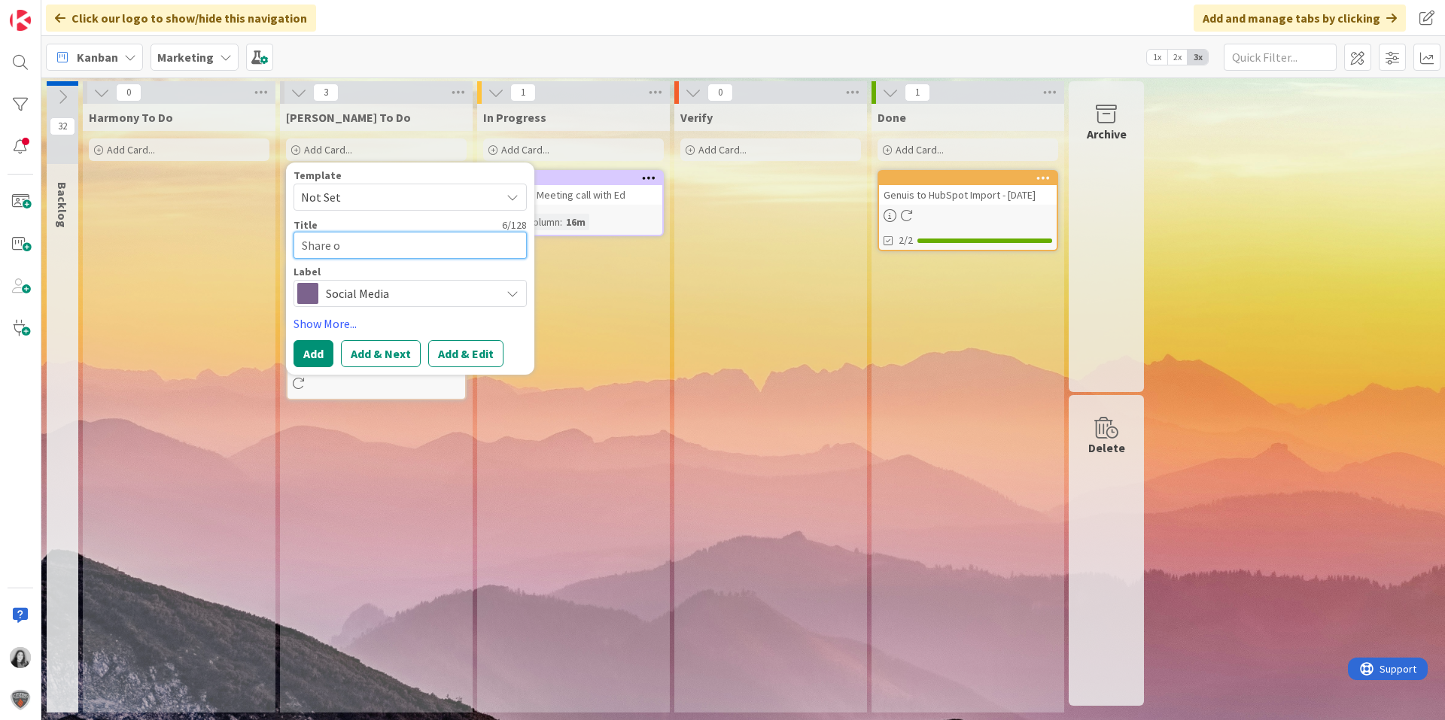
type textarea "x"
type textarea "Share ou"
type textarea "x"
type textarea "Share our"
type textarea "x"
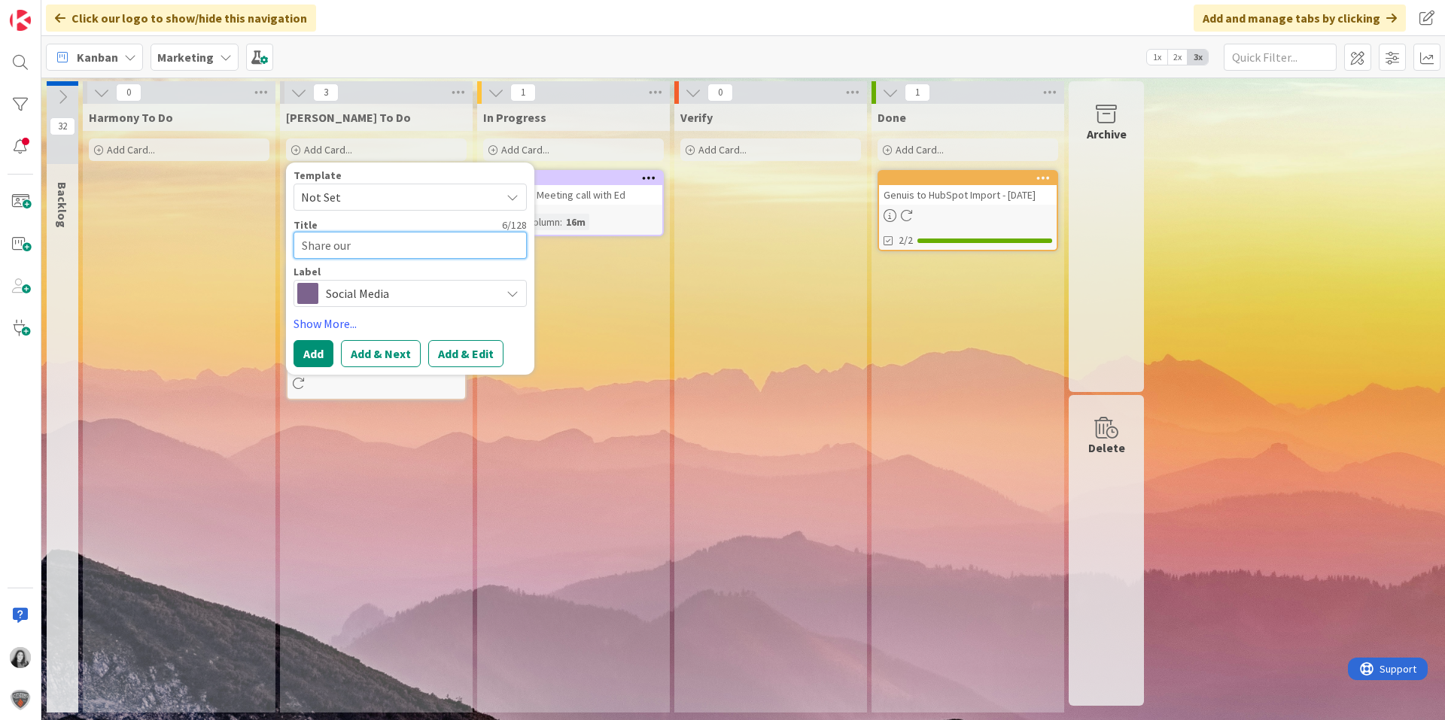
type textarea "Share our"
type textarea "x"
type textarea "Share our"
type textarea "x"
type textarea "Share ou"
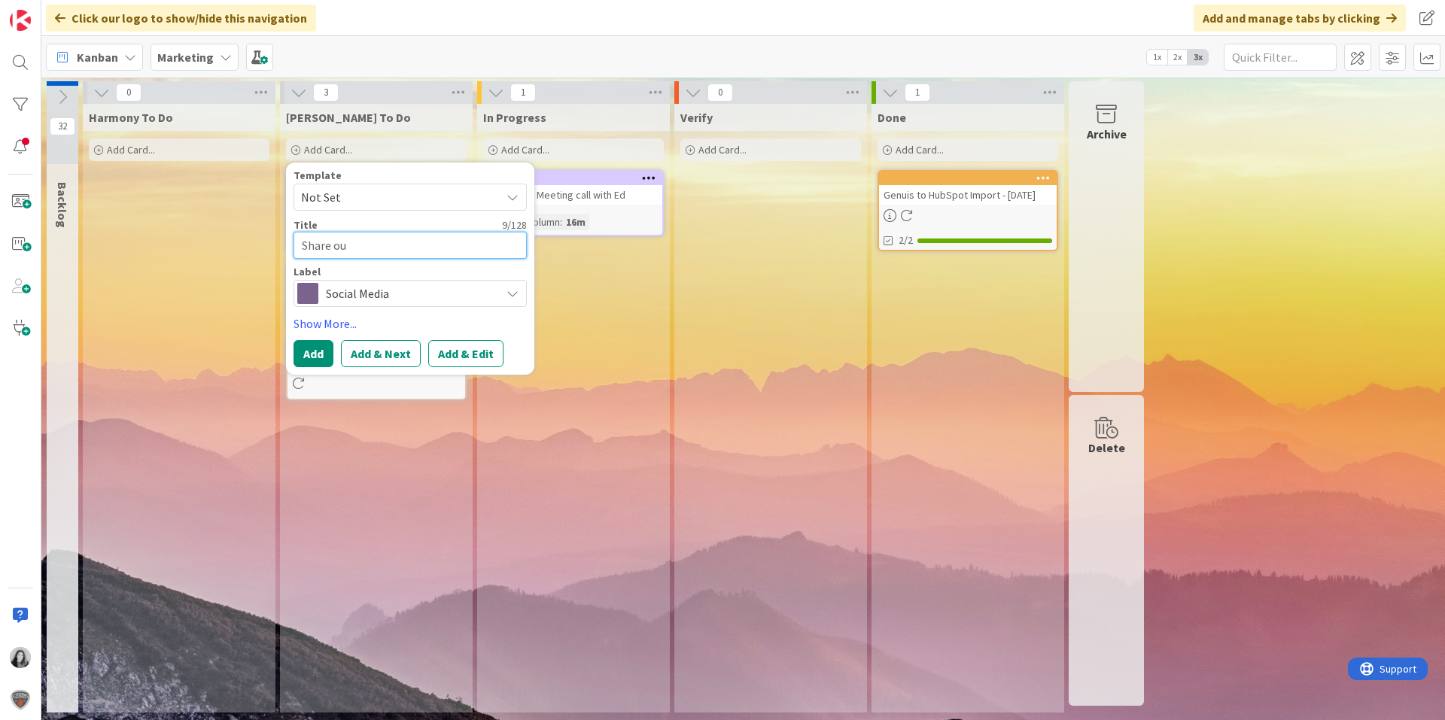
type textarea "x"
type textarea "Share out"
type textarea "x"
type textarea "Share out"
type textarea "x"
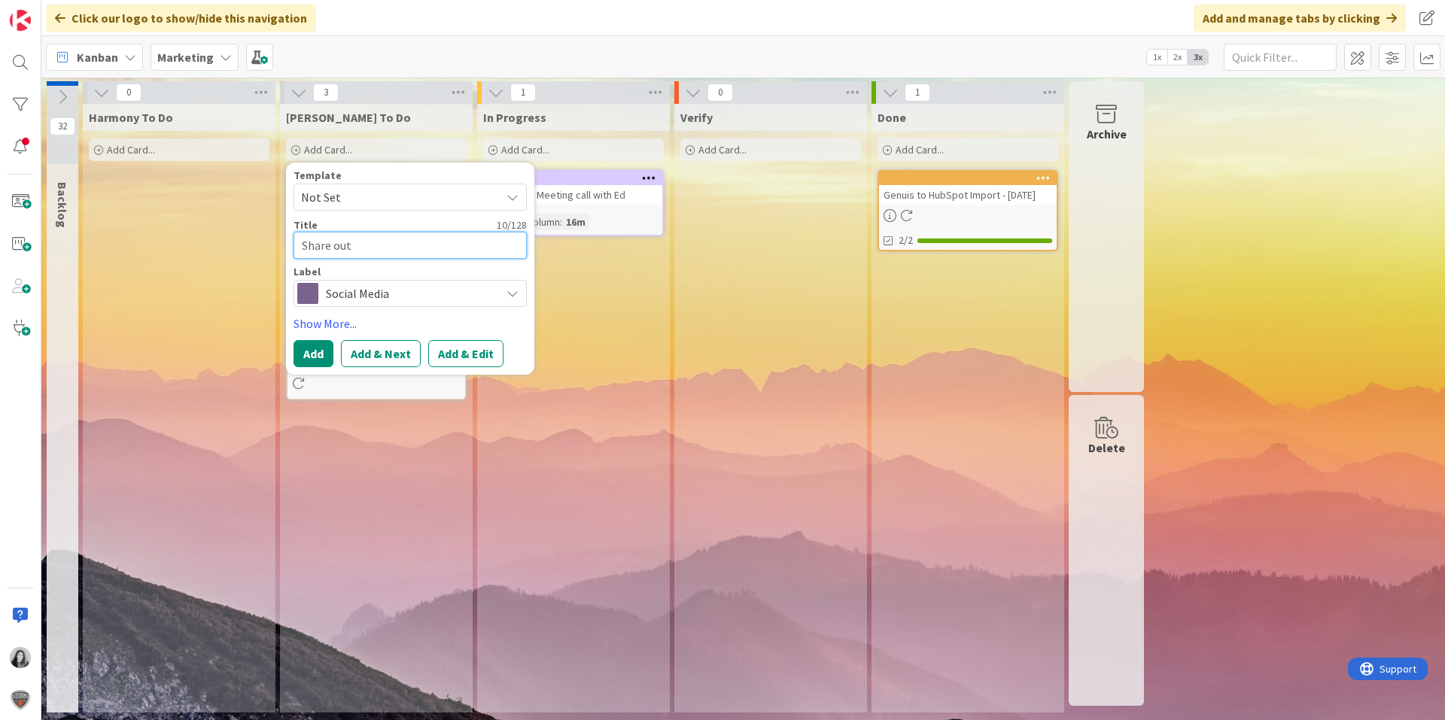
type textarea "Share out L"
type textarea "x"
type textarea "Share out"
type textarea "x"
type textarea "Share out J"
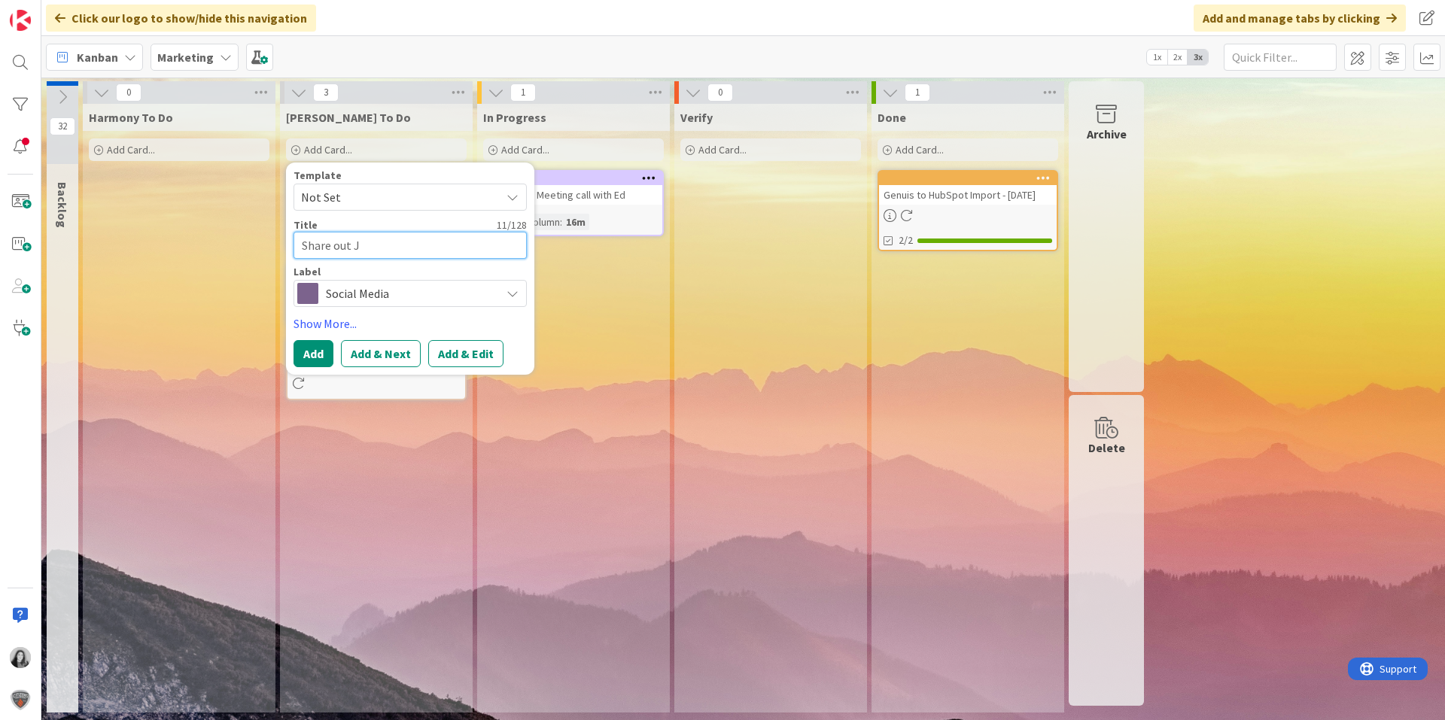
type textarea "x"
type textarea "Share out Ji"
type textarea "x"
type textarea "Share out Jim"
type textarea "x"
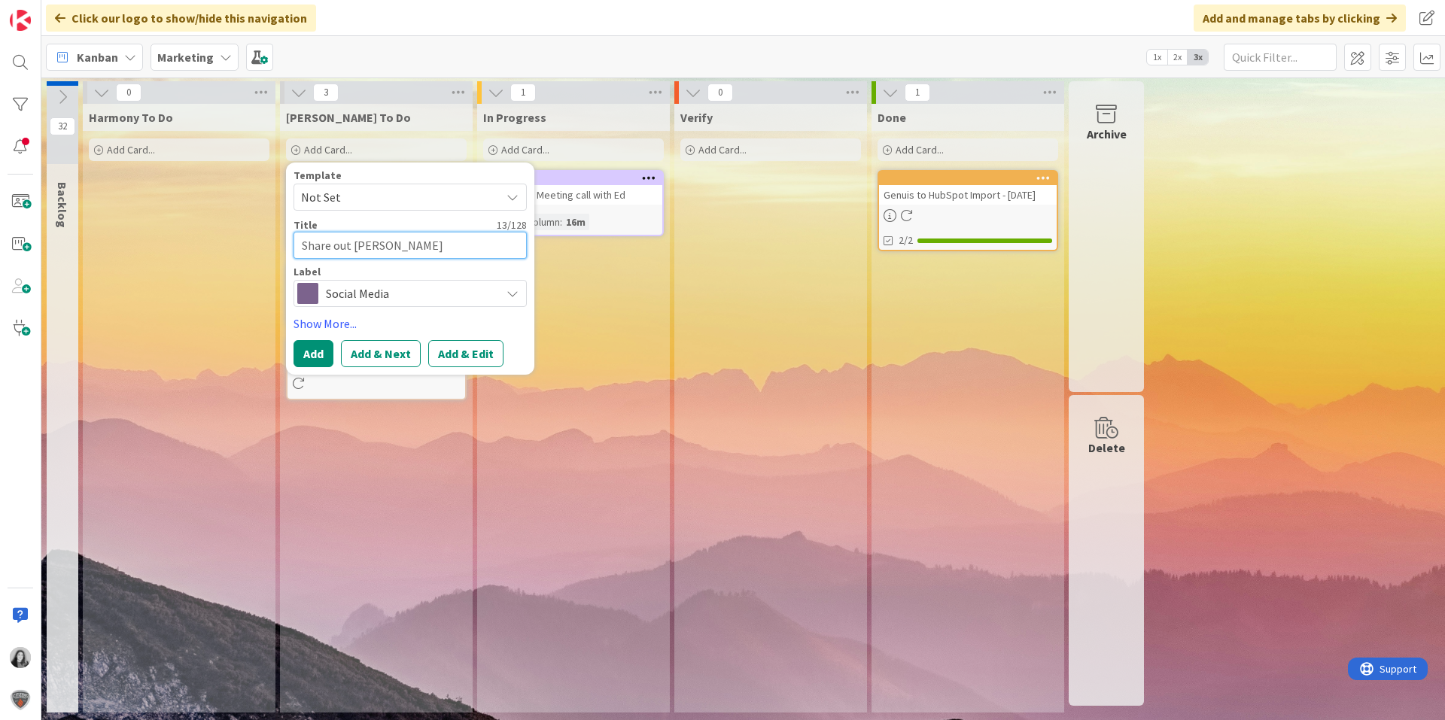
type textarea "Share out Jims"
type textarea "x"
type textarea "Share out Jims"
type textarea "x"
type textarea "Share out Jims L"
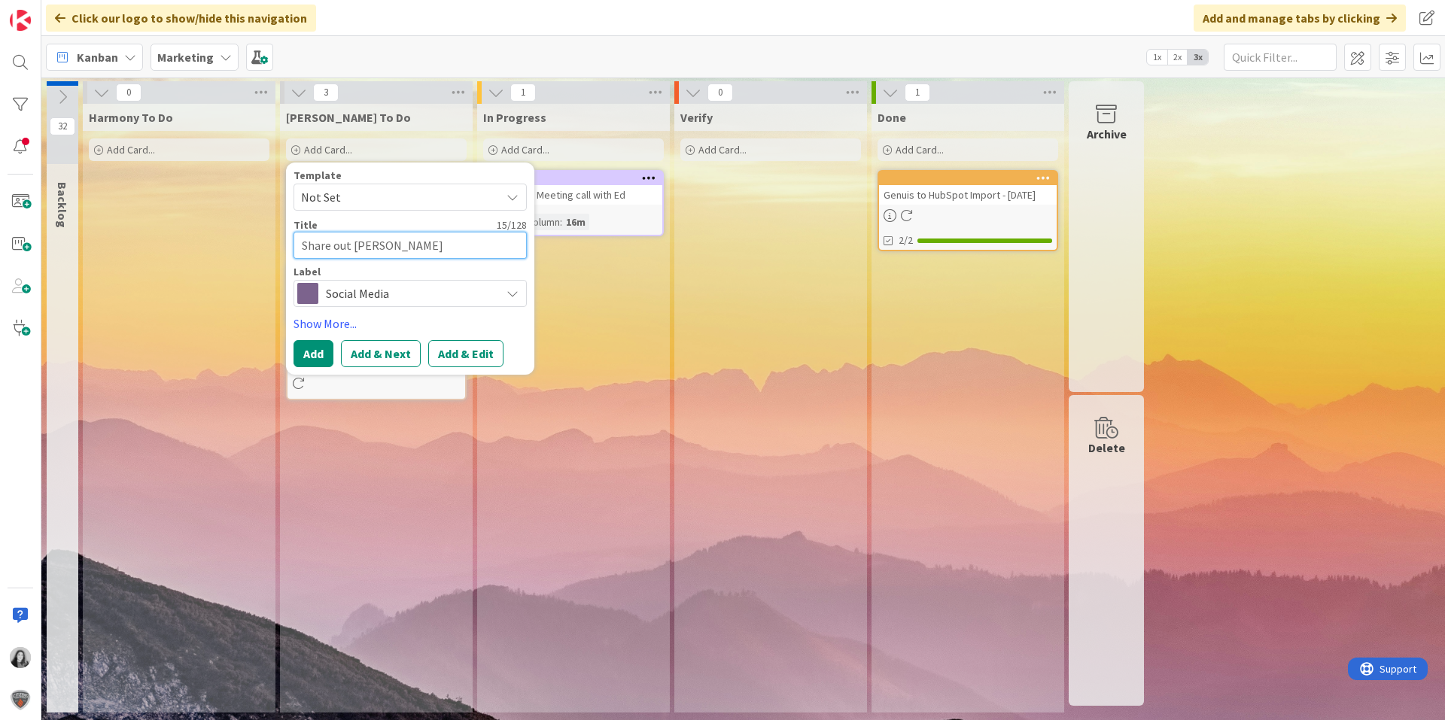
type textarea "x"
type textarea "Share out Jims Li"
type textarea "x"
type textarea "Share out Jims Link"
type textarea "x"
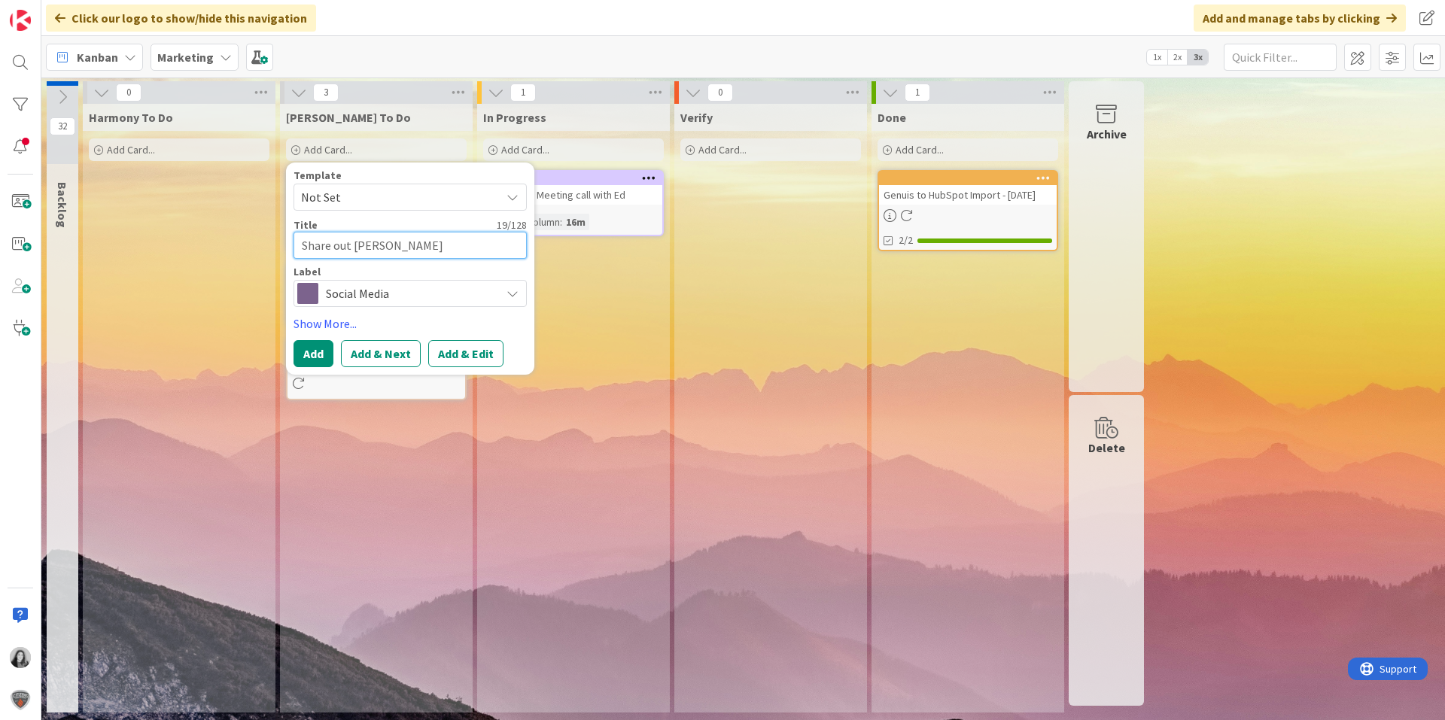
type textarea "Share out Jims Linke"
type textarea "x"
type textarea "Share out Jims Linked"
type textarea "x"
type textarea "Share out Jims Linked"
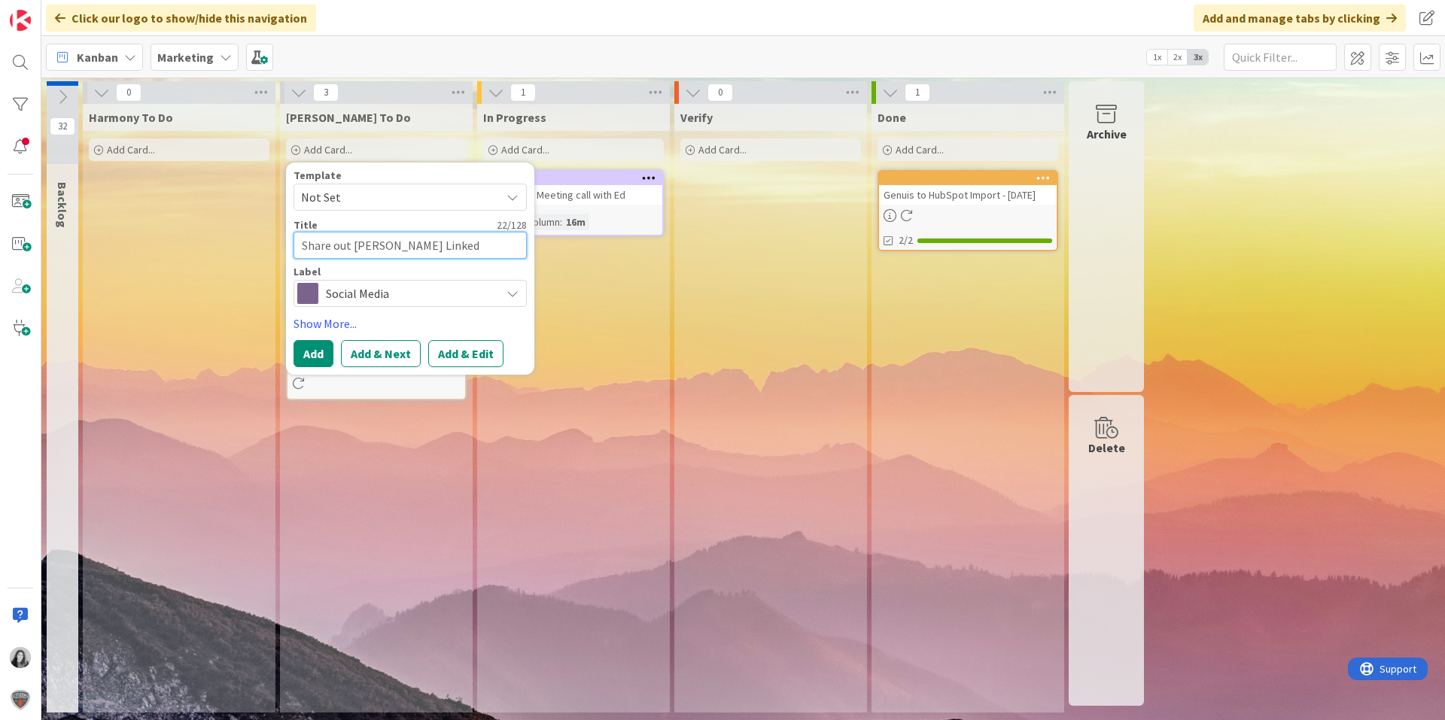
type textarea "x"
type textarea "Share out Jims Linked"
type textarea "x"
type textarea "Share out Jims LinkedI"
type textarea "x"
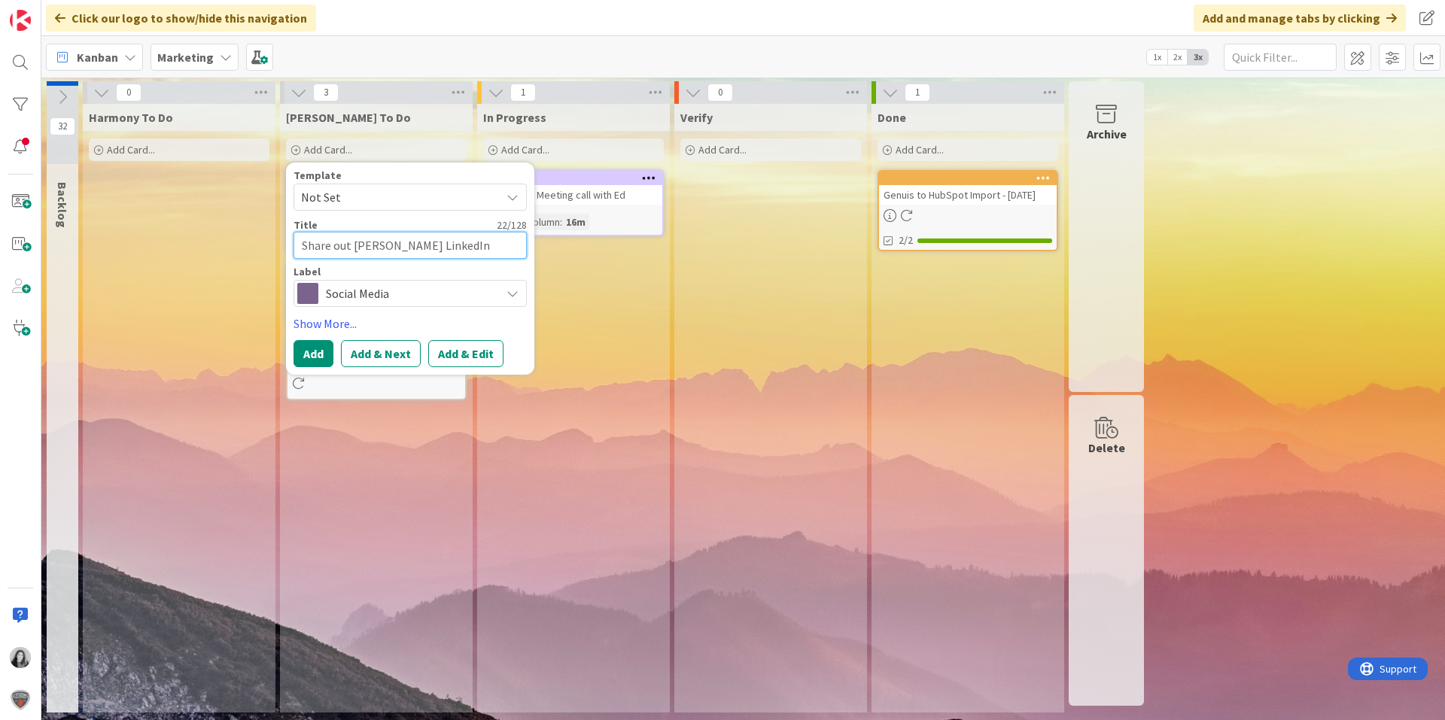
type textarea "Share out Jims LinkedIn"
type textarea "x"
type textarea "Share out Jims LinkedIn P"
type textarea "x"
type textarea "Share out Jims LinkedIn Po"
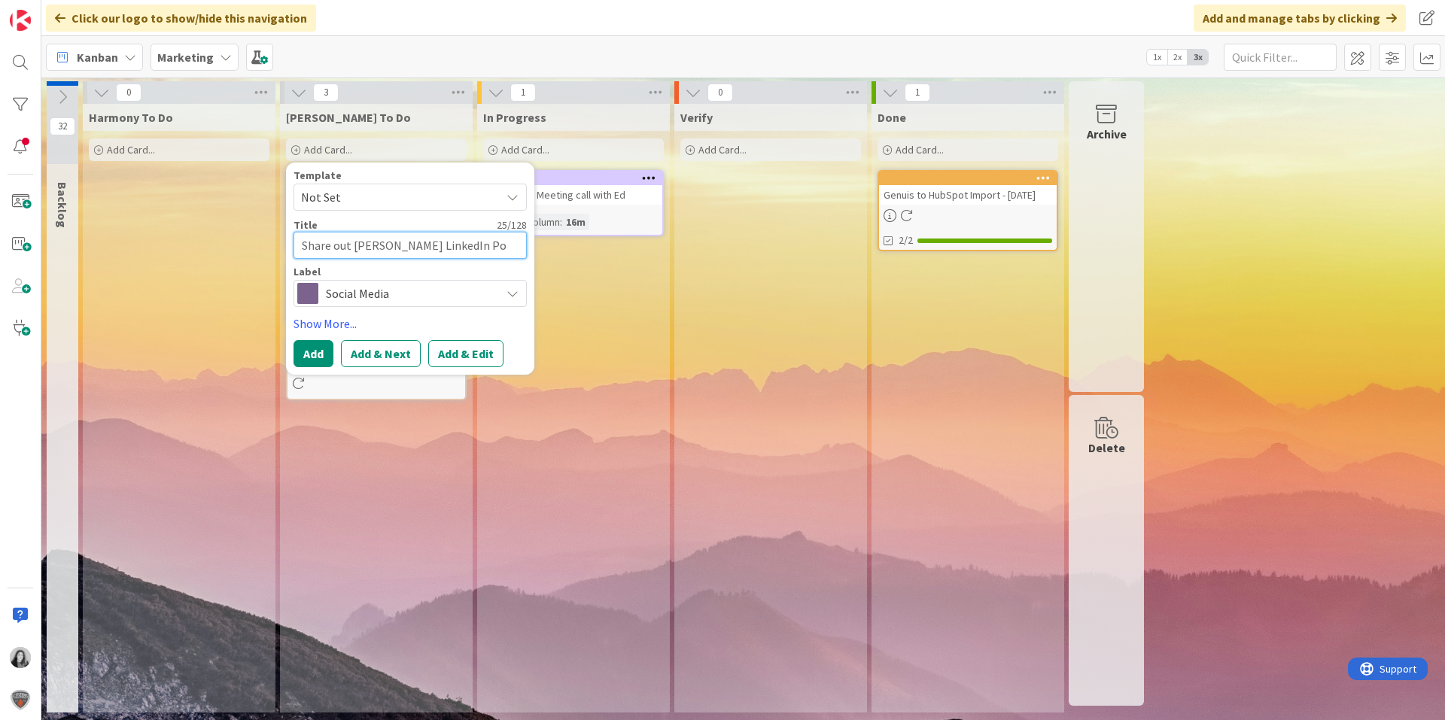
type textarea "x"
type textarea "Share out Jims LinkedIn Pos"
type textarea "x"
type textarea "Share out [PERSON_NAME] LinkedIn Post"
type textarea "x"
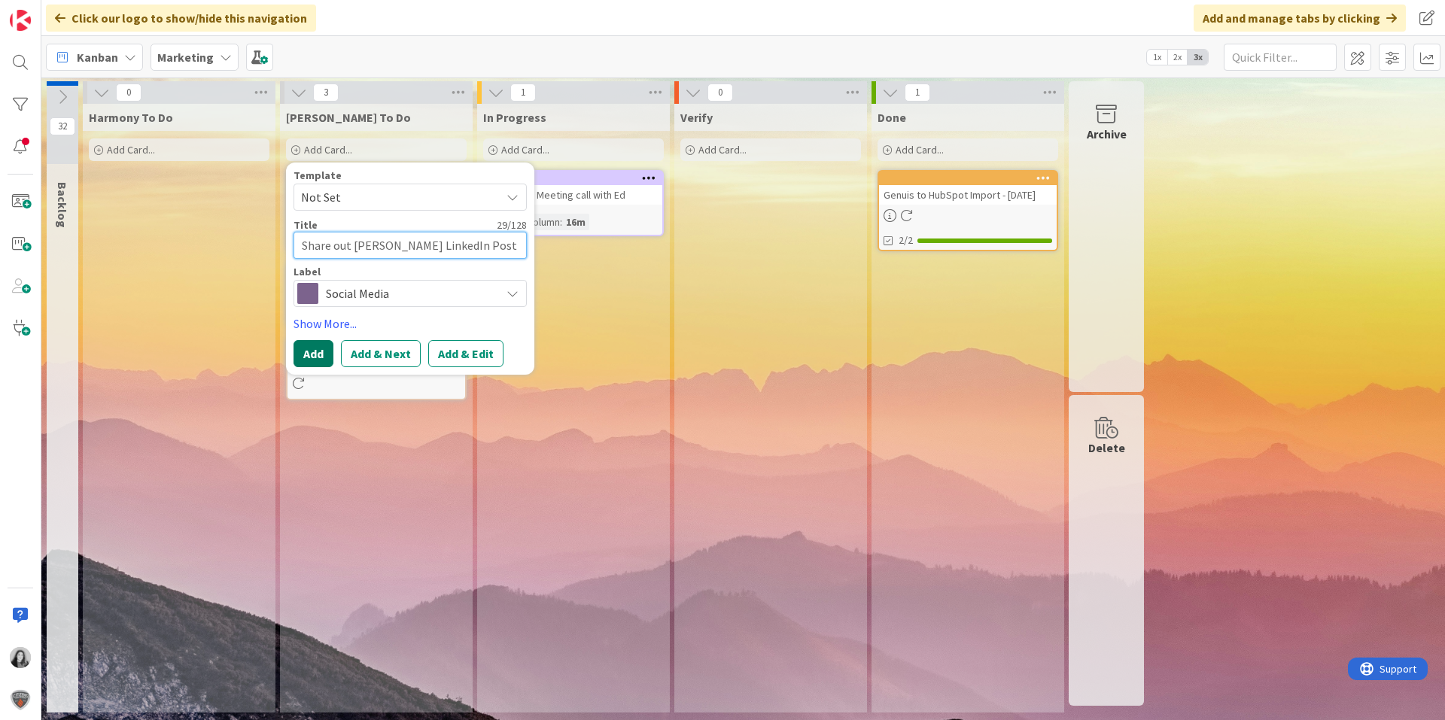
type textarea "Share out [PERSON_NAME] LinkedIn Post"
click at [313, 360] on button "Add" at bounding box center [314, 353] width 40 height 27
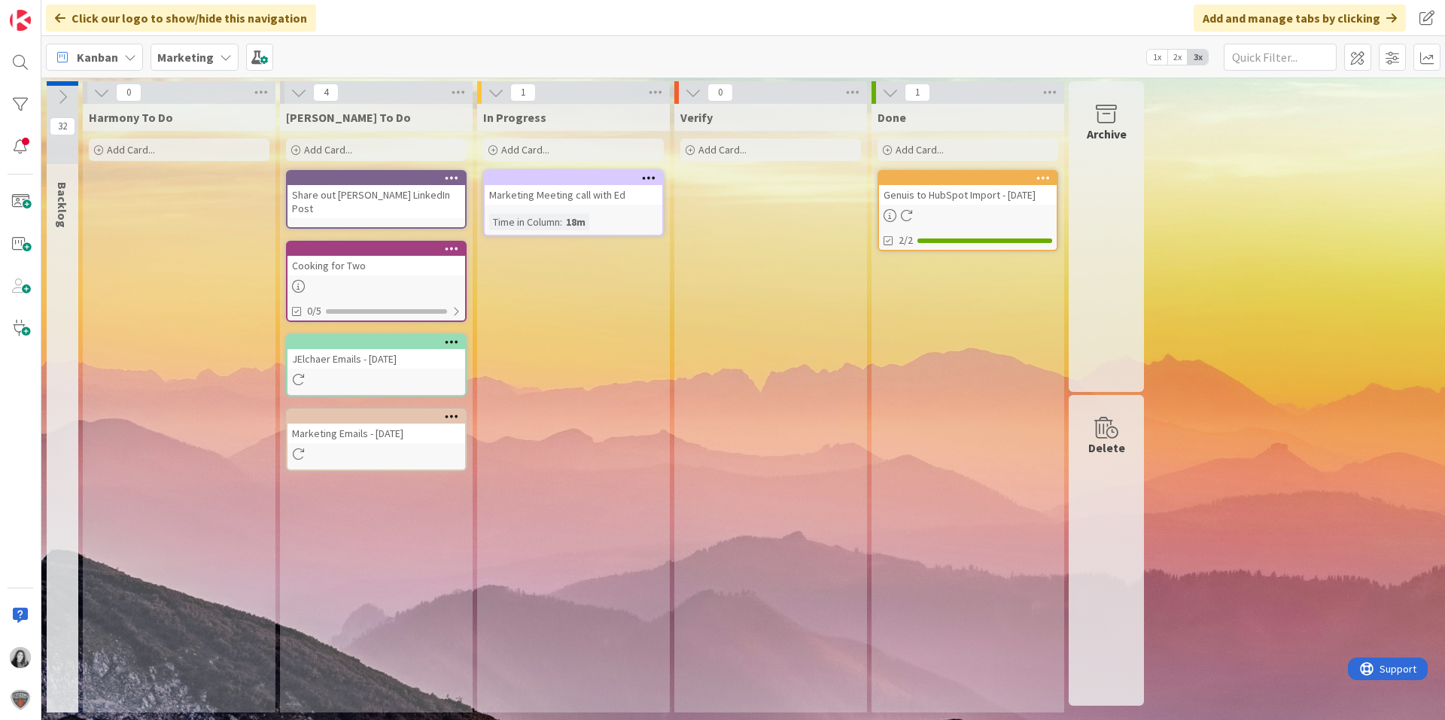
click at [388, 282] on div at bounding box center [377, 286] width 178 height 13
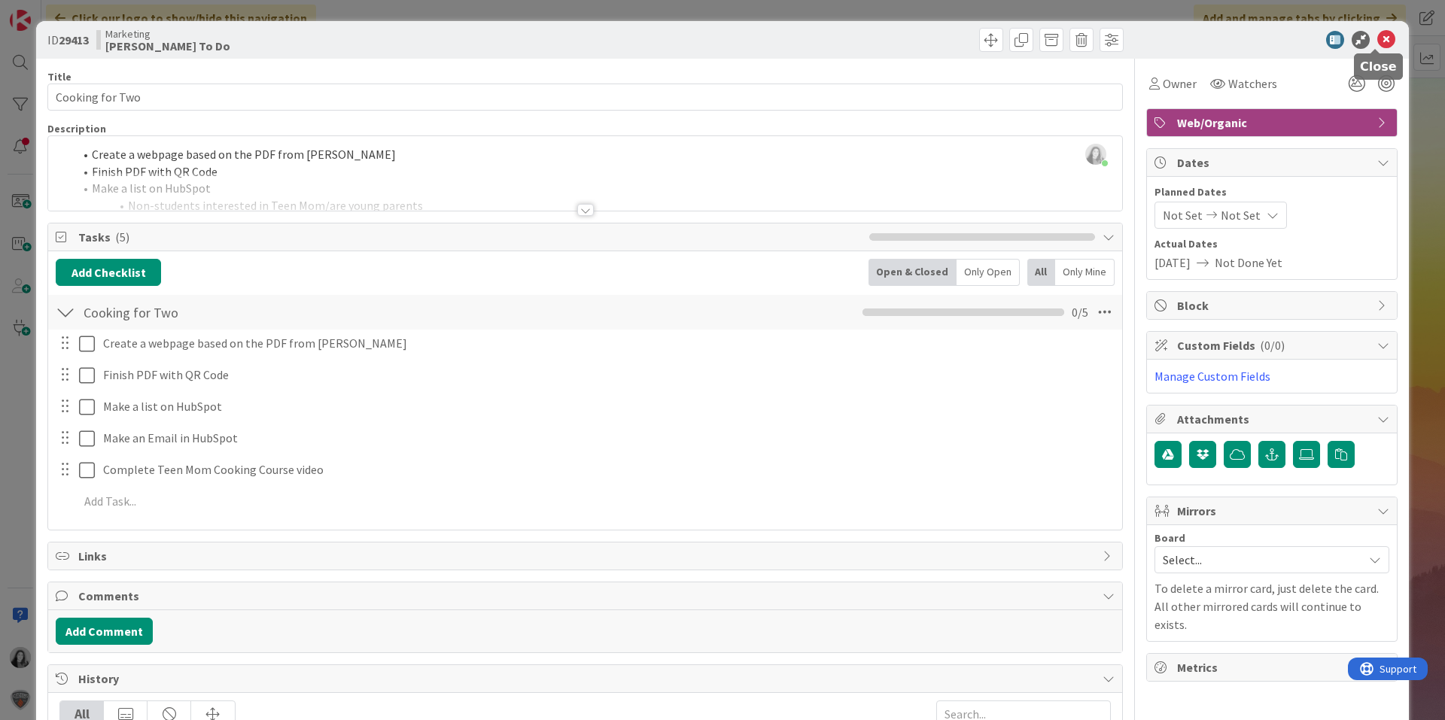
click at [1377, 38] on icon at bounding box center [1386, 40] width 18 height 18
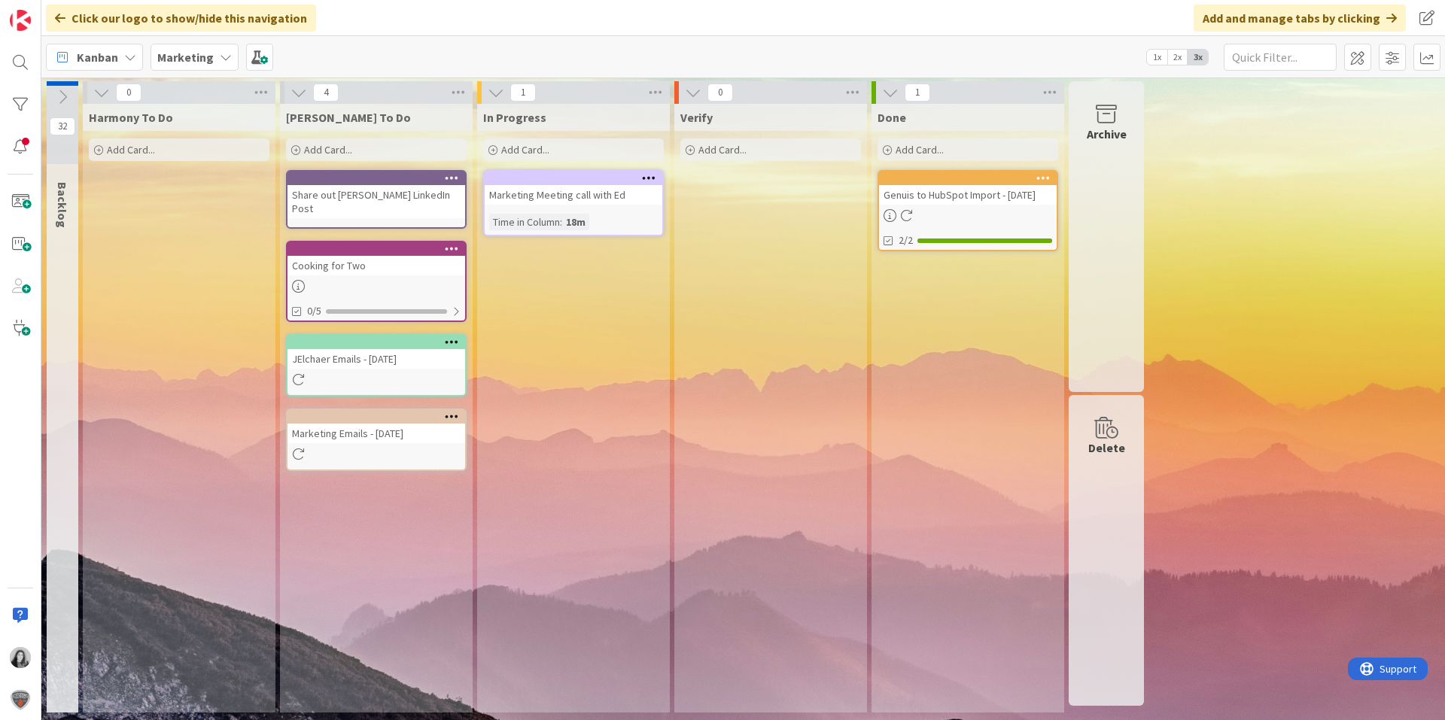
drag, startPoint x: 1351, startPoint y: 288, endPoint x: 1280, endPoint y: 265, distance: 74.3
click at [1351, 288] on div "32 Backlog 0 Harmony To Do Add Card... 4 Julie To Do Add Card... Template Not S…" at bounding box center [743, 400] width 1398 height 639
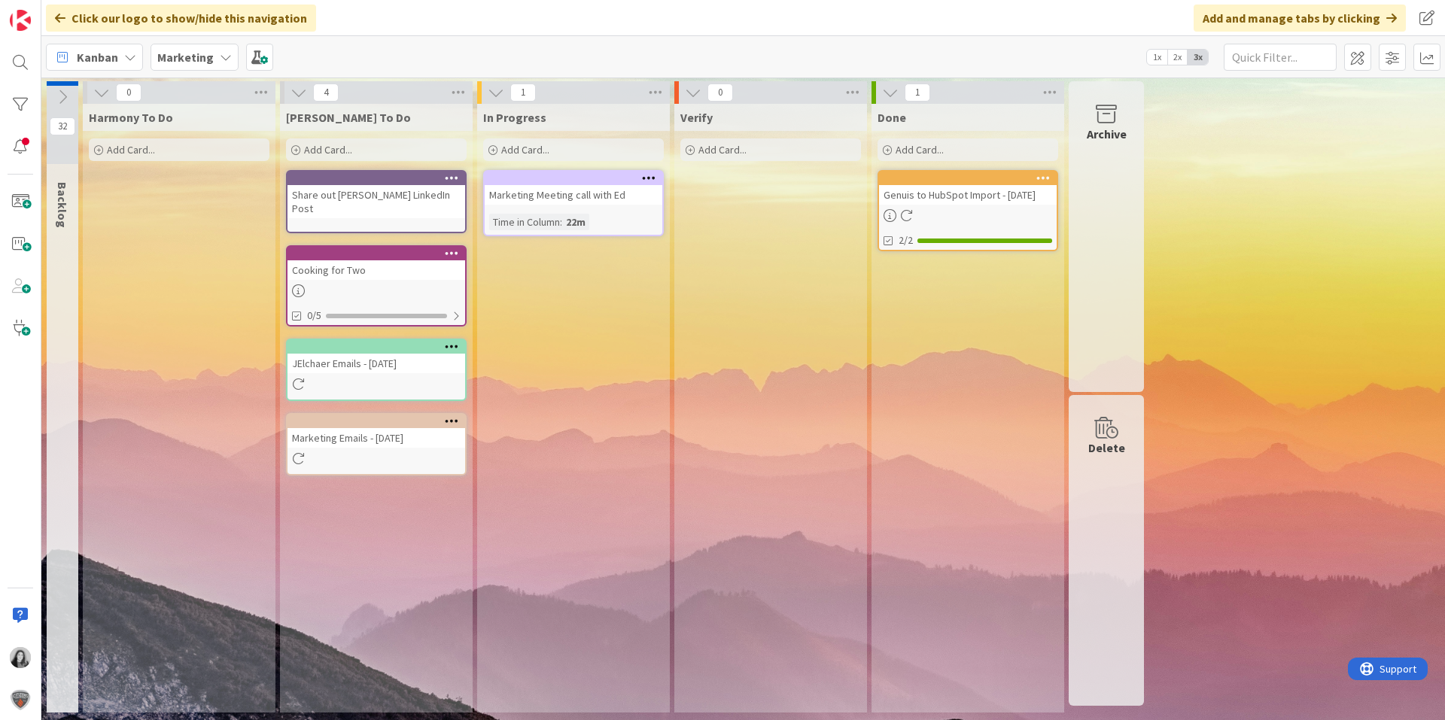
click at [368, 285] on div at bounding box center [377, 291] width 178 height 13
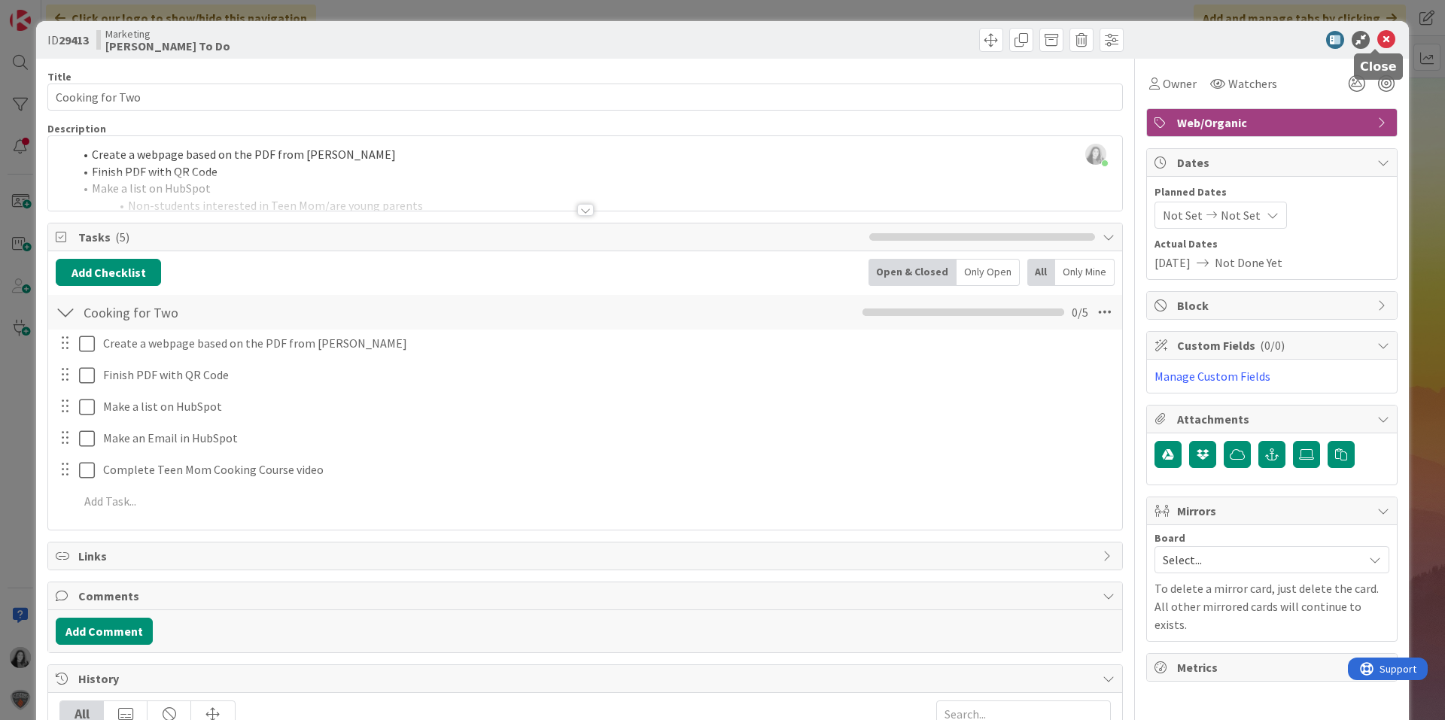
click at [1380, 44] on icon at bounding box center [1386, 40] width 18 height 18
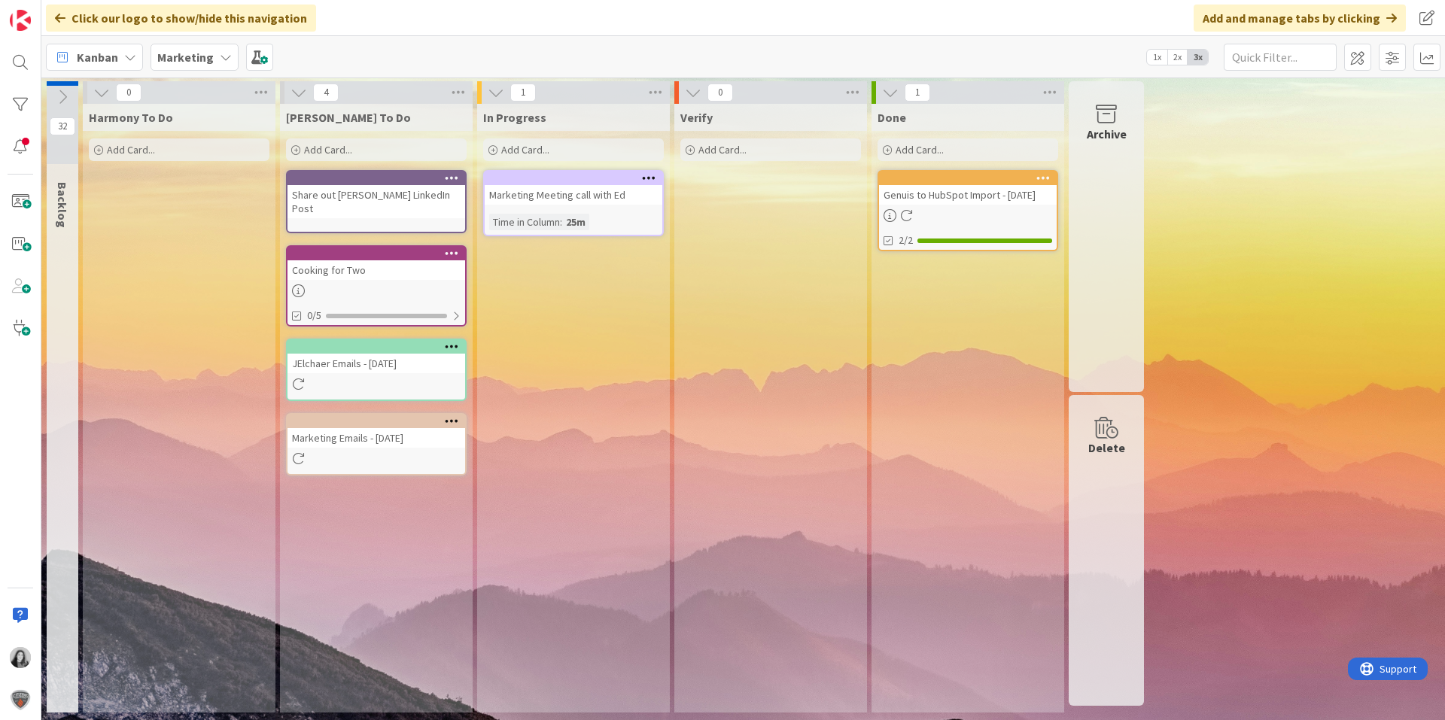
click at [98, 96] on icon at bounding box center [101, 92] width 17 height 17
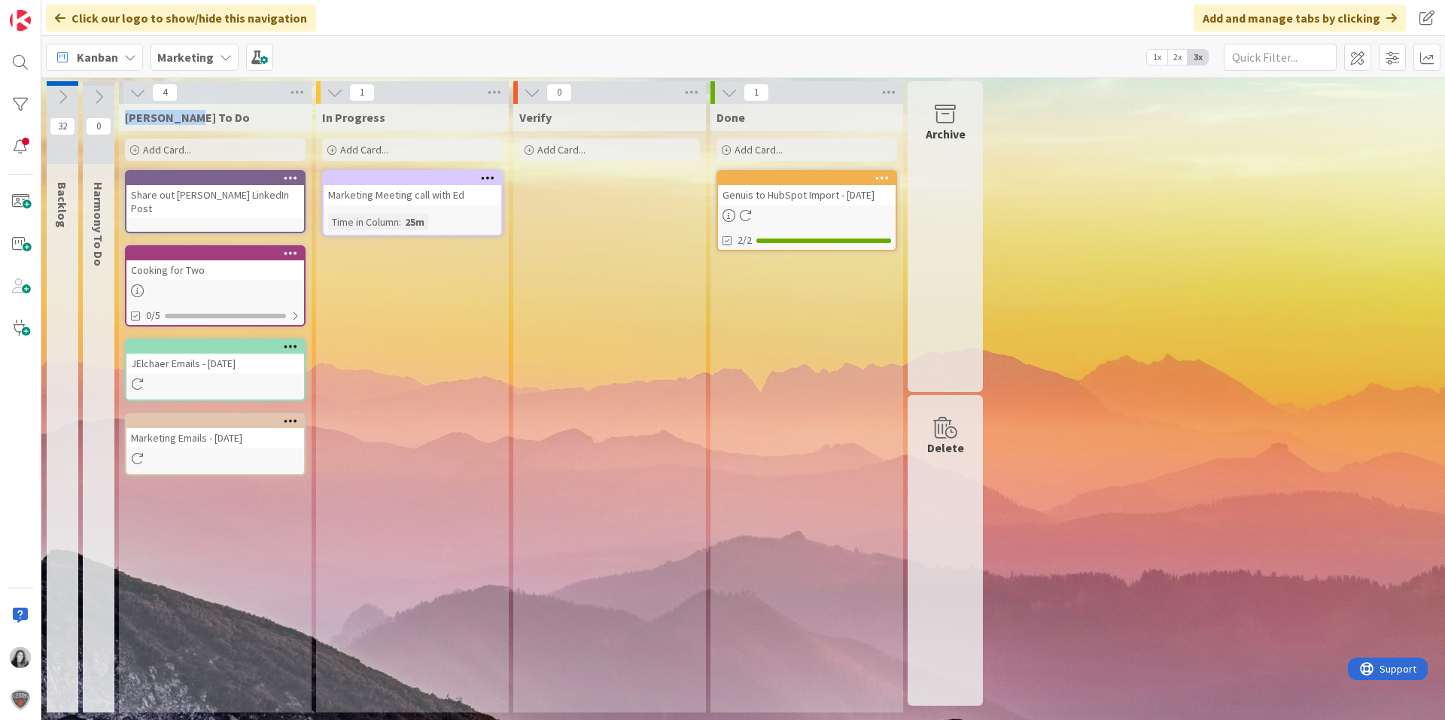
drag, startPoint x: 183, startPoint y: 117, endPoint x: 126, endPoint y: 114, distance: 56.5
click at [126, 114] on div "[PERSON_NAME] To Do" at bounding box center [215, 117] width 181 height 15
drag, startPoint x: 385, startPoint y: 114, endPoint x: 319, endPoint y: 117, distance: 65.6
click at [319, 117] on div "In Progress" at bounding box center [412, 117] width 193 height 27
drag, startPoint x: 537, startPoint y: 114, endPoint x: 524, endPoint y: 115, distance: 12.9
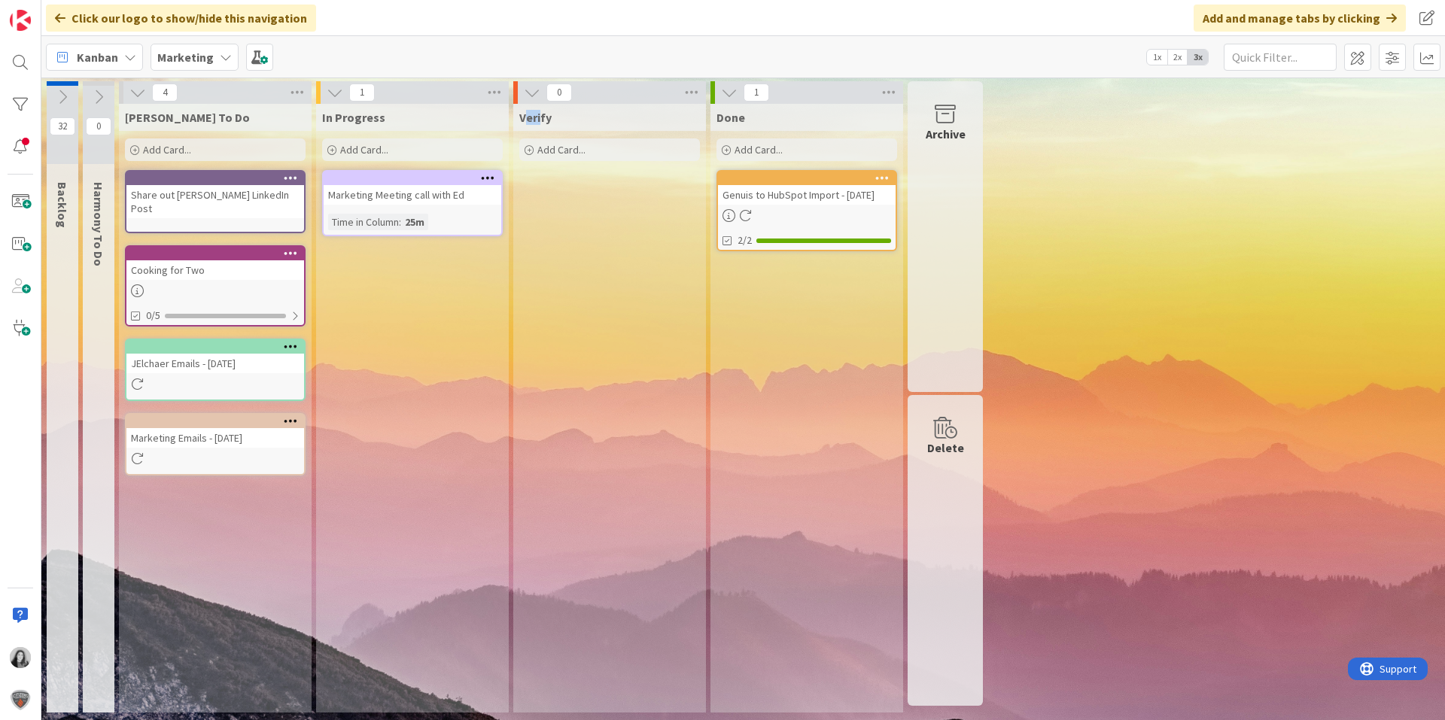
click at [524, 115] on span "Verify" at bounding box center [535, 117] width 32 height 15
drag, startPoint x: 557, startPoint y: 118, endPoint x: 511, endPoint y: 118, distance: 45.9
click at [511, 118] on div "0 Verify Add Card..." at bounding box center [609, 400] width 197 height 639
click at [694, 119] on div "32 Backlog 0 Harmony To Do 4 Julie To Do Add Card... Share out Jims LinkedIn Po…" at bounding box center [514, 400] width 941 height 639
click at [1209, 178] on div "32 Backlog 0 Harmony To Do 4 Julie To Do Add Card... Share out Jims LinkedIn Po…" at bounding box center [743, 400] width 1398 height 639
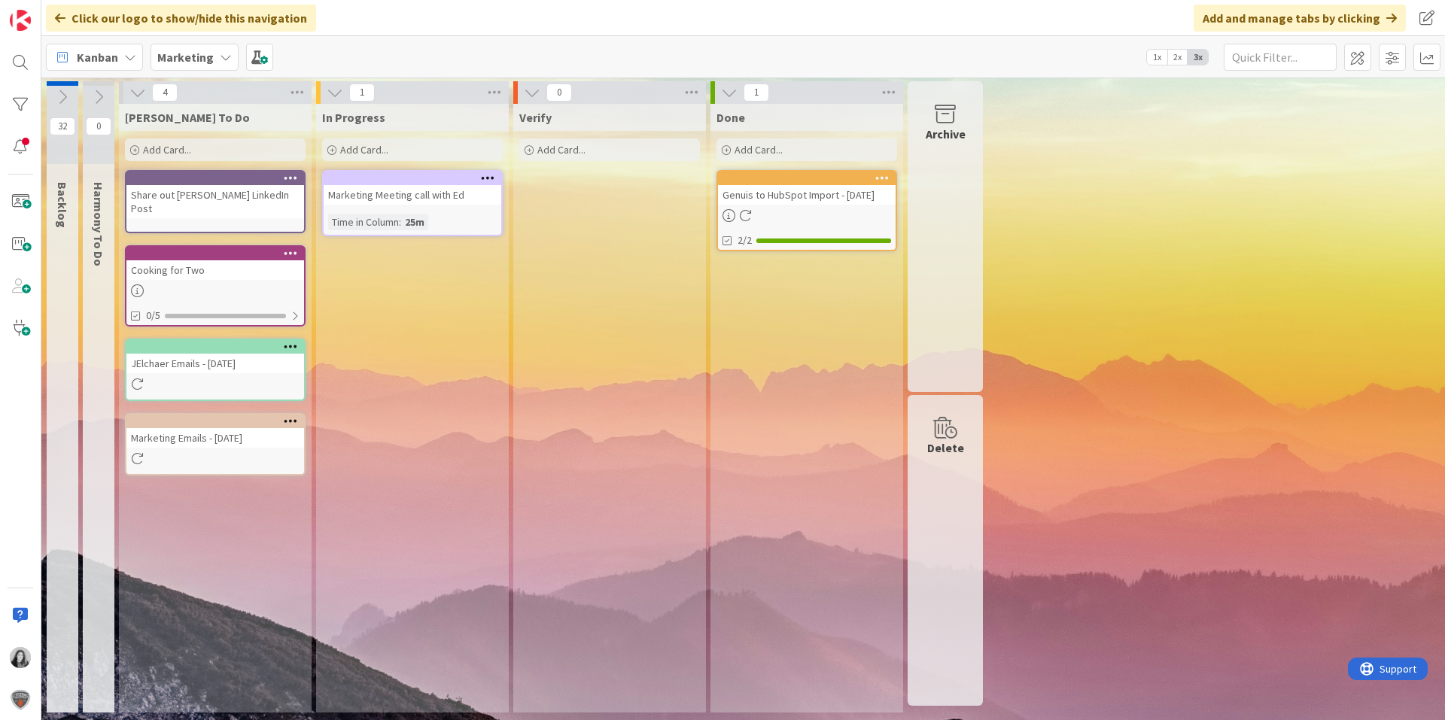
click at [1208, 482] on div "32 Backlog 0 Harmony To Do 4 Julie To Do Add Card... Share out Jims LinkedIn Po…" at bounding box center [743, 400] width 1398 height 639
